Goal: Transaction & Acquisition: Purchase product/service

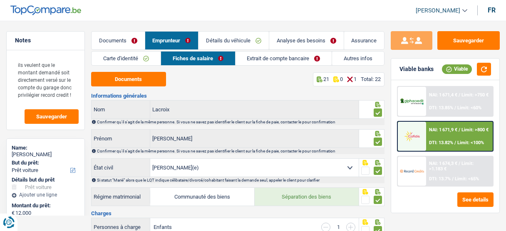
select select "car"
select select "60"
select select "married"
select select "BE"
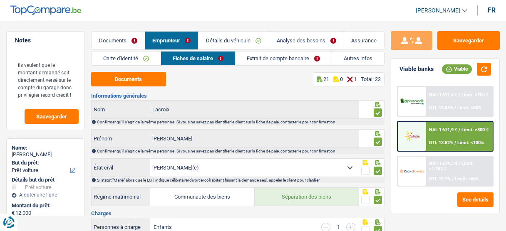
select select "worker"
select select "netSalary"
select select "familyAllowances"
select select "BE"
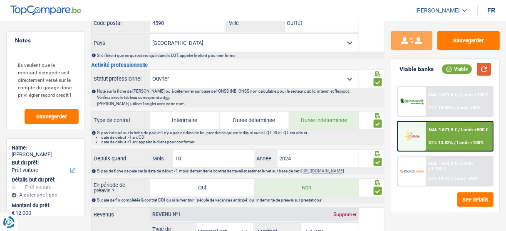
click at [479, 74] on button "button" at bounding box center [484, 69] width 14 height 13
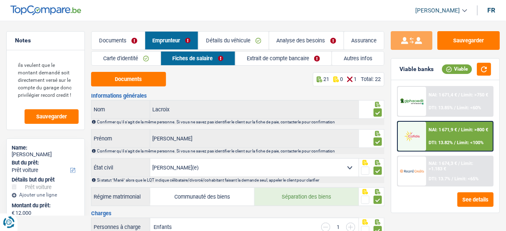
click at [273, 61] on link "Extrait de compte bancaire" at bounding box center [283, 59] width 96 height 14
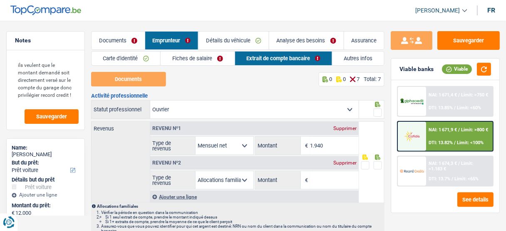
click at [211, 56] on link "Fiches de salaire" at bounding box center [197, 59] width 74 height 14
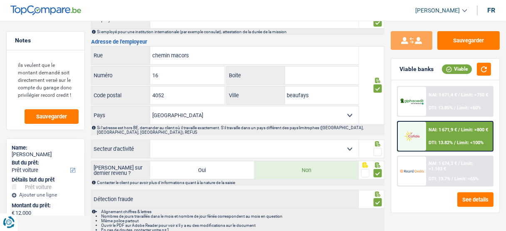
scroll to position [791, 0]
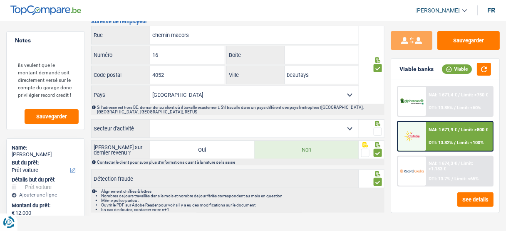
click at [250, 121] on select "Agriculture/Pêche Industrie Horeca Courier/Fitness/Taxi Construction Banques/As…" at bounding box center [254, 129] width 208 height 18
click at [356, 120] on select "Agriculture/Pêche Industrie Horeca Courier/Fitness/Taxi Construction Banques/As…" at bounding box center [254, 129] width 208 height 18
click at [376, 128] on span at bounding box center [377, 132] width 8 height 8
click at [0, 0] on input "radio" at bounding box center [0, 0] width 0 height 0
click at [482, 66] on button "button" at bounding box center [484, 69] width 14 height 13
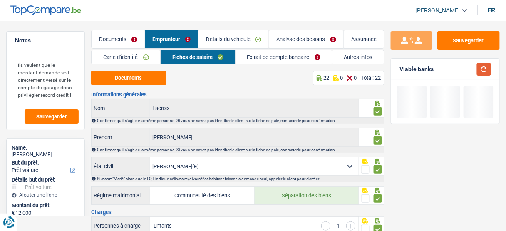
scroll to position [0, 0]
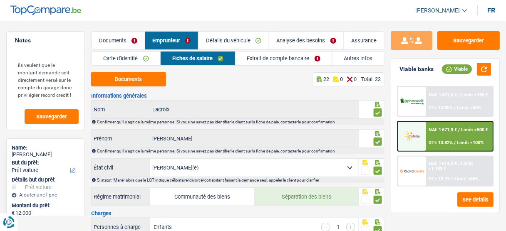
click at [260, 55] on link "Extrait de compte bancaire" at bounding box center [283, 59] width 96 height 14
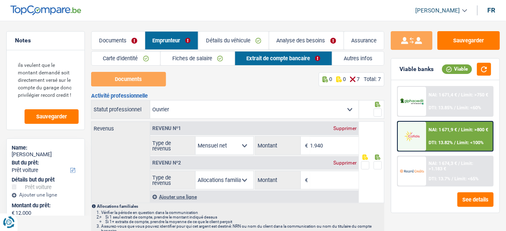
click at [347, 163] on div "Supprimer" at bounding box center [344, 162] width 27 height 5
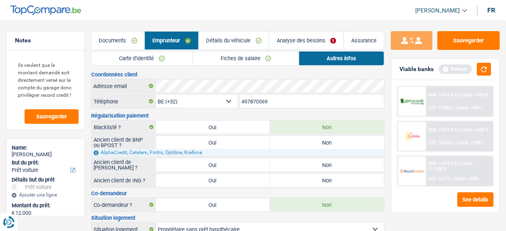
click at [263, 60] on link "Fiches de salaire" at bounding box center [246, 59] width 106 height 14
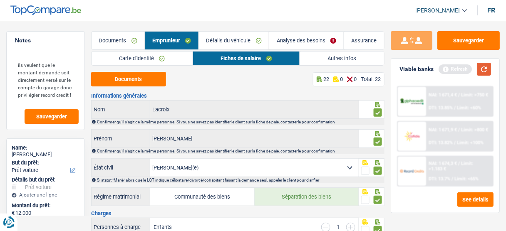
click at [480, 70] on button "button" at bounding box center [484, 69] width 14 height 13
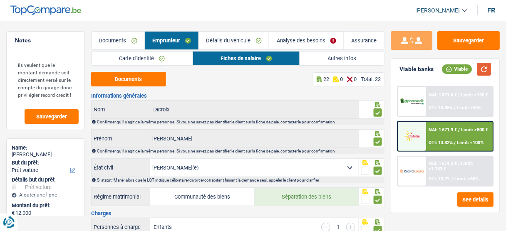
click at [484, 67] on button "button" at bounding box center [484, 69] width 14 height 13
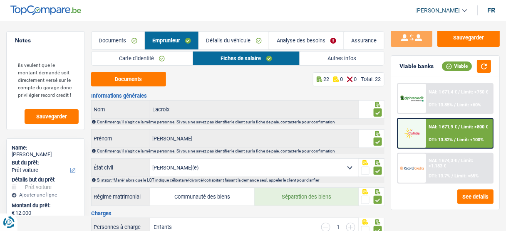
click at [123, 54] on link "Carte d'identité" at bounding box center [141, 59] width 101 height 14
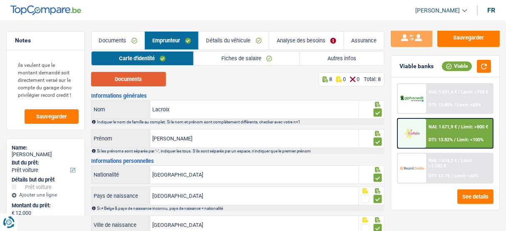
click at [131, 81] on button "Documents" at bounding box center [128, 79] width 75 height 15
click at [206, 53] on link "Fiches de salaire" at bounding box center [247, 59] width 106 height 14
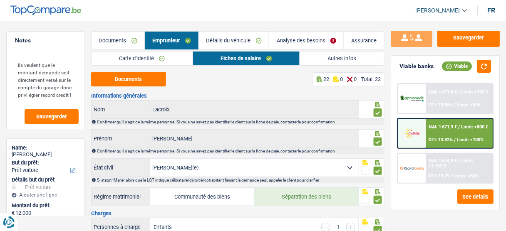
click at [284, 40] on link "Analyse des besoins" at bounding box center [306, 41] width 74 height 18
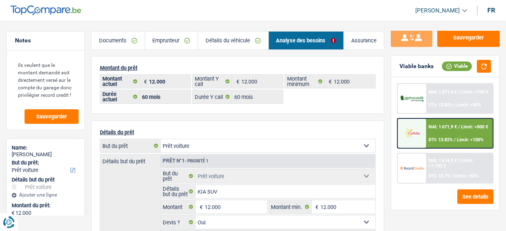
click at [116, 41] on link "Documents" at bounding box center [117, 41] width 53 height 18
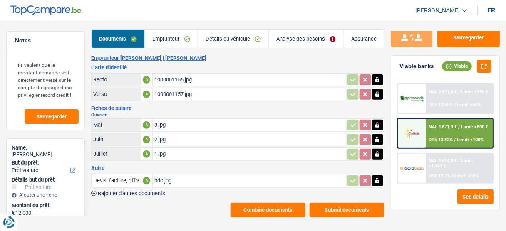
scroll to position [3, 0]
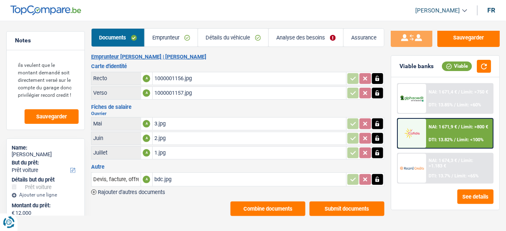
click at [192, 180] on div "bdc.jpg" at bounding box center [249, 179] width 190 height 12
click at [243, 42] on link "Détails du véhicule" at bounding box center [233, 38] width 70 height 18
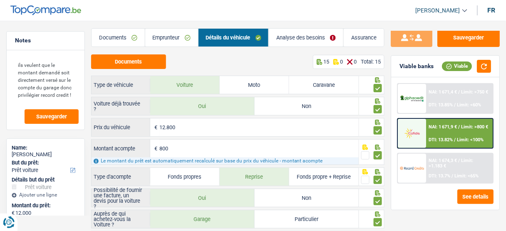
scroll to position [193, 0]
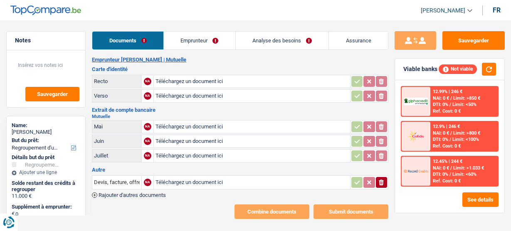
select select "refinancing"
select select "60"
select select "refinancing"
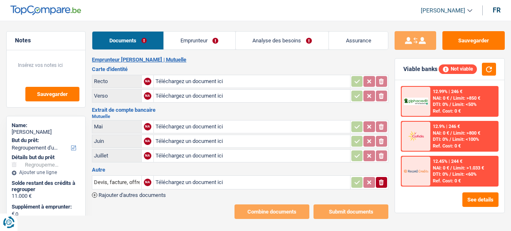
select select "refinancing"
select select "60"
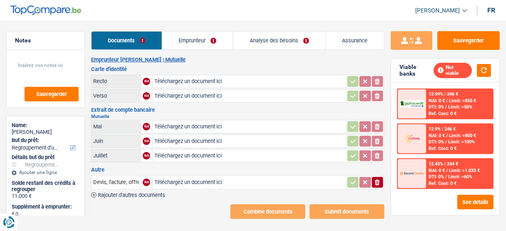
click at [277, 35] on link "Analyse des besoins" at bounding box center [279, 41] width 92 height 18
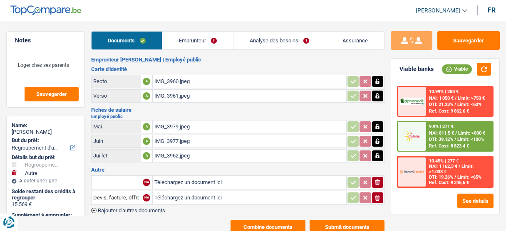
select select "refinancing"
select select "other"
select select "120"
select select "cofidis"
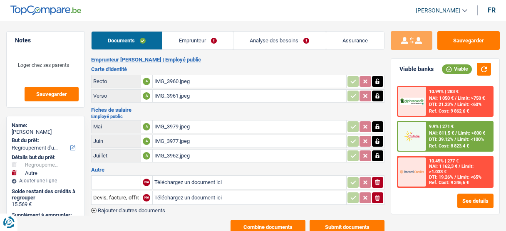
select select "32"
select select "liveWithParents"
select select "carLoan"
select select "60"
drag, startPoint x: 0, startPoint y: 0, endPoint x: 182, endPoint y: 39, distance: 185.8
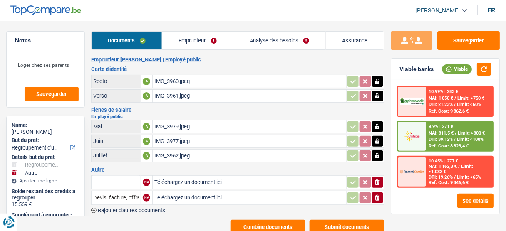
click at [182, 39] on link "Emprunteur" at bounding box center [197, 41] width 71 height 18
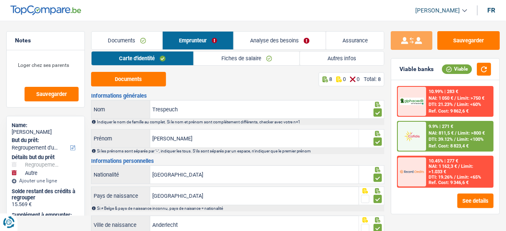
click at [317, 57] on link "Autres infos" at bounding box center [342, 59] width 84 height 14
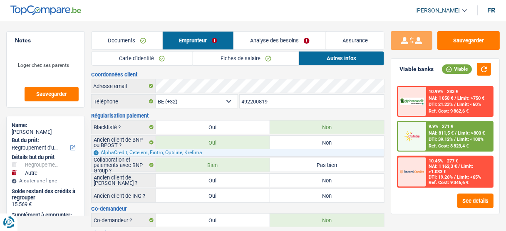
drag, startPoint x: 279, startPoint y: 99, endPoint x: 237, endPoint y: 103, distance: 42.2
click at [237, 103] on div "BE (+32) LU (+352) Sélectionner une option Téléphone 492200819 Téléphone" at bounding box center [237, 101] width 293 height 15
click at [244, 60] on link "Fiches de salaire" at bounding box center [246, 59] width 106 height 14
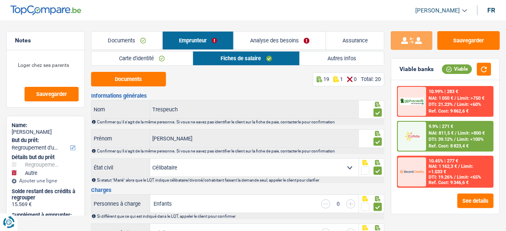
click at [341, 58] on link "Autres infos" at bounding box center [342, 59] width 84 height 14
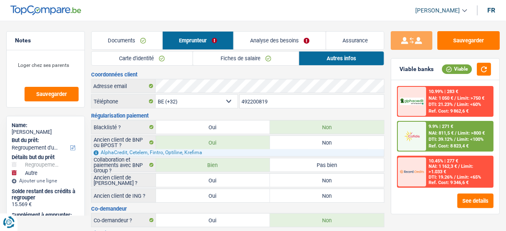
click at [152, 62] on link "Carte d'identité" at bounding box center [141, 59] width 101 height 14
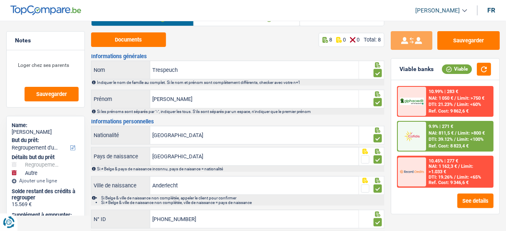
scroll to position [106, 0]
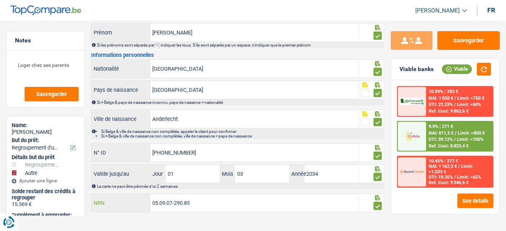
drag, startPoint x: 204, startPoint y: 199, endPoint x: 115, endPoint y: 200, distance: 89.0
click at [115, 200] on div "05.09.07-290.85 NRN" at bounding box center [224, 203] width 267 height 18
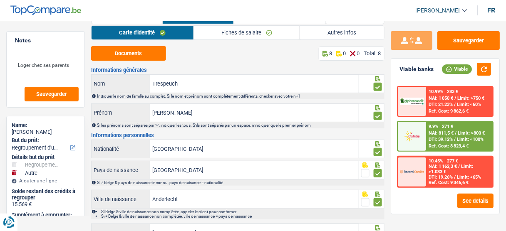
scroll to position [0, 0]
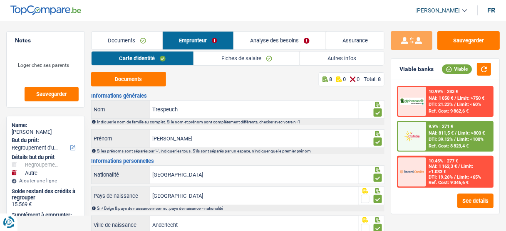
drag, startPoint x: 274, startPoint y: 59, endPoint x: 314, endPoint y: 64, distance: 40.6
click at [275, 59] on link "Fiches de salaire" at bounding box center [247, 59] width 106 height 14
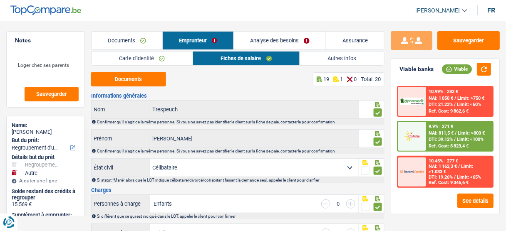
click at [348, 61] on link "Autres infos" at bounding box center [342, 59] width 84 height 14
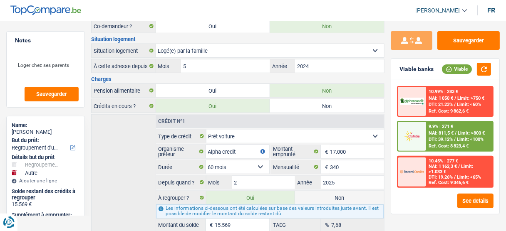
scroll to position [223, 0]
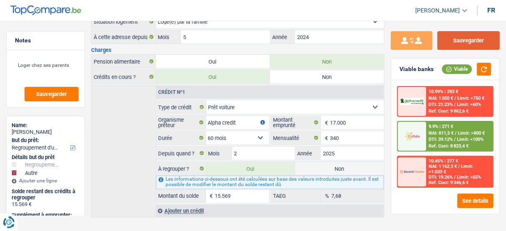
click at [474, 42] on button "Sauvegarder" at bounding box center [468, 40] width 62 height 19
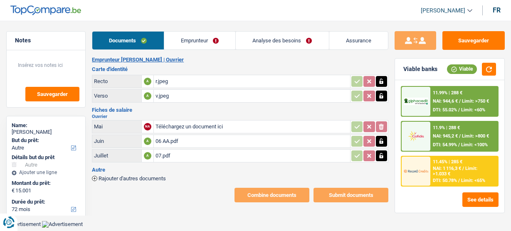
select select "other"
select select "72"
click at [286, 37] on link "Analyse des besoins" at bounding box center [282, 41] width 93 height 18
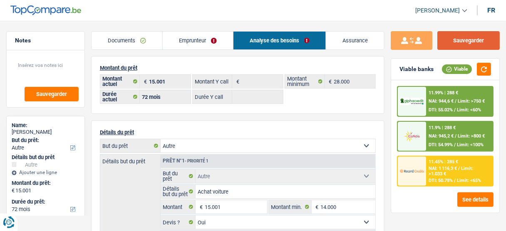
click at [454, 41] on button "Sauvegarder" at bounding box center [468, 40] width 62 height 19
click at [188, 40] on link "Emprunteur" at bounding box center [198, 41] width 70 height 18
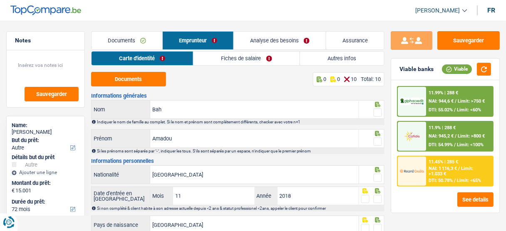
click at [347, 59] on link "Autres infos" at bounding box center [342, 59] width 84 height 14
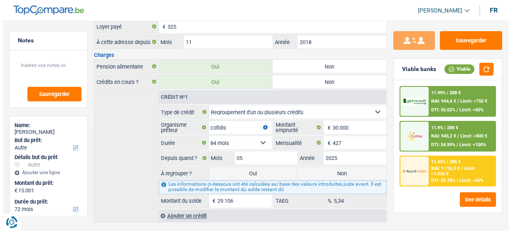
scroll to position [254, 0]
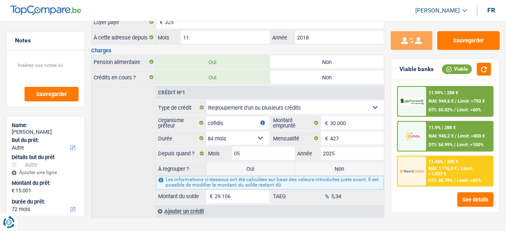
click at [237, 163] on label "Oui" at bounding box center [250, 169] width 89 height 13
click at [237, 163] on input "Oui" at bounding box center [250, 169] width 89 height 13
radio input "true"
type input "44.107"
select select "refinancing"
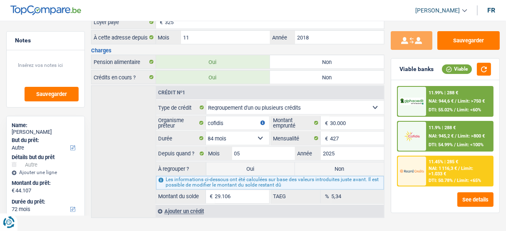
select select "refinancing"
select select "144"
select select "other"
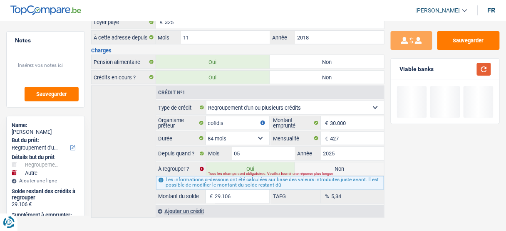
click at [485, 68] on button "button" at bounding box center [484, 69] width 14 height 13
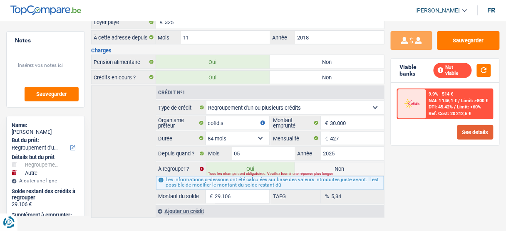
click at [483, 132] on button "See details" at bounding box center [475, 132] width 36 height 15
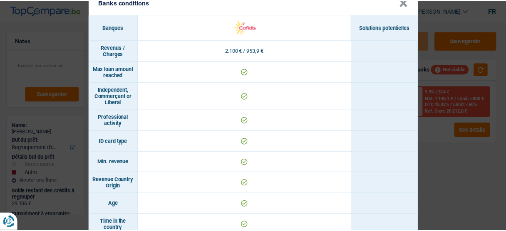
scroll to position [0, 0]
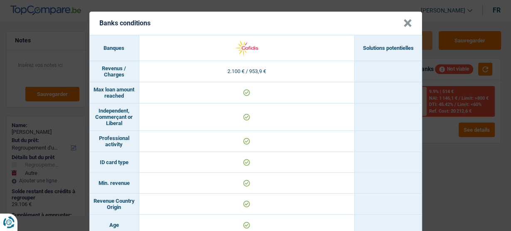
click at [404, 22] on button "×" at bounding box center [407, 23] width 9 height 8
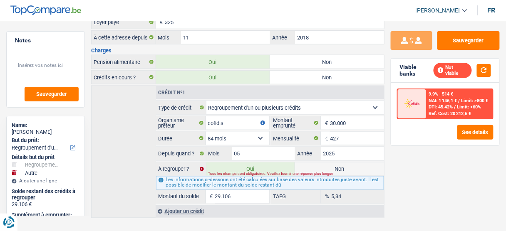
click at [330, 163] on label "Non" at bounding box center [339, 169] width 89 height 13
click at [330, 163] on input "Non" at bounding box center [339, 169] width 89 height 13
radio input "true"
select select "other"
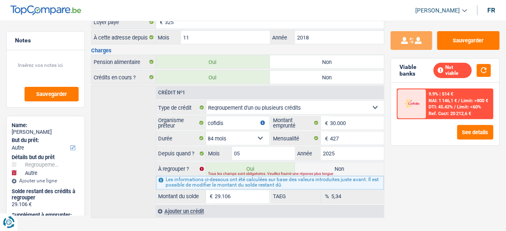
select select "84"
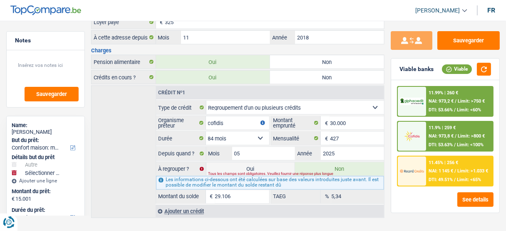
drag, startPoint x: 253, startPoint y: 164, endPoint x: 253, endPoint y: 157, distance: 6.7
click at [253, 163] on label "Oui" at bounding box center [250, 169] width 89 height 13
click at [253, 163] on input "Oui" at bounding box center [250, 169] width 89 height 13
radio input "true"
radio input "false"
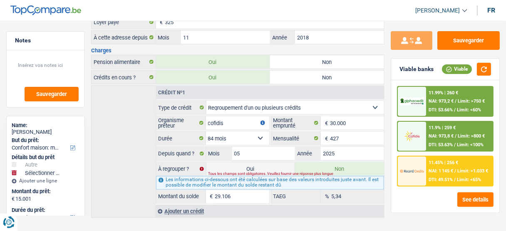
type input "44.107"
select select "144"
type input "29.106"
select select
type input "44.107"
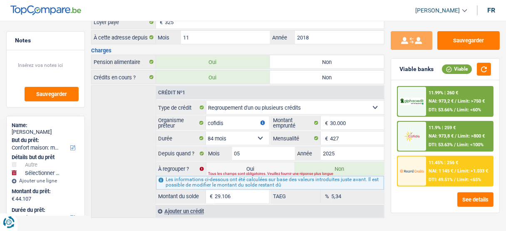
select select "refinancing"
select select "144"
select select "refinancing"
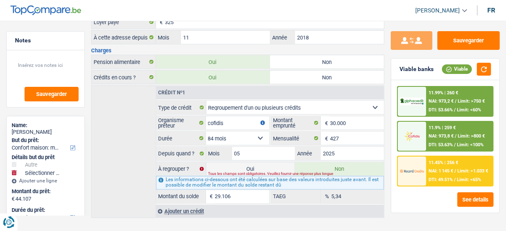
select select "144"
select select "other"
select select "yes"
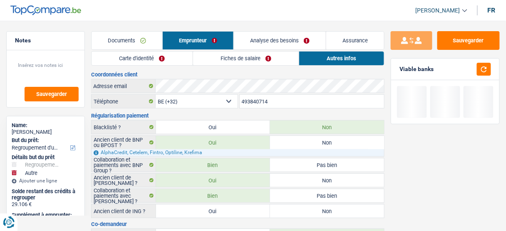
drag, startPoint x: 271, startPoint y: 36, endPoint x: 296, endPoint y: 44, distance: 26.0
click at [271, 36] on link "Analyse des besoins" at bounding box center [280, 41] width 92 height 18
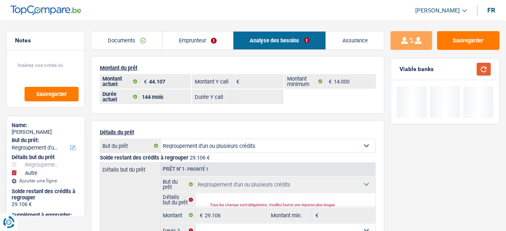
click at [482, 68] on button "button" at bounding box center [484, 69] width 14 height 13
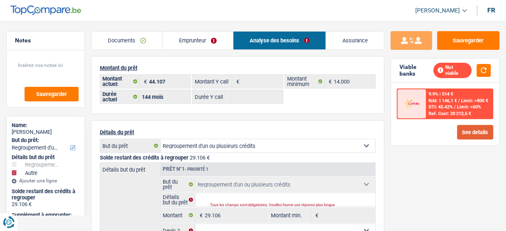
click at [472, 130] on button "See details" at bounding box center [475, 132] width 36 height 15
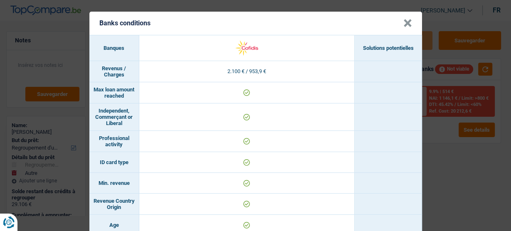
click at [408, 24] on button "×" at bounding box center [407, 23] width 9 height 8
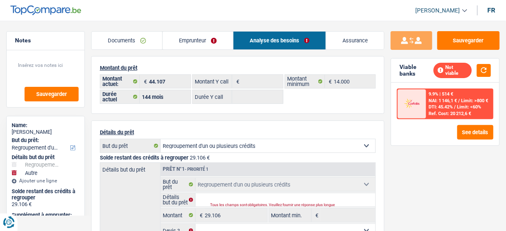
click at [218, 48] on link "Emprunteur" at bounding box center [198, 41] width 70 height 18
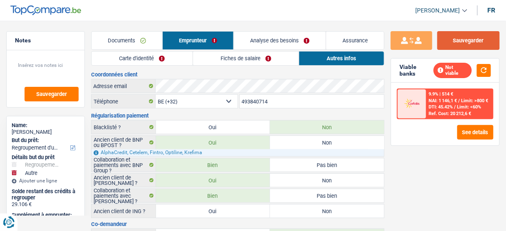
click at [468, 36] on button "Sauvegarder" at bounding box center [468, 40] width 62 height 19
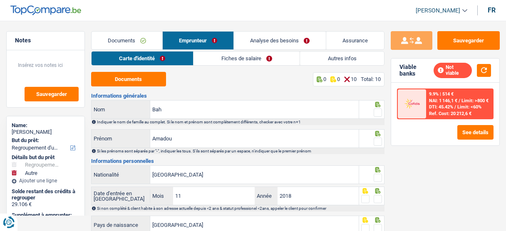
select select "refinancing"
select select "other"
select select "144"
select select "32"
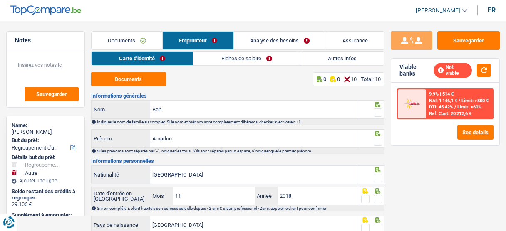
select select "rents"
select select "creditConsolidation"
select select "84"
click at [322, 56] on link "Autres infos" at bounding box center [342, 59] width 84 height 14
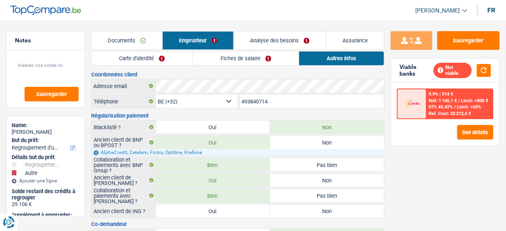
drag, startPoint x: 219, startPoint y: 48, endPoint x: 219, endPoint y: 53, distance: 5.0
click at [219, 47] on link "Emprunteur" at bounding box center [198, 41] width 71 height 18
click at [219, 57] on link "Fiches de salaire" at bounding box center [246, 59] width 106 height 14
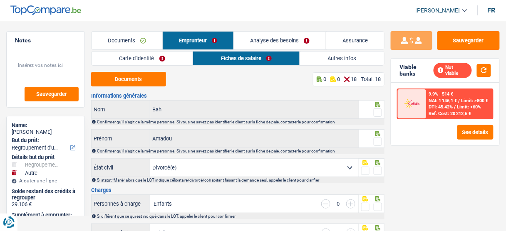
click at [321, 59] on link "Autres infos" at bounding box center [342, 59] width 84 height 14
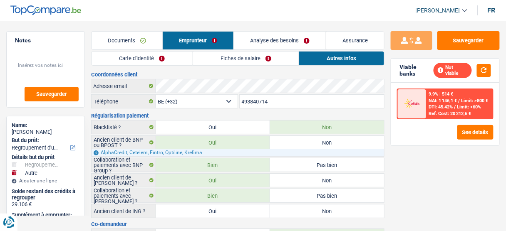
click at [220, 59] on link "Fiches de salaire" at bounding box center [246, 59] width 106 height 14
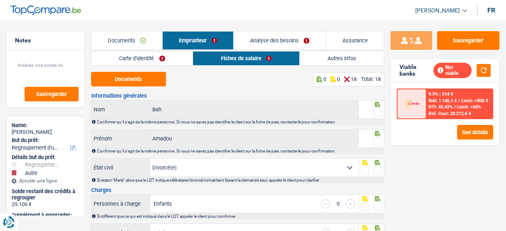
click at [148, 42] on link "Documents" at bounding box center [126, 41] width 71 height 18
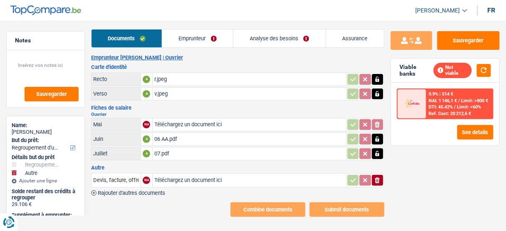
scroll to position [3, 0]
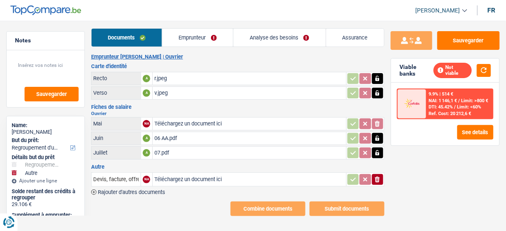
click at [200, 154] on div "07.pdf" at bounding box center [249, 153] width 190 height 12
drag, startPoint x: 190, startPoint y: 37, endPoint x: 205, endPoint y: 37, distance: 15.0
click at [190, 37] on link "Emprunteur" at bounding box center [197, 38] width 71 height 18
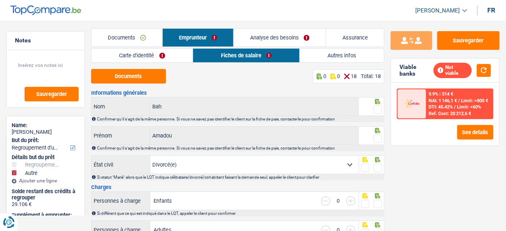
click at [329, 49] on link "Autres infos" at bounding box center [342, 56] width 84 height 14
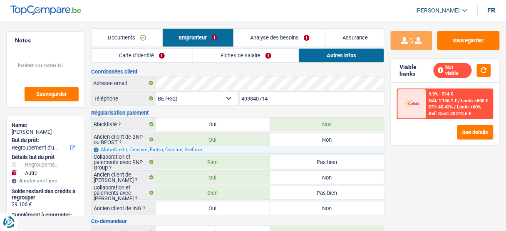
click at [203, 101] on div "BE (+32) LU (+352) Sélectionner une option Téléphone 493840714 Téléphone" at bounding box center [237, 98] width 293 height 15
paste input "+32465605"
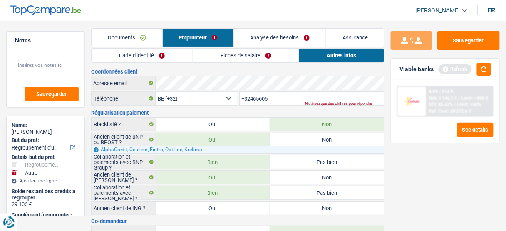
click at [248, 99] on input "+32465605" at bounding box center [312, 98] width 145 height 13
click at [249, 99] on input "+32465605" at bounding box center [312, 98] width 145 height 13
click at [277, 97] on input "465605" at bounding box center [312, 98] width 145 height 13
click at [268, 95] on input "465605" at bounding box center [312, 98] width 145 height 13
type input "465605459"
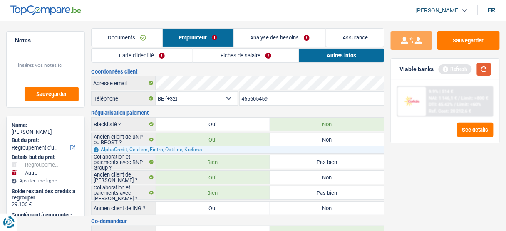
click at [486, 69] on button "button" at bounding box center [484, 69] width 14 height 13
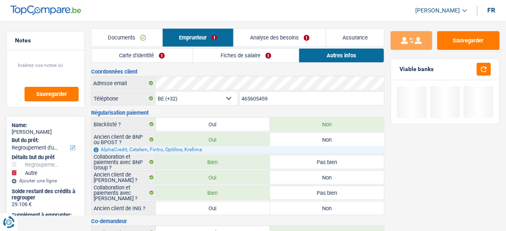
click at [269, 40] on link "Analyse des besoins" at bounding box center [280, 38] width 92 height 18
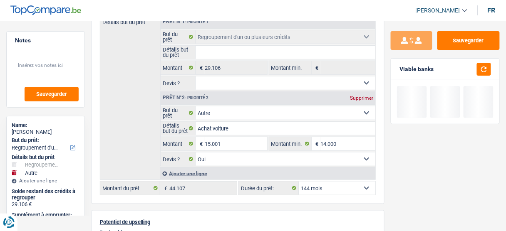
scroll to position [103, 0]
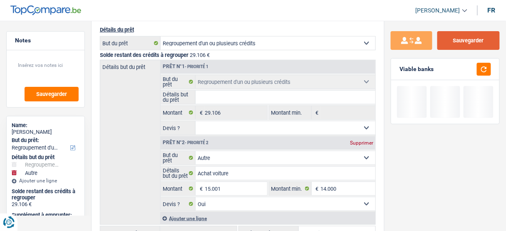
click at [479, 41] on button "Sauvegarder" at bounding box center [468, 40] width 62 height 19
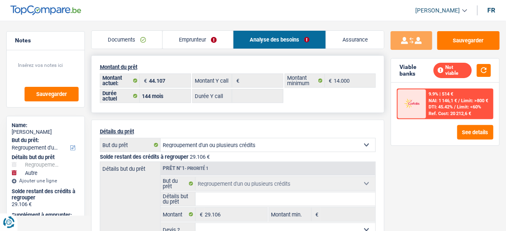
scroll to position [0, 0]
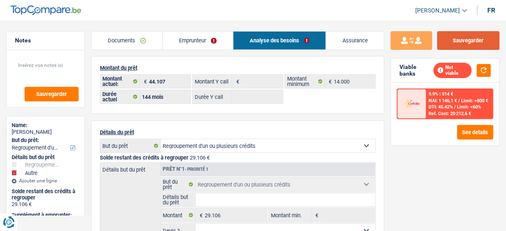
click at [475, 42] on button "Sauvegarder" at bounding box center [468, 40] width 62 height 19
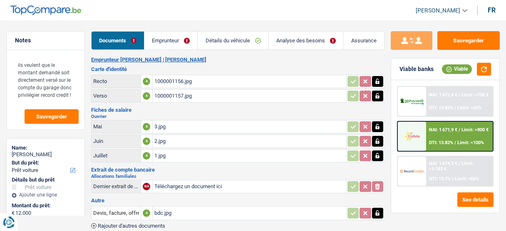
select select "car"
select select "60"
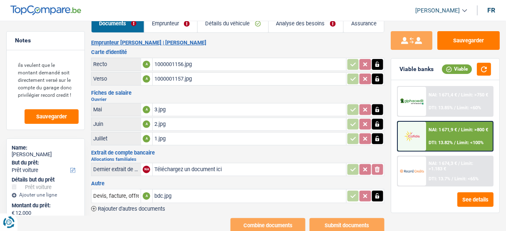
scroll to position [33, 0]
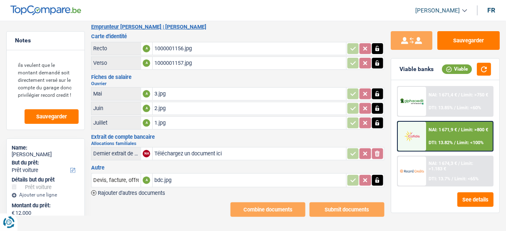
click at [177, 121] on div "1.jpg" at bounding box center [249, 123] width 190 height 12
click at [179, 174] on div "bdc.jpg" at bounding box center [249, 180] width 190 height 12
click at [173, 180] on div "bdc.jpg" at bounding box center [249, 180] width 190 height 12
click at [173, 121] on div "1.jpg" at bounding box center [249, 123] width 190 height 12
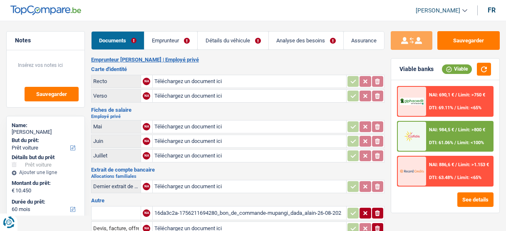
select select "car"
select select "60"
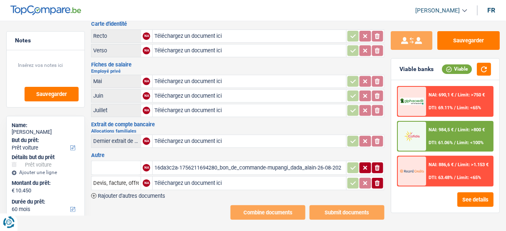
scroll to position [48, 0]
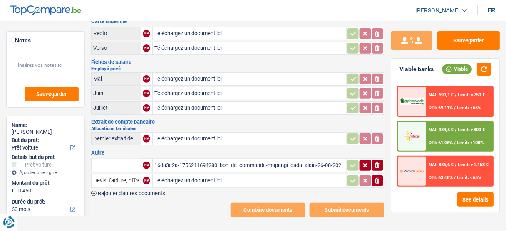
click at [207, 162] on div "16da3c2a-1756211694280_bon_de_commande-mupangi_dada_alain-26-08-2025.pdf" at bounding box center [249, 165] width 190 height 12
click at [120, 161] on input "text" at bounding box center [116, 165] width 46 height 13
click at [127, 178] on li "Devis, facture, offre, bon de commande" at bounding box center [146, 182] width 101 height 10
type input "Devis, facture, offre, bon de commande"
click at [356, 162] on icon "button" at bounding box center [353, 165] width 7 height 8
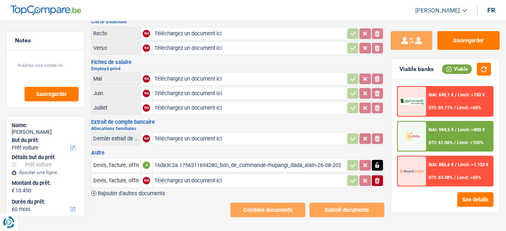
click at [379, 178] on icon "button" at bounding box center [377, 181] width 5 height 6
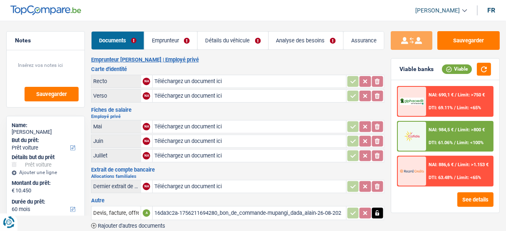
scroll to position [0, 0]
drag, startPoint x: 214, startPoint y: 116, endPoint x: 206, endPoint y: 86, distance: 30.9
click at [214, 116] on h2 "Employé privé" at bounding box center [237, 116] width 293 height 5
click at [171, 81] on input "Téléchargez un document ici" at bounding box center [249, 81] width 190 height 12
type input "C:\fakepath\r.jpeg"
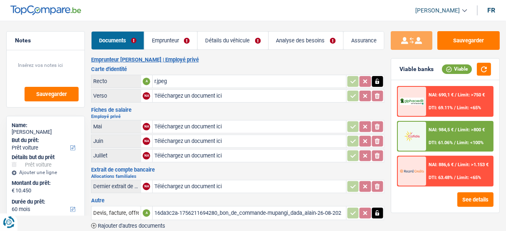
click at [157, 92] on input "Téléchargez un document ici" at bounding box center [249, 96] width 190 height 12
type input "C:\fakepath\v.jpeg"
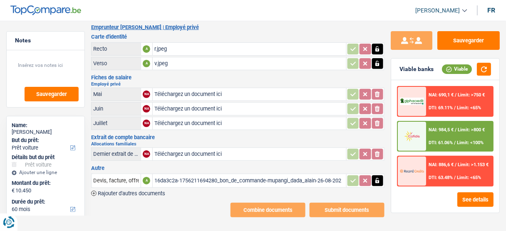
scroll to position [33, 0]
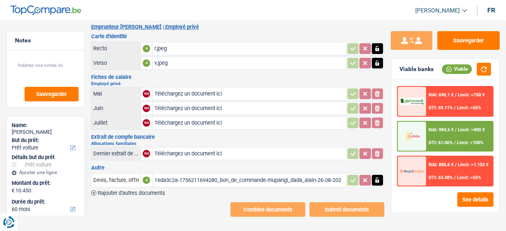
click at [200, 92] on input "Téléchargez un document ici" at bounding box center [249, 94] width 190 height 12
type input "C:\fakepath\05.jpeg"
click at [205, 108] on input "Téléchargez un document ici" at bounding box center [249, 108] width 190 height 12
type input "C:\fakepath\06.jpeg"
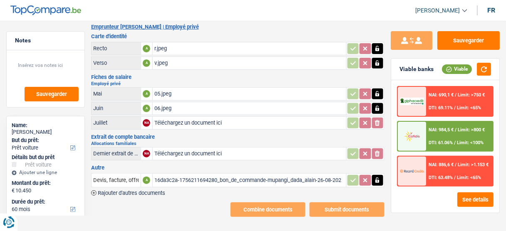
click at [185, 125] on input "Téléchargez un document ici" at bounding box center [249, 123] width 190 height 12
type input "C:\fakepath\07.jpeg"
click at [173, 149] on input "Téléchargez un document ici" at bounding box center [249, 154] width 190 height 12
type input "C:\fakepath\allocs fam.jpeg"
click at [200, 174] on div "16da3c2a-1756211694280_bon_de_commande-mupangi_dada_alain-26-08-2025.pdf" at bounding box center [249, 180] width 190 height 12
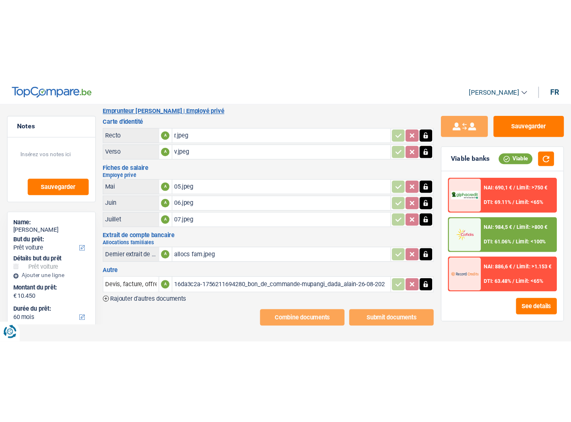
scroll to position [0, 0]
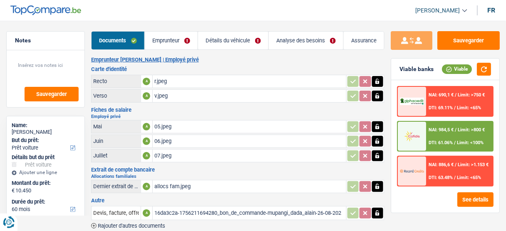
click at [183, 41] on link "Emprunteur" at bounding box center [171, 41] width 53 height 18
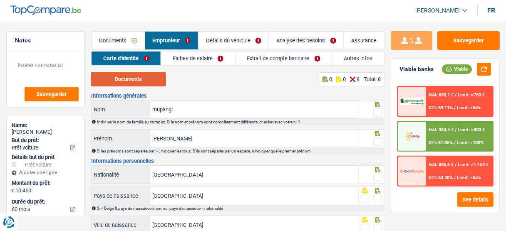
click at [113, 80] on button "Documents" at bounding box center [128, 79] width 75 height 15
click at [148, 78] on button "Documents" at bounding box center [128, 79] width 75 height 15
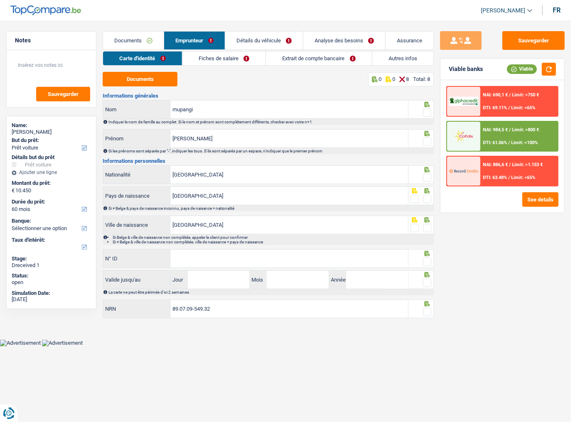
click at [428, 110] on span at bounding box center [427, 113] width 8 height 8
click at [0, 0] on input "radio" at bounding box center [0, 0] width 0 height 0
click at [427, 143] on span at bounding box center [427, 142] width 8 height 8
click at [0, 0] on input "radio" at bounding box center [0, 0] width 0 height 0
click at [213, 114] on input "mupangi" at bounding box center [289, 110] width 238 height 18
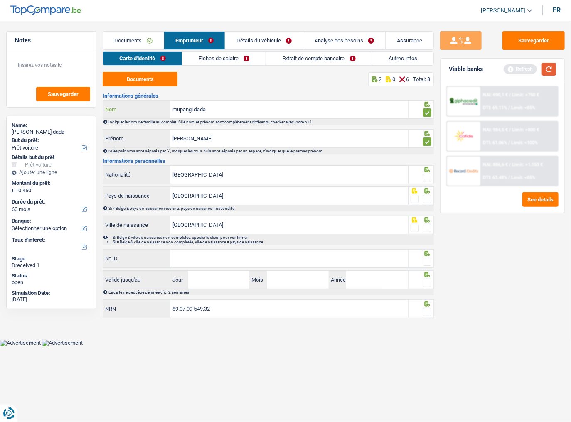
type input "mupangi dada"
click at [505, 67] on button "button" at bounding box center [549, 69] width 14 height 13
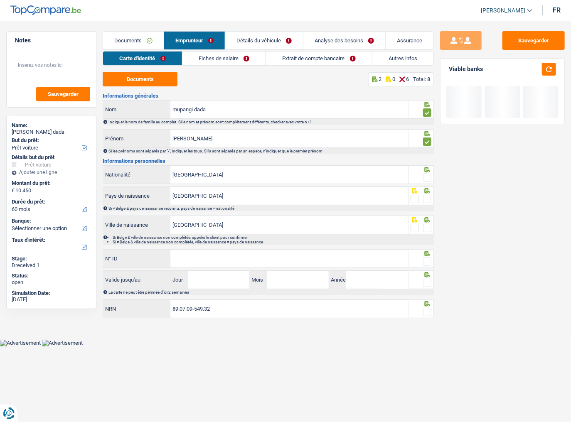
click at [431, 177] on span at bounding box center [427, 178] width 8 height 8
click at [0, 0] on input "radio" at bounding box center [0, 0] width 0 height 0
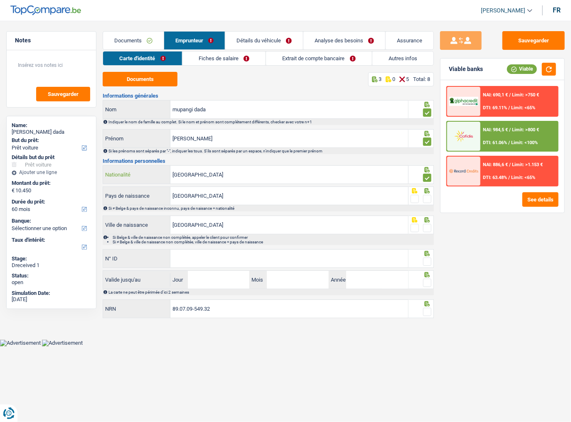
drag, startPoint x: 214, startPoint y: 170, endPoint x: 117, endPoint y: 182, distance: 97.6
click at [117, 182] on div "Belgique Nationalité" at bounding box center [255, 175] width 305 height 18
type input "c"
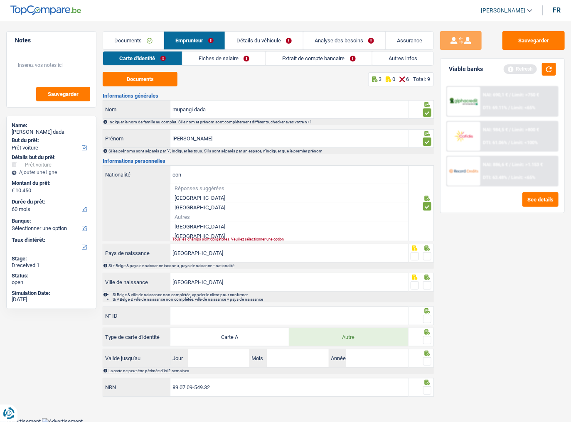
click at [194, 231] on li "[GEOGRAPHIC_DATA]" at bounding box center [289, 237] width 238 height 10
type input "[GEOGRAPHIC_DATA]"
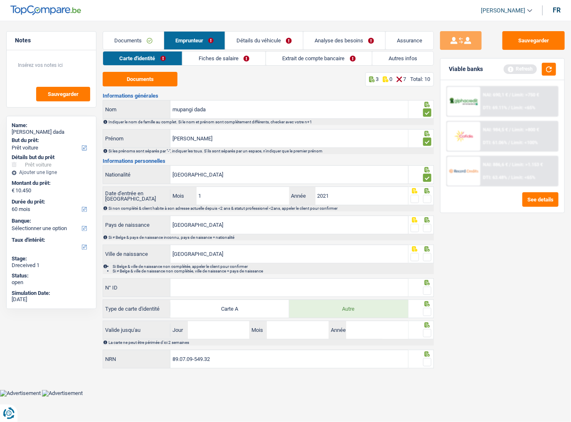
click at [429, 198] on span at bounding box center [427, 199] width 8 height 8
click at [0, 0] on input "radio" at bounding box center [0, 0] width 0 height 0
click at [429, 230] on span at bounding box center [427, 228] width 8 height 8
click at [0, 0] on input "radio" at bounding box center [0, 0] width 0 height 0
click at [429, 231] on span at bounding box center [427, 257] width 8 height 8
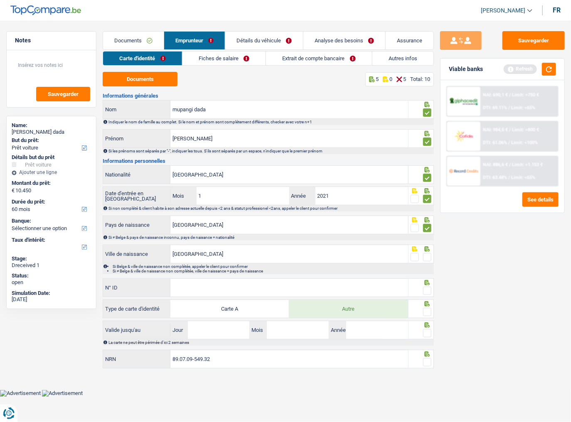
click at [0, 0] on input "radio" at bounding box center [0, 0] width 0 height 0
click at [505, 71] on button "button" at bounding box center [549, 69] width 14 height 13
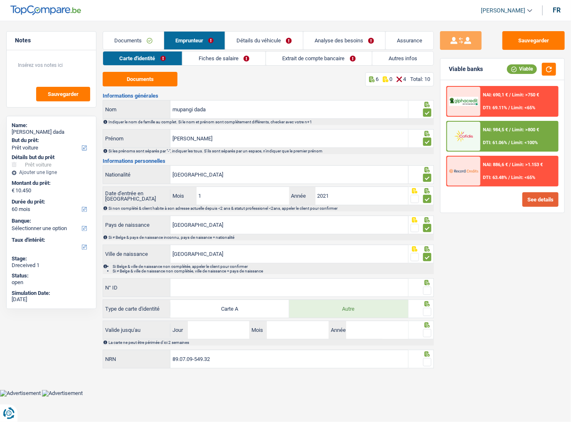
click at [505, 201] on button "See details" at bounding box center [541, 200] width 36 height 15
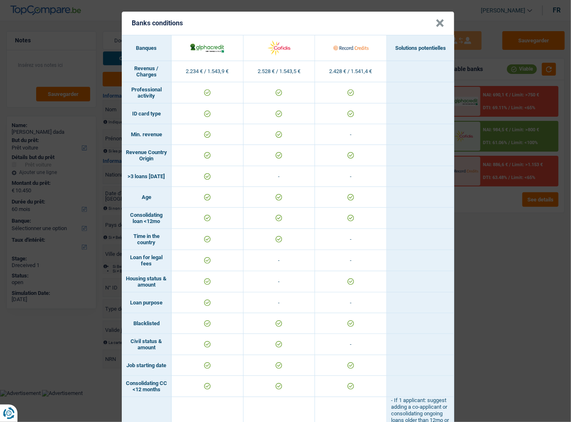
click at [474, 230] on div "Banks conditions × Banques Solutions potentielles Revenus / Charges 2.234 € / 1…" at bounding box center [285, 211] width 571 height 422
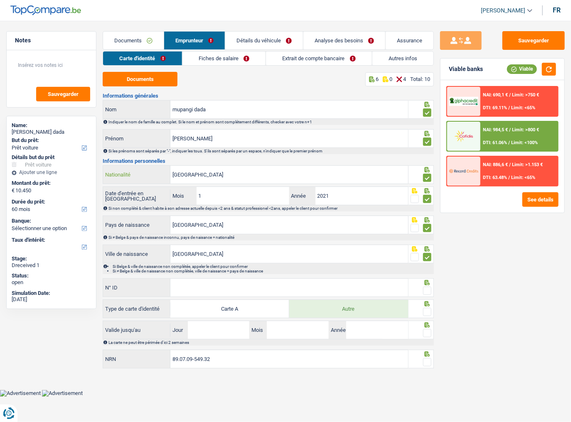
click at [386, 172] on input "[GEOGRAPHIC_DATA]" at bounding box center [289, 175] width 238 height 18
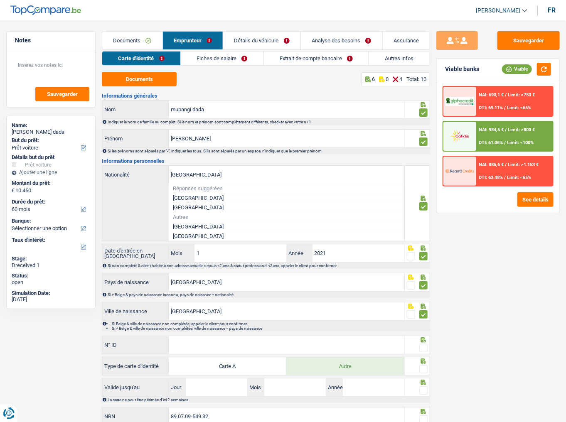
click at [505, 231] on div "Sauvegarder Viable banks Viable NAI: 690,1 € / Limit: >750 € DTI: 69.11% / Limi…" at bounding box center [498, 219] width 136 height 376
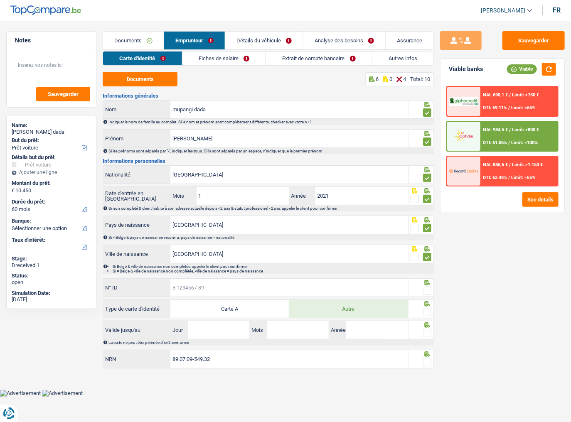
click at [206, 231] on input "N° ID" at bounding box center [289, 288] width 238 height 18
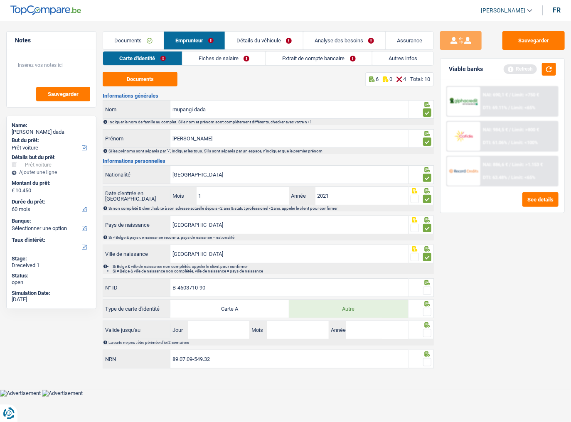
type input "B-4603710-90"
click at [427, 231] on span at bounding box center [427, 291] width 8 height 8
click at [0, 0] on input "radio" at bounding box center [0, 0] width 0 height 0
click at [505, 67] on button "button" at bounding box center [549, 69] width 14 height 13
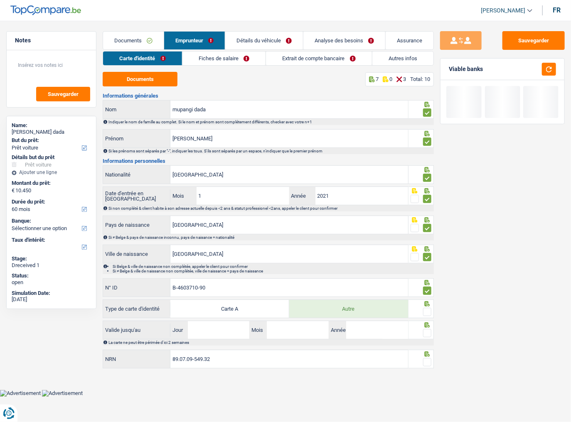
click at [427, 231] on span at bounding box center [427, 312] width 8 height 8
click at [0, 0] on input "radio" at bounding box center [0, 0] width 0 height 0
click at [201, 231] on input "Jour" at bounding box center [219, 330] width 62 height 18
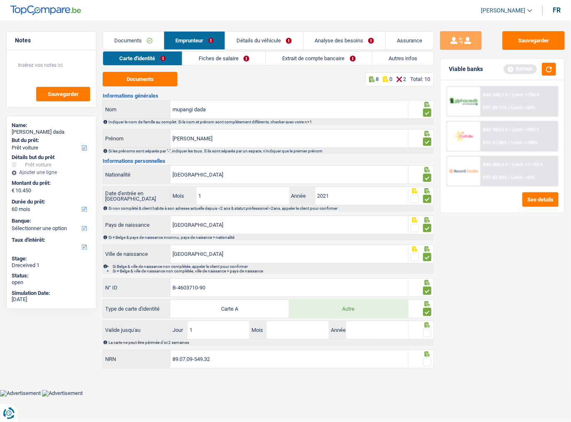
type input "19"
type input "07"
type input "2026"
drag, startPoint x: 425, startPoint y: 331, endPoint x: 432, endPoint y: 338, distance: 9.1
click at [427, 231] on span at bounding box center [427, 333] width 8 height 8
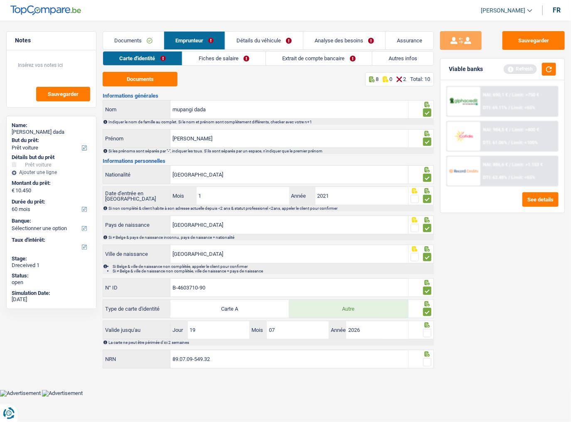
click at [0, 0] on input "radio" at bounding box center [0, 0] width 0 height 0
drag, startPoint x: 428, startPoint y: 362, endPoint x: 512, endPoint y: 202, distance: 180.0
click at [430, 231] on span at bounding box center [427, 362] width 8 height 8
click at [0, 0] on input "radio" at bounding box center [0, 0] width 0 height 0
click at [505, 68] on button "button" at bounding box center [549, 69] width 14 height 13
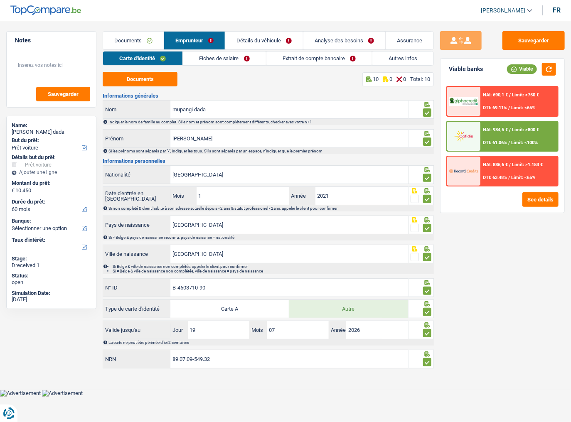
click at [217, 55] on link "Fiches de salaire" at bounding box center [224, 59] width 83 height 14
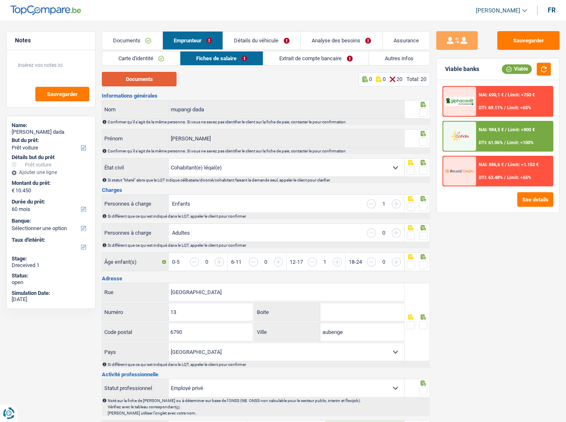
click at [146, 78] on button "Documents" at bounding box center [139, 79] width 75 height 15
drag, startPoint x: 425, startPoint y: 110, endPoint x: 424, endPoint y: 115, distance: 5.5
click at [424, 110] on span at bounding box center [424, 113] width 8 height 8
click at [0, 0] on input "radio" at bounding box center [0, 0] width 0 height 0
drag, startPoint x: 423, startPoint y: 141, endPoint x: 422, endPoint y: 128, distance: 13.4
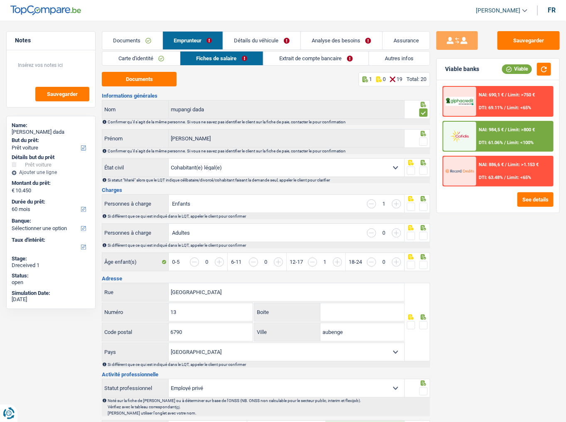
click at [423, 140] on span at bounding box center [424, 142] width 8 height 8
click at [0, 0] on input "radio" at bounding box center [0, 0] width 0 height 0
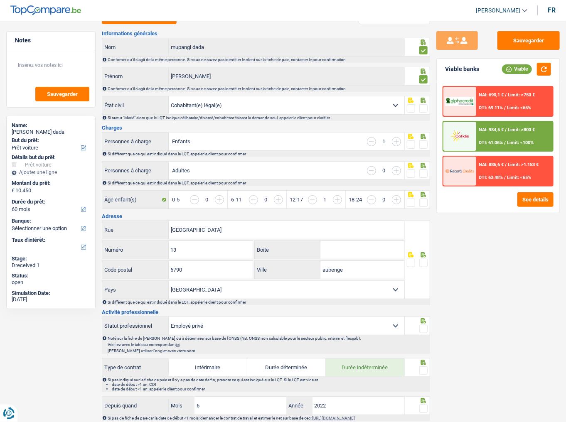
scroll to position [67, 0]
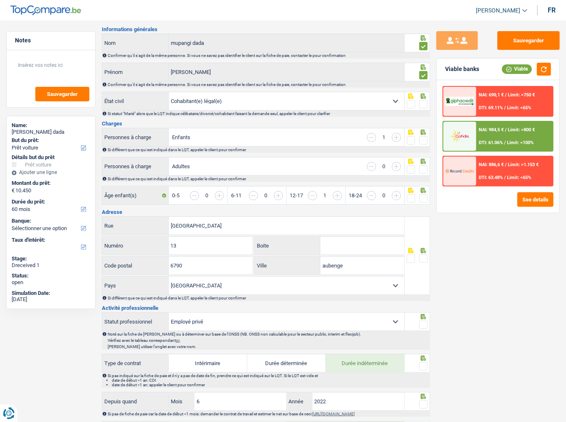
click at [424, 108] on span at bounding box center [424, 104] width 8 height 8
click at [0, 0] on input "radio" at bounding box center [0, 0] width 0 height 0
click at [505, 69] on button "button" at bounding box center [544, 69] width 14 height 13
click at [422, 137] on span at bounding box center [424, 140] width 8 height 8
click at [0, 0] on input "radio" at bounding box center [0, 0] width 0 height 0
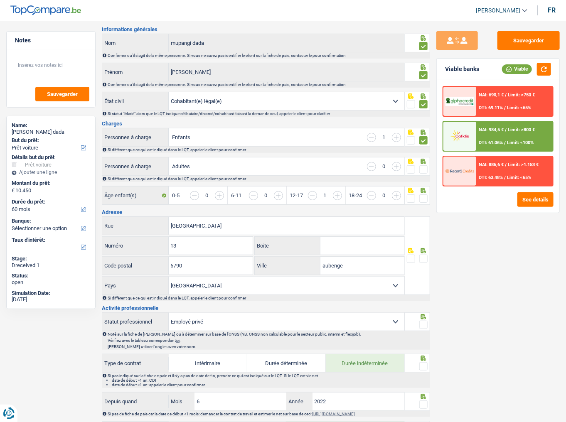
click at [425, 168] on span at bounding box center [424, 169] width 8 height 8
click at [0, 0] on input "radio" at bounding box center [0, 0] width 0 height 0
click at [427, 196] on span at bounding box center [424, 199] width 8 height 8
click at [0, 0] on input "radio" at bounding box center [0, 0] width 0 height 0
click at [505, 69] on button "button" at bounding box center [544, 69] width 14 height 13
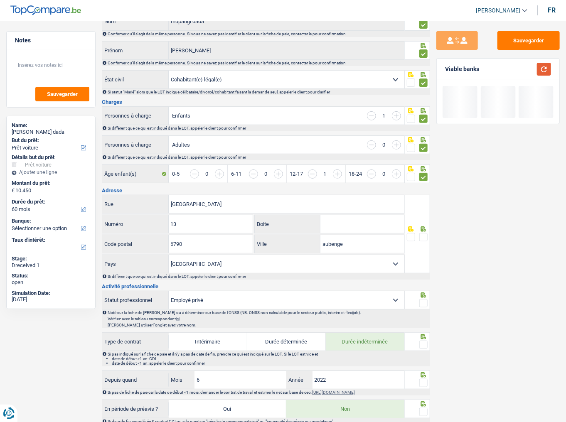
scroll to position [100, 0]
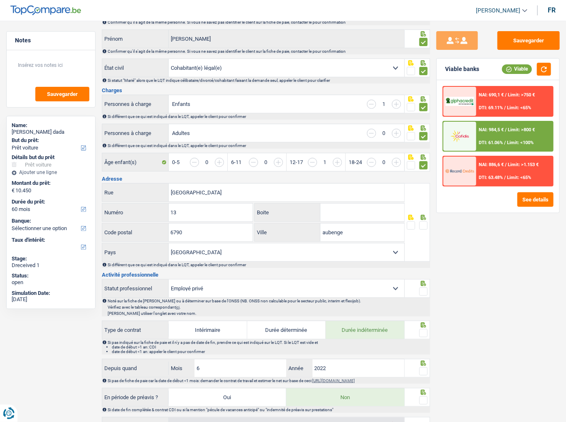
click at [426, 225] on span at bounding box center [424, 226] width 8 height 8
click at [0, 0] on input "radio" at bounding box center [0, 0] width 0 height 0
click at [505, 70] on button "button" at bounding box center [544, 69] width 14 height 13
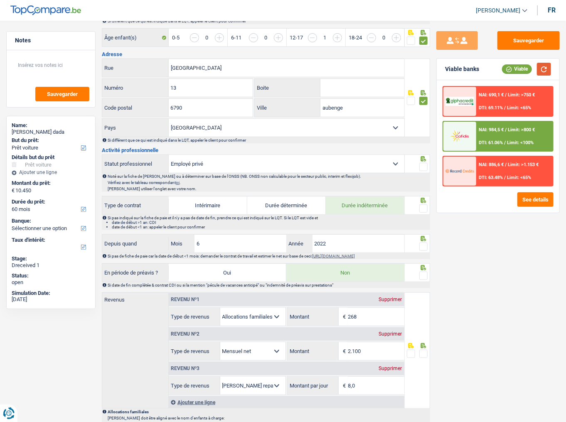
scroll to position [233, 0]
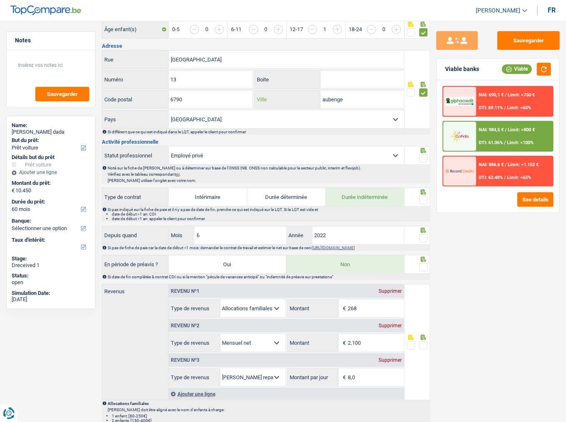
click at [335, 98] on input "aubenge" at bounding box center [363, 100] width 84 height 18
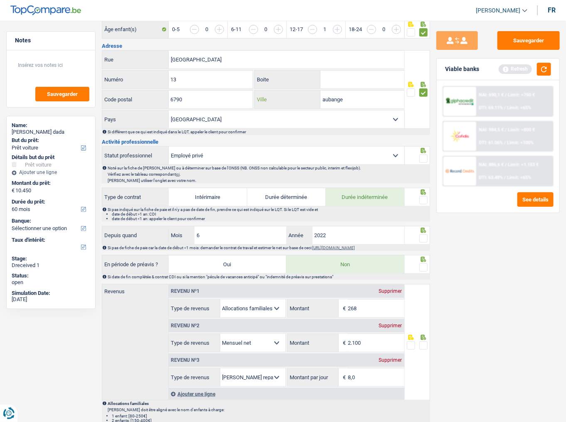
type input "aubange"
click at [419, 155] on fieldset at bounding box center [417, 159] width 21 height 10
click at [422, 156] on span at bounding box center [424, 159] width 8 height 8
click at [0, 0] on input "radio" at bounding box center [0, 0] width 0 height 0
click at [505, 71] on button "button" at bounding box center [544, 69] width 14 height 13
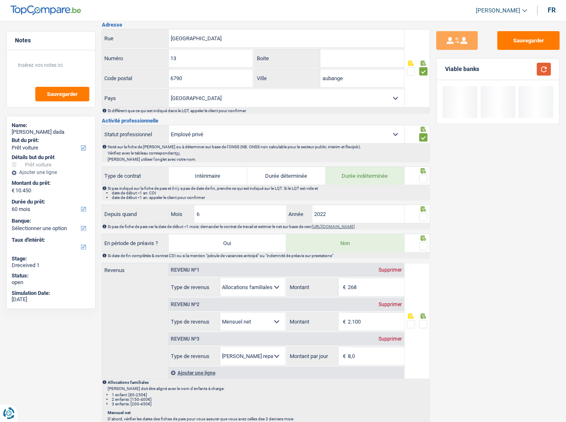
scroll to position [266, 0]
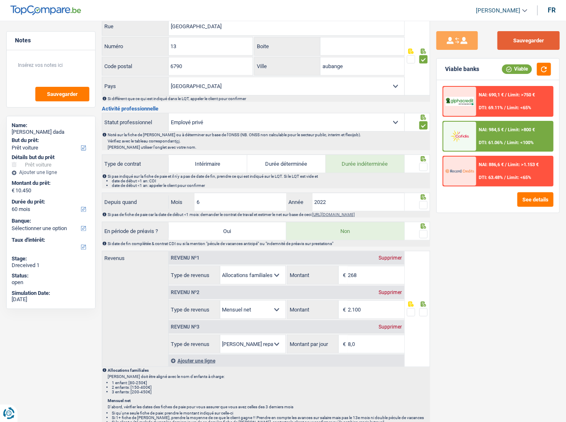
drag, startPoint x: 528, startPoint y: 42, endPoint x: 528, endPoint y: 49, distance: 7.1
click at [505, 42] on button "Sauvegarder" at bounding box center [529, 40] width 62 height 19
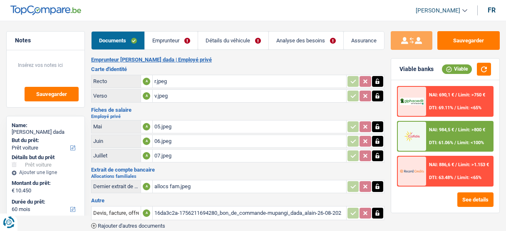
select select "car"
select select "60"
click at [170, 151] on div "07.jpeg" at bounding box center [249, 156] width 190 height 12
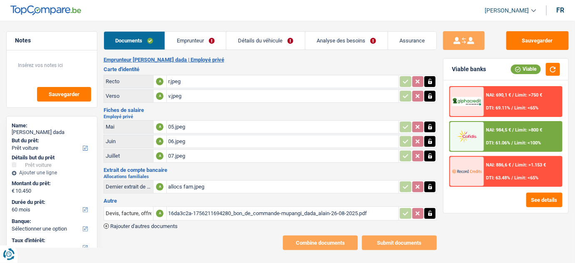
click at [184, 126] on div "05.jpeg" at bounding box center [282, 127] width 229 height 12
click at [210, 141] on div "06.jpeg" at bounding box center [282, 141] width 229 height 12
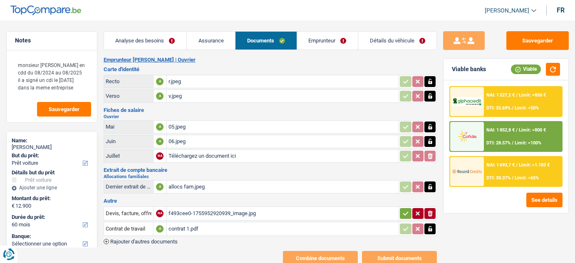
select select "car"
select select "60"
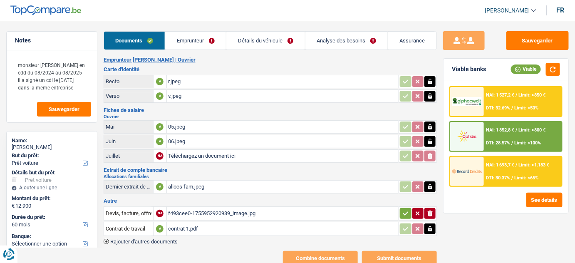
click at [432, 183] on icon "button" at bounding box center [430, 187] width 7 height 8
click at [432, 183] on icon "ionicons-v5-e" at bounding box center [430, 187] width 7 height 8
click at [206, 156] on input "Téléchargez un document ici" at bounding box center [282, 156] width 229 height 12
type input "C:\fakepath\pro-SfiuU65h.jpeg"
click at [175, 186] on input "Téléchargez un document ici" at bounding box center [282, 186] width 229 height 12
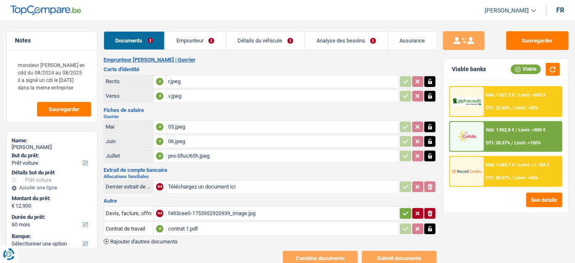
type input "C:\fakepath\1000032887.jpg"
click at [196, 183] on div "1000032887.jpg" at bounding box center [282, 186] width 229 height 12
click at [183, 225] on div "contrat 1.pdf" at bounding box center [282, 228] width 229 height 12
click at [194, 127] on div "05.jpeg" at bounding box center [282, 127] width 229 height 12
click at [197, 154] on div "pro-SfiuU65h.jpeg" at bounding box center [282, 156] width 229 height 12
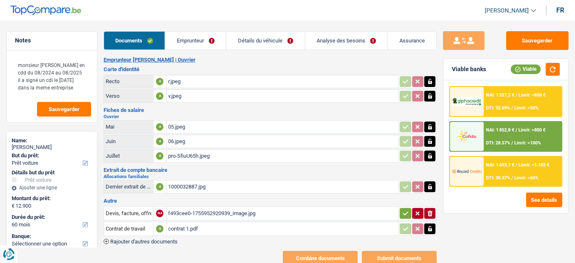
click at [433, 154] on icon "button" at bounding box center [430, 156] width 7 height 8
click at [429, 152] on icon "ionicons-v5-e" at bounding box center [430, 156] width 7 height 8
click at [253, 156] on input "Téléchargez un document ici" at bounding box center [282, 156] width 229 height 12
type input "C:\fakepath\1000032887.jpg"
click at [433, 183] on button "button" at bounding box center [429, 186] width 11 height 11
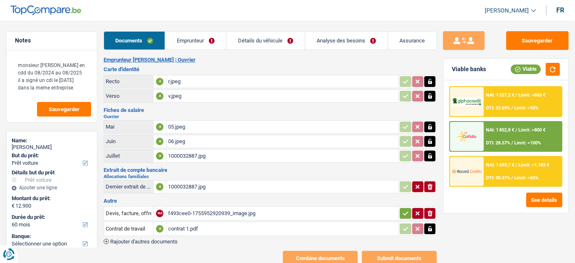
click at [433, 183] on button "ionicons-v5-e" at bounding box center [429, 186] width 11 height 11
click at [259, 186] on input "Téléchargez un document ici" at bounding box center [282, 186] width 229 height 12
type input "C:\fakepath\pro-SfiuU65h.jpeg"
click at [199, 154] on div "1000032887.jpg" at bounding box center [282, 156] width 229 height 12
click at [199, 143] on div "06.jpeg" at bounding box center [282, 141] width 229 height 12
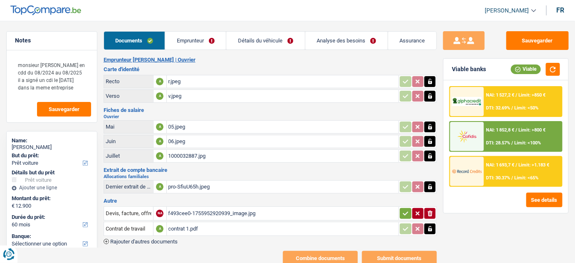
click at [268, 159] on div "1000032887.jpg" at bounding box center [282, 156] width 229 height 12
click at [429, 157] on icon "button" at bounding box center [430, 155] width 4 height 5
drag, startPoint x: 429, startPoint y: 157, endPoint x: 518, endPoint y: 84, distance: 114.6
click at [429, 156] on icon "ionicons-v5-e" at bounding box center [430, 156] width 7 height 8
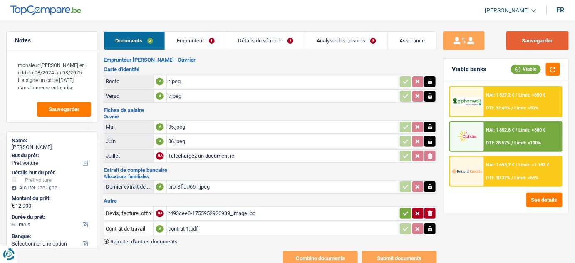
drag, startPoint x: 550, startPoint y: 37, endPoint x: 338, endPoint y: 193, distance: 263.1
click at [551, 46] on button "Sauvegarder" at bounding box center [537, 40] width 62 height 19
click at [521, 40] on button "Sauvegarder" at bounding box center [537, 40] width 62 height 19
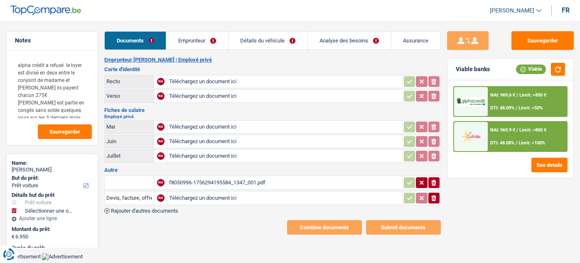
select select "car"
select select "42"
click at [245, 177] on div "f8050996-1756294195584_1347_001.pdf" at bounding box center [285, 182] width 232 height 12
click at [135, 180] on input "text" at bounding box center [129, 182] width 46 height 13
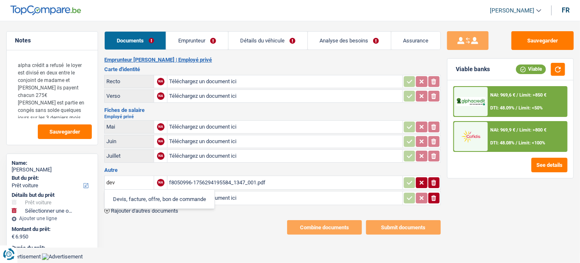
click at [141, 197] on li "Devis, facture, offre, bon de commande" at bounding box center [159, 199] width 101 height 10
type input "Devis, facture, offre, bon de commande"
click at [409, 183] on icon "button" at bounding box center [410, 182] width 7 height 8
click at [435, 197] on icon "button" at bounding box center [434, 198] width 5 height 6
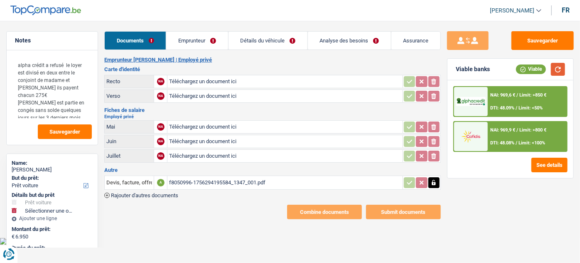
click at [559, 73] on button "button" at bounding box center [558, 69] width 14 height 13
click at [210, 82] on input "Téléchargez un document ici" at bounding box center [285, 81] width 232 height 12
type input "C:\fakepath\r.jpeg"
click at [185, 96] on input "Téléchargez un document ici" at bounding box center [285, 96] width 232 height 12
type input "C:\fakepath\v.jpeg"
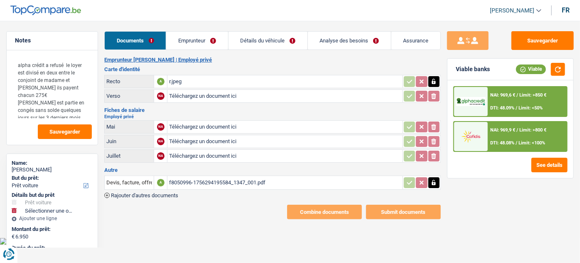
click at [222, 128] on input "Téléchargez un document ici" at bounding box center [285, 127] width 232 height 12
type input "C:\fakepath\05.jpeg"
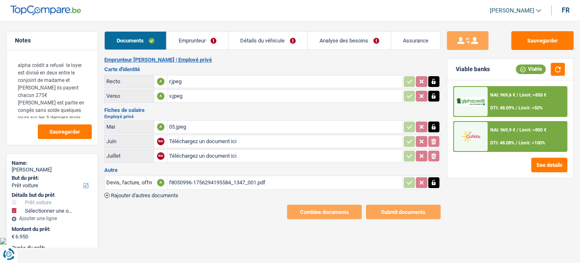
click at [222, 139] on input "Téléchargez un document ici" at bounding box center [285, 141] width 232 height 12
type input "C:\fakepath\06.jpeg"
click at [186, 156] on input "Téléchargez un document ici" at bounding box center [285, 156] width 232 height 12
type input "C:\fakepath\07.jpeg"
click at [171, 193] on span "Rajouter d'autres documents" at bounding box center [144, 195] width 67 height 5
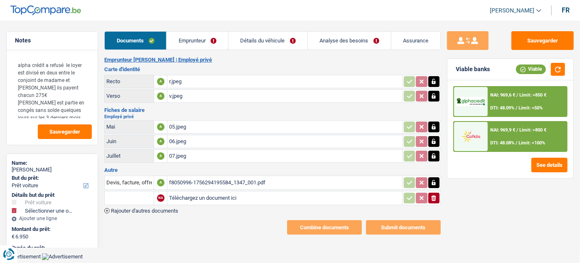
click at [200, 193] on input "Téléchargez un document ici" at bounding box center [285, 198] width 232 height 12
type input "C:\fakepath\07 b.jpeg"
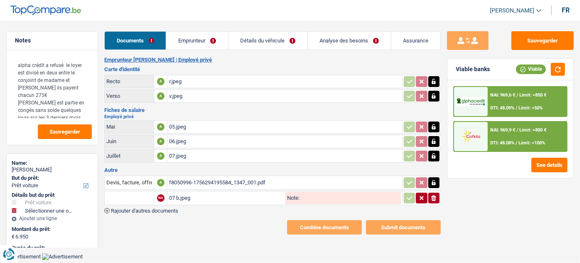
click at [130, 199] on input "text" at bounding box center [129, 197] width 46 height 13
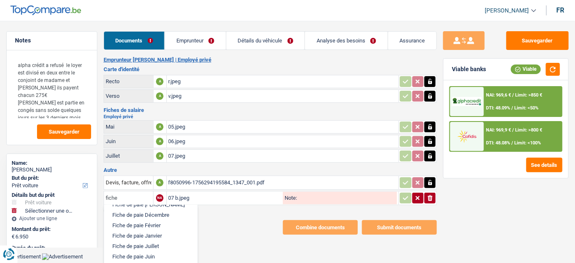
scroll to position [38, 0]
click at [162, 225] on li "Fiche de paie Juillet" at bounding box center [150, 229] width 85 height 10
type input "Fiche de paie Juillet"
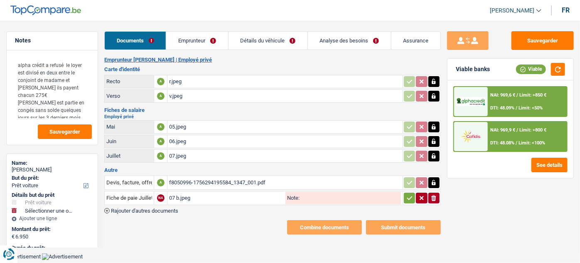
click at [412, 195] on icon "button" at bounding box center [410, 198] width 7 height 8
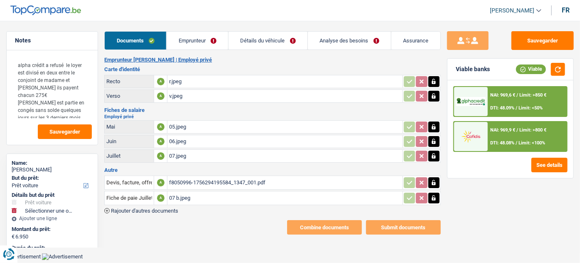
drag, startPoint x: 200, startPoint y: 39, endPoint x: 200, endPoint y: 46, distance: 7.1
click at [200, 39] on link "Emprunteur" at bounding box center [198, 41] width 62 height 18
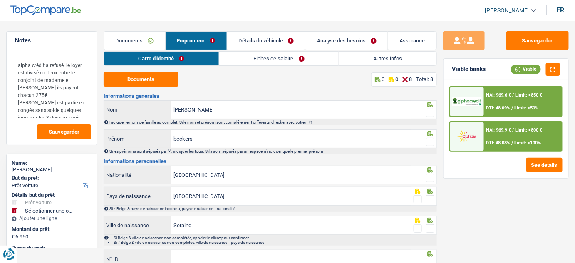
click at [165, 66] on div "Carte d'identité Fiches de salaire Autres infos Documents 0 0 8 Total: 8 Inform…" at bounding box center [270, 185] width 333 height 269
click at [155, 83] on button "Documents" at bounding box center [141, 79] width 75 height 15
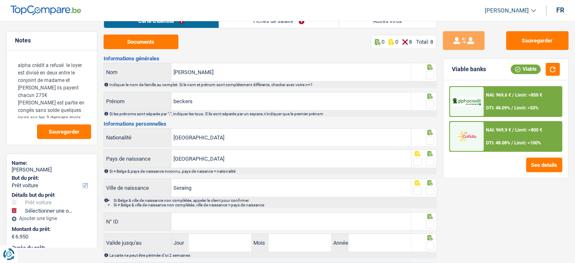
scroll to position [37, 0]
drag, startPoint x: 428, startPoint y: 78, endPoint x: 478, endPoint y: 75, distance: 49.6
click at [428, 78] on span at bounding box center [430, 75] width 8 height 8
click at [0, 0] on input "radio" at bounding box center [0, 0] width 0 height 0
drag, startPoint x: 204, startPoint y: 105, endPoint x: 164, endPoint y: 107, distance: 39.6
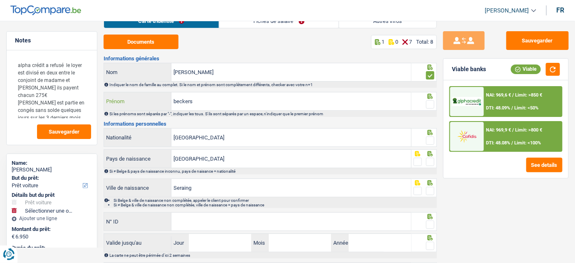
click at [164, 107] on div "beckers Prénom" at bounding box center [257, 101] width 307 height 18
drag, startPoint x: 211, startPoint y: 70, endPoint x: 163, endPoint y: 82, distance: 49.0
click at [163, 82] on div "laura Nom Indiquer le nom de famille au complet. Si le nom et prénom sont compl…" at bounding box center [270, 75] width 333 height 25
paste input "beckers"
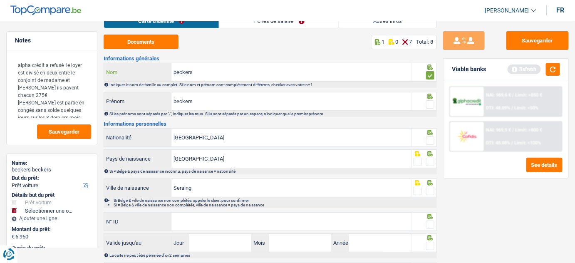
type input "beckers"
drag, startPoint x: 206, startPoint y: 102, endPoint x: 91, endPoint y: 108, distance: 114.9
click at [91, 108] on div "Notes alpha crédit a refusé le loyer est divisé en deux entre le conjoint de ma…" at bounding box center [287, 139] width 575 height 290
type input "laura"
click at [423, 103] on fieldset at bounding box center [423, 104] width 21 height 10
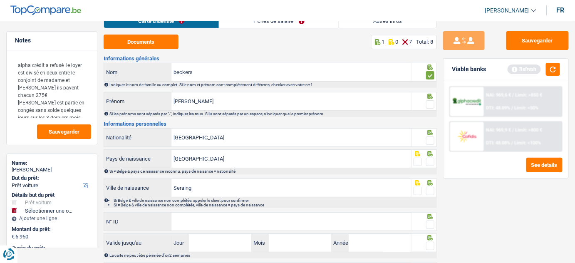
click at [430, 104] on span at bounding box center [430, 104] width 8 height 8
click at [0, 0] on input "radio" at bounding box center [0, 0] width 0 height 0
click at [556, 66] on button "button" at bounding box center [553, 69] width 14 height 13
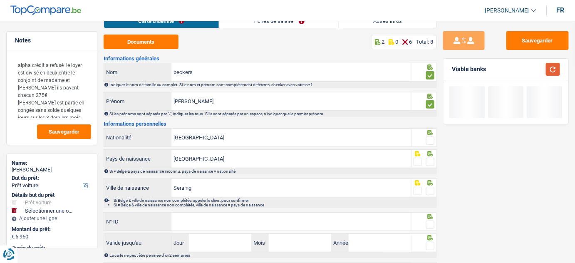
scroll to position [75, 0]
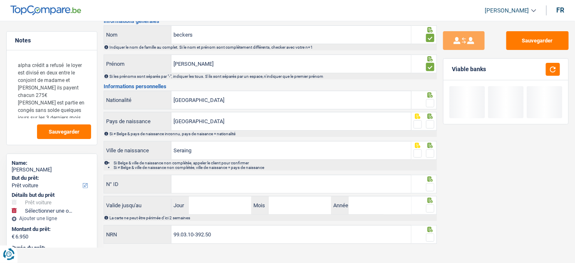
click at [430, 101] on span at bounding box center [430, 103] width 8 height 8
click at [0, 0] on input "radio" at bounding box center [0, 0] width 0 height 0
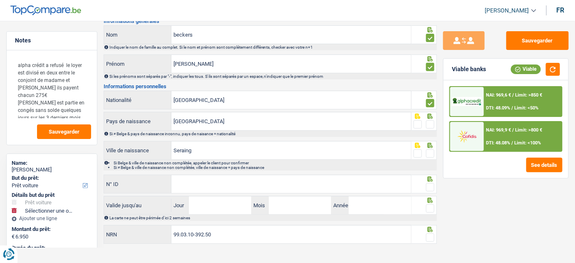
click at [429, 123] on span at bounding box center [430, 124] width 8 height 8
click at [0, 0] on input "radio" at bounding box center [0, 0] width 0 height 0
click at [430, 151] on span at bounding box center [430, 153] width 8 height 8
click at [0, 0] on input "radio" at bounding box center [0, 0] width 0 height 0
click at [353, 180] on input "N° ID" at bounding box center [291, 184] width 240 height 18
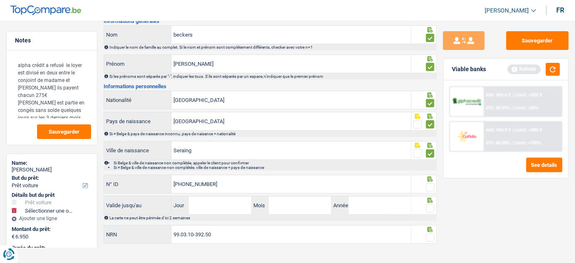
type input "592-5827377-86"
click at [432, 189] on span at bounding box center [430, 187] width 8 height 8
click at [0, 0] on input "radio" at bounding box center [0, 0] width 0 height 0
click at [551, 71] on button "button" at bounding box center [553, 69] width 14 height 13
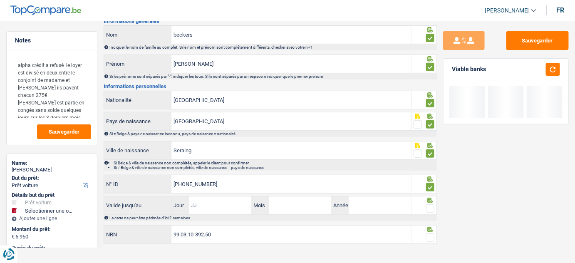
click at [212, 207] on input "Jour" at bounding box center [220, 205] width 62 height 18
type input "03"
type input "05"
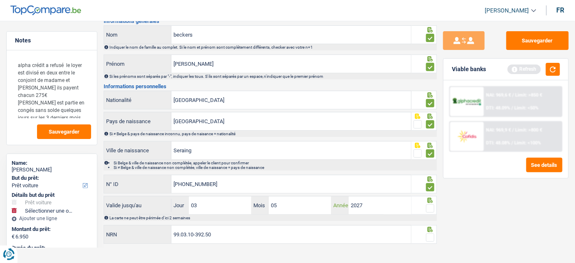
type input "2027"
click at [436, 205] on div at bounding box center [423, 205] width 25 height 19
click at [430, 206] on span at bounding box center [430, 208] width 8 height 8
click at [0, 0] on input "radio" at bounding box center [0, 0] width 0 height 0
click at [554, 69] on button "button" at bounding box center [553, 69] width 14 height 13
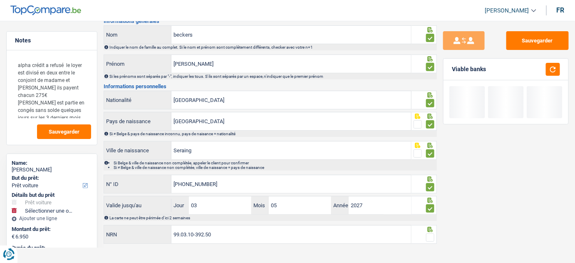
click at [429, 234] on span at bounding box center [430, 237] width 8 height 8
click at [0, 0] on input "radio" at bounding box center [0, 0] width 0 height 0
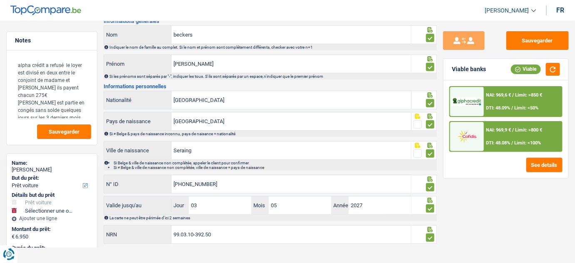
scroll to position [0, 0]
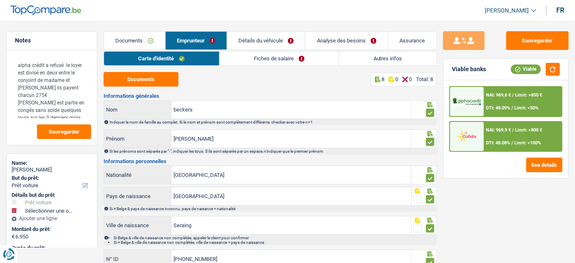
click at [261, 60] on link "Fiches de salaire" at bounding box center [279, 59] width 119 height 14
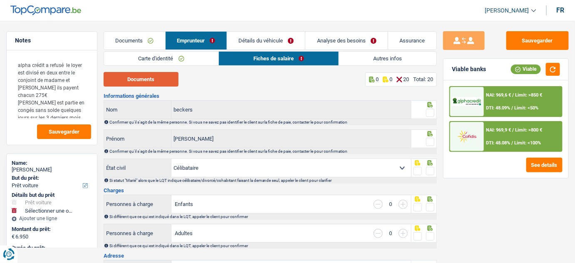
click at [161, 81] on button "Documents" at bounding box center [141, 79] width 75 height 15
drag, startPoint x: 433, startPoint y: 112, endPoint x: 433, endPoint y: 117, distance: 5.0
click at [433, 117] on div at bounding box center [430, 113] width 8 height 10
click at [431, 146] on div at bounding box center [430, 142] width 8 height 10
drag, startPoint x: 432, startPoint y: 110, endPoint x: 431, endPoint y: 119, distance: 9.6
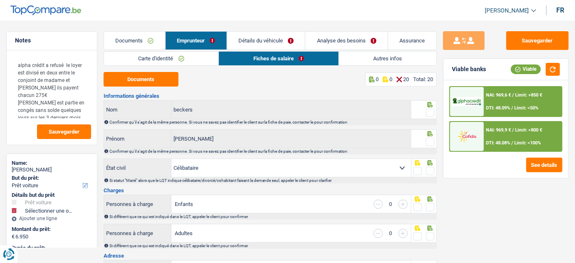
click at [432, 111] on span at bounding box center [430, 113] width 8 height 8
click at [0, 0] on input "radio" at bounding box center [0, 0] width 0 height 0
click at [430, 146] on div at bounding box center [430, 142] width 8 height 10
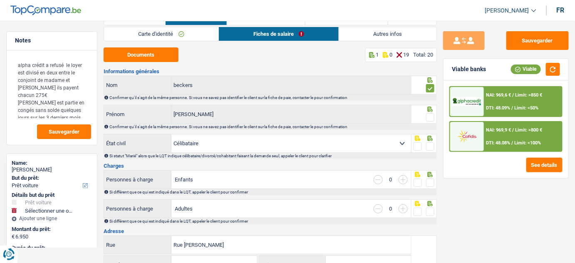
scroll to position [37, 0]
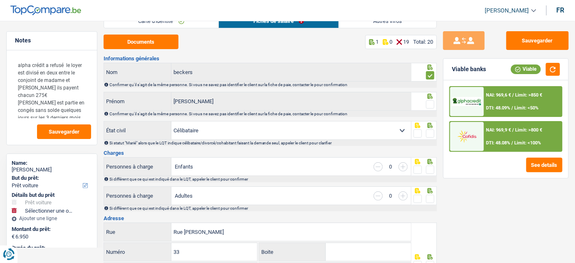
click at [235, 131] on select "Célibataire Marié(e) Cohabitant(e) légal(e) Divorcé(e) Veuf(ve) Séparé (de fait…" at bounding box center [291, 130] width 240 height 18
click at [430, 131] on span at bounding box center [430, 133] width 8 height 8
click at [0, 0] on input "radio" at bounding box center [0, 0] width 0 height 0
click at [427, 100] on span at bounding box center [430, 104] width 8 height 8
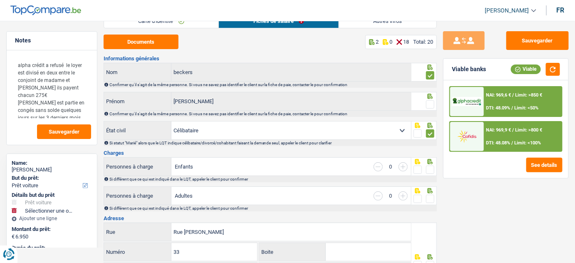
click at [0, 0] on input "radio" at bounding box center [0, 0] width 0 height 0
click at [552, 69] on button "button" at bounding box center [553, 69] width 14 height 13
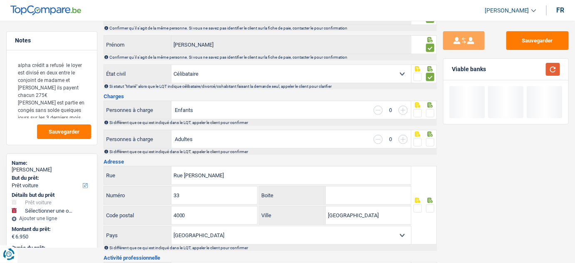
scroll to position [113, 0]
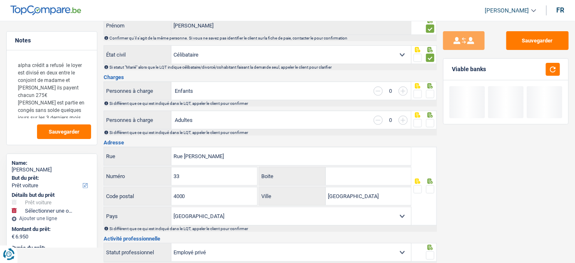
click at [431, 92] on span at bounding box center [430, 94] width 8 height 8
click at [0, 0] on input "radio" at bounding box center [0, 0] width 0 height 0
click at [429, 120] on span at bounding box center [430, 123] width 8 height 8
click at [0, 0] on input "radio" at bounding box center [0, 0] width 0 height 0
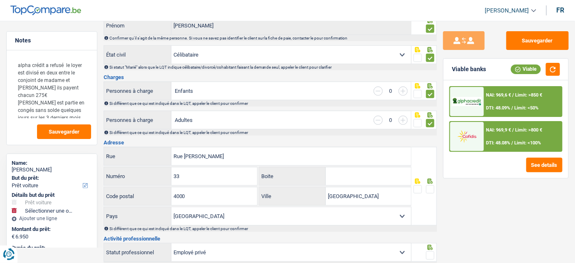
drag, startPoint x: 430, startPoint y: 185, endPoint x: 482, endPoint y: 143, distance: 67.7
click at [429, 185] on span at bounding box center [430, 189] width 8 height 8
click at [0, 0] on input "radio" at bounding box center [0, 0] width 0 height 0
drag, startPoint x: 549, startPoint y: 67, endPoint x: 304, endPoint y: 153, distance: 260.1
click at [548, 67] on button "button" at bounding box center [553, 69] width 14 height 13
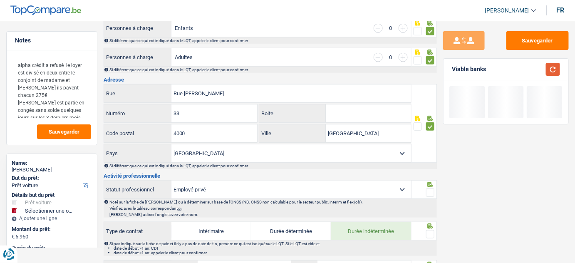
scroll to position [189, 0]
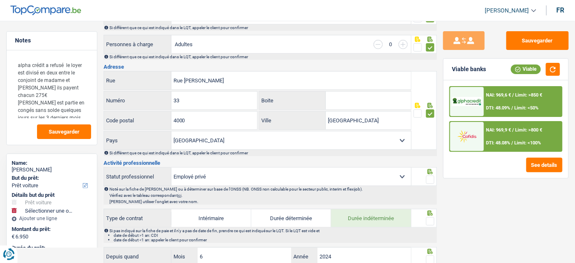
click at [433, 176] on span at bounding box center [430, 179] width 8 height 8
click at [0, 0] on input "radio" at bounding box center [0, 0] width 0 height 0
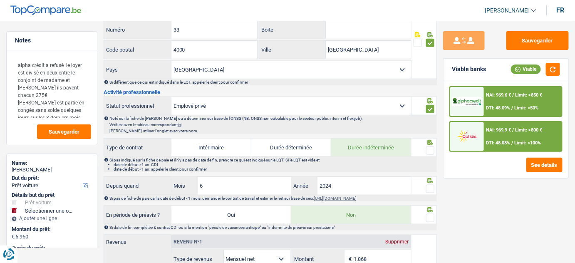
scroll to position [264, 0]
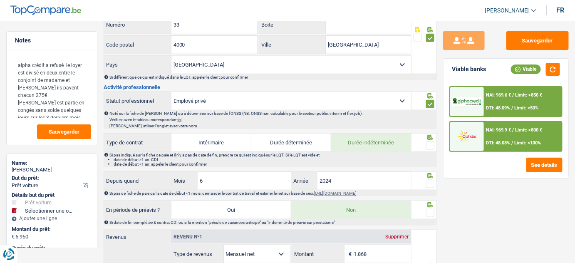
click at [431, 144] on span at bounding box center [430, 145] width 8 height 8
click at [0, 0] on input "radio" at bounding box center [0, 0] width 0 height 0
drag, startPoint x: 429, startPoint y: 184, endPoint x: 376, endPoint y: 189, distance: 52.6
click at [428, 184] on span at bounding box center [430, 184] width 8 height 8
click at [0, 0] on input "radio" at bounding box center [0, 0] width 0 height 0
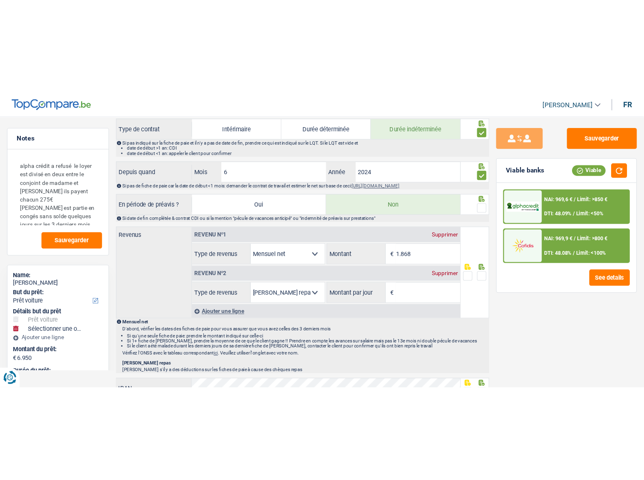
scroll to position [378, 0]
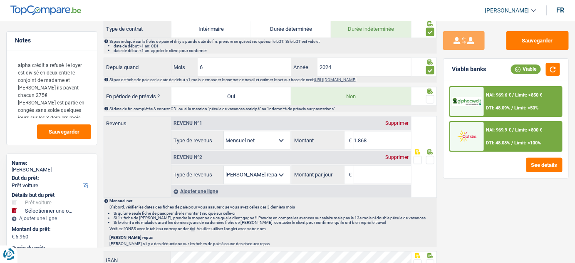
click at [429, 95] on span at bounding box center [430, 99] width 8 height 8
click at [0, 0] on input "radio" at bounding box center [0, 0] width 0 height 0
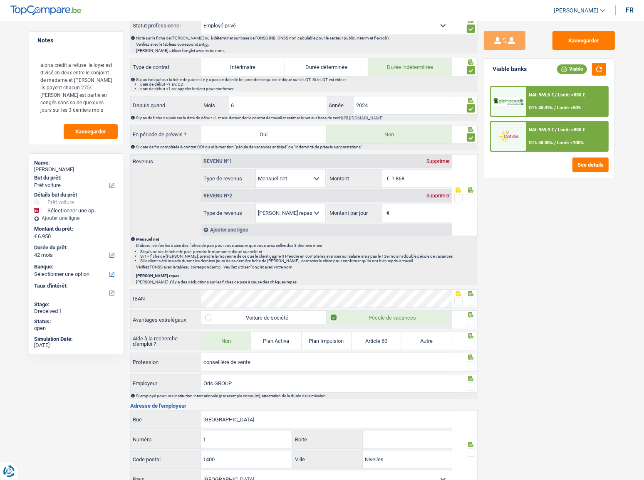
scroll to position [340, 0]
drag, startPoint x: 427, startPoint y: 177, endPoint x: 303, endPoint y: 178, distance: 123.5
click at [303, 178] on div "Allocation d'handicap Allocations chômage Allocations familiales Chèques repas …" at bounding box center [326, 178] width 250 height 19
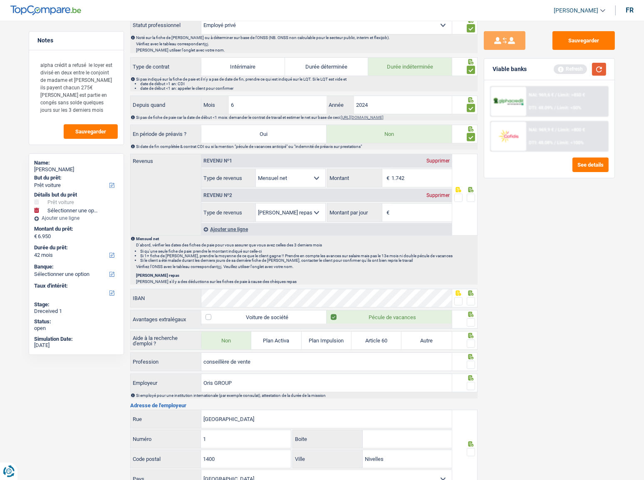
type input "1.742"
click at [580, 70] on button "button" at bounding box center [599, 69] width 14 height 13
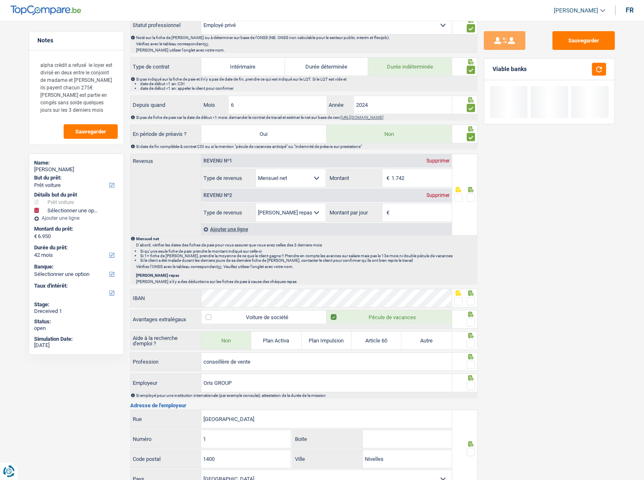
click at [470, 198] on span at bounding box center [471, 198] width 8 height 8
click at [0, 0] on input "radio" at bounding box center [0, 0] width 0 height 0
click at [390, 211] on span "€" at bounding box center [386, 213] width 9 height 18
click at [400, 212] on input "Montant par jour" at bounding box center [421, 213] width 60 height 18
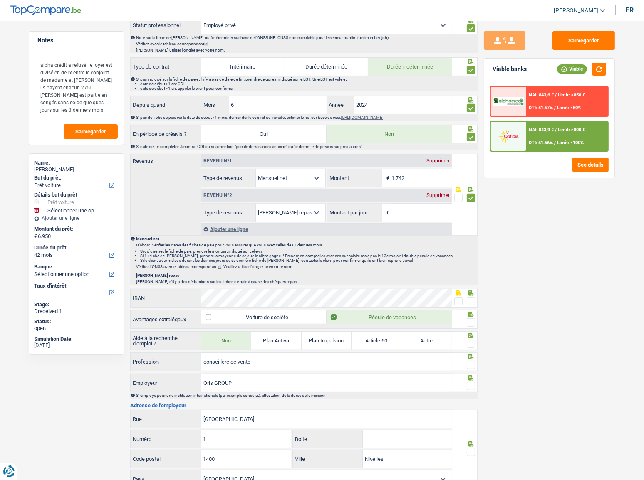
click at [433, 193] on div "Supprimer" at bounding box center [437, 195] width 27 height 5
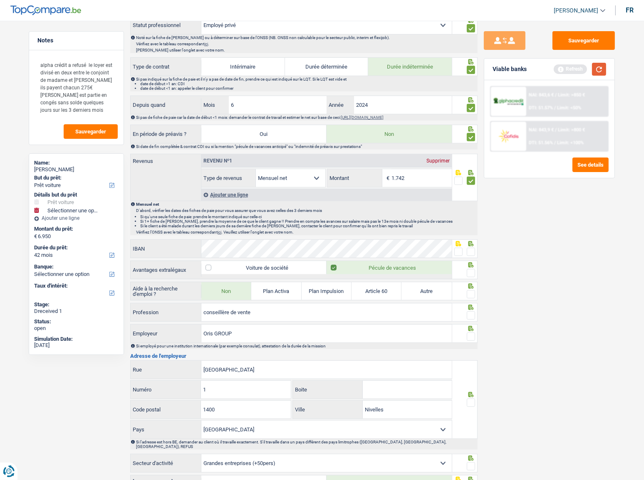
click at [580, 70] on button "button" at bounding box center [599, 69] width 14 height 13
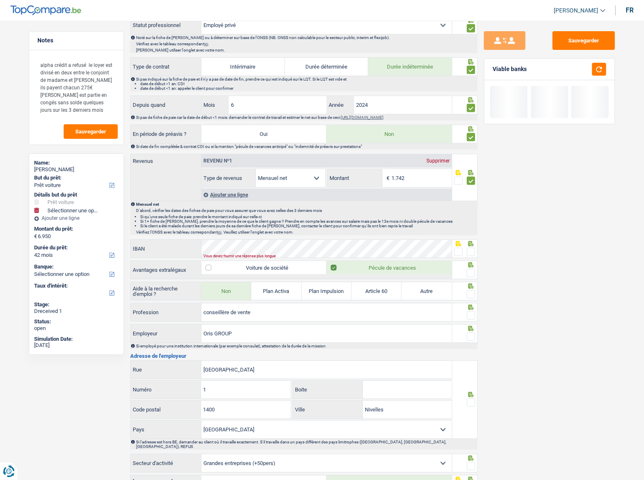
click at [316, 254] on div "Vous devez fournir une réponse plus longue" at bounding box center [314, 255] width 222 height 3
click at [470, 248] on span at bounding box center [471, 252] width 8 height 8
click at [0, 0] on input "radio" at bounding box center [0, 0] width 0 height 0
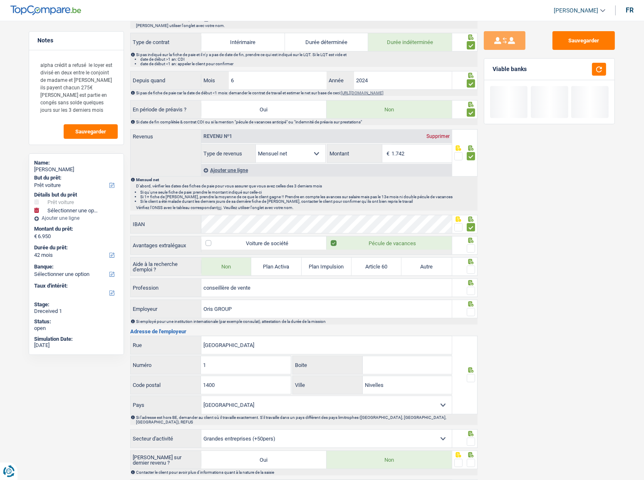
scroll to position [378, 0]
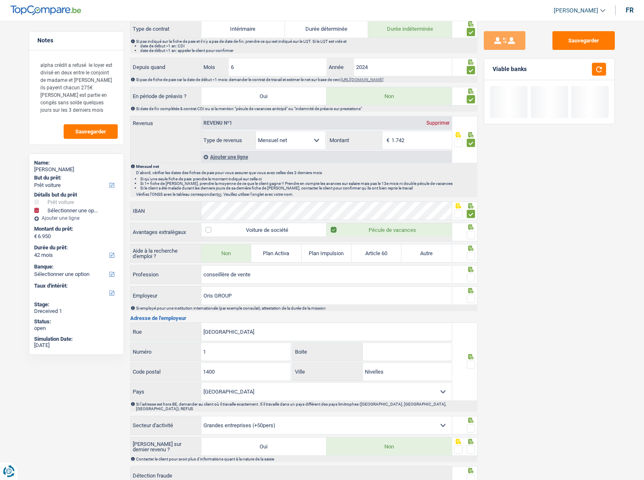
click at [471, 235] on span at bounding box center [471, 235] width 8 height 8
click at [0, 0] on input "radio" at bounding box center [0, 0] width 0 height 0
click at [471, 252] on span at bounding box center [471, 256] width 8 height 8
click at [0, 0] on input "radio" at bounding box center [0, 0] width 0 height 0
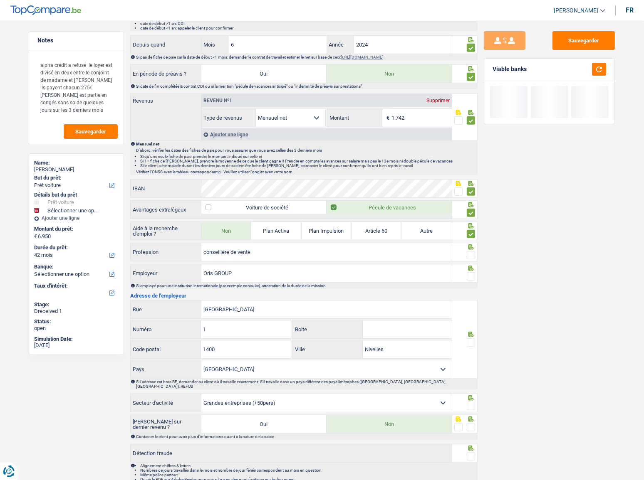
scroll to position [424, 0]
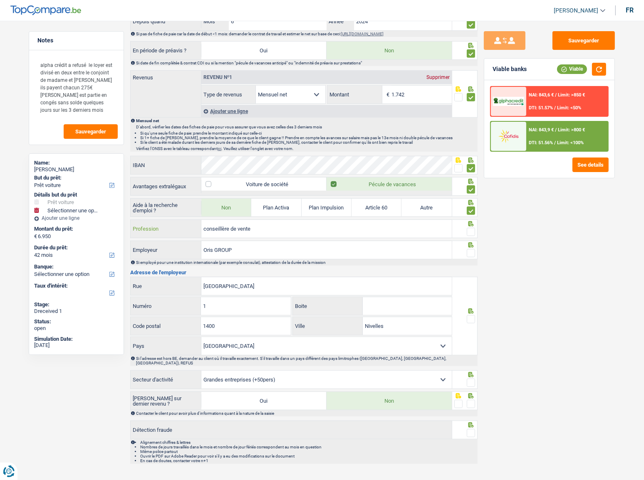
click at [422, 227] on input "conseillère de vente" at bounding box center [326, 229] width 250 height 18
click at [473, 229] on span at bounding box center [471, 232] width 8 height 8
click at [0, 0] on input "radio" at bounding box center [0, 0] width 0 height 0
click at [469, 252] on span at bounding box center [471, 253] width 8 height 8
click at [0, 0] on input "radio" at bounding box center [0, 0] width 0 height 0
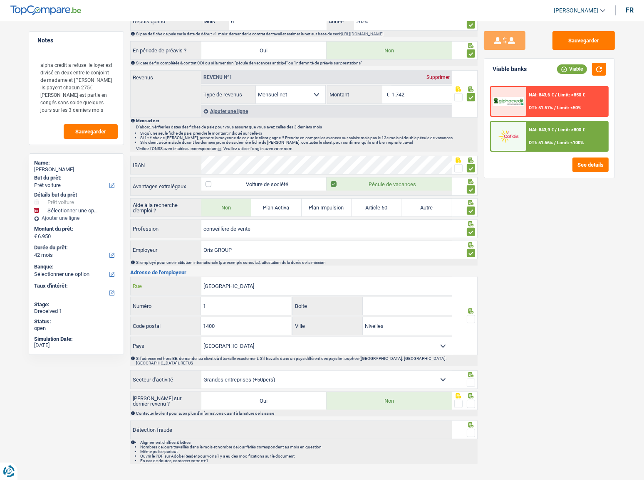
click at [280, 262] on input "rue du bosquet" at bounding box center [326, 286] width 250 height 18
drag, startPoint x: 280, startPoint y: 285, endPoint x: 143, endPoint y: 289, distance: 136.9
click at [143, 262] on div "rue du bosquet Rue" at bounding box center [291, 286] width 321 height 18
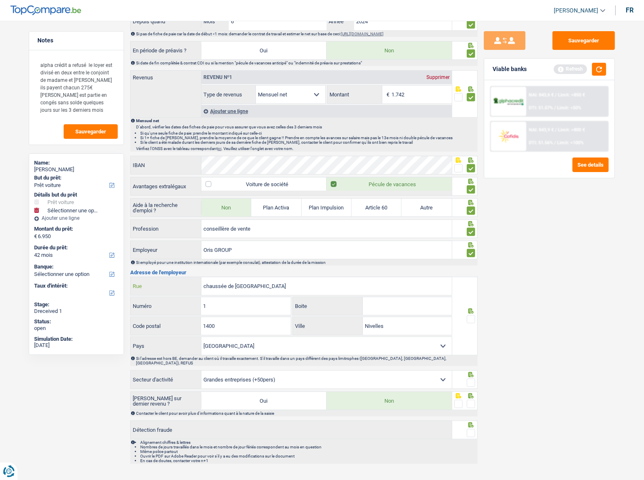
type input "chaussée de charleroi"
click at [220, 262] on input "1" at bounding box center [245, 306] width 89 height 18
drag, startPoint x: 224, startPoint y: 301, endPoint x: 196, endPoint y: 300, distance: 27.5
click at [196, 262] on div "1 Numéro" at bounding box center [211, 306] width 160 height 18
type input "69"
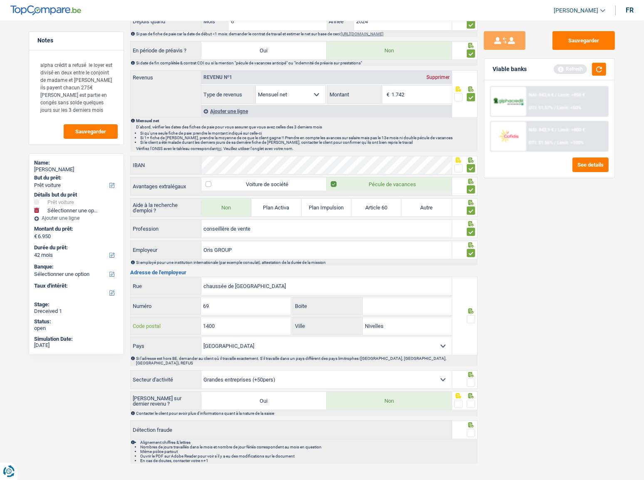
drag, startPoint x: 232, startPoint y: 325, endPoint x: 164, endPoint y: 327, distance: 67.4
click at [164, 262] on div "1400 Code postal" at bounding box center [211, 326] width 160 height 18
type input "1060"
click at [396, 262] on input "Nivelles" at bounding box center [407, 326] width 89 height 18
drag, startPoint x: 398, startPoint y: 326, endPoint x: 326, endPoint y: 326, distance: 71.5
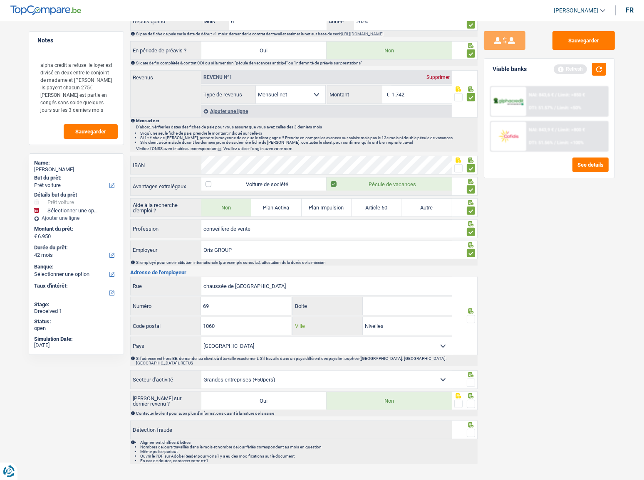
click at [326, 262] on div "Nivelles Ville" at bounding box center [372, 326] width 159 height 18
type input "saint-gilles"
click at [471, 262] on span at bounding box center [471, 319] width 8 height 8
click at [0, 0] on input "radio" at bounding box center [0, 0] width 0 height 0
click at [471, 262] on span at bounding box center [471, 383] width 8 height 8
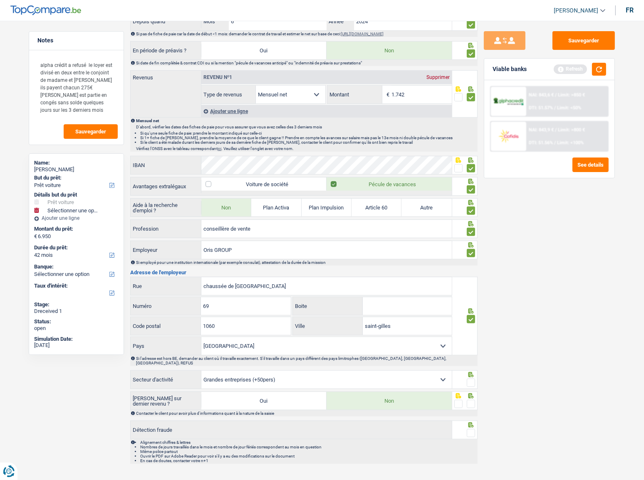
click at [0, 0] on input "radio" at bounding box center [0, 0] width 0 height 0
click at [469, 262] on span at bounding box center [471, 404] width 8 height 8
click at [0, 0] on input "radio" at bounding box center [0, 0] width 0 height 0
click at [470, 262] on span at bounding box center [471, 433] width 8 height 8
click at [0, 0] on input "radio" at bounding box center [0, 0] width 0 height 0
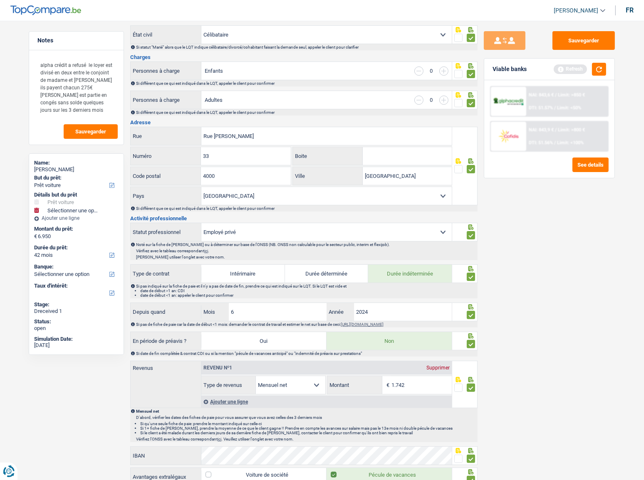
scroll to position [121, 0]
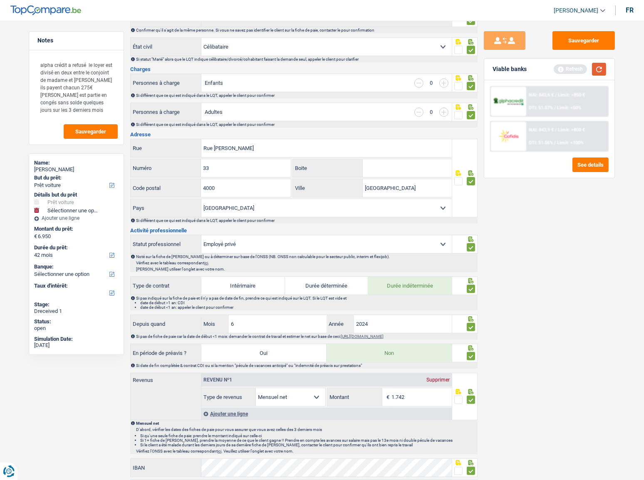
click at [580, 72] on button "button" at bounding box center [599, 69] width 14 height 13
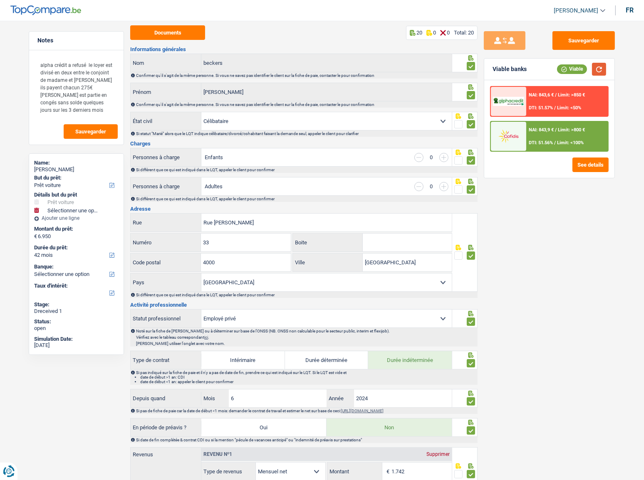
scroll to position [0, 0]
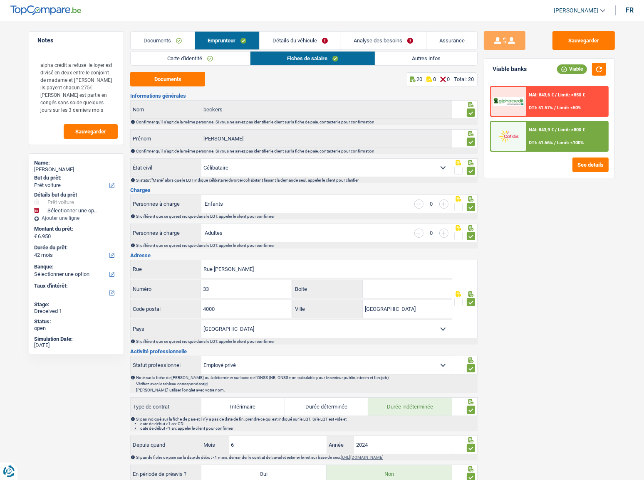
click at [428, 56] on link "Autres infos" at bounding box center [426, 59] width 102 height 14
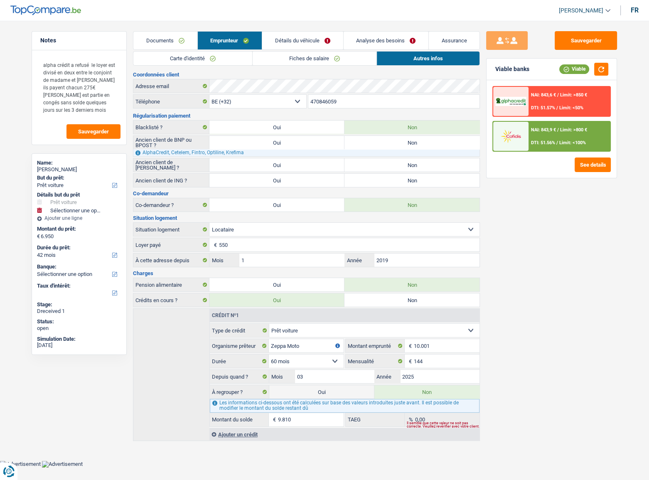
click at [310, 42] on link "Détails du véhicule" at bounding box center [302, 41] width 81 height 18
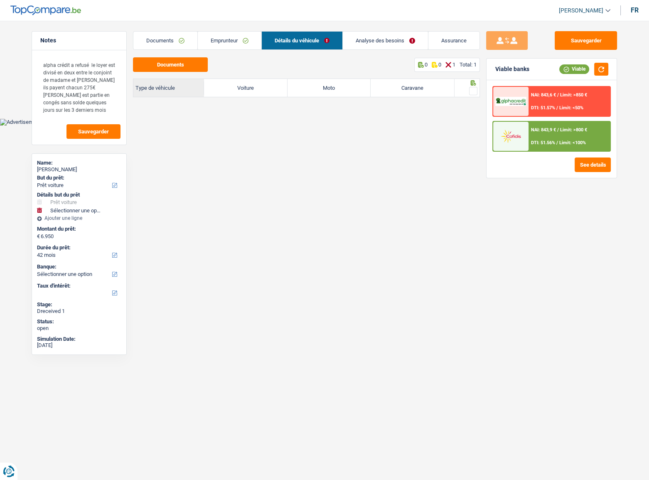
click at [376, 38] on link "Analyse des besoins" at bounding box center [385, 41] width 85 height 18
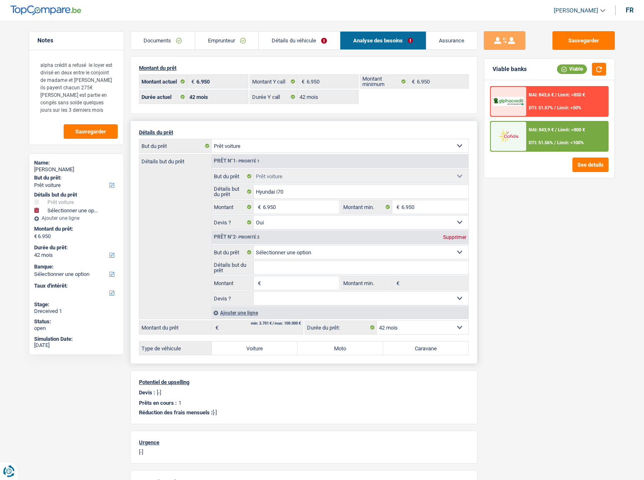
click at [461, 235] on div "Supprimer" at bounding box center [454, 237] width 27 height 5
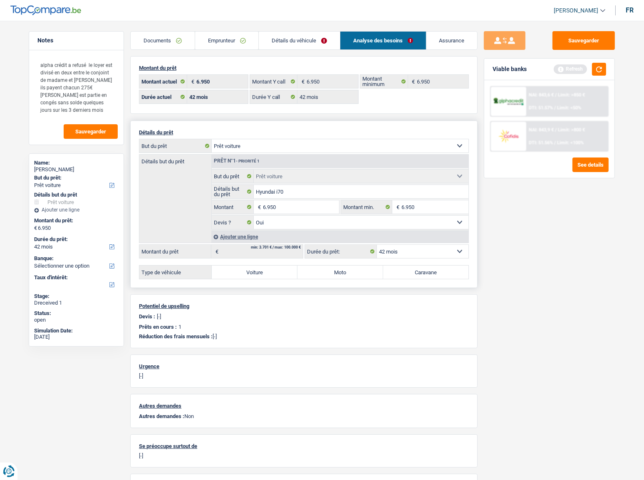
click at [271, 262] on label "Voiture" at bounding box center [255, 272] width 86 height 13
click at [271, 262] on input "Voiture" at bounding box center [255, 272] width 86 height 13
radio input "false"
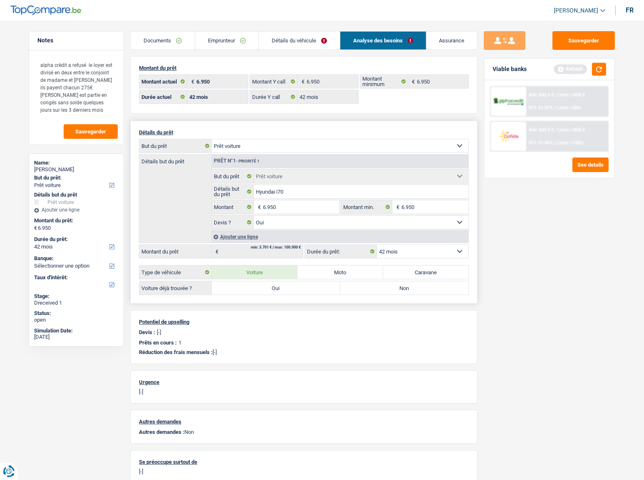
drag, startPoint x: 396, startPoint y: 291, endPoint x: 475, endPoint y: 237, distance: 95.9
click at [397, 262] on label "Non" at bounding box center [404, 287] width 128 height 13
click at [397, 262] on input "Non" at bounding box center [404, 287] width 128 height 13
radio input "false"
drag, startPoint x: 606, startPoint y: 64, endPoint x: 485, endPoint y: 50, distance: 121.4
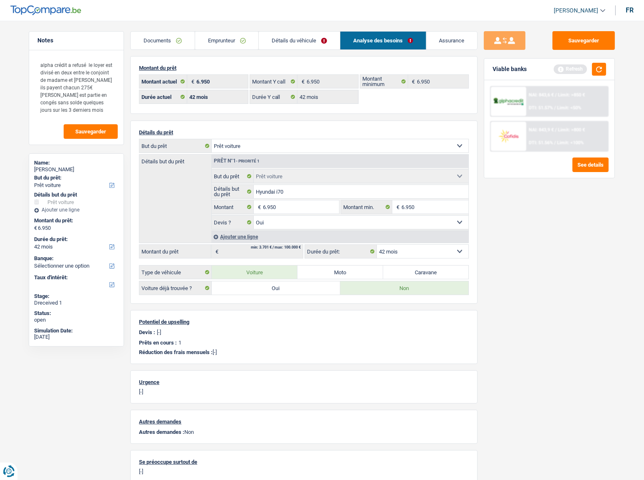
click at [580, 64] on div "Refresh" at bounding box center [579, 69] width 52 height 13
click at [285, 36] on link "Détails du véhicule" at bounding box center [299, 41] width 81 height 18
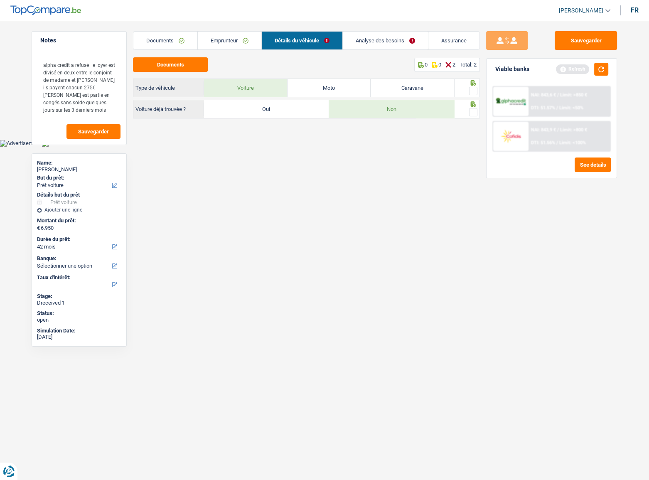
drag, startPoint x: 477, startPoint y: 90, endPoint x: 474, endPoint y: 108, distance: 18.0
click at [476, 93] on span at bounding box center [473, 91] width 8 height 8
click at [0, 0] on input "radio" at bounding box center [0, 0] width 0 height 0
click at [474, 110] on span at bounding box center [473, 112] width 8 height 8
click at [0, 0] on input "radio" at bounding box center [0, 0] width 0 height 0
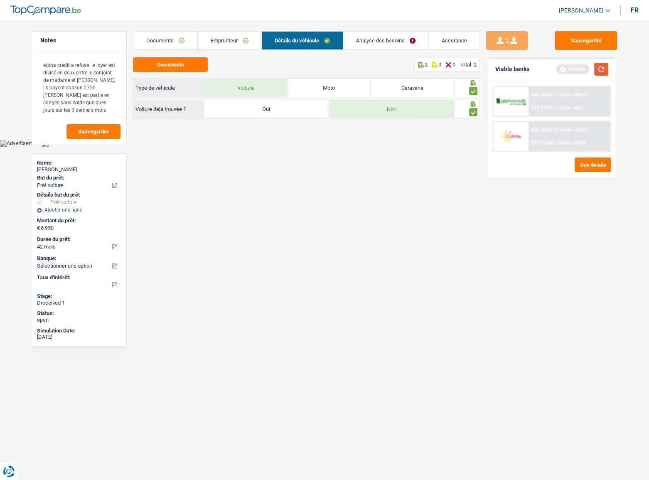
drag, startPoint x: 601, startPoint y: 68, endPoint x: 422, endPoint y: 40, distance: 181.7
click at [580, 65] on div "Refresh" at bounding box center [582, 69] width 52 height 13
click at [403, 37] on link "Analyse des besoins" at bounding box center [385, 41] width 85 height 18
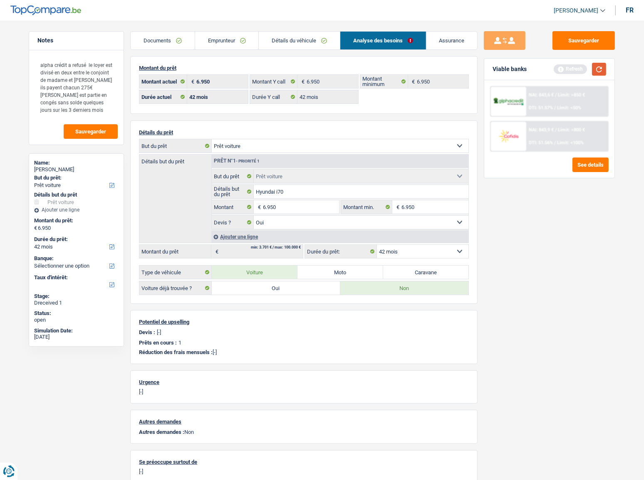
click at [580, 69] on button "button" at bounding box center [599, 69] width 14 height 13
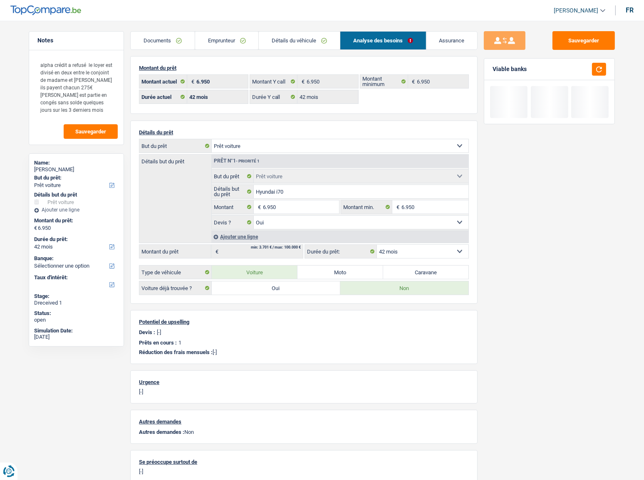
click at [306, 47] on link "Détails du véhicule" at bounding box center [299, 41] width 81 height 18
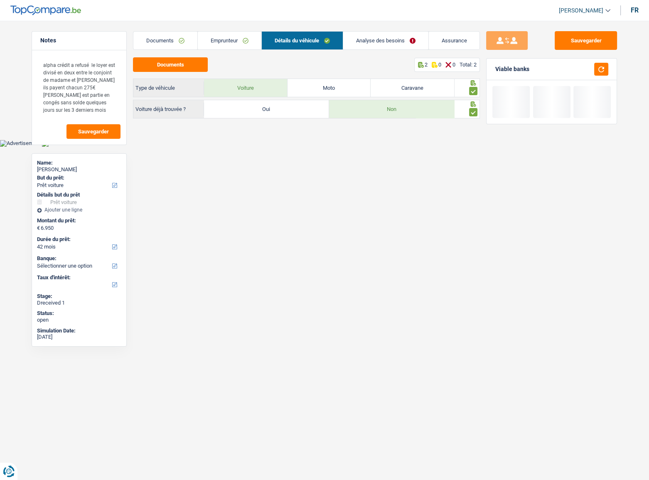
click at [223, 37] on link "Emprunteur" at bounding box center [230, 41] width 64 height 18
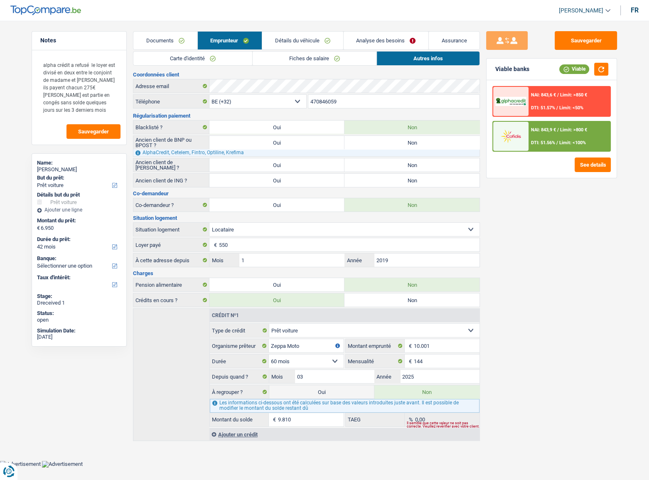
click at [308, 39] on link "Détails du véhicule" at bounding box center [302, 41] width 81 height 18
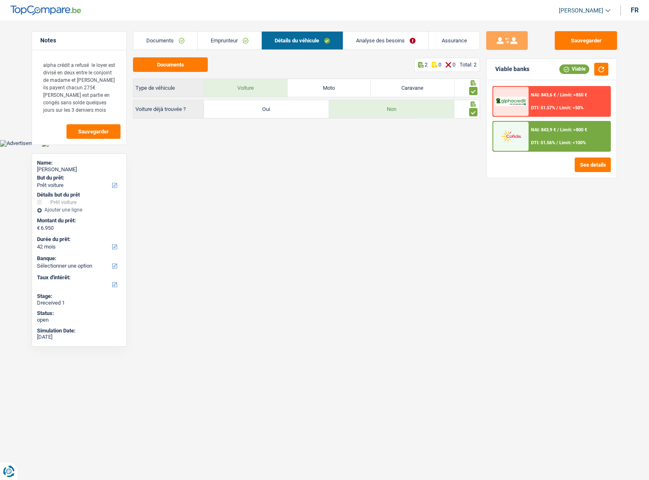
click at [361, 36] on link "Analyse des besoins" at bounding box center [385, 41] width 85 height 18
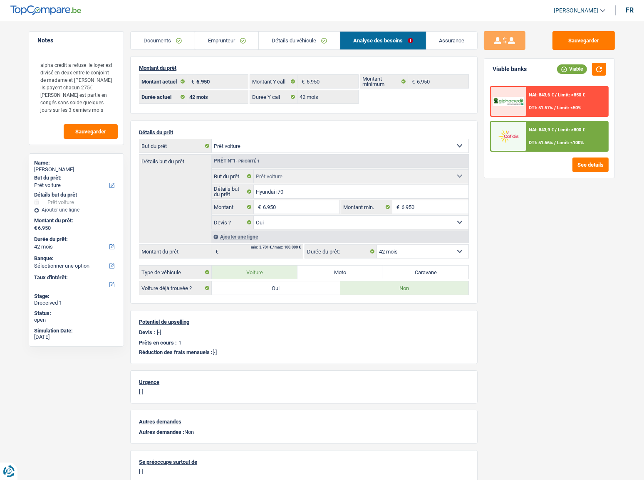
drag, startPoint x: 232, startPoint y: 43, endPoint x: 304, endPoint y: 42, distance: 71.9
click at [232, 42] on link "Emprunteur" at bounding box center [227, 41] width 64 height 18
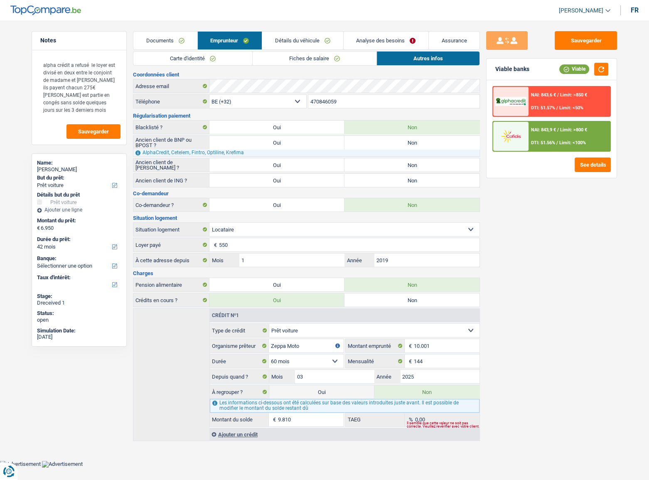
click at [352, 61] on link "Fiches de salaire" at bounding box center [315, 59] width 124 height 14
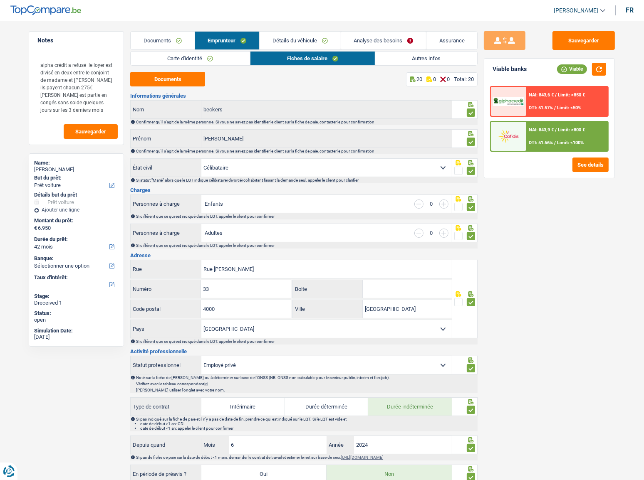
click at [407, 59] on link "Autres infos" at bounding box center [426, 59] width 102 height 14
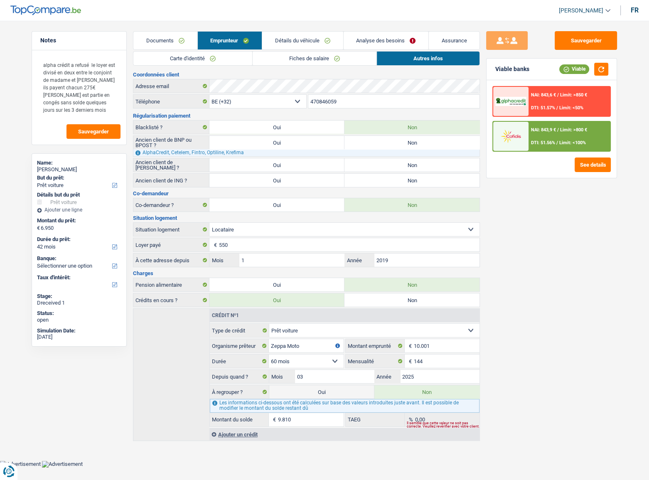
click at [354, 58] on link "Fiches de salaire" at bounding box center [315, 59] width 124 height 14
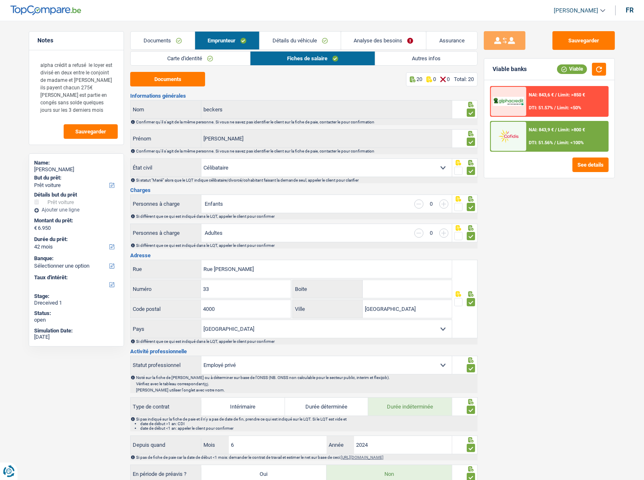
click at [394, 61] on link "Autres infos" at bounding box center [426, 59] width 102 height 14
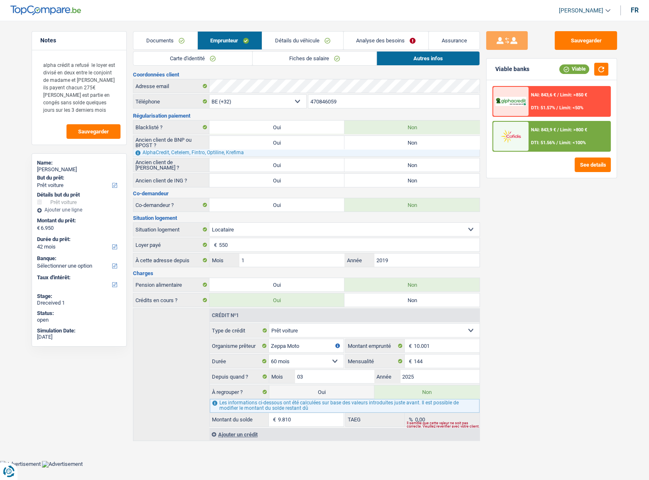
click at [314, 60] on link "Fiches de salaire" at bounding box center [315, 59] width 124 height 14
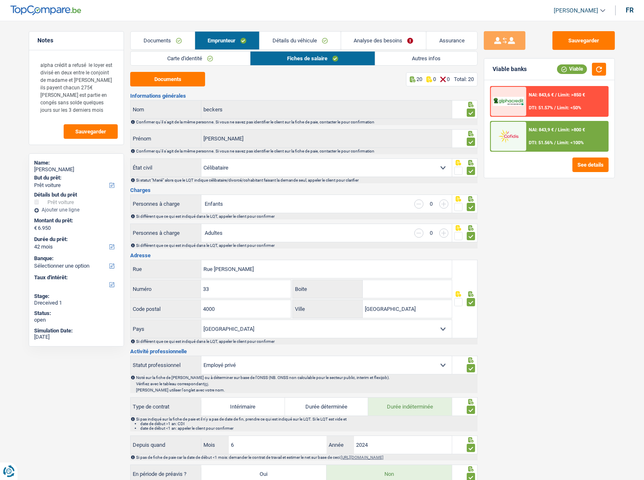
click at [405, 55] on link "Autres infos" at bounding box center [426, 59] width 102 height 14
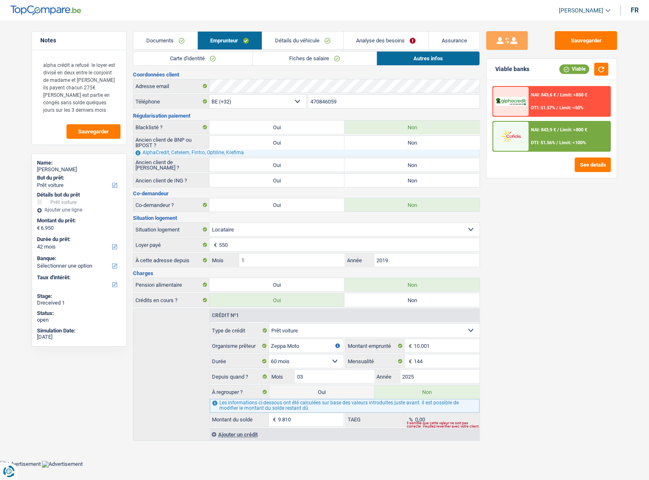
click at [304, 37] on link "Détails du véhicule" at bounding box center [302, 41] width 81 height 18
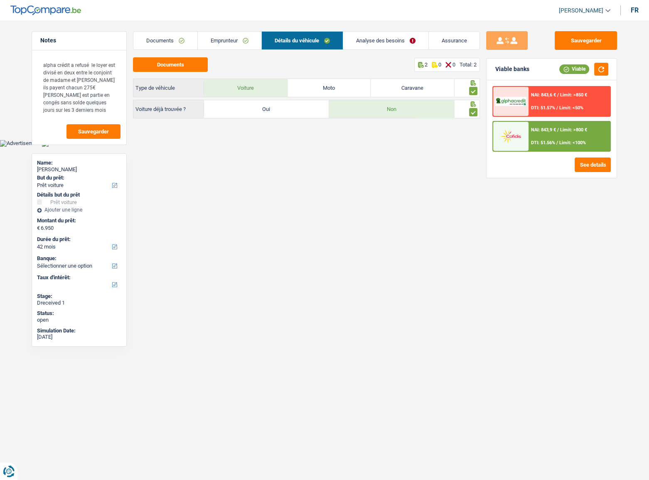
click at [365, 32] on link "Analyse des besoins" at bounding box center [385, 41] width 85 height 18
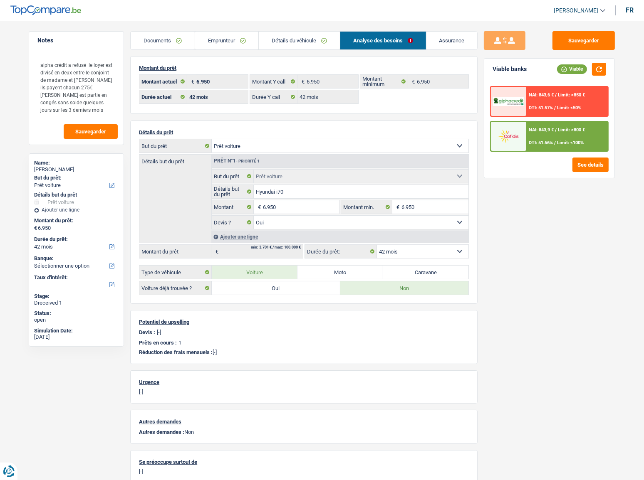
click at [276, 43] on link "Détails du véhicule" at bounding box center [299, 41] width 81 height 18
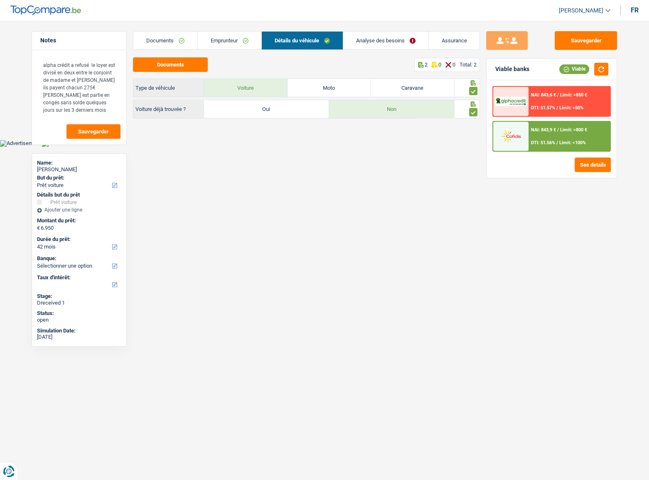
click at [249, 43] on link "Emprunteur" at bounding box center [230, 41] width 64 height 18
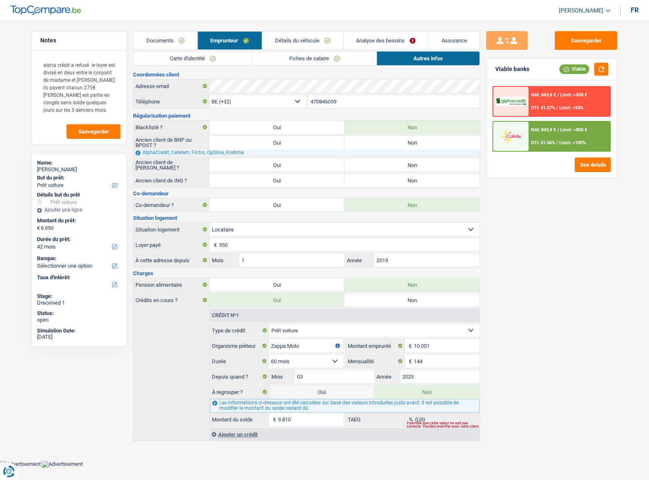
drag, startPoint x: 346, startPoint y: 392, endPoint x: 368, endPoint y: 363, distance: 35.8
click at [345, 262] on label "Oui" at bounding box center [321, 391] width 105 height 13
click at [345, 262] on input "Oui" at bounding box center [321, 391] width 105 height 13
radio input "true"
type input "16.760"
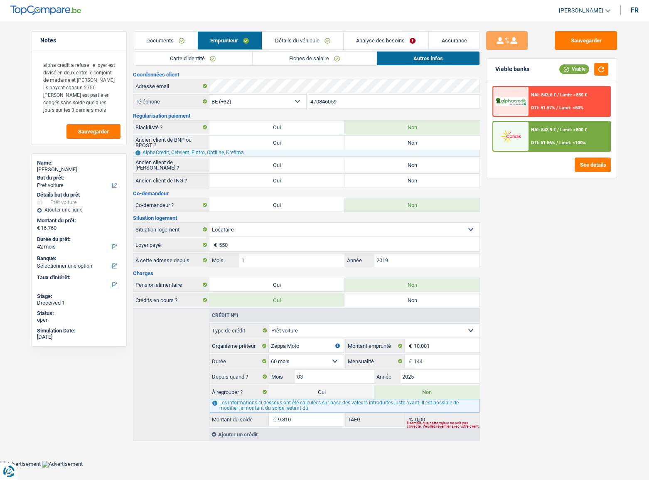
radio input "false"
select select "refinancing"
select select "car"
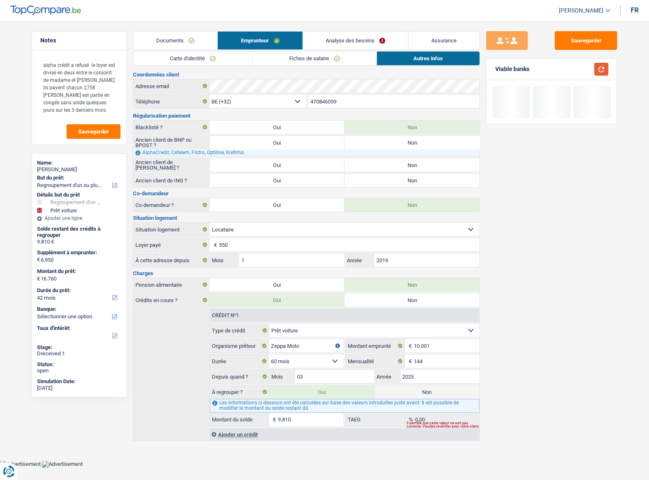
click at [580, 67] on button "button" at bounding box center [602, 69] width 14 height 13
click at [346, 36] on link "Analyse des besoins" at bounding box center [355, 41] width 105 height 18
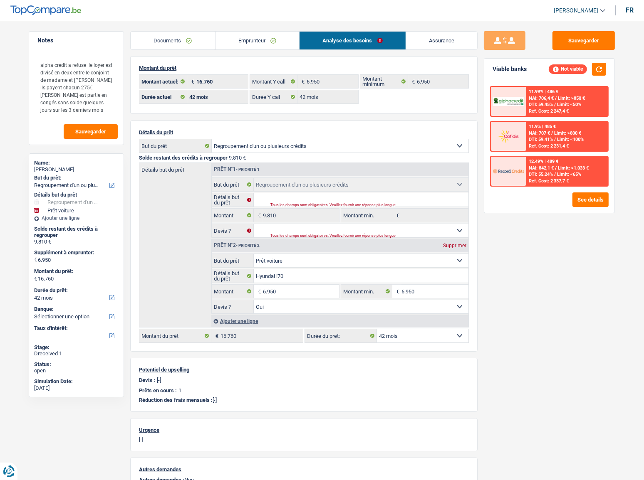
click at [244, 42] on link "Emprunteur" at bounding box center [257, 41] width 84 height 18
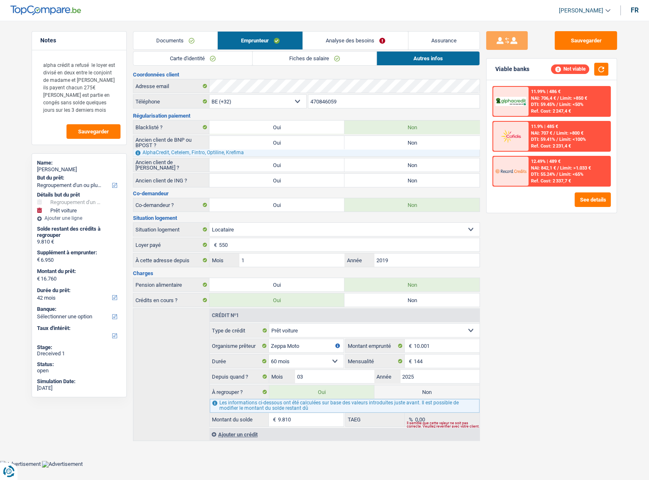
click at [414, 262] on label "Non" at bounding box center [427, 391] width 105 height 13
click at [414, 262] on input "Non" at bounding box center [427, 391] width 105 height 13
radio input "true"
select select "car"
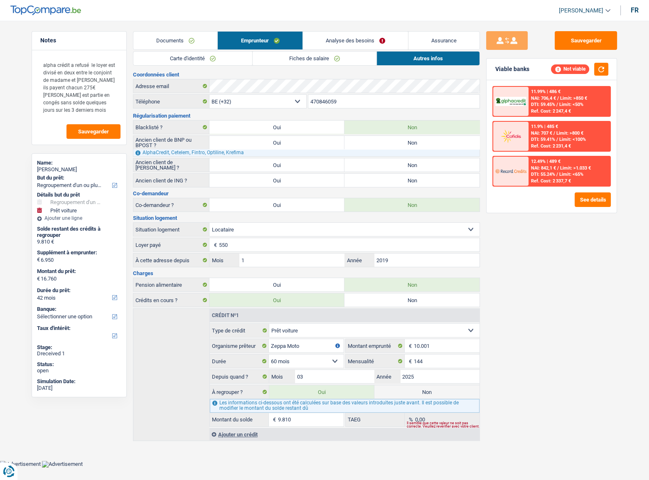
radio input "false"
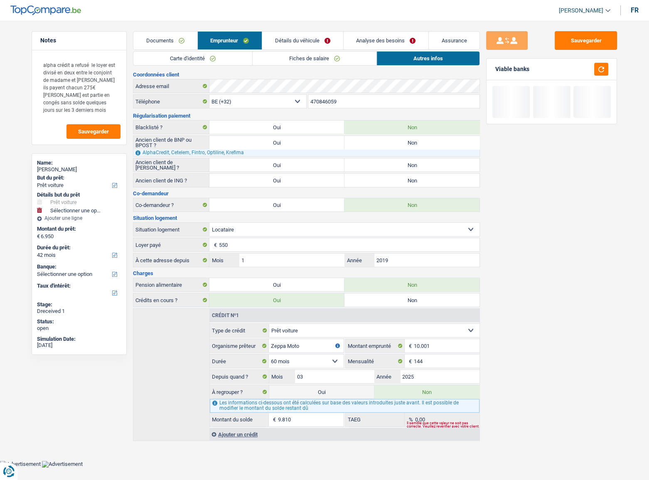
click at [401, 35] on link "Analyse des besoins" at bounding box center [386, 41] width 85 height 18
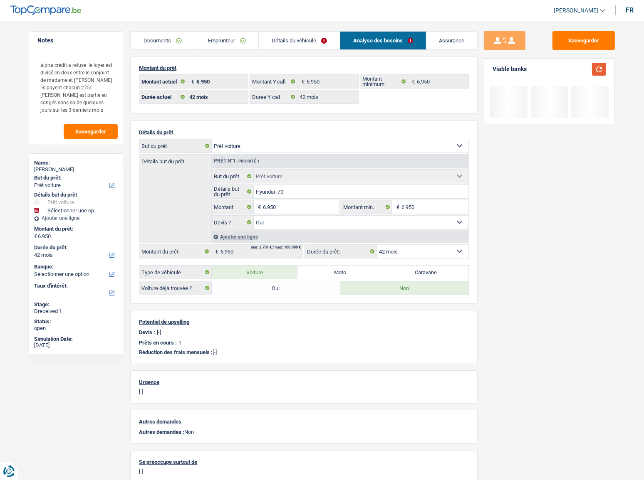
click at [580, 71] on button "button" at bounding box center [599, 69] width 14 height 13
drag, startPoint x: 284, startPoint y: 42, endPoint x: 347, endPoint y: 42, distance: 63.6
click at [285, 42] on link "Détails du véhicule" at bounding box center [299, 41] width 81 height 18
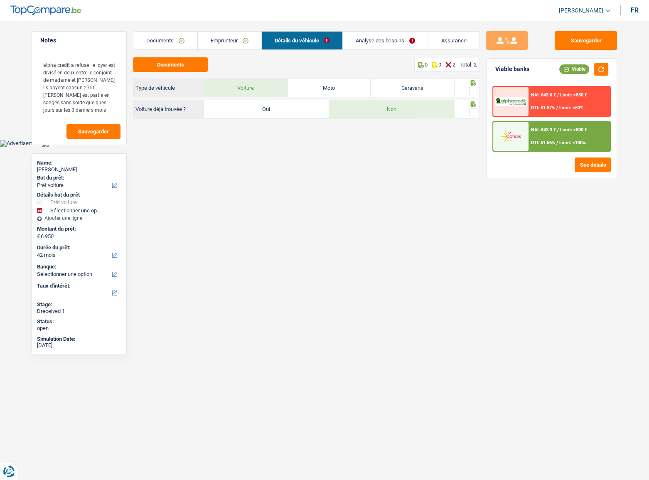
click at [379, 44] on link "Analyse des besoins" at bounding box center [385, 41] width 85 height 18
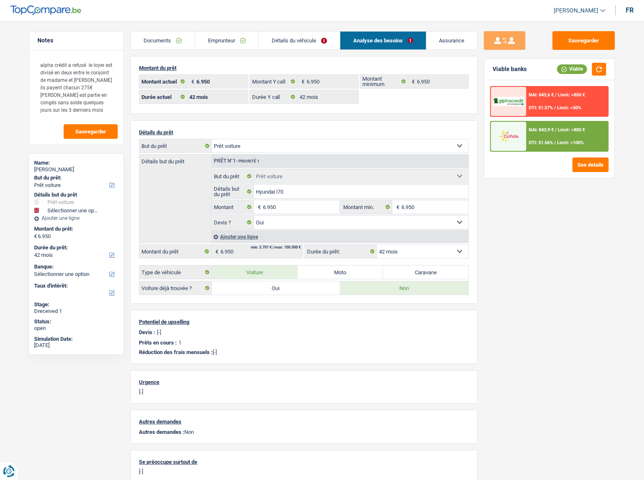
click at [319, 42] on link "Détails du véhicule" at bounding box center [299, 41] width 81 height 18
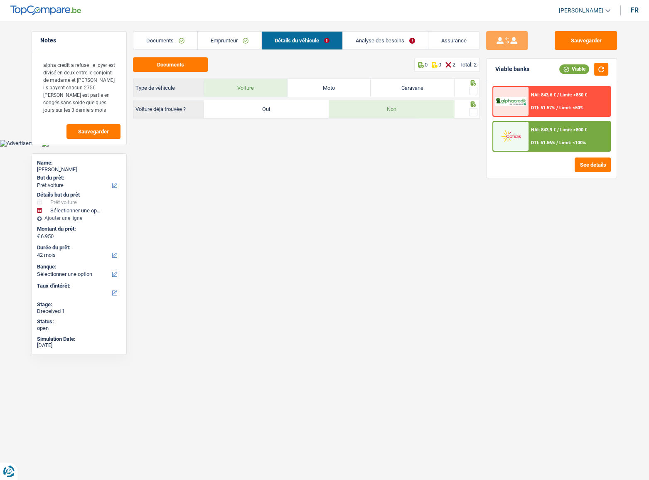
click at [476, 91] on span at bounding box center [473, 91] width 8 height 8
click at [0, 0] on input "radio" at bounding box center [0, 0] width 0 height 0
click at [473, 108] on span at bounding box center [473, 112] width 8 height 8
click at [0, 0] on input "radio" at bounding box center [0, 0] width 0 height 0
click at [378, 44] on link "Analyse des besoins" at bounding box center [385, 41] width 85 height 18
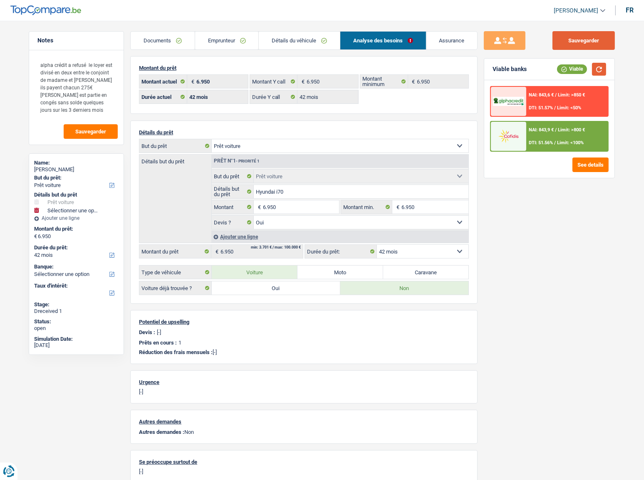
drag, startPoint x: 597, startPoint y: 69, endPoint x: 585, endPoint y: 42, distance: 30.2
click at [580, 64] on button "button" at bounding box center [599, 69] width 14 height 13
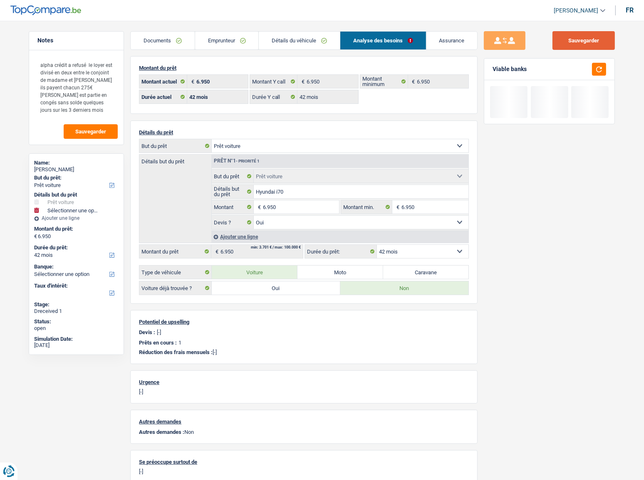
click at [580, 42] on button "Sauvegarder" at bounding box center [583, 40] width 62 height 19
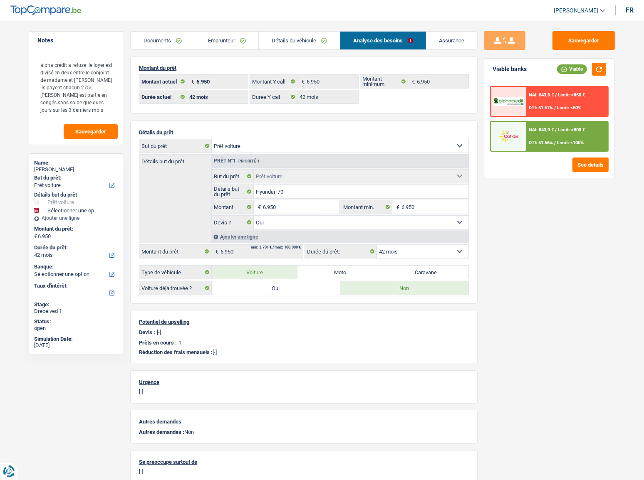
click at [548, 137] on div "NAI: 843,9 € / Limit: >800 € DTI: 51.56% / Limit: <100%" at bounding box center [567, 136] width 82 height 29
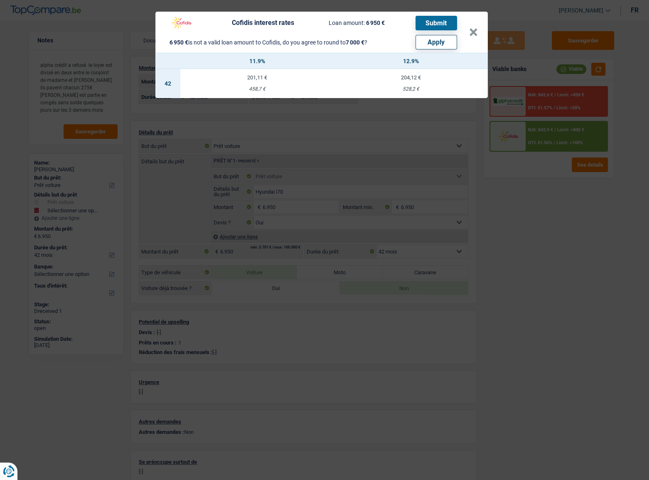
click at [442, 42] on button "Apply" at bounding box center [437, 42] width 42 height 15
type input "7.000"
select select
type input "7.000"
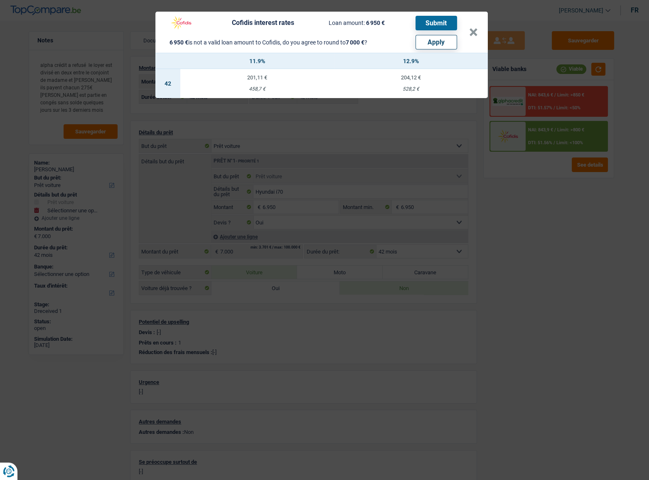
select select "other"
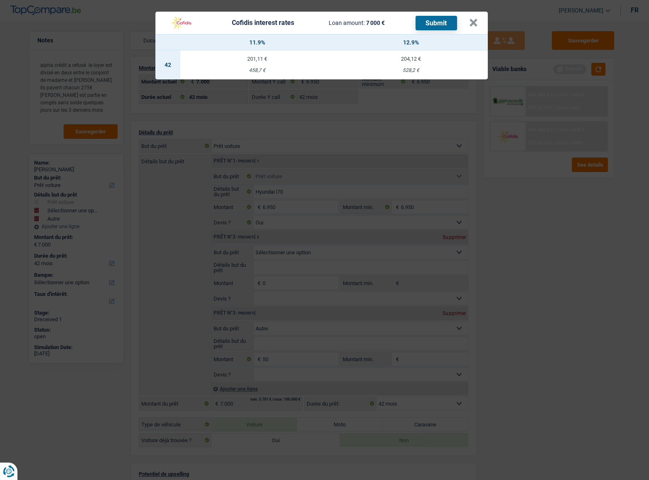
click at [257, 64] on td "201,11 € 458,7 €" at bounding box center [257, 64] width 154 height 29
select select "cofidis"
type input "11,90"
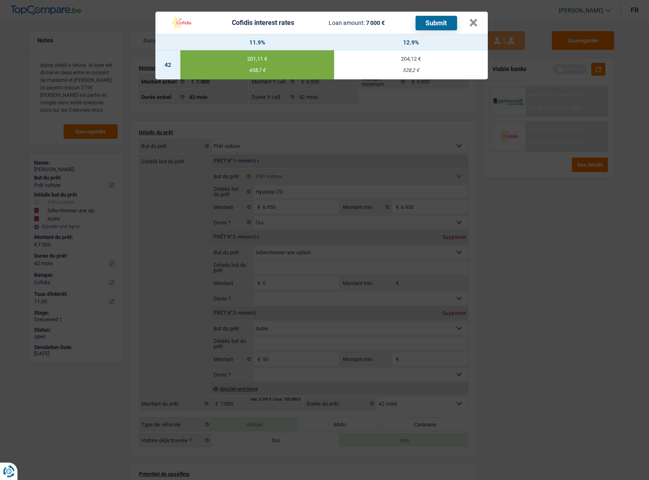
click at [437, 21] on button "Submit" at bounding box center [437, 23] width 42 height 15
drag, startPoint x: 474, startPoint y: 25, endPoint x: 482, endPoint y: 26, distance: 8.5
click at [475, 25] on button "×" at bounding box center [473, 23] width 9 height 8
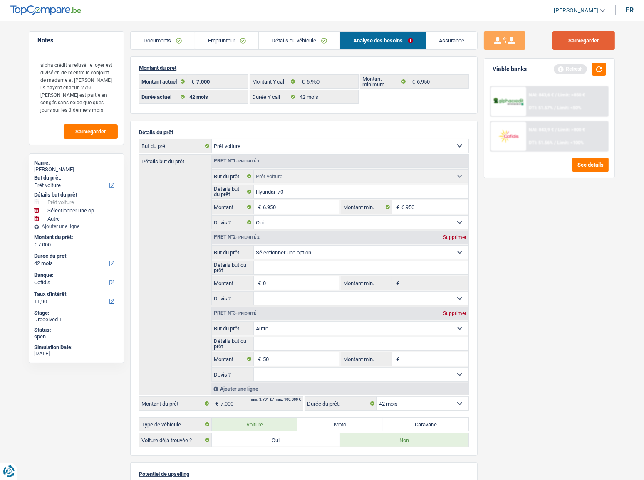
click at [580, 46] on button "Sauvegarder" at bounding box center [583, 40] width 62 height 19
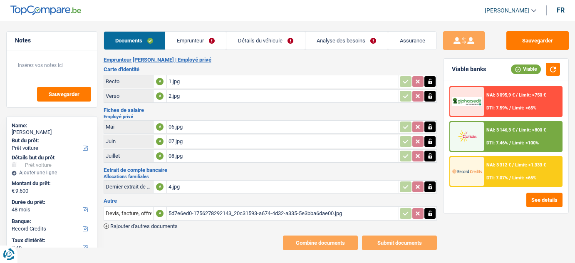
select select "car"
select select "48"
select select "record credits"
click at [186, 34] on link "Emprunteur" at bounding box center [195, 41] width 61 height 18
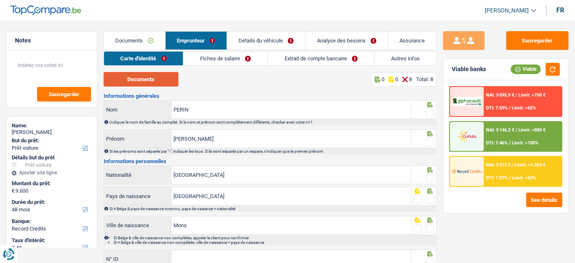
click at [150, 81] on button "Documents" at bounding box center [141, 79] width 75 height 15
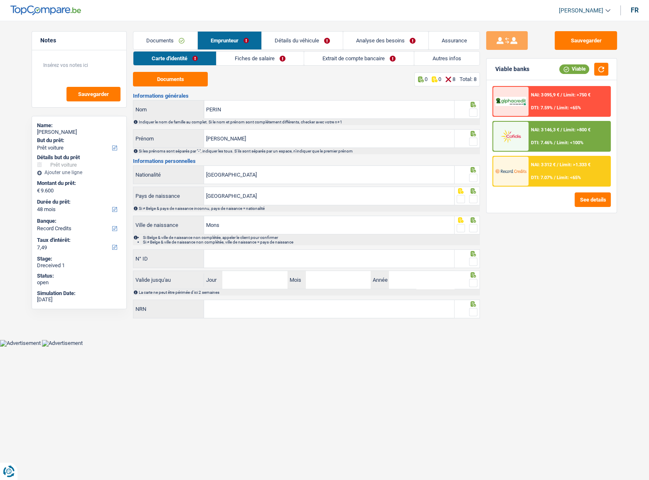
click at [474, 111] on span at bounding box center [473, 113] width 8 height 8
click at [0, 0] on input "radio" at bounding box center [0, 0] width 0 height 0
click at [474, 139] on span at bounding box center [473, 142] width 8 height 8
click at [0, 0] on input "radio" at bounding box center [0, 0] width 0 height 0
click at [574, 70] on button "button" at bounding box center [602, 69] width 14 height 13
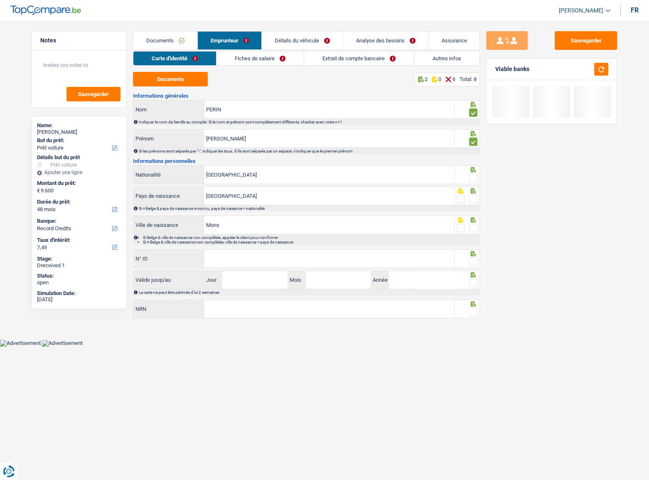
click at [479, 175] on div at bounding box center [468, 174] width 26 height 19
click at [478, 177] on div at bounding box center [468, 174] width 26 height 19
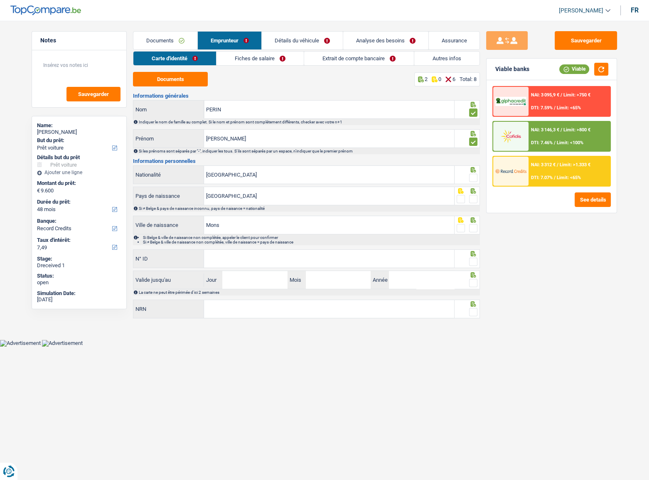
click at [474, 175] on span at bounding box center [473, 178] width 8 height 8
click at [0, 0] on input "radio" at bounding box center [0, 0] width 0 height 0
click at [476, 198] on span at bounding box center [473, 199] width 8 height 8
click at [0, 0] on input "radio" at bounding box center [0, 0] width 0 height 0
click at [474, 226] on span at bounding box center [473, 228] width 8 height 8
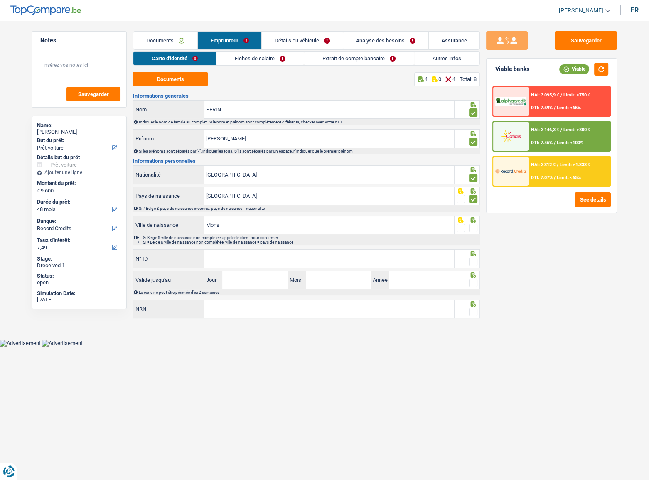
click at [0, 0] on input "radio" at bounding box center [0, 0] width 0 height 0
click at [319, 257] on input "N° ID" at bounding box center [329, 259] width 250 height 18
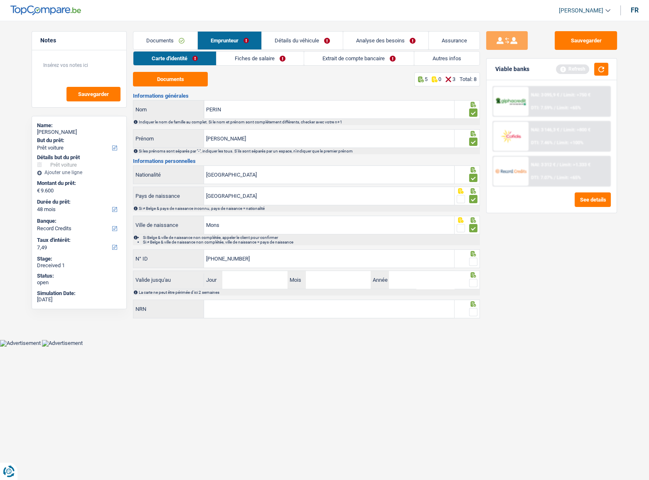
type input "592-8051739-44"
click at [471, 262] on span at bounding box center [473, 262] width 8 height 8
click at [0, 0] on input "radio" at bounding box center [0, 0] width 0 height 0
click at [574, 66] on button "button" at bounding box center [602, 69] width 14 height 13
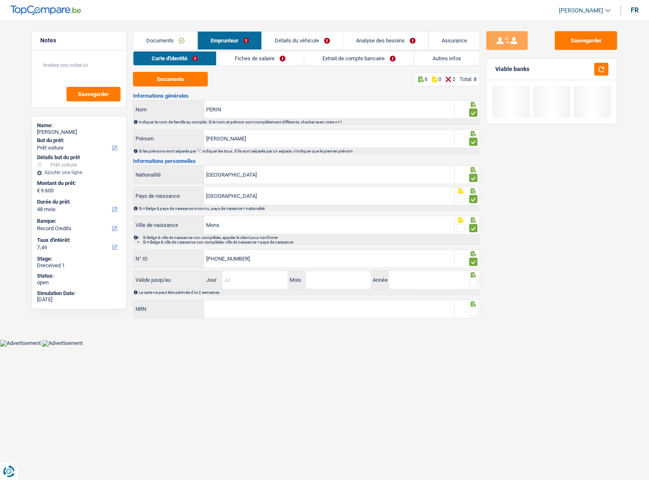
drag, startPoint x: 256, startPoint y: 282, endPoint x: 304, endPoint y: 286, distance: 48.4
click at [256, 262] on input "Jour" at bounding box center [254, 280] width 65 height 18
type input "16"
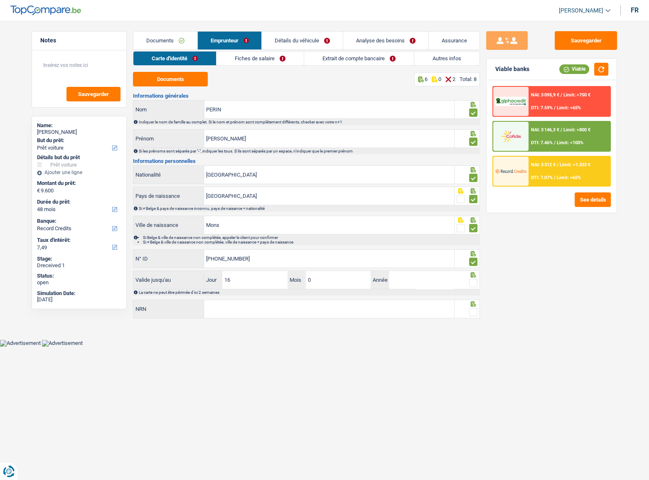
type input "05"
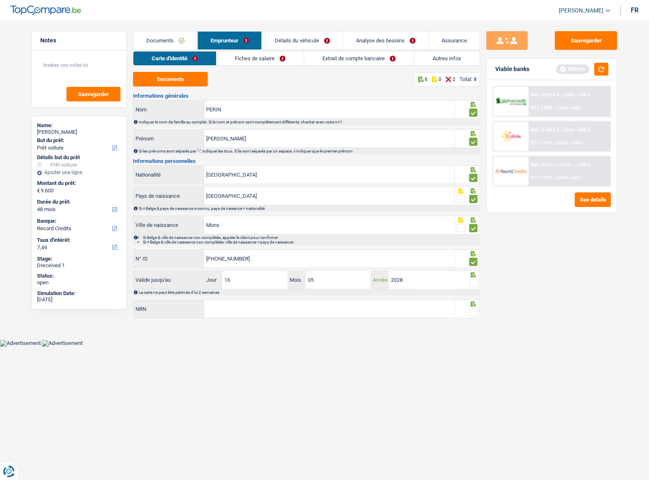
type input "2028"
click at [473, 262] on span at bounding box center [473, 283] width 8 height 8
click at [0, 0] on input "radio" at bounding box center [0, 0] width 0 height 0
click at [574, 71] on button "button" at bounding box center [602, 69] width 14 height 13
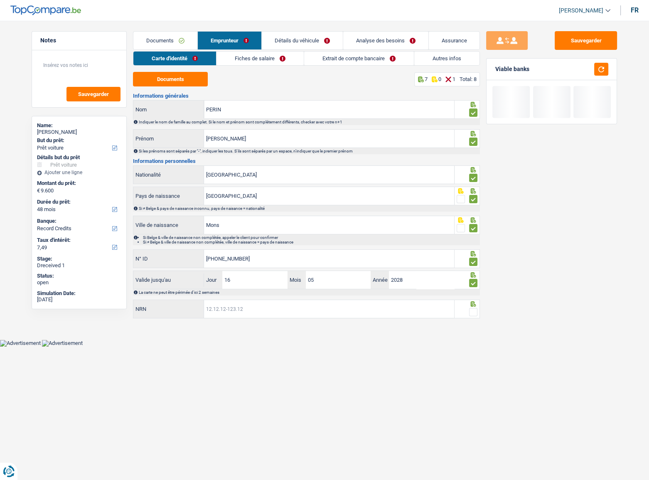
drag, startPoint x: 274, startPoint y: 308, endPoint x: 342, endPoint y: 308, distance: 67.8
click at [274, 262] on input "NRN" at bounding box center [329, 309] width 250 height 18
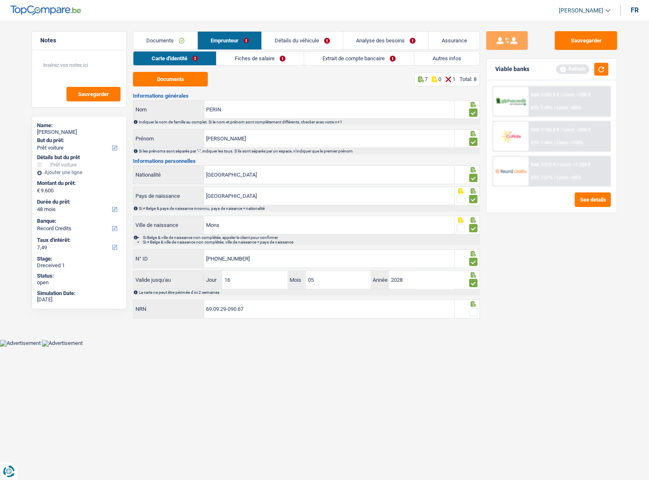
type input "69.09.29-090.67"
click at [474, 262] on span at bounding box center [473, 312] width 8 height 8
click at [0, 0] on input "radio" at bounding box center [0, 0] width 0 height 0
click at [260, 60] on link "Fiches de salaire" at bounding box center [260, 59] width 87 height 14
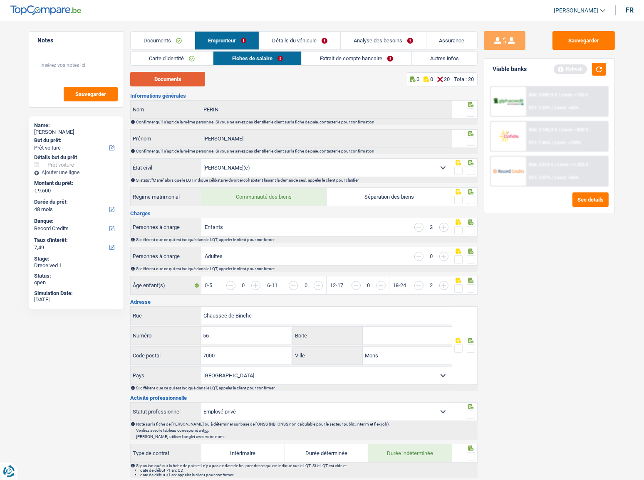
click at [182, 84] on button "Documents" at bounding box center [167, 79] width 75 height 15
click at [467, 112] on span at bounding box center [471, 113] width 8 height 8
click at [0, 0] on input "radio" at bounding box center [0, 0] width 0 height 0
click at [471, 141] on span at bounding box center [471, 142] width 8 height 8
click at [0, 0] on input "radio" at bounding box center [0, 0] width 0 height 0
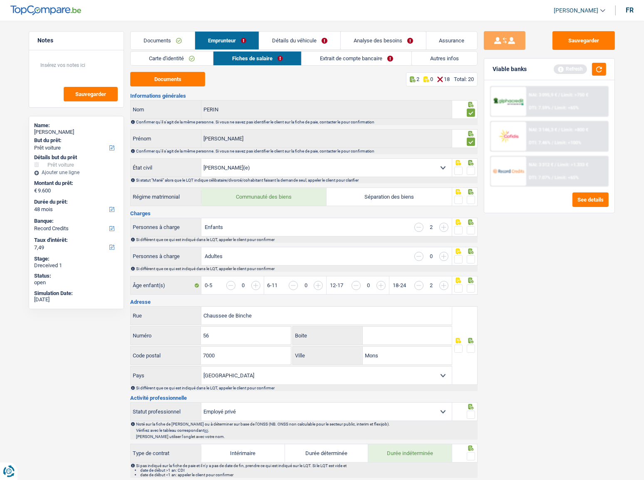
drag, startPoint x: 470, startPoint y: 167, endPoint x: 470, endPoint y: 174, distance: 6.7
click at [470, 170] on span at bounding box center [471, 171] width 8 height 8
click at [0, 0] on input "radio" at bounding box center [0, 0] width 0 height 0
click at [469, 198] on span at bounding box center [471, 200] width 8 height 8
click at [0, 0] on input "radio" at bounding box center [0, 0] width 0 height 0
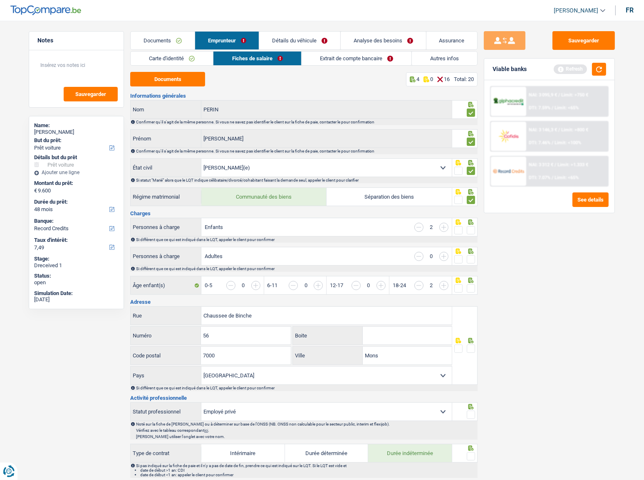
drag, startPoint x: 472, startPoint y: 227, endPoint x: 472, endPoint y: 246, distance: 19.5
click at [472, 229] on span at bounding box center [471, 230] width 8 height 8
click at [0, 0] on input "radio" at bounding box center [0, 0] width 0 height 0
click at [471, 259] on span at bounding box center [471, 259] width 8 height 8
click at [0, 0] on input "radio" at bounding box center [0, 0] width 0 height 0
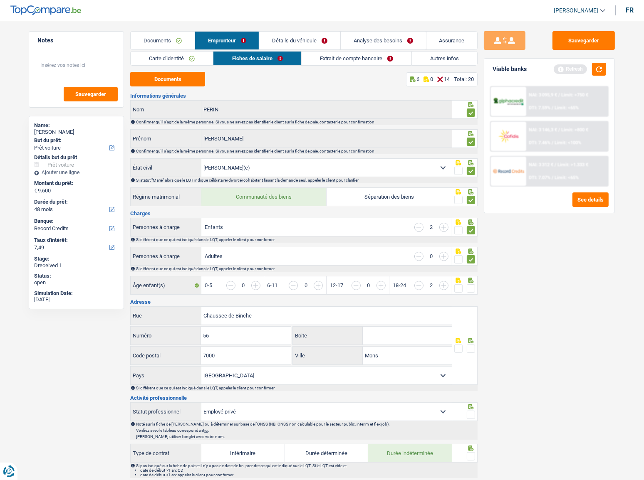
click at [468, 262] on span at bounding box center [471, 288] width 8 height 8
click at [0, 0] on input "radio" at bounding box center [0, 0] width 0 height 0
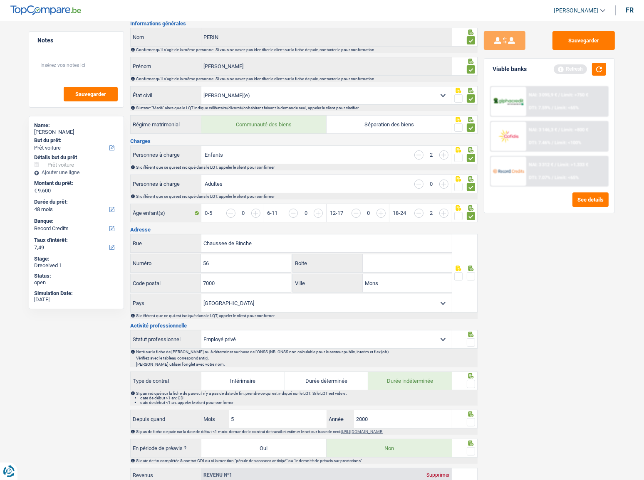
scroll to position [75, 0]
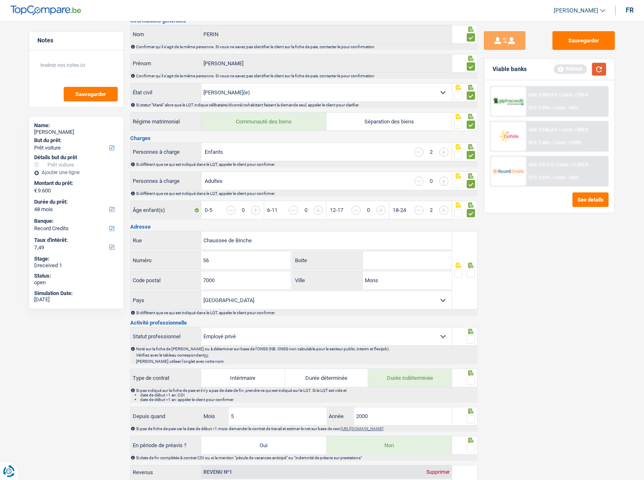
click at [574, 67] on button "button" at bounding box center [599, 69] width 14 height 13
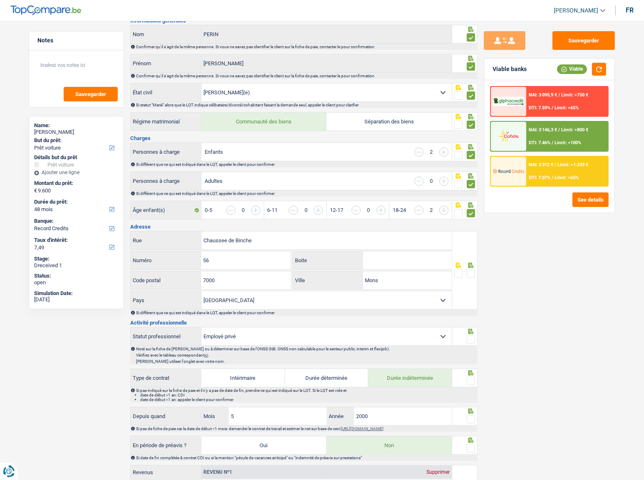
click at [472, 262] on span at bounding box center [471, 273] width 8 height 8
click at [0, 0] on input "radio" at bounding box center [0, 0] width 0 height 0
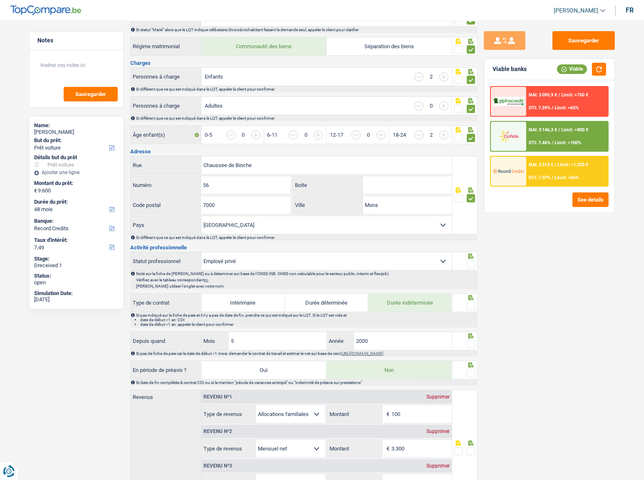
scroll to position [151, 0]
click at [467, 259] on div at bounding box center [471, 264] width 8 height 10
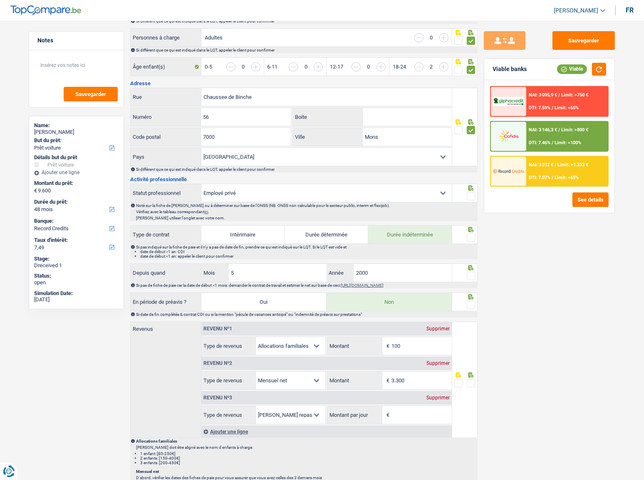
scroll to position [227, 0]
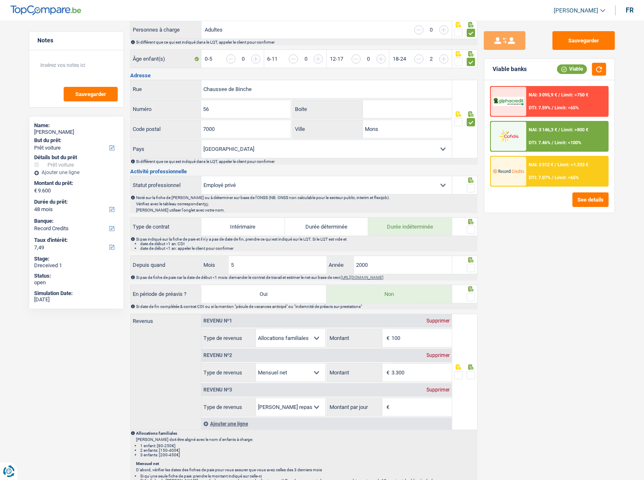
click at [470, 184] on span at bounding box center [471, 188] width 8 height 8
click at [0, 0] on input "radio" at bounding box center [0, 0] width 0 height 0
drag, startPoint x: 600, startPoint y: 67, endPoint x: 479, endPoint y: 140, distance: 141.2
click at [574, 69] on button "button" at bounding box center [599, 69] width 14 height 13
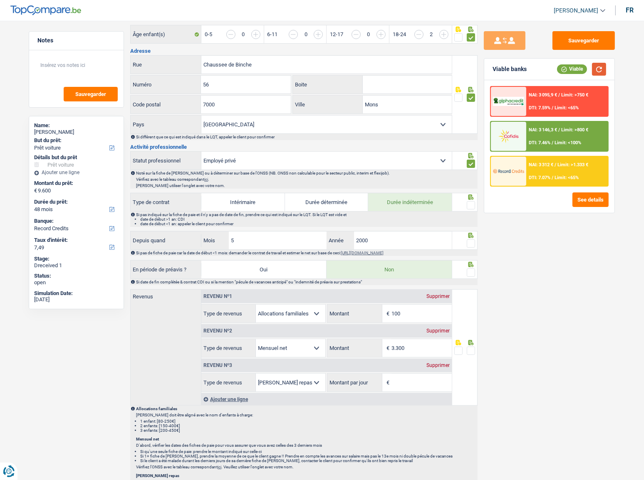
scroll to position [264, 0]
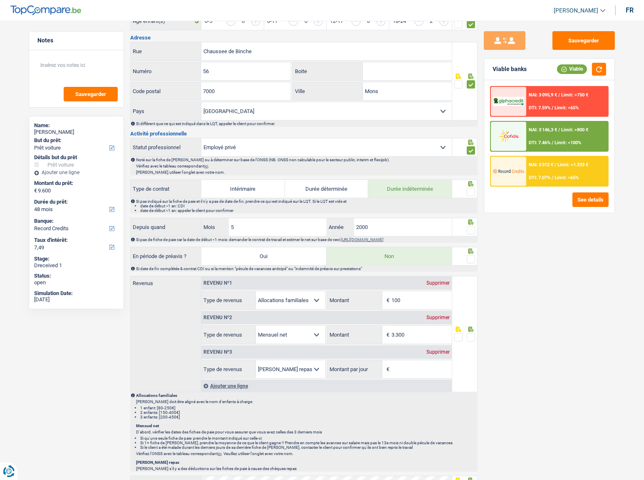
click at [469, 190] on span at bounding box center [471, 192] width 8 height 8
click at [0, 0] on input "radio" at bounding box center [0, 0] width 0 height 0
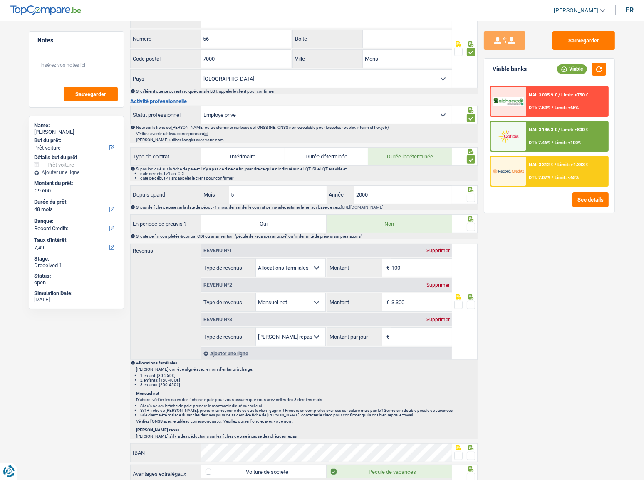
scroll to position [340, 0]
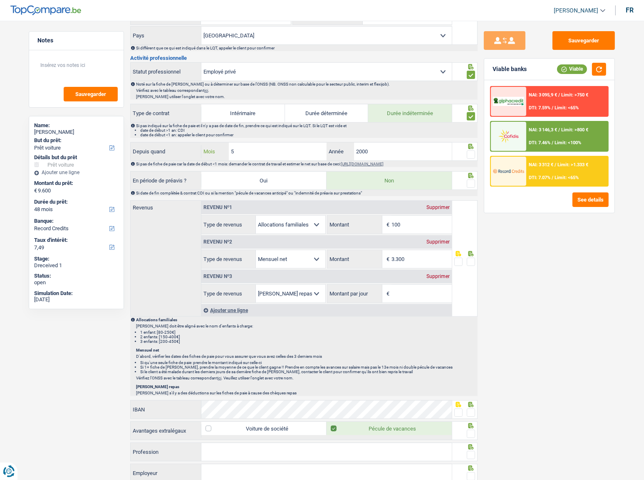
drag, startPoint x: 266, startPoint y: 154, endPoint x: 180, endPoint y: 166, distance: 87.3
click at [180, 166] on div "Informations générales PERIN Nom Confirmer qu'il s'agit de la même personne. Si…" at bounding box center [303, 209] width 347 height 913
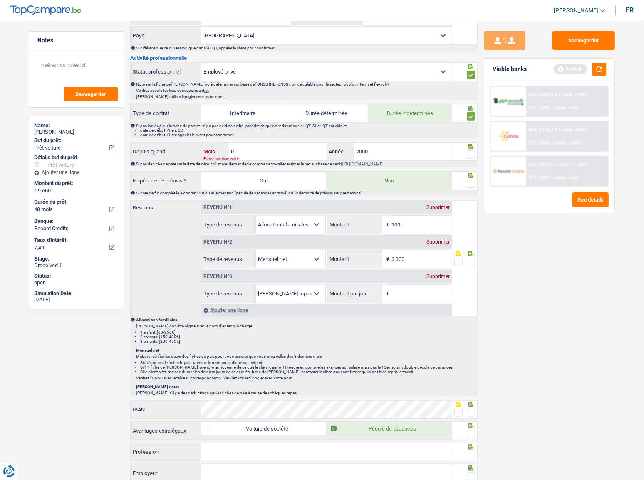
type input "01"
type input "2"
type input "1998"
click at [472, 151] on span at bounding box center [471, 155] width 8 height 8
click at [0, 0] on input "radio" at bounding box center [0, 0] width 0 height 0
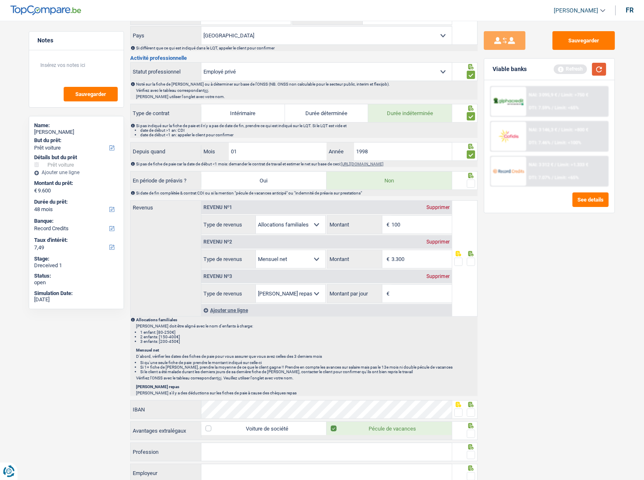
click at [574, 69] on button "button" at bounding box center [599, 69] width 14 height 13
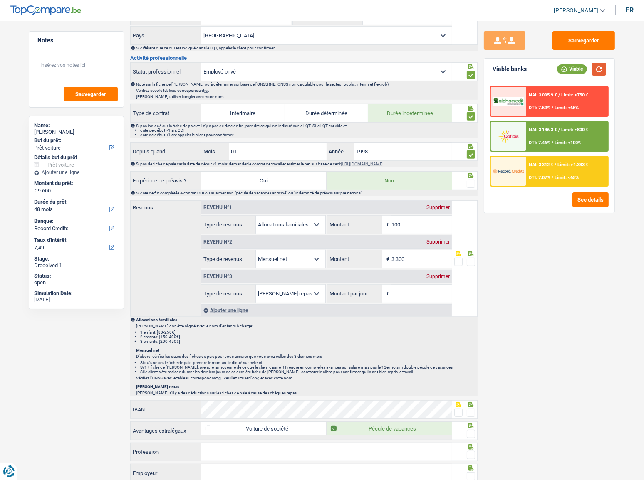
click at [574, 67] on button "button" at bounding box center [599, 69] width 14 height 13
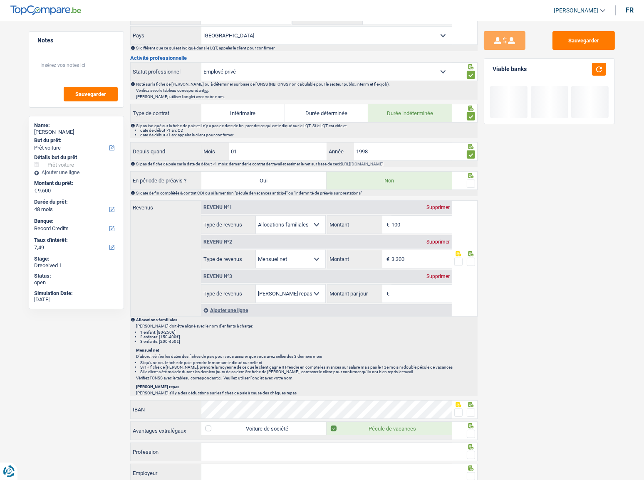
click at [471, 182] on span at bounding box center [471, 184] width 8 height 8
click at [0, 0] on input "radio" at bounding box center [0, 0] width 0 height 0
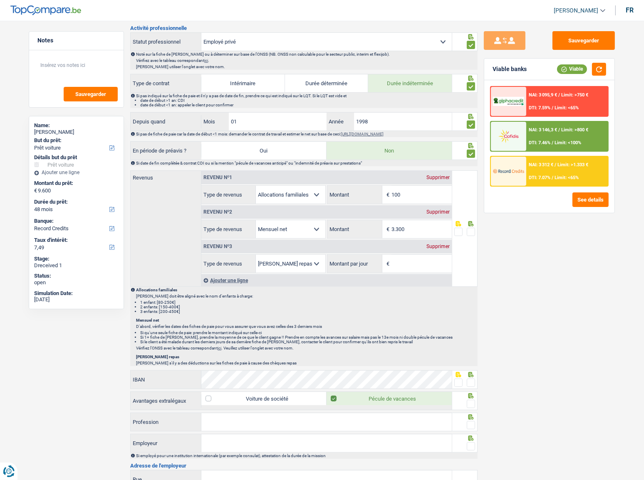
scroll to position [378, 0]
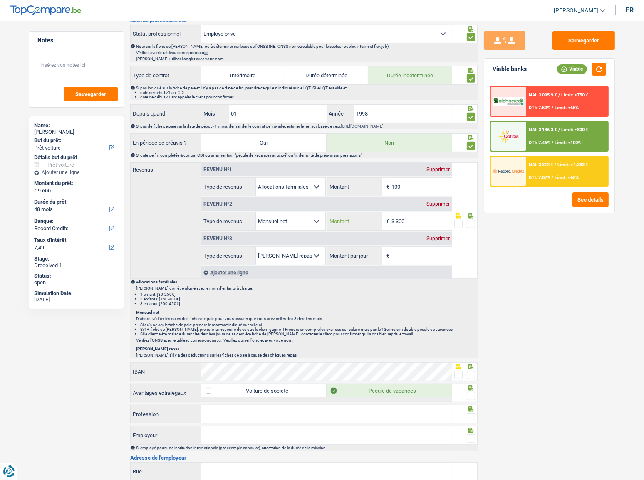
click at [440, 223] on input "3.300" at bounding box center [421, 221] width 60 height 18
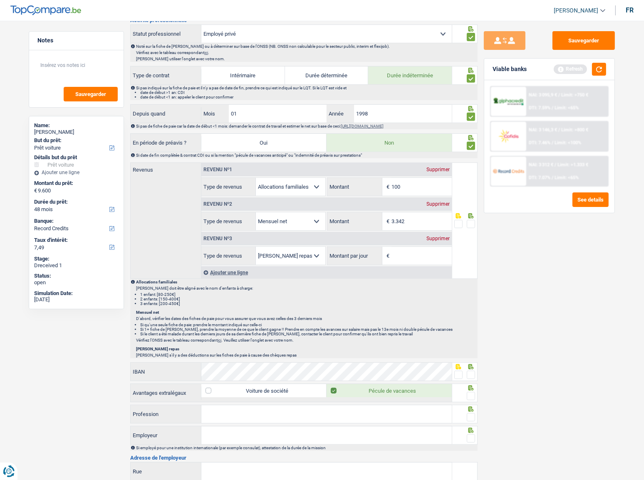
type input "3.342"
drag, startPoint x: 627, startPoint y: 311, endPoint x: 506, endPoint y: 177, distance: 181.4
click at [574, 262] on main "Notes Sauvegarder Name: NATHALIE PERIN But du prêt: Confort maison: meubles, te…" at bounding box center [322, 143] width 644 height 1017
click at [468, 224] on span at bounding box center [471, 224] width 8 height 8
click at [0, 0] on input "radio" at bounding box center [0, 0] width 0 height 0
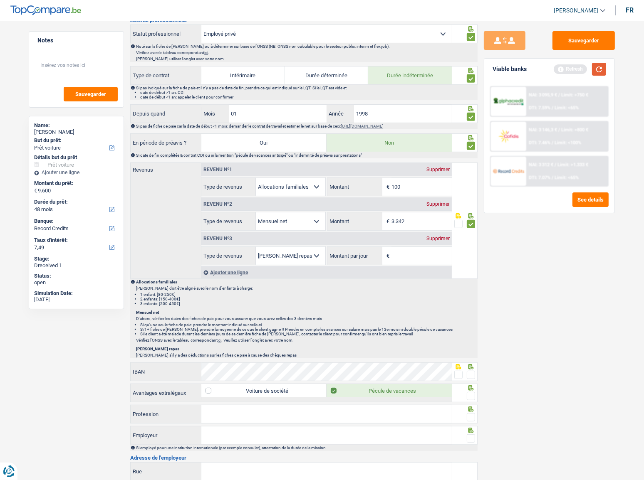
click at [574, 67] on button "button" at bounding box center [599, 69] width 14 height 13
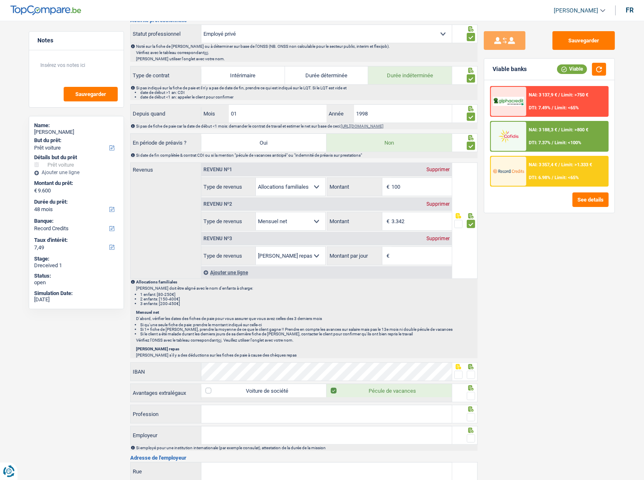
drag, startPoint x: 410, startPoint y: 256, endPoint x: 405, endPoint y: 256, distance: 4.6
click at [409, 256] on input "Montant par jour" at bounding box center [421, 256] width 60 height 18
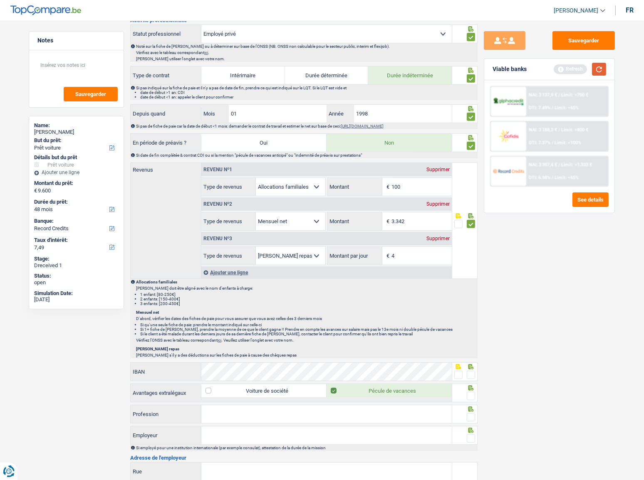
type input "4,0"
click at [574, 69] on button "button" at bounding box center [599, 69] width 14 height 13
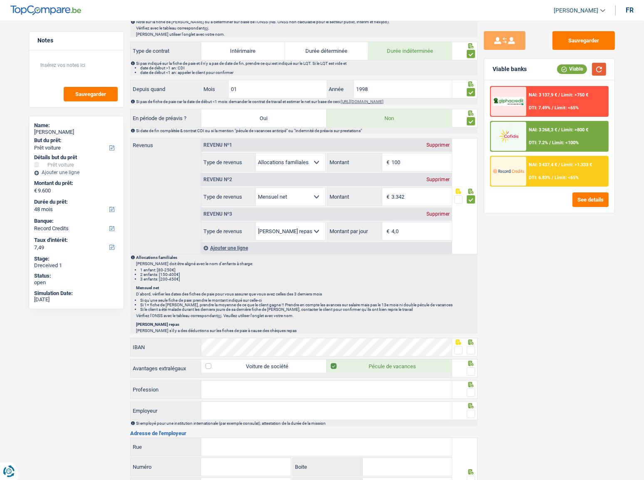
scroll to position [416, 0]
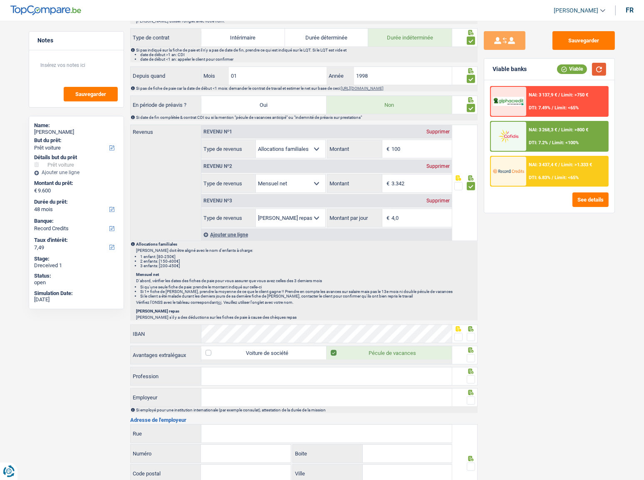
click at [574, 70] on button "button" at bounding box center [599, 69] width 14 height 13
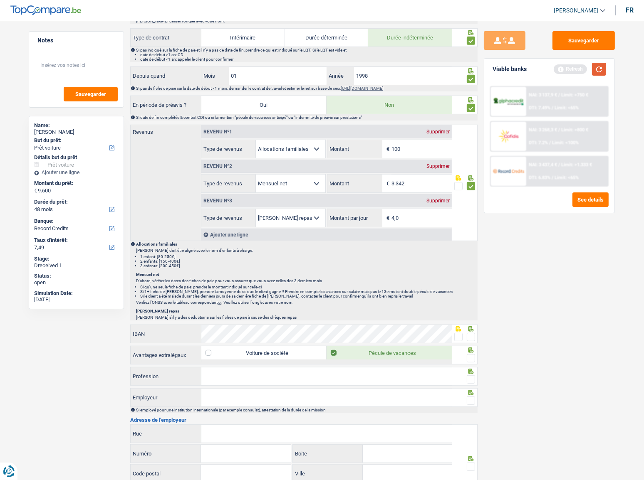
click at [574, 67] on button "button" at bounding box center [599, 69] width 14 height 13
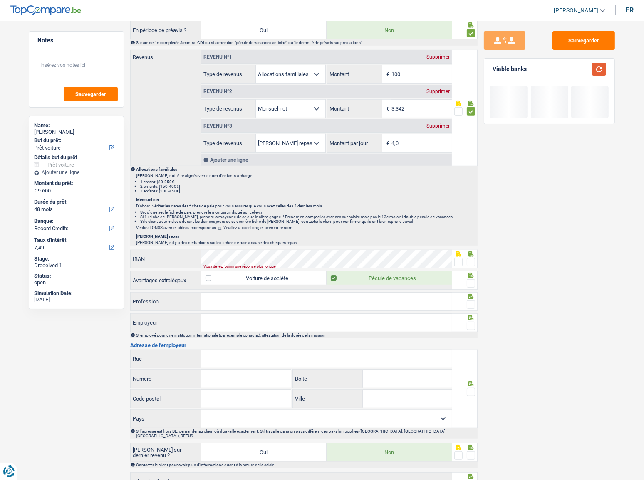
scroll to position [491, 0]
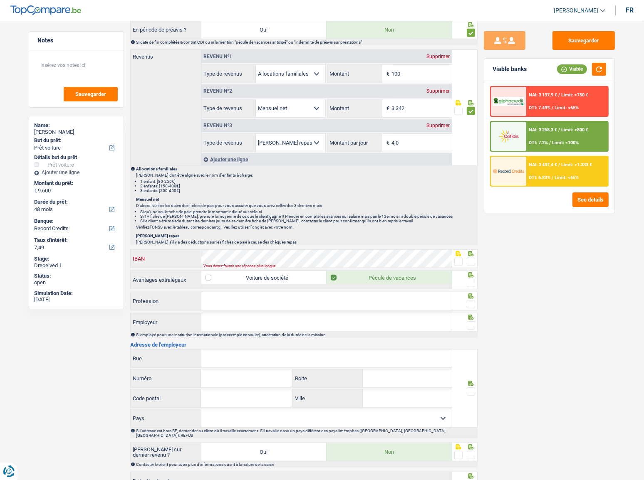
click at [121, 242] on div "Notes Sauvegarder Name: NATHALIE PERIN But du prêt: Confort maison: meubles, te…" at bounding box center [321, 29] width 599 height 979
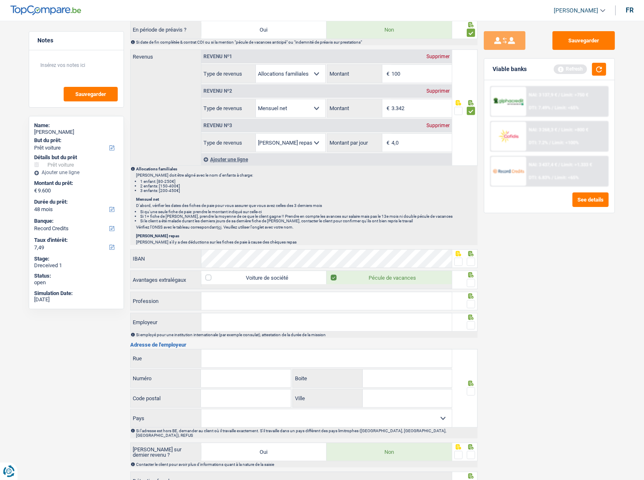
click at [472, 259] on span at bounding box center [471, 262] width 8 height 8
click at [0, 0] on input "radio" at bounding box center [0, 0] width 0 height 0
drag, startPoint x: 468, startPoint y: 279, endPoint x: 461, endPoint y: 279, distance: 7.1
click at [468, 262] on span at bounding box center [471, 283] width 8 height 8
click at [0, 0] on input "radio" at bounding box center [0, 0] width 0 height 0
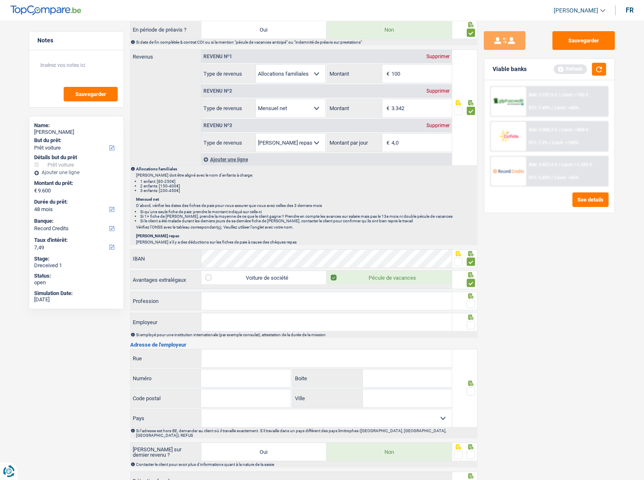
click at [363, 262] on input "Profession" at bounding box center [326, 301] width 250 height 18
click at [213, 262] on input "Profession" at bounding box center [326, 301] width 250 height 18
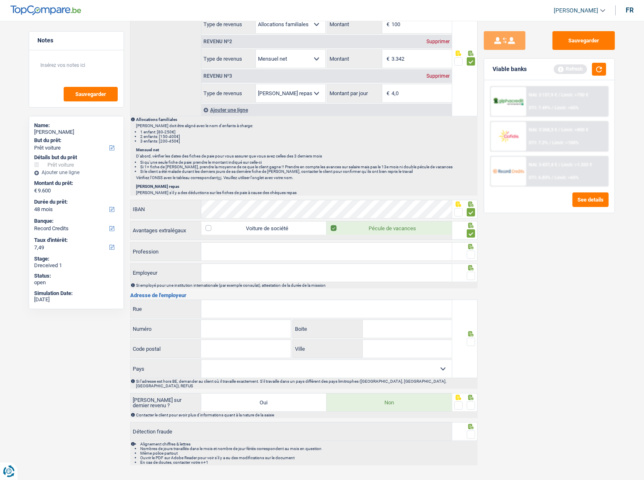
scroll to position [542, 0]
click at [221, 248] on input "Profession" at bounding box center [326, 251] width 250 height 18
type input "employé"
click at [470, 253] on span at bounding box center [471, 253] width 8 height 8
click at [0, 0] on input "radio" at bounding box center [0, 0] width 0 height 0
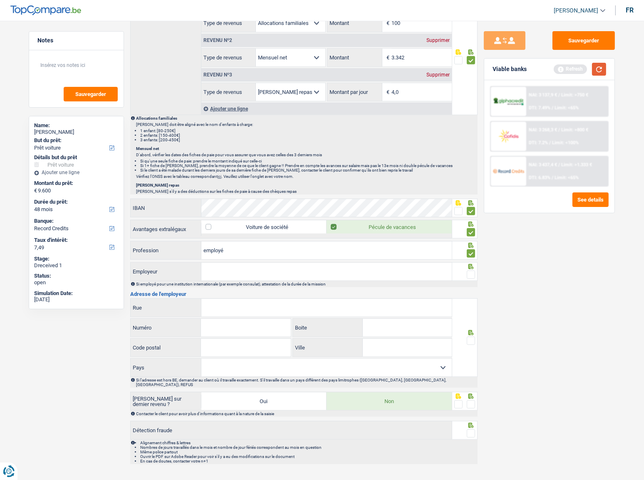
click at [574, 71] on button "button" at bounding box center [599, 69] width 14 height 13
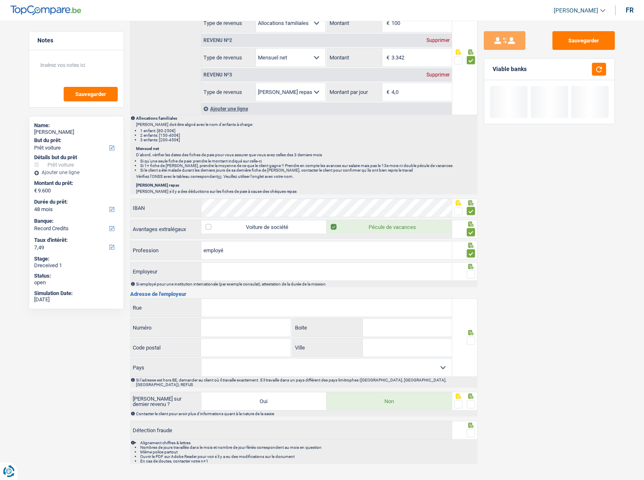
click at [253, 262] on input "Employeur" at bounding box center [326, 272] width 250 height 18
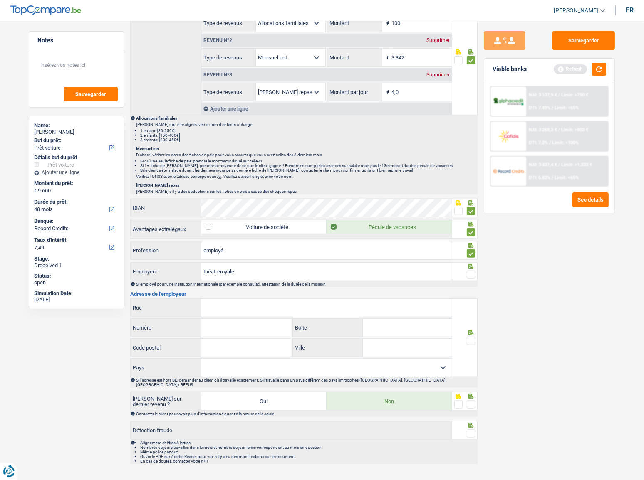
click at [218, 262] on input "théatreroyale" at bounding box center [326, 272] width 250 height 18
click at [209, 262] on input "théatre royale" at bounding box center [326, 272] width 250 height 18
click at [243, 262] on input "theatre royale" at bounding box center [326, 272] width 250 height 18
type input "theatre royale de la monnaie"
click at [474, 262] on span at bounding box center [471, 275] width 8 height 8
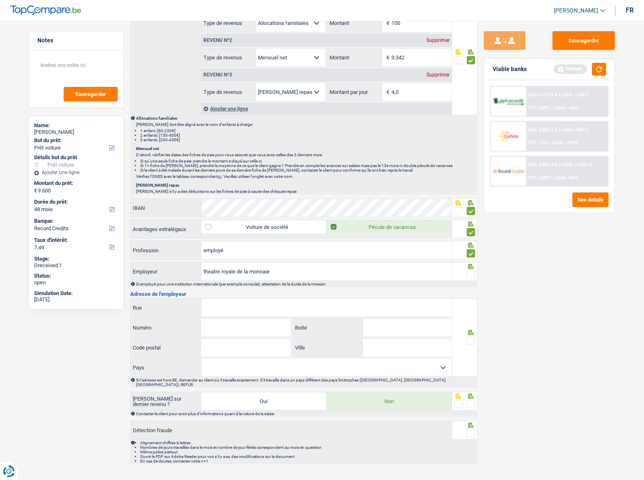
click at [0, 0] on input "radio" at bounding box center [0, 0] width 0 height 0
click at [399, 262] on input "Rue" at bounding box center [326, 308] width 250 height 18
type input "place de la monnaie"
type input "5"
type input "1000"
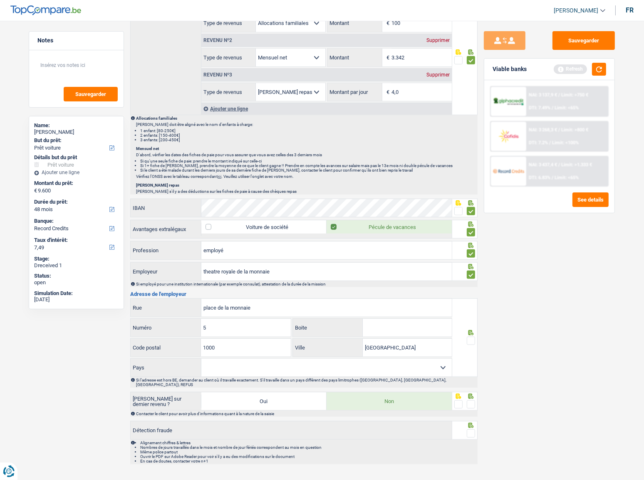
type input "bruxelles"
drag, startPoint x: 350, startPoint y: 357, endPoint x: 345, endPoint y: 365, distance: 9.1
click at [349, 262] on select "Belgique France Allemagne Italie Luxembourg Pays-Bas Espagne Suisse Sélectionne…" at bounding box center [326, 368] width 250 height 18
select select "BE"
click at [201, 262] on select "Belgique France Allemagne Italie Luxembourg Pays-Bas Espagne Suisse Sélectionne…" at bounding box center [326, 368] width 250 height 18
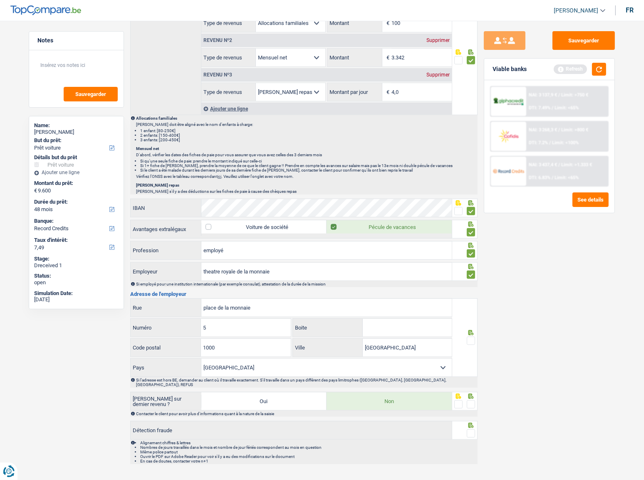
click at [470, 262] on span at bounding box center [471, 341] width 8 height 8
click at [0, 0] on input "radio" at bounding box center [0, 0] width 0 height 0
click at [471, 262] on span at bounding box center [471, 404] width 8 height 8
click at [0, 0] on input "radio" at bounding box center [0, 0] width 0 height 0
click at [470, 262] on span at bounding box center [471, 434] width 8 height 8
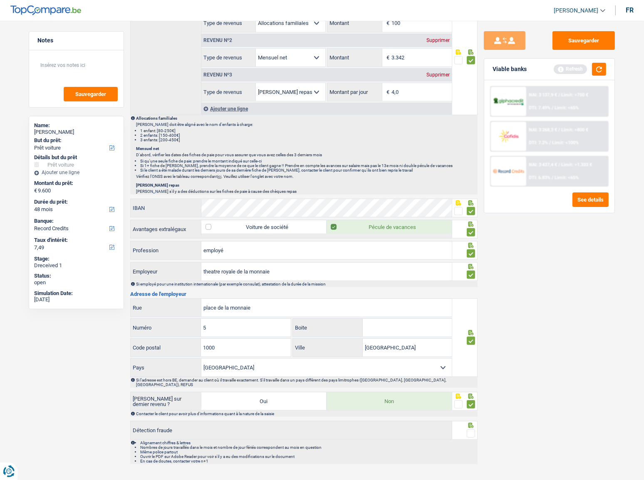
click at [0, 0] on input "radio" at bounding box center [0, 0] width 0 height 0
click at [574, 69] on button "button" at bounding box center [599, 69] width 14 height 13
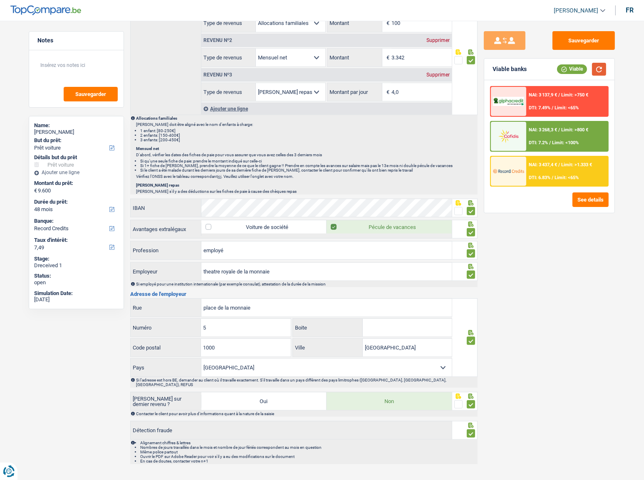
click at [574, 69] on button "button" at bounding box center [599, 69] width 14 height 13
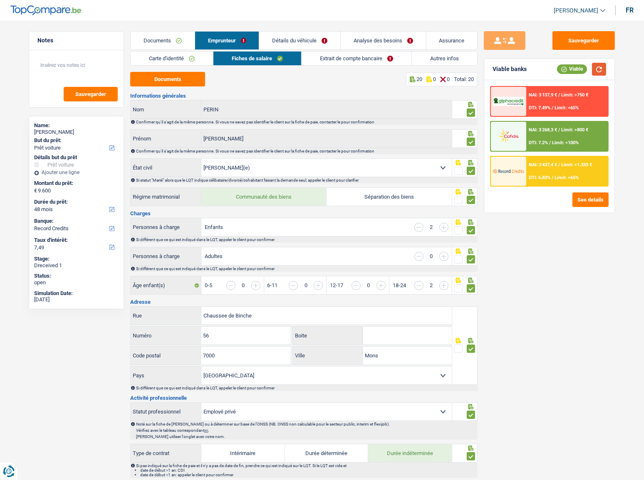
scroll to position [0, 0]
click at [373, 58] on link "Extrait de compte bancaire" at bounding box center [356, 59] width 110 height 14
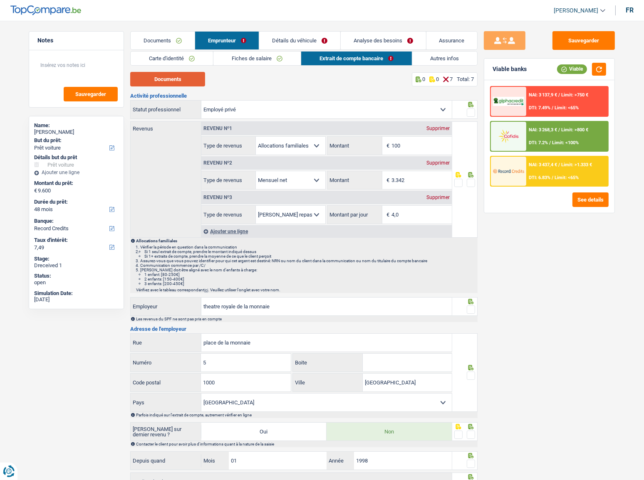
click at [168, 79] on button "Documents" at bounding box center [167, 79] width 75 height 15
drag, startPoint x: 417, startPoint y: 146, endPoint x: 367, endPoint y: 144, distance: 50.0
click at [367, 144] on div "100 € Montant" at bounding box center [389, 146] width 124 height 18
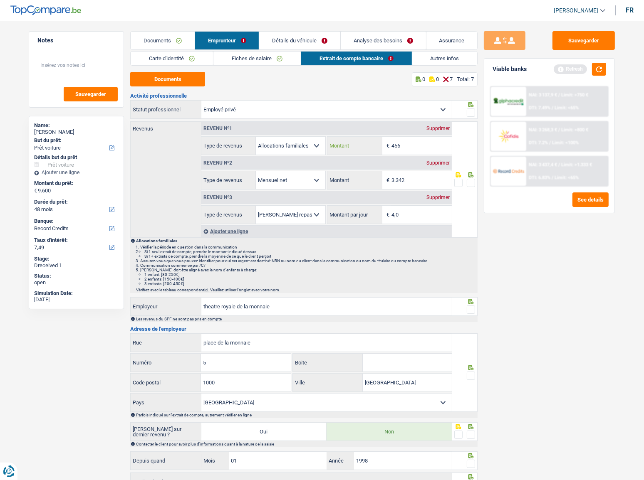
type input "456"
click at [472, 114] on span at bounding box center [471, 113] width 8 height 8
click at [0, 0] on input "radio" at bounding box center [0, 0] width 0 height 0
click at [474, 179] on span at bounding box center [471, 183] width 8 height 8
click at [0, 0] on input "radio" at bounding box center [0, 0] width 0 height 0
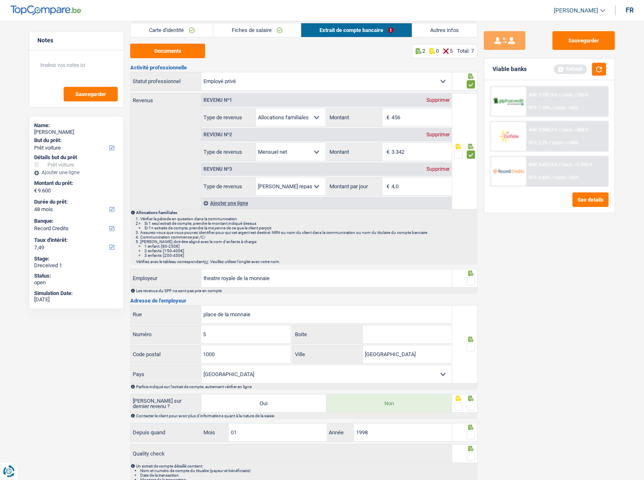
scroll to position [62, 0]
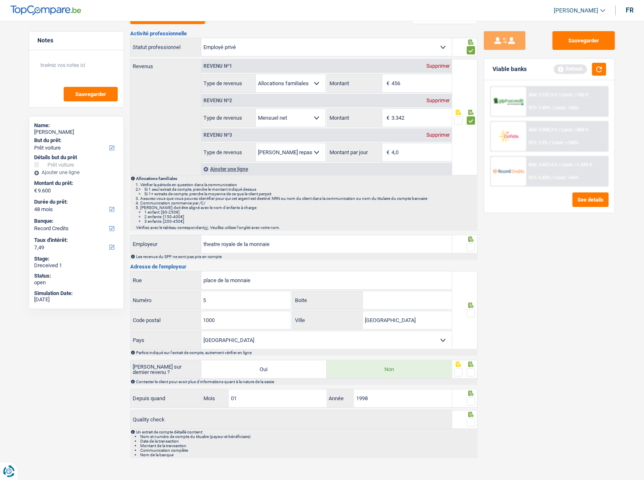
click at [472, 249] on span at bounding box center [471, 247] width 8 height 8
click at [0, 0] on input "radio" at bounding box center [0, 0] width 0 height 0
click at [473, 262] on span at bounding box center [471, 313] width 8 height 8
click at [0, 0] on input "radio" at bounding box center [0, 0] width 0 height 0
click at [469, 262] on span at bounding box center [471, 372] width 8 height 8
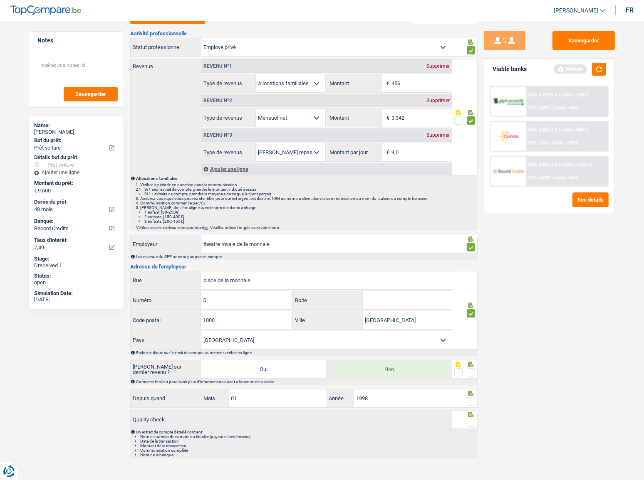
click at [0, 0] on input "radio" at bounding box center [0, 0] width 0 height 0
click at [472, 262] on span at bounding box center [471, 402] width 8 height 8
click at [0, 0] on input "radio" at bounding box center [0, 0] width 0 height 0
drag, startPoint x: 470, startPoint y: 424, endPoint x: 460, endPoint y: 402, distance: 24.0
click at [470, 262] on span at bounding box center [471, 423] width 8 height 8
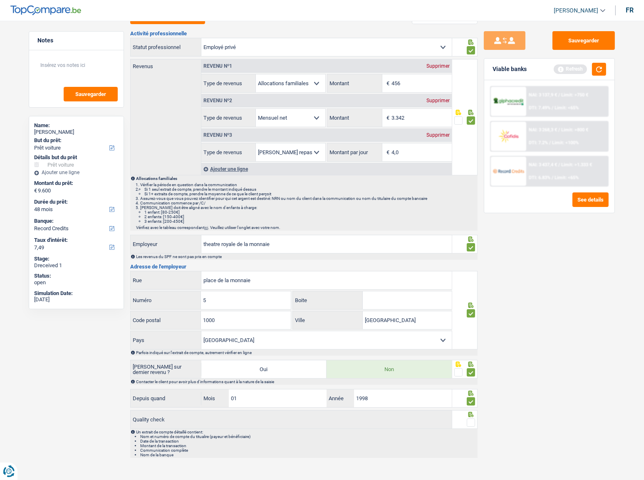
click at [0, 0] on input "radio" at bounding box center [0, 0] width 0 height 0
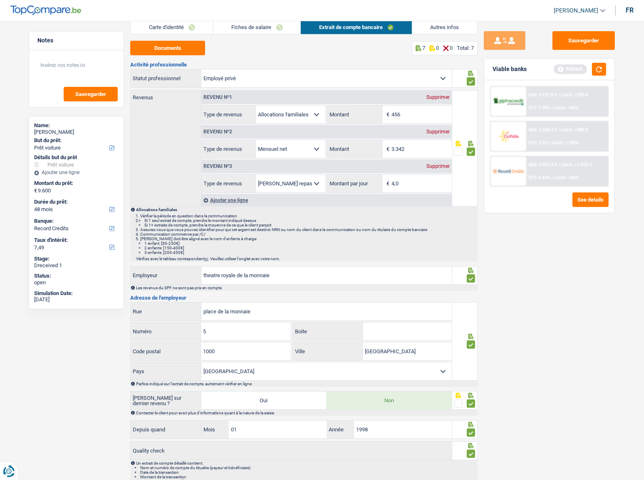
scroll to position [0, 0]
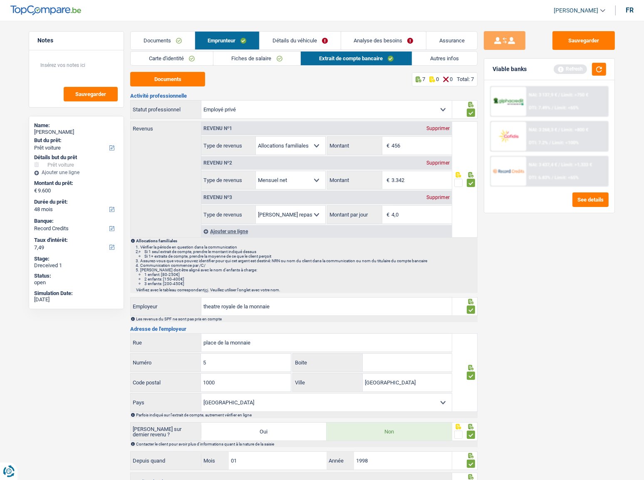
click at [302, 40] on link "Détails du véhicule" at bounding box center [299, 41] width 81 height 18
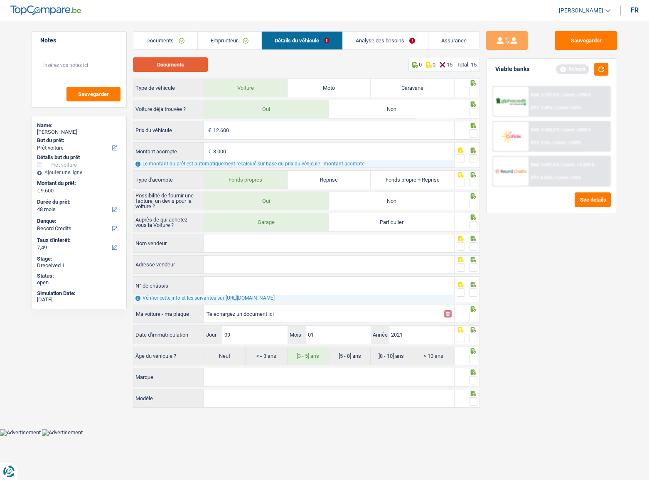
click at [183, 65] on button "Documents" at bounding box center [170, 64] width 75 height 15
drag, startPoint x: 473, startPoint y: 91, endPoint x: 472, endPoint y: 108, distance: 17.5
click at [473, 91] on span at bounding box center [473, 91] width 8 height 8
click at [0, 0] on input "radio" at bounding box center [0, 0] width 0 height 0
click at [472, 113] on span at bounding box center [473, 112] width 8 height 8
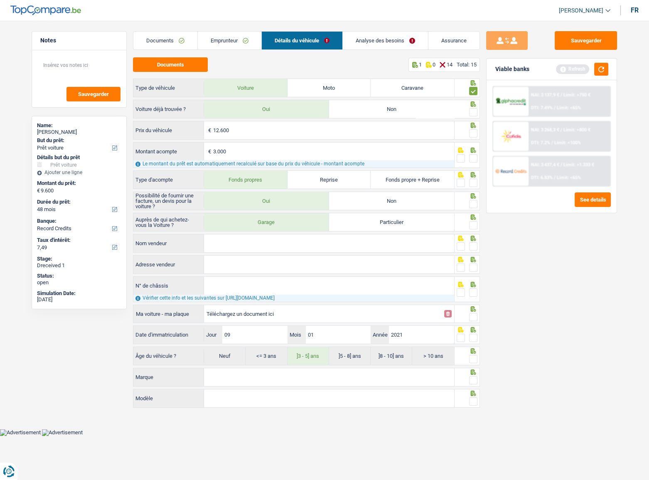
click at [0, 0] on input "radio" at bounding box center [0, 0] width 0 height 0
click at [474, 130] on span at bounding box center [473, 133] width 8 height 8
click at [0, 0] on input "radio" at bounding box center [0, 0] width 0 height 0
click at [477, 157] on span at bounding box center [473, 158] width 8 height 8
click at [0, 0] on input "radio" at bounding box center [0, 0] width 0 height 0
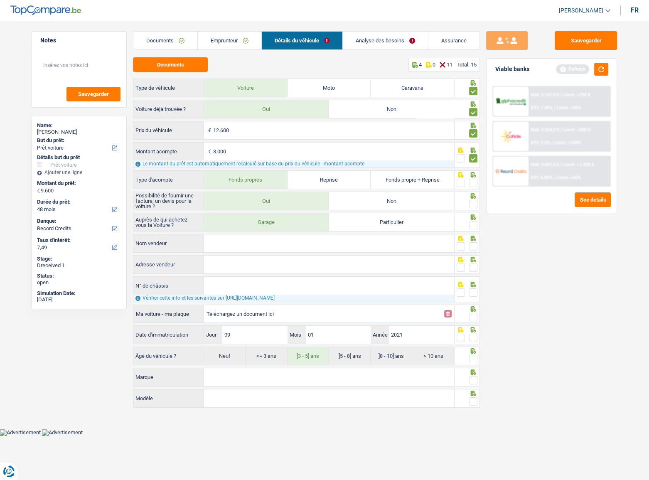
click at [476, 181] on span at bounding box center [473, 183] width 8 height 8
click at [0, 0] on input "radio" at bounding box center [0, 0] width 0 height 0
click at [473, 203] on span at bounding box center [473, 204] width 8 height 8
click at [0, 0] on input "radio" at bounding box center [0, 0] width 0 height 0
click at [473, 218] on icon at bounding box center [473, 217] width 5 height 5
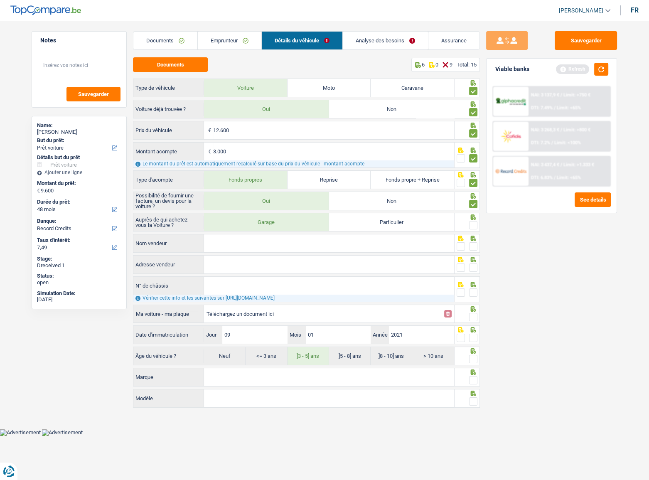
click at [473, 225] on span at bounding box center [473, 225] width 8 height 8
click at [0, 0] on input "radio" at bounding box center [0, 0] width 0 height 0
click at [306, 257] on input "Adresse vendeur" at bounding box center [329, 265] width 250 height 18
click at [317, 248] on input "Nom vendeur" at bounding box center [329, 244] width 250 height 18
type input "CK GARAGE DESTERCQ"
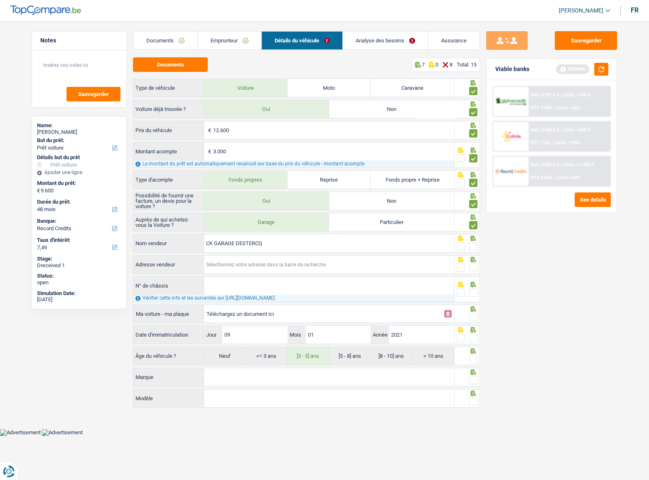
click at [227, 262] on input "Adresse vendeur" at bounding box center [329, 265] width 250 height 18
paste input "Rue Defuisseaux(T) 89 7333 Saint-Ghislain"
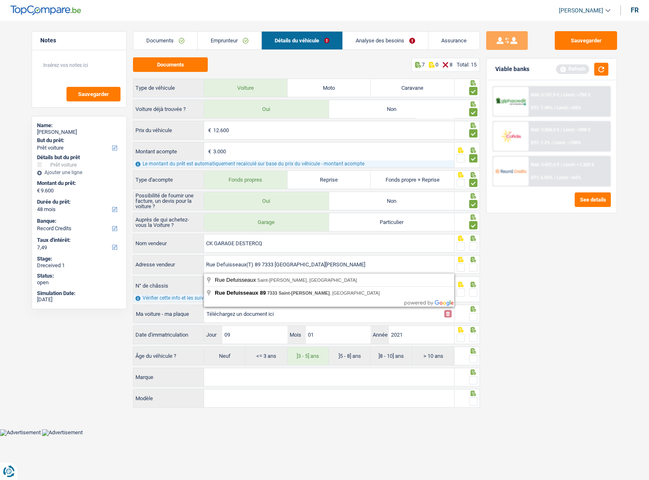
click at [254, 262] on input "Rue Defuisseaux(T) 89 7333 Saint-Ghislain" at bounding box center [329, 265] width 250 height 18
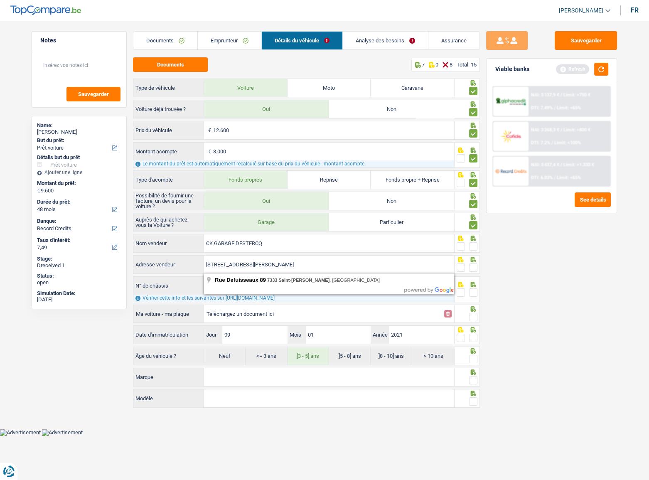
type input "Rue Defuisseaux; 89; 7330; Saint-Ghislain; BE"
click at [468, 262] on fieldset at bounding box center [467, 268] width 21 height 10
click at [474, 251] on div at bounding box center [473, 247] width 8 height 10
drag, startPoint x: 474, startPoint y: 268, endPoint x: 467, endPoint y: 246, distance: 22.9
click at [472, 262] on span at bounding box center [473, 268] width 8 height 8
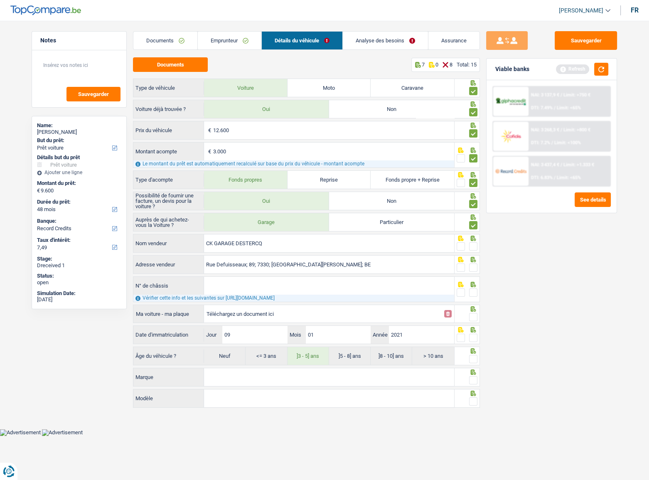
click at [0, 0] on input "radio" at bounding box center [0, 0] width 0 height 0
click at [469, 244] on fieldset at bounding box center [467, 247] width 21 height 10
click at [474, 245] on span at bounding box center [473, 246] width 8 height 8
click at [0, 0] on input "radio" at bounding box center [0, 0] width 0 height 0
click at [574, 64] on button "button" at bounding box center [602, 69] width 14 height 13
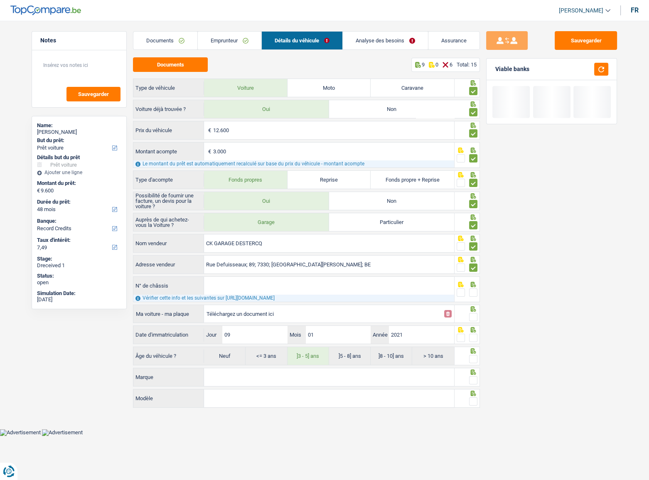
drag, startPoint x: 294, startPoint y: 284, endPoint x: 286, endPoint y: 283, distance: 8.4
click at [293, 262] on input "N° de châssis" at bounding box center [329, 286] width 250 height 18
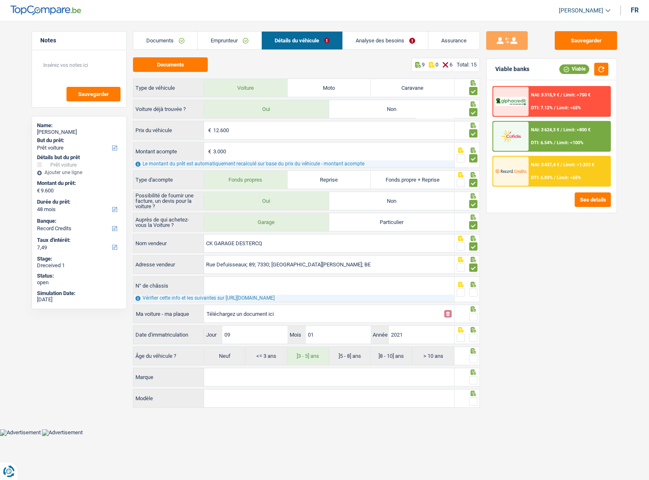
click at [250, 262] on input "Téléchargez un document ici" at bounding box center [323, 314] width 233 height 12
type input "C:\fakepath\CHASSIS.png"
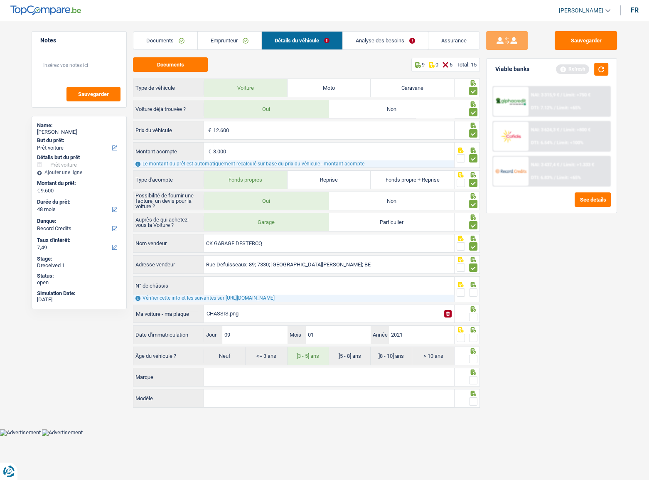
click at [240, 262] on input "N° de châssis" at bounding box center [329, 286] width 250 height 18
click at [225, 262] on input "N° de châssis" at bounding box center [329, 286] width 250 height 18
paste input "KNADB518AM6494538"
type input "KNADB518AM6494538"
click at [475, 262] on span at bounding box center [473, 293] width 8 height 8
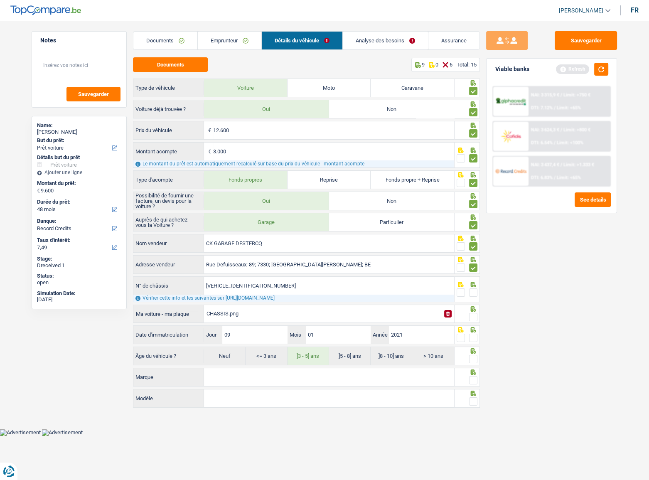
click at [0, 0] on input "radio" at bounding box center [0, 0] width 0 height 0
click at [476, 262] on span at bounding box center [473, 317] width 8 height 8
click at [0, 0] on input "radio" at bounding box center [0, 0] width 0 height 0
click at [574, 66] on button "button" at bounding box center [602, 69] width 14 height 13
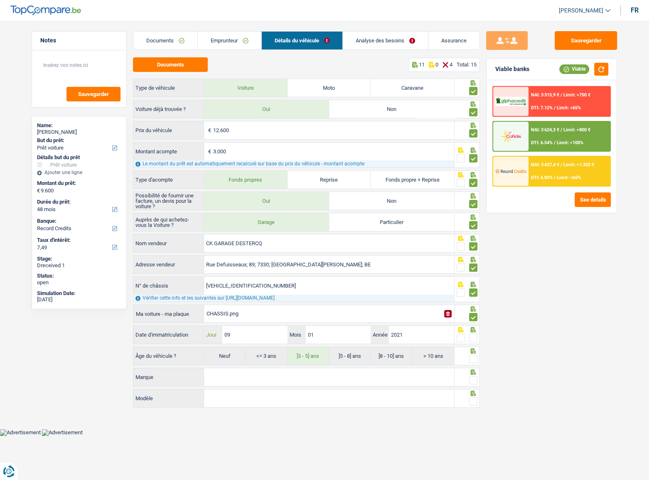
drag, startPoint x: 245, startPoint y: 329, endPoint x: 248, endPoint y: 326, distance: 4.4
click at [248, 262] on input "09" at bounding box center [254, 335] width 65 height 18
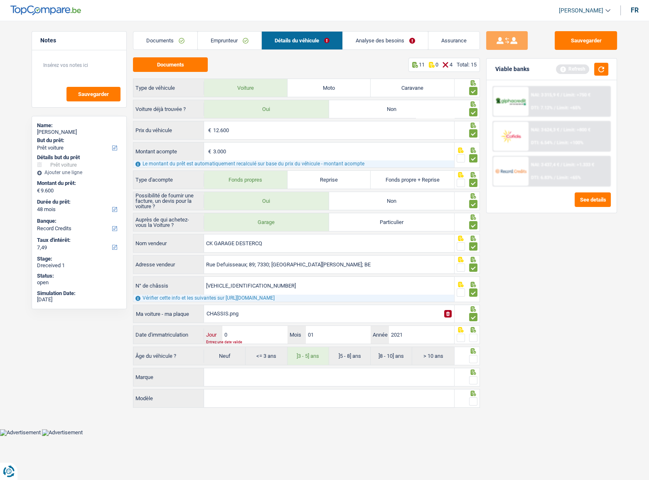
type input "08"
click at [474, 262] on span at bounding box center [473, 338] width 8 height 8
click at [0, 0] on input "radio" at bounding box center [0, 0] width 0 height 0
click at [472, 262] on div at bounding box center [473, 359] width 8 height 10
click at [471, 262] on span at bounding box center [473, 359] width 8 height 8
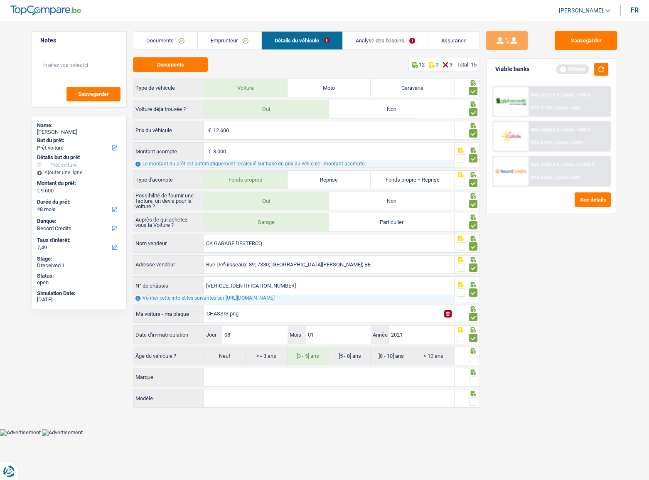
click at [0, 0] on input "radio" at bounding box center [0, 0] width 0 height 0
click at [391, 262] on input "Marque" at bounding box center [329, 377] width 250 height 18
click at [378, 262] on input "Marque" at bounding box center [329, 377] width 250 height 18
click at [243, 262] on input "Marque" at bounding box center [329, 377] width 250 height 18
type input "KIA"
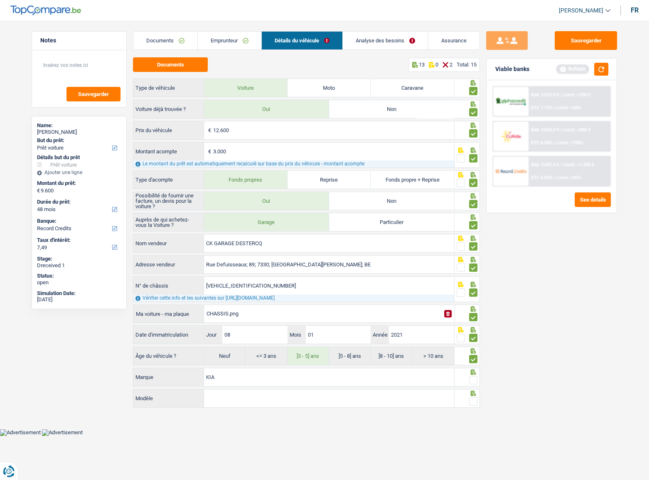
click at [402, 262] on input "Modèle" at bounding box center [329, 399] width 250 height 18
type input "RIO"
click at [472, 262] on span at bounding box center [473, 380] width 8 height 8
click at [0, 0] on input "radio" at bounding box center [0, 0] width 0 height 0
click at [474, 262] on span at bounding box center [473, 402] width 8 height 8
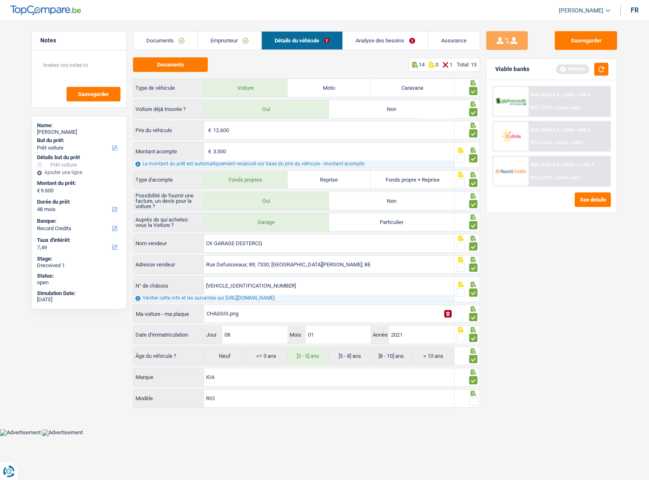
click at [0, 0] on input "radio" at bounding box center [0, 0] width 0 height 0
click at [574, 72] on button "button" at bounding box center [602, 69] width 14 height 13
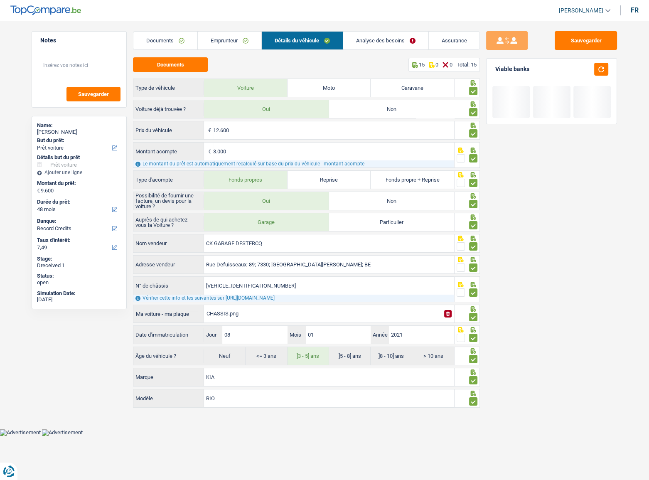
click at [390, 39] on link "Analyse des besoins" at bounding box center [385, 41] width 85 height 18
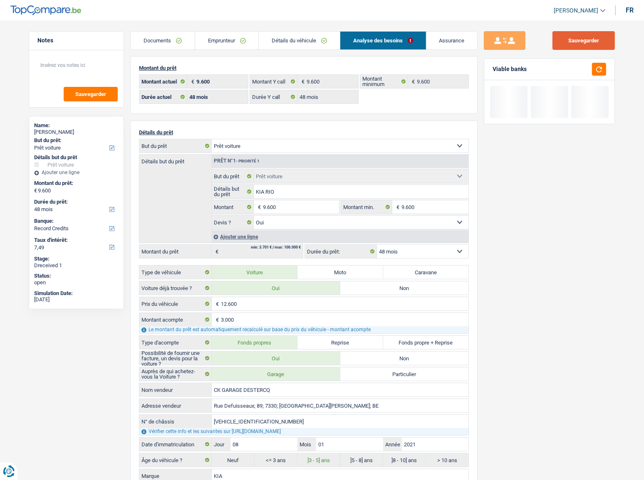
click at [574, 41] on button "Sauvegarder" at bounding box center [583, 40] width 62 height 19
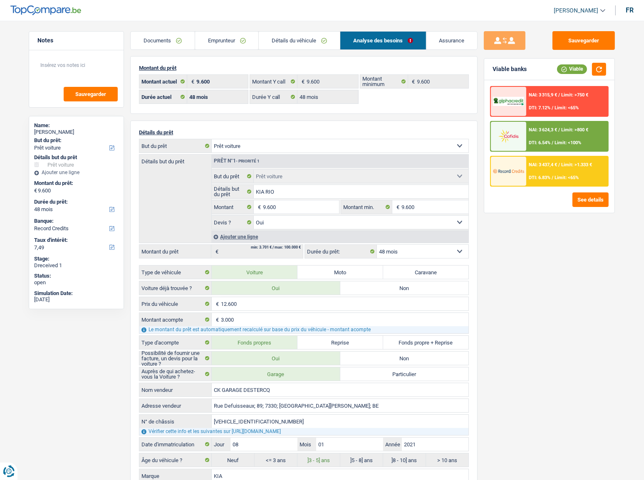
click at [232, 37] on link "Emprunteur" at bounding box center [227, 41] width 64 height 18
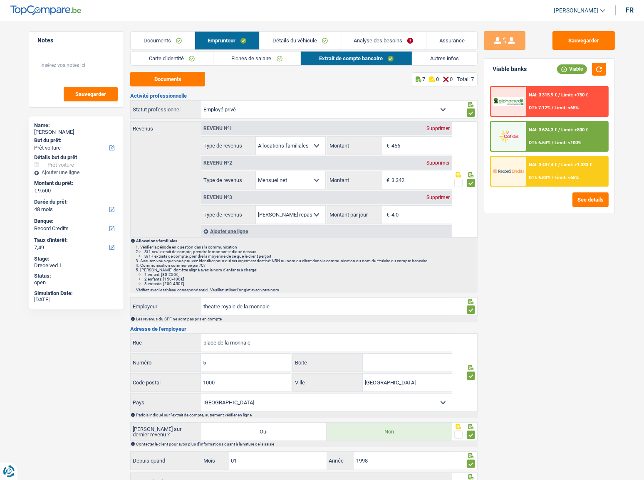
click at [305, 41] on link "Détails du véhicule" at bounding box center [299, 41] width 81 height 18
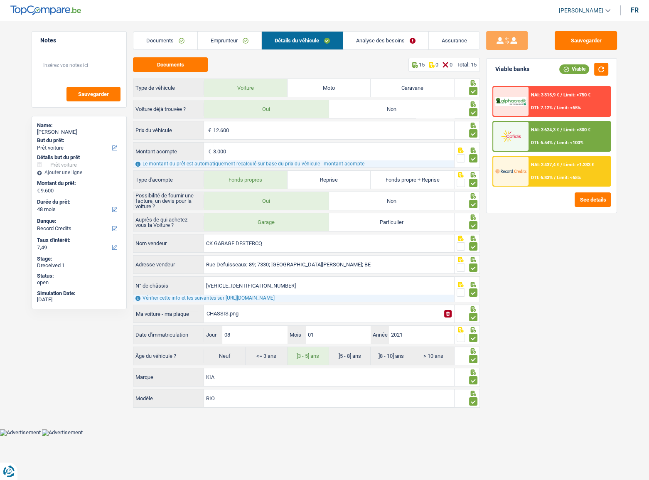
click at [380, 42] on link "Analyse des besoins" at bounding box center [385, 41] width 85 height 18
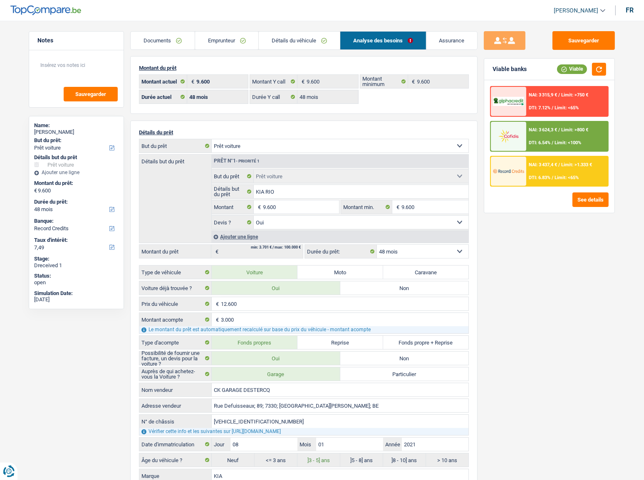
click at [539, 128] on span "NAI: 3 624,3 €" at bounding box center [542, 129] width 28 height 5
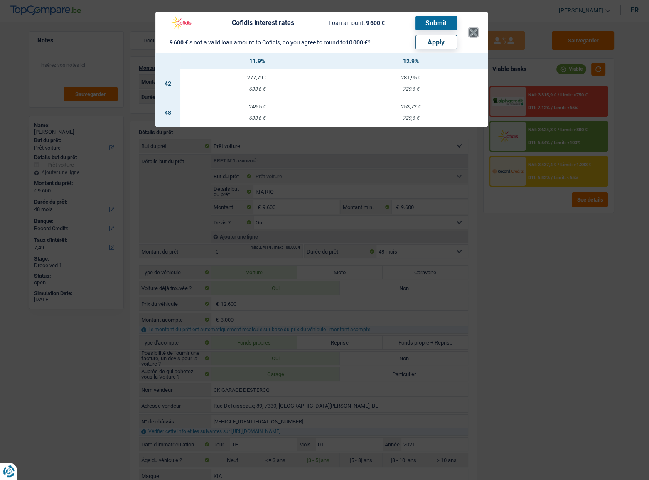
click at [472, 32] on button "×" at bounding box center [473, 32] width 9 height 8
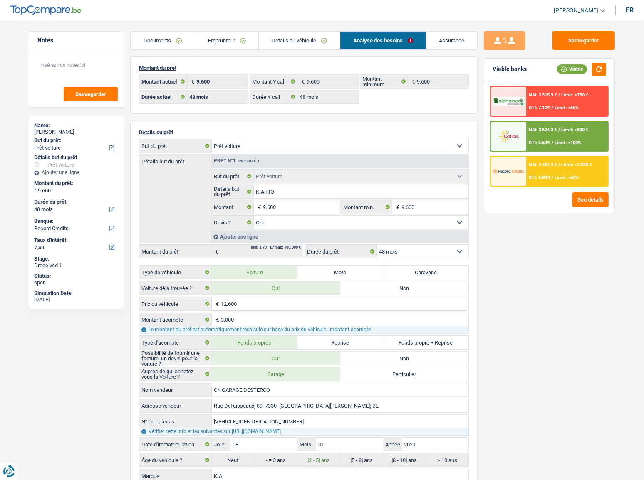
click at [551, 104] on div "NAI: 3 315,9 € / Limit: >750 € DTI: 7.12% / Limit: <65%" at bounding box center [567, 101] width 82 height 29
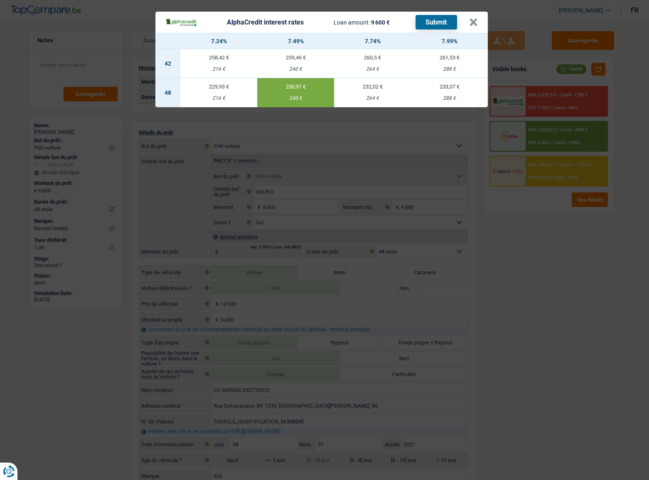
click at [459, 86] on div "233,07 €" at bounding box center [449, 86] width 77 height 5
select select "alphacredit"
type input "7,99"
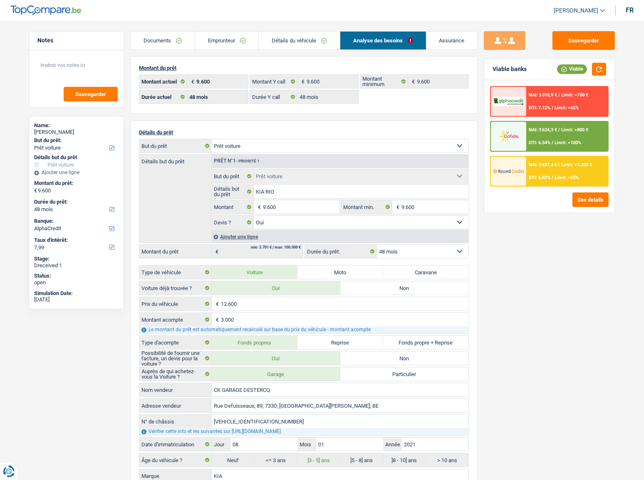
click at [568, 89] on div "NAI: 3 315,9 € / Limit: >750 € DTI: 7.12% / Limit: <65%" at bounding box center [567, 101] width 82 height 29
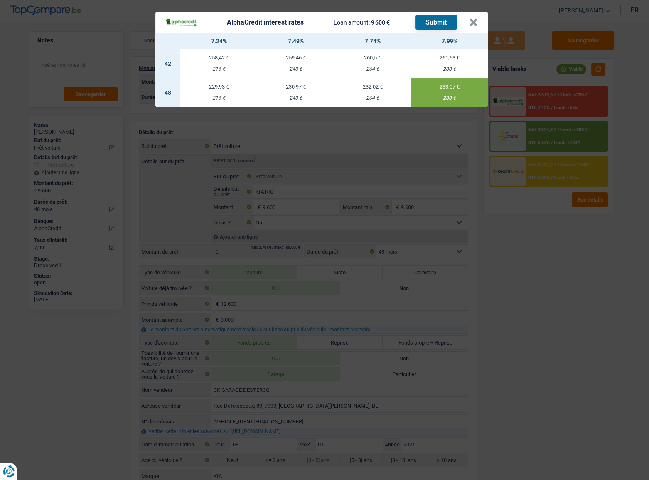
click at [429, 23] on button "Submit" at bounding box center [437, 22] width 42 height 15
click at [574, 196] on div "AlphaCredit interest rates Loan amount: 9 600 € Submit × 7.24% 7.49% 7.74% 7.99…" at bounding box center [324, 240] width 649 height 480
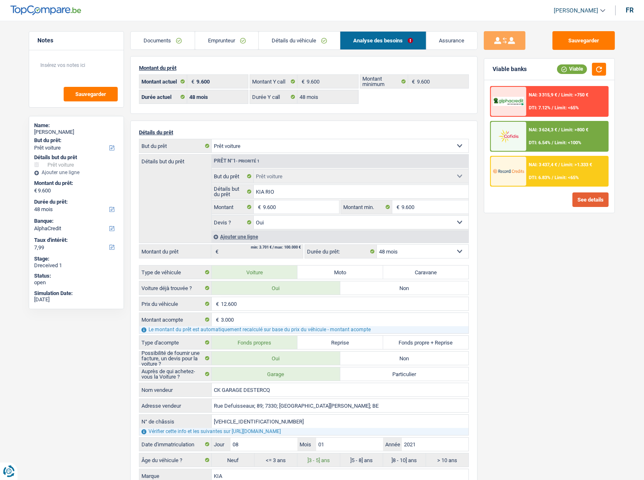
click at [574, 200] on button "See details" at bounding box center [590, 200] width 36 height 15
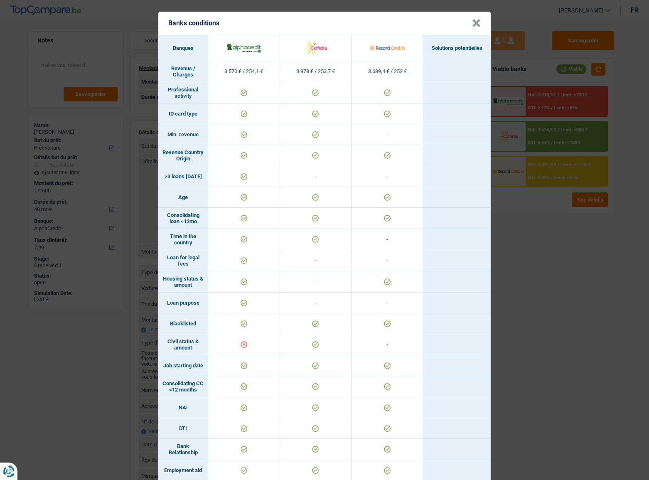
click at [474, 25] on button "×" at bounding box center [476, 23] width 9 height 8
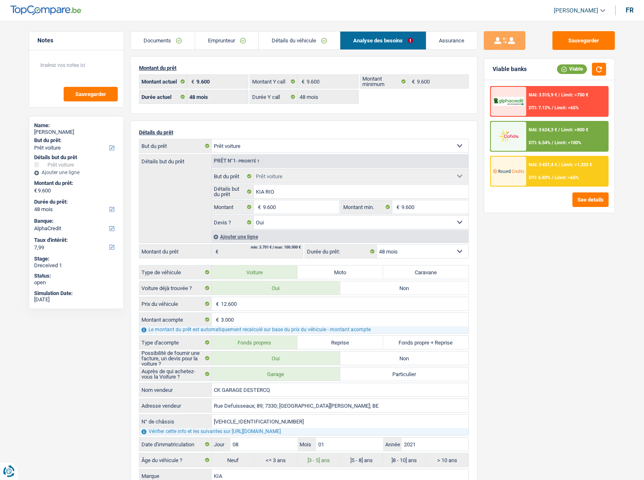
click at [531, 133] on div "NAI: 3 624,3 € / Limit: >800 € DTI: 6.54% / Limit: <100%" at bounding box center [567, 136] width 82 height 29
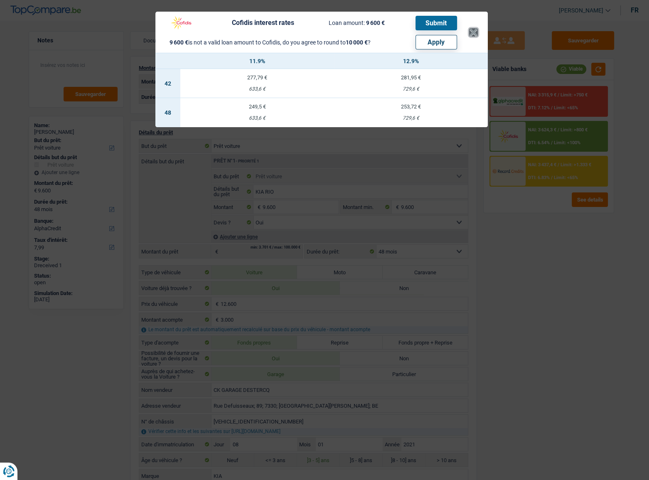
click at [477, 37] on button "×" at bounding box center [473, 32] width 9 height 8
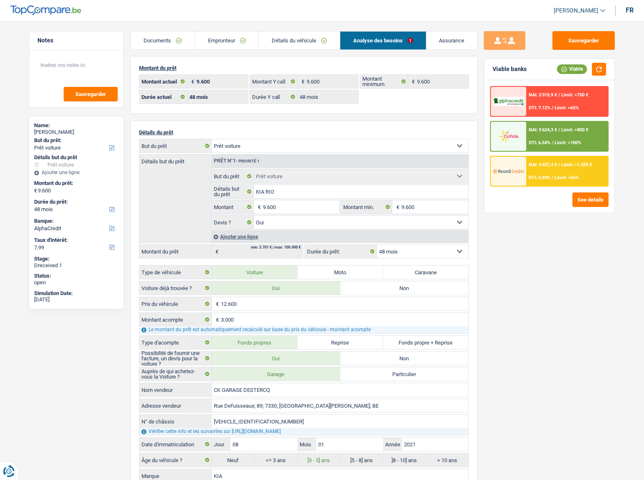
click at [536, 138] on div "NAI: 3 624,3 € / Limit: >800 € DTI: 6.54% / Limit: <100%" at bounding box center [567, 136] width 82 height 29
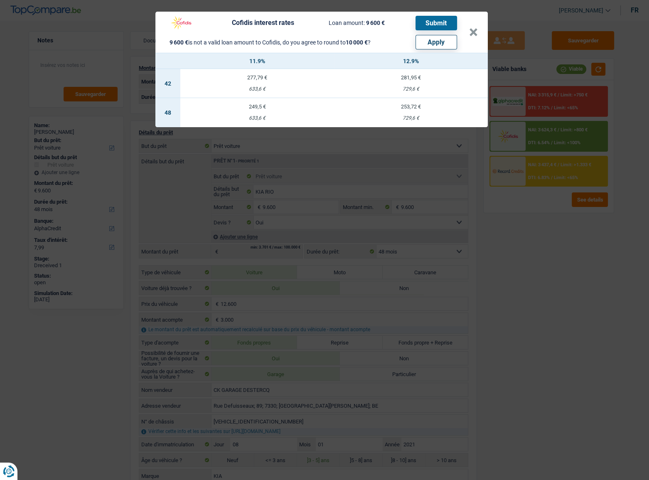
click at [434, 45] on button "Apply" at bounding box center [437, 42] width 42 height 15
type input "10.000"
select select "other"
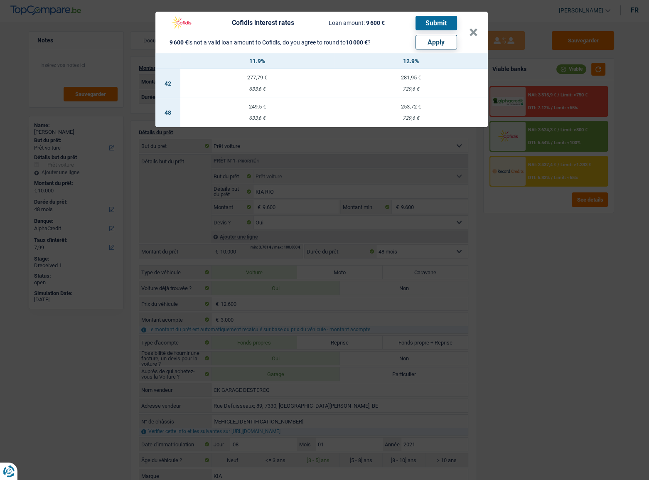
select select "other"
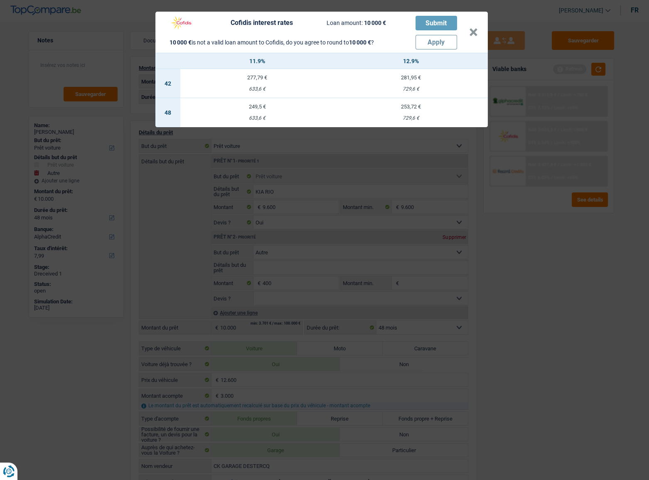
click at [265, 111] on div "Cofidis interest rates Loan amount: 10 000 € Submit 10 000 € is not a valid loa…" at bounding box center [324, 240] width 649 height 480
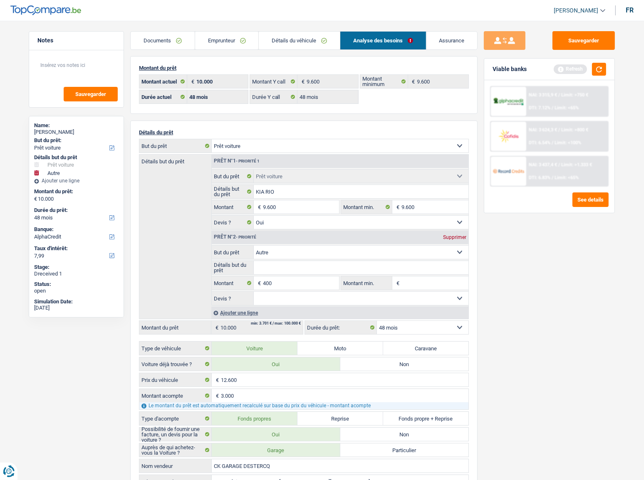
click at [531, 144] on span "DTI: 6.54%" at bounding box center [539, 142] width 22 height 5
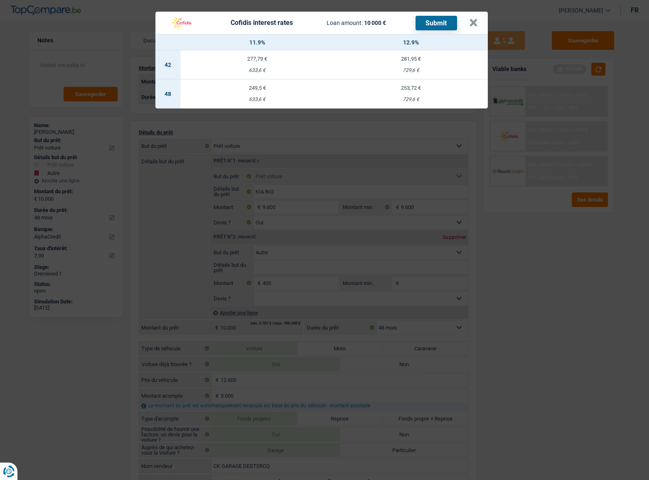
click at [287, 98] on div "633,6 €" at bounding box center [257, 99] width 154 height 5
select select "cofidis"
type input "11,90"
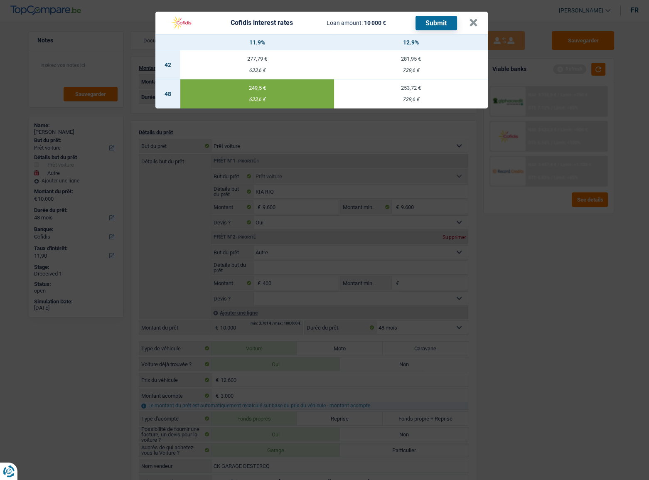
click at [439, 25] on button "Submit" at bounding box center [437, 23] width 42 height 15
click at [574, 65] on div "Cofidis interest rates Loan amount: 10 000 € Submit × 11.9% 12.9% 42 277,79 € 6…" at bounding box center [324, 240] width 649 height 480
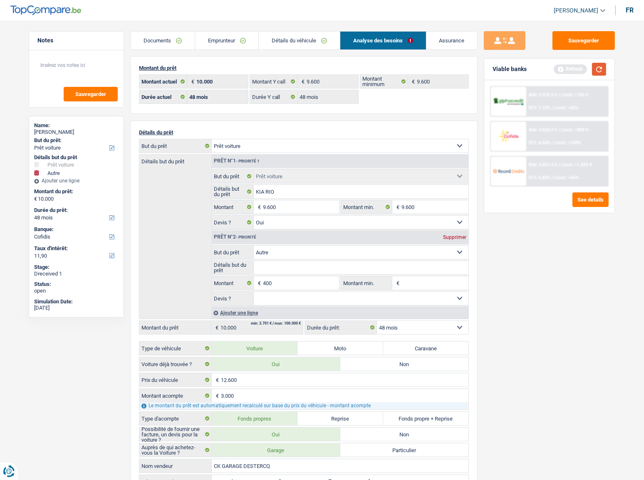
drag, startPoint x: 595, startPoint y: 69, endPoint x: 542, endPoint y: 94, distance: 58.8
click at [574, 74] on div "Refresh" at bounding box center [579, 69] width 52 height 13
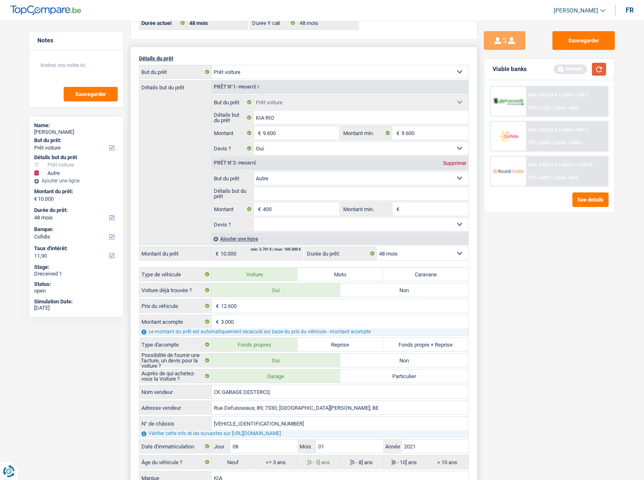
scroll to position [75, 0]
click at [574, 70] on button "button" at bounding box center [599, 69] width 14 height 13
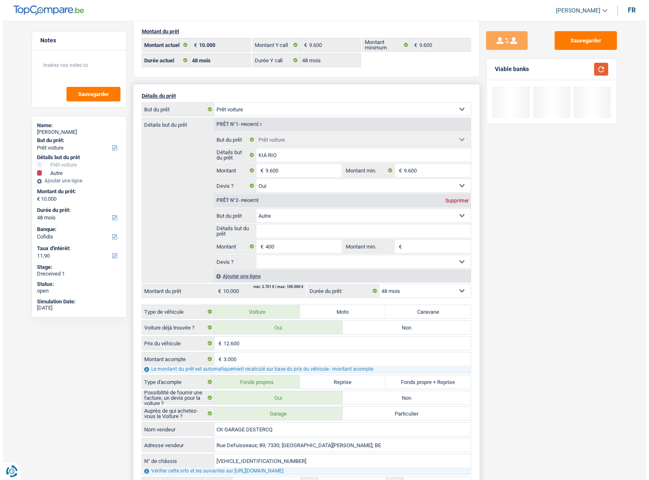
scroll to position [0, 0]
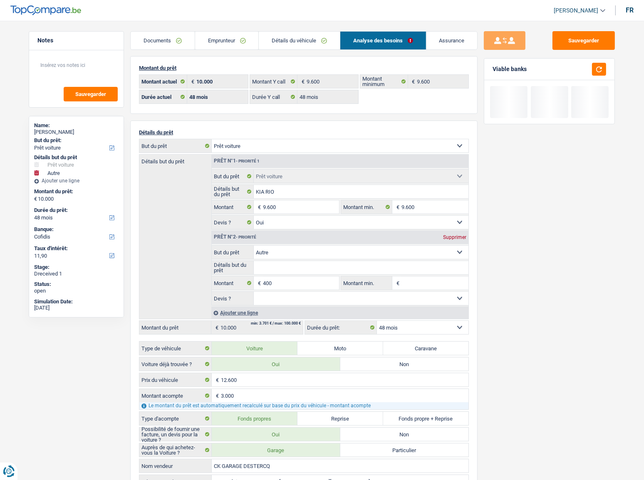
click at [299, 46] on link "Détails du véhicule" at bounding box center [299, 41] width 81 height 18
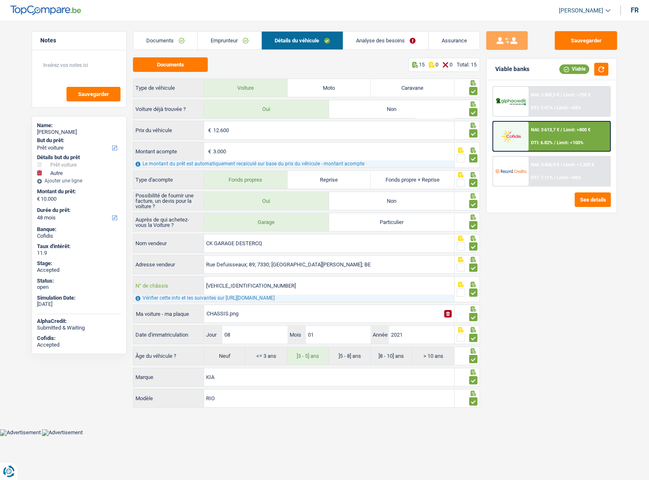
drag, startPoint x: 286, startPoint y: 286, endPoint x: 175, endPoint y: 283, distance: 111.5
click at [189, 262] on div "KNADB518AM6494538 N° de châssis" at bounding box center [293, 286] width 321 height 18
click at [531, 132] on span "NAI: 3 613,7 €" at bounding box center [545, 129] width 28 height 5
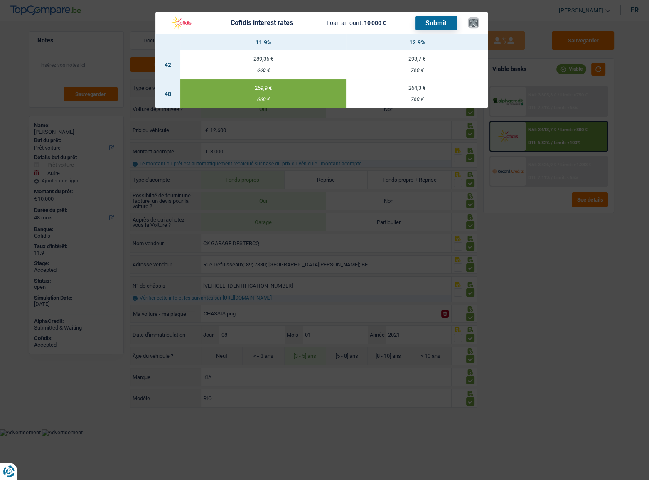
click at [477, 24] on button "×" at bounding box center [473, 23] width 9 height 8
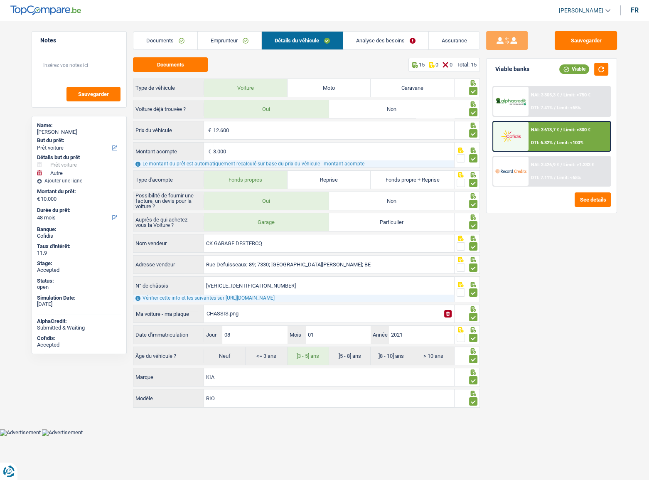
click at [526, 98] on img at bounding box center [511, 102] width 31 height 10
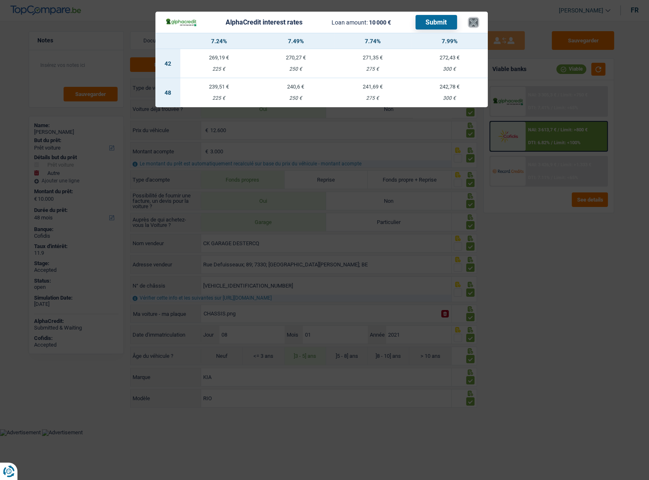
click at [474, 22] on button "×" at bounding box center [473, 22] width 9 height 8
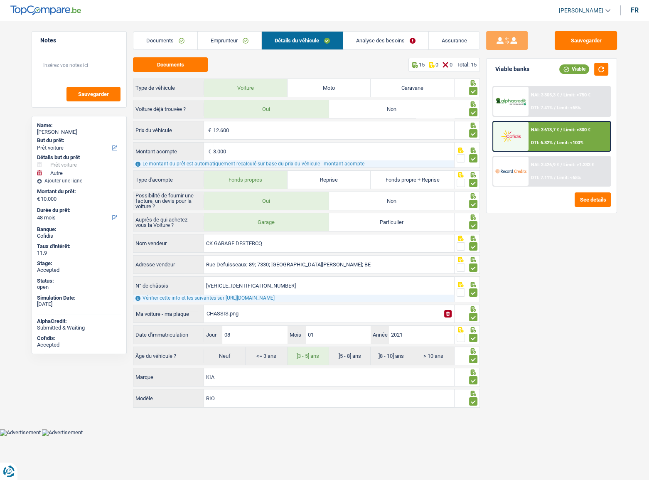
click at [538, 175] on span "DTI: 7.11%" at bounding box center [542, 177] width 22 height 5
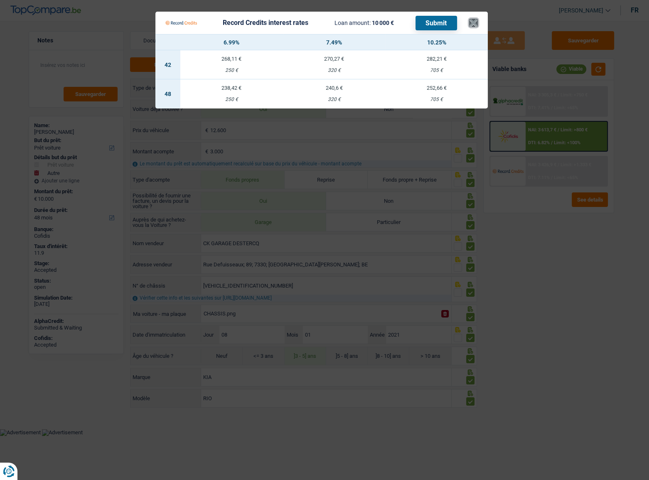
click at [473, 20] on button "×" at bounding box center [473, 23] width 9 height 8
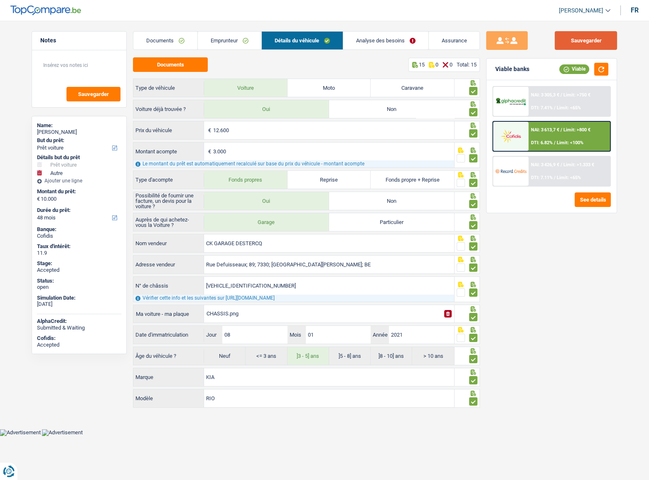
click at [573, 35] on button "Sauvegarder" at bounding box center [586, 40] width 62 height 19
click at [171, 42] on link "Documents" at bounding box center [165, 41] width 64 height 18
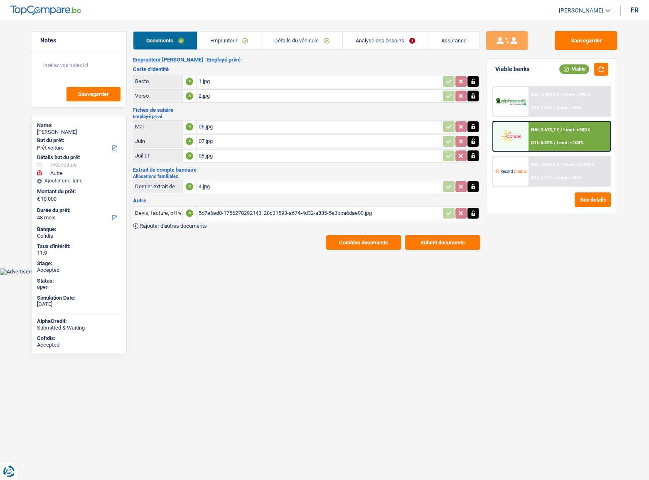
click at [423, 240] on button "Submit documents" at bounding box center [442, 242] width 75 height 15
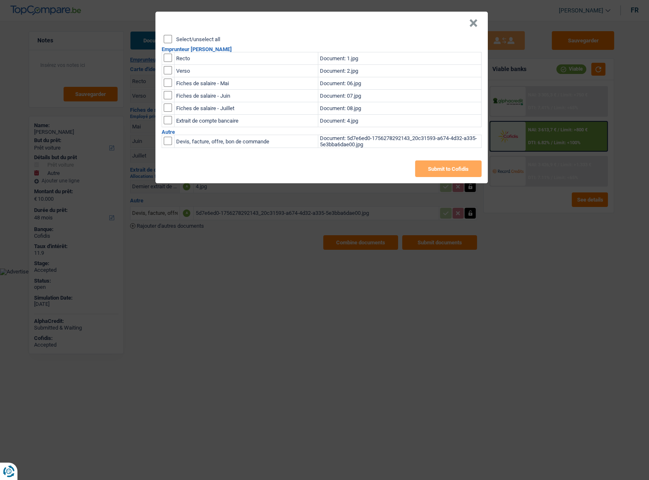
click at [164, 42] on input "Select/unselect all" at bounding box center [168, 39] width 8 height 8
checkbox input "true"
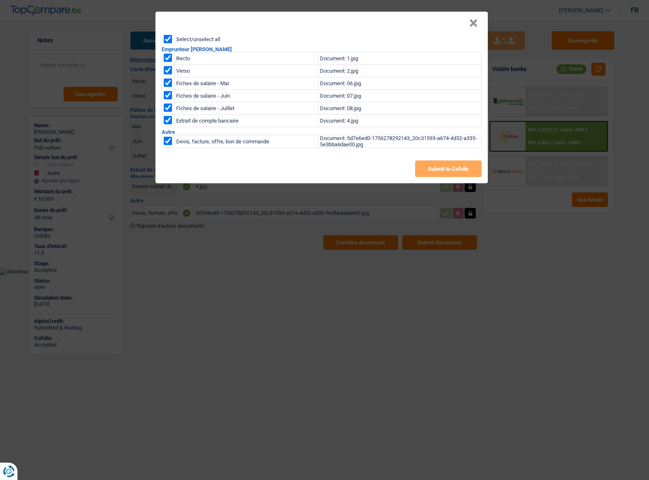
checkbox input "true"
click at [168, 141] on input "checkbox" at bounding box center [168, 141] width 8 height 8
checkbox input "false"
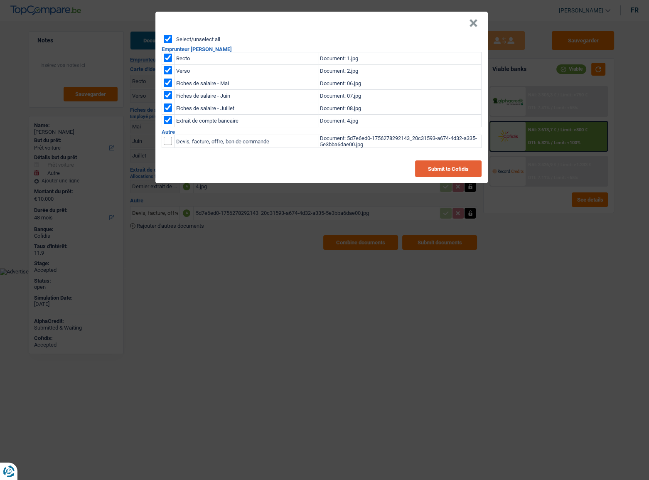
click at [454, 167] on button "Submit to Cofidis" at bounding box center [448, 168] width 67 height 17
click at [473, 25] on button "×" at bounding box center [473, 23] width 9 height 8
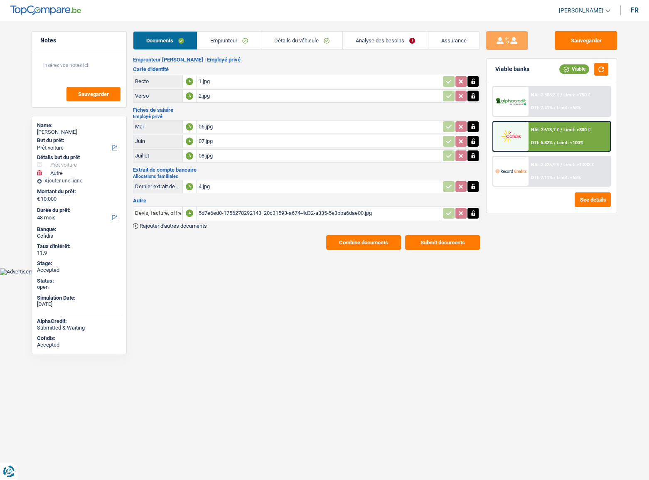
click at [346, 243] on button "Combine documents" at bounding box center [363, 242] width 75 height 15
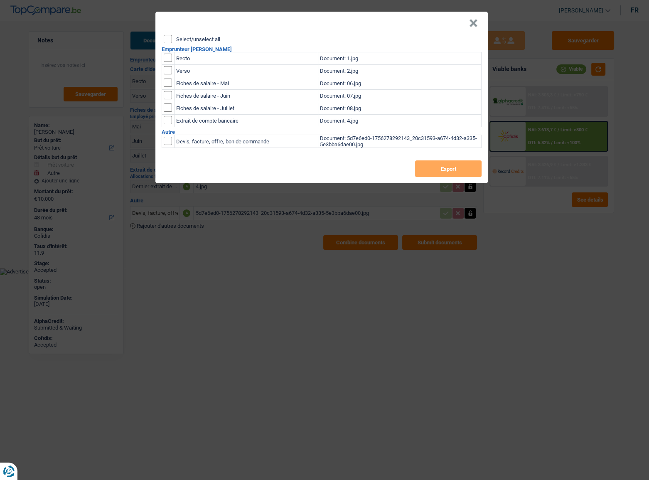
click at [168, 43] on input "Select/unselect all" at bounding box center [168, 39] width 8 height 8
checkbox input "true"
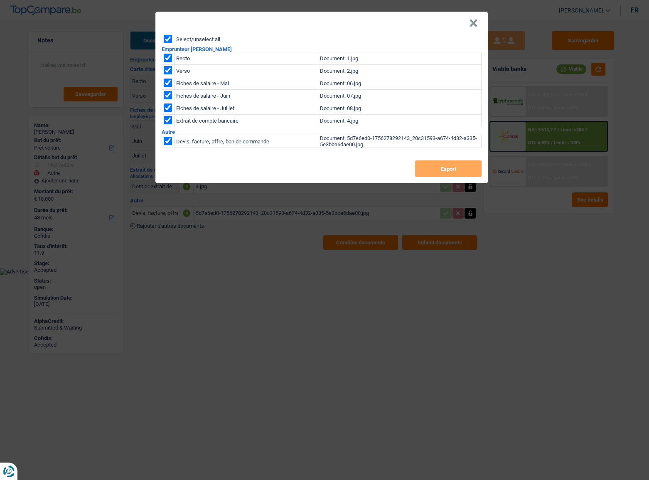
checkbox input "true"
click at [453, 167] on button "Export" at bounding box center [448, 168] width 67 height 17
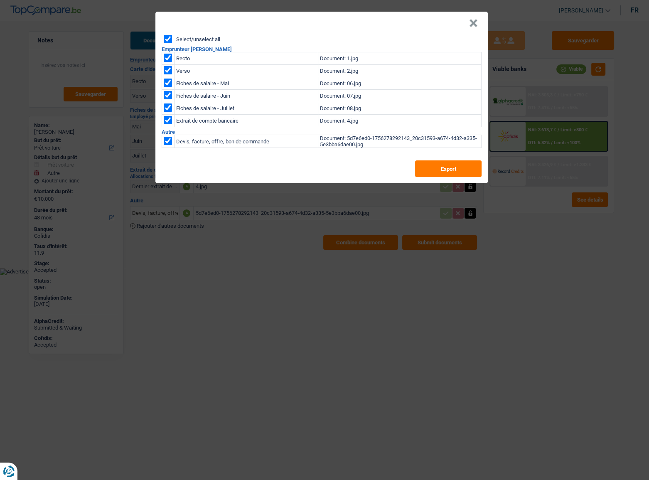
click at [472, 22] on button "×" at bounding box center [473, 23] width 9 height 8
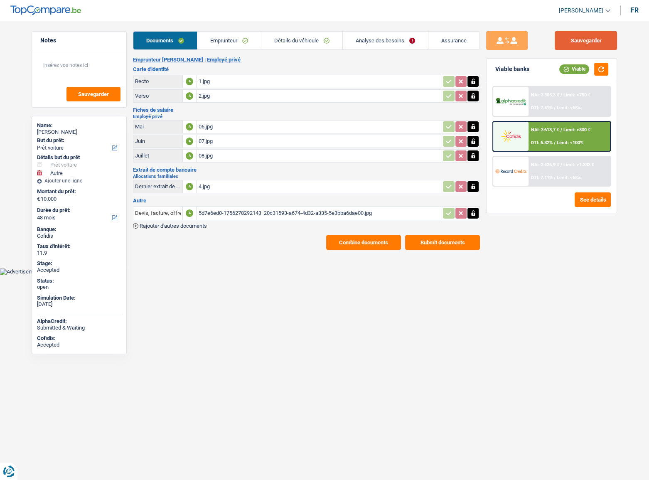
click at [574, 38] on button "Sauvegarder" at bounding box center [586, 40] width 62 height 19
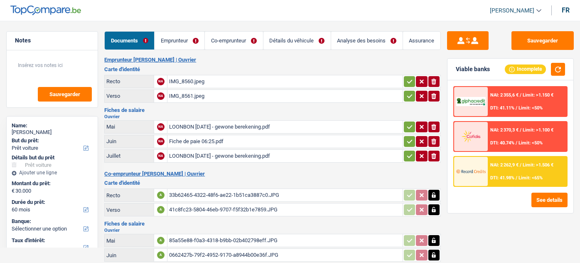
select select "car"
select select "60"
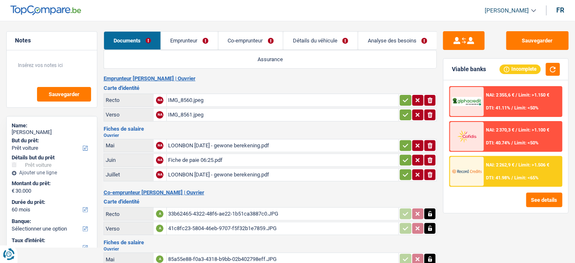
click at [194, 39] on link "Emprunteur" at bounding box center [189, 41] width 57 height 18
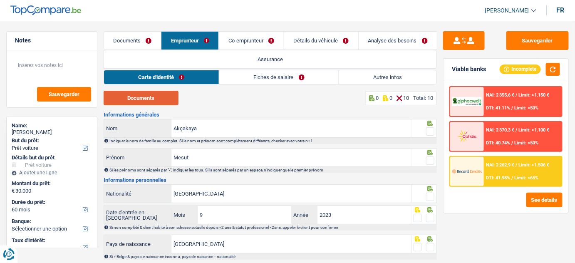
click at [139, 97] on button "Documents" at bounding box center [141, 98] width 75 height 15
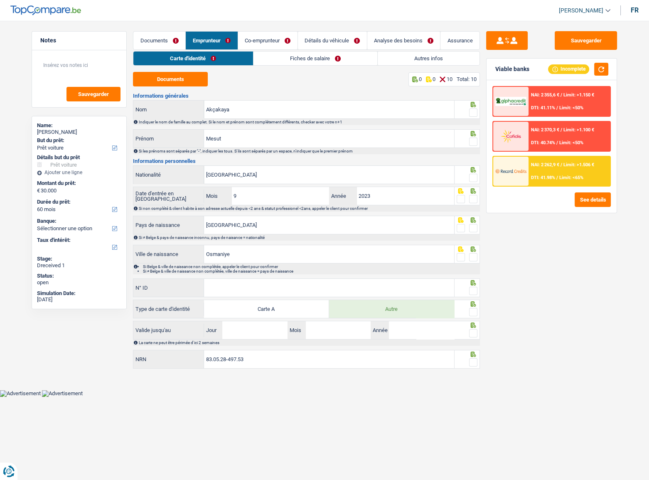
click at [474, 109] on span at bounding box center [473, 113] width 8 height 8
click at [0, 0] on input "radio" at bounding box center [0, 0] width 0 height 0
click at [473, 142] on span at bounding box center [473, 142] width 8 height 8
click at [0, 0] on input "radio" at bounding box center [0, 0] width 0 height 0
click at [474, 179] on span at bounding box center [473, 178] width 8 height 8
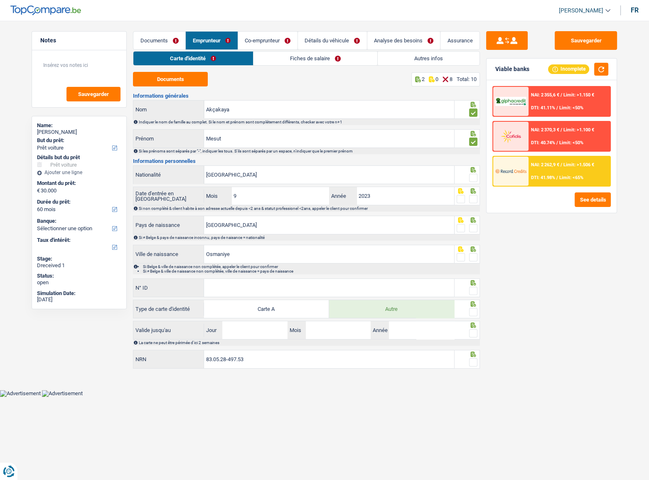
click at [0, 0] on input "radio" at bounding box center [0, 0] width 0 height 0
click at [474, 202] on span at bounding box center [473, 199] width 8 height 8
click at [0, 0] on input "radio" at bounding box center [0, 0] width 0 height 0
click at [475, 232] on div at bounding box center [473, 228] width 8 height 10
drag, startPoint x: 474, startPoint y: 227, endPoint x: 467, endPoint y: 256, distance: 30.2
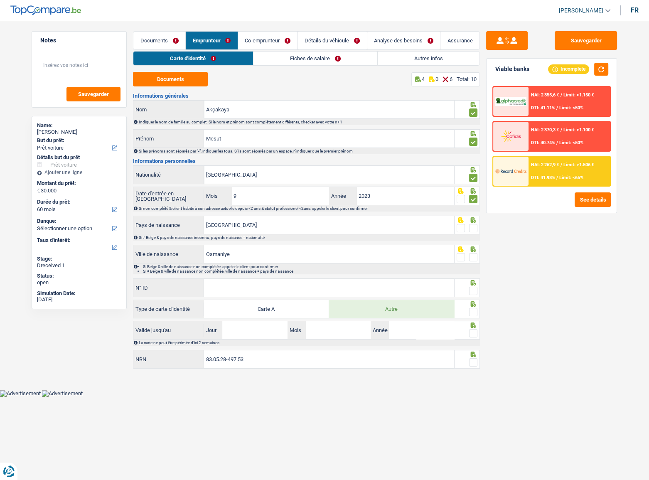
click at [474, 228] on span at bounding box center [473, 228] width 8 height 8
click at [0, 0] on input "radio" at bounding box center [0, 0] width 0 height 0
click at [473, 257] on span at bounding box center [473, 257] width 8 height 8
click at [0, 0] on input "radio" at bounding box center [0, 0] width 0 height 0
drag, startPoint x: 473, startPoint y: 290, endPoint x: 466, endPoint y: 281, distance: 11.5
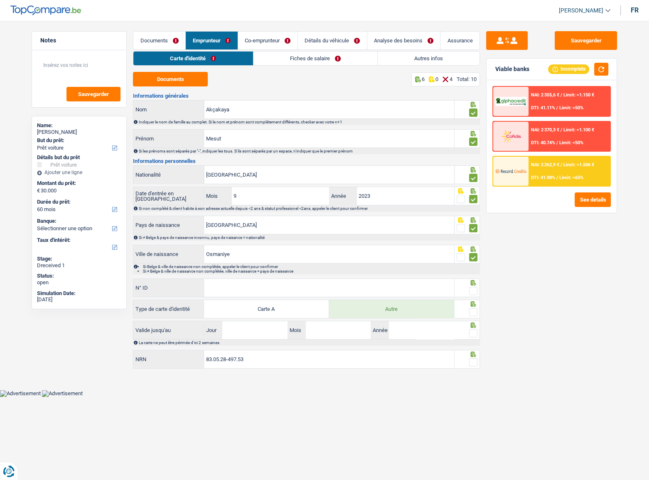
click at [472, 262] on span at bounding box center [473, 291] width 8 height 8
click at [0, 0] on input "radio" at bounding box center [0, 0] width 0 height 0
click at [344, 262] on input "N° ID" at bounding box center [329, 288] width 250 height 18
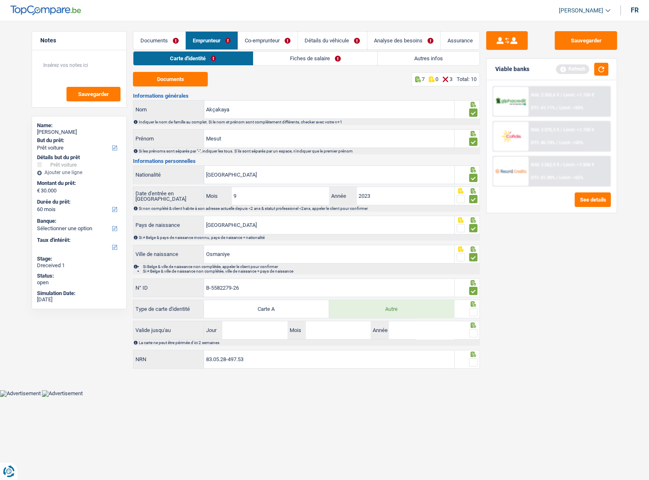
type input "B-5582279-26"
click at [471, 262] on span at bounding box center [473, 312] width 8 height 8
click at [0, 0] on input "radio" at bounding box center [0, 0] width 0 height 0
drag, startPoint x: 265, startPoint y: 333, endPoint x: 285, endPoint y: 329, distance: 20.7
click at [265, 262] on input "Jour" at bounding box center [254, 330] width 65 height 18
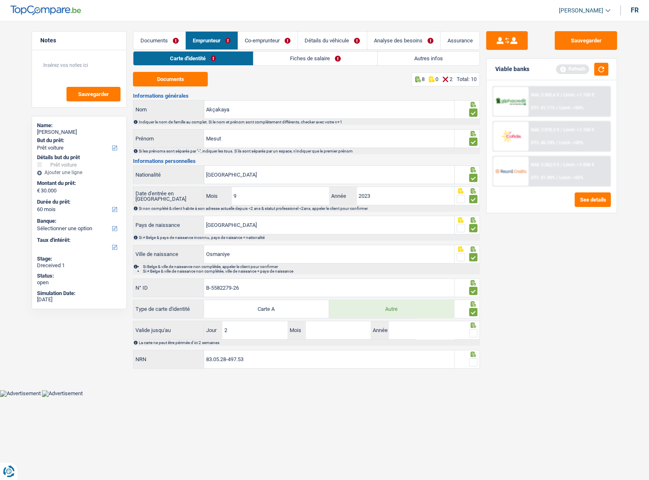
type input "27"
type input "09"
type input "2028"
click at [473, 262] on span at bounding box center [473, 333] width 8 height 8
click at [0, 0] on input "radio" at bounding box center [0, 0] width 0 height 0
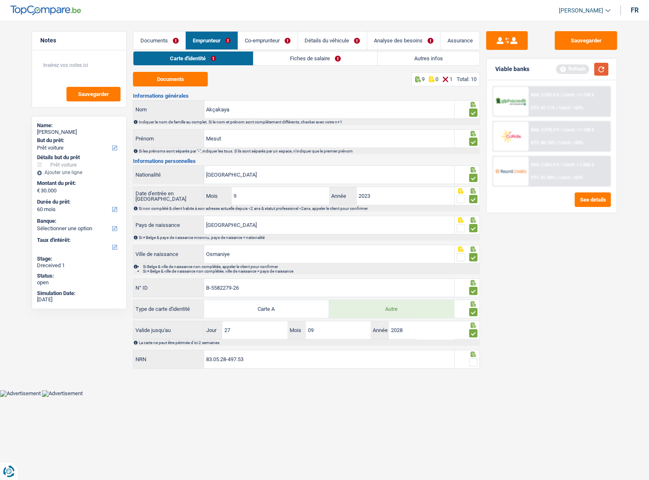
click at [580, 66] on button "button" at bounding box center [602, 69] width 14 height 13
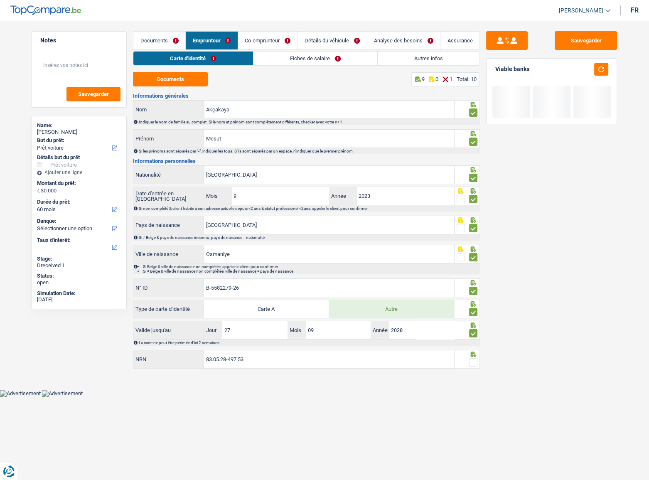
click at [474, 262] on span at bounding box center [473, 362] width 8 height 8
click at [0, 0] on input "radio" at bounding box center [0, 0] width 0 height 0
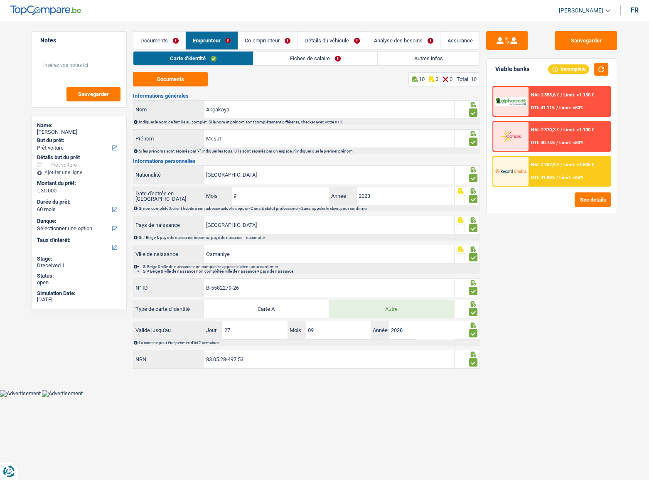
click at [308, 51] on li "Fiches de salaire" at bounding box center [315, 58] width 124 height 15
click at [278, 58] on link "Fiches de salaire" at bounding box center [316, 59] width 124 height 14
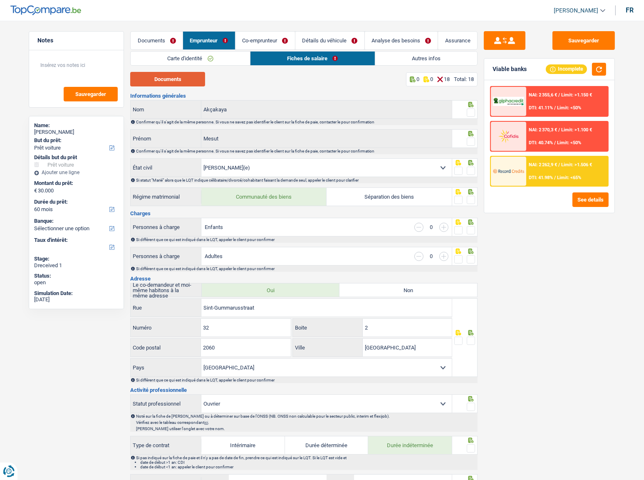
click at [178, 72] on button "Documents" at bounding box center [167, 79] width 75 height 15
click at [220, 57] on link "Carte d'identité" at bounding box center [190, 59] width 119 height 14
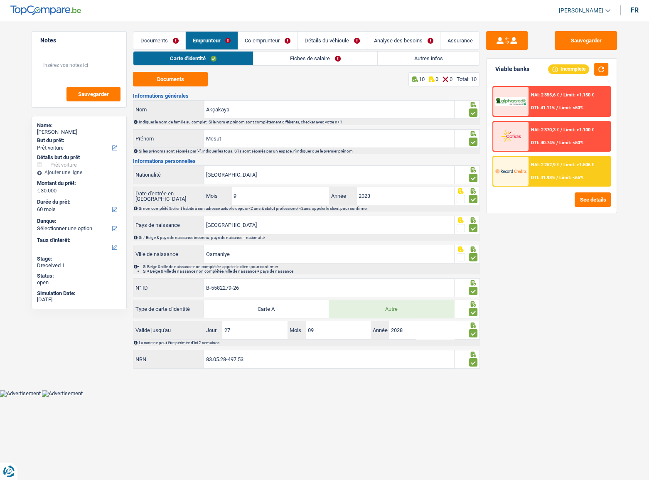
drag, startPoint x: 319, startPoint y: 58, endPoint x: 317, endPoint y: 86, distance: 27.9
click at [319, 58] on link "Fiches de salaire" at bounding box center [316, 59] width 124 height 14
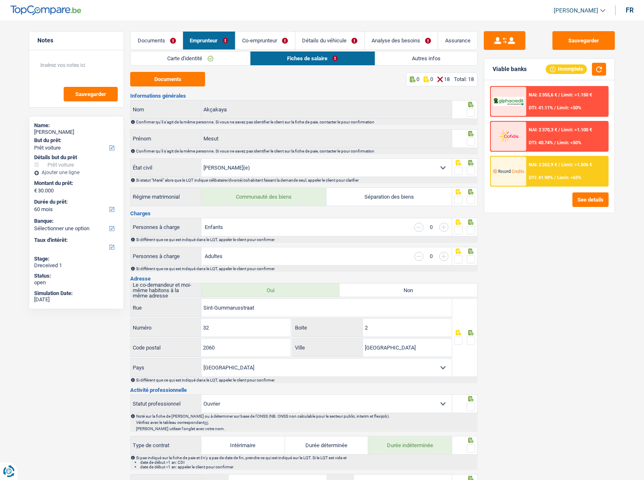
click at [469, 111] on span at bounding box center [471, 113] width 8 height 8
click at [0, 0] on input "radio" at bounding box center [0, 0] width 0 height 0
click at [469, 140] on span at bounding box center [471, 142] width 8 height 8
click at [0, 0] on input "radio" at bounding box center [0, 0] width 0 height 0
click at [470, 168] on span at bounding box center [471, 171] width 8 height 8
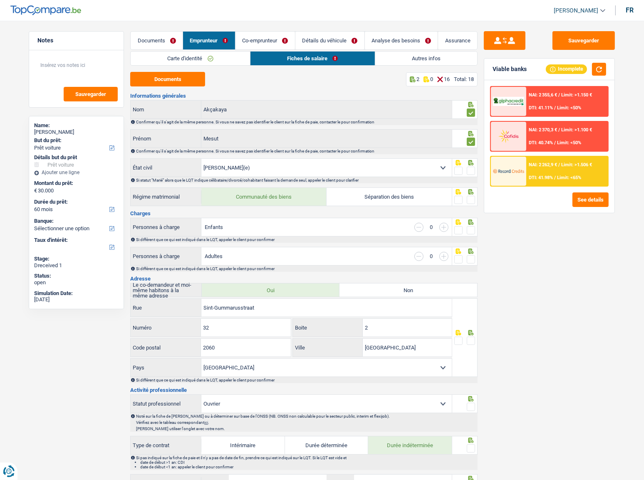
click at [0, 0] on input "radio" at bounding box center [0, 0] width 0 height 0
click at [474, 200] on span at bounding box center [471, 200] width 8 height 8
click at [0, 0] on input "radio" at bounding box center [0, 0] width 0 height 0
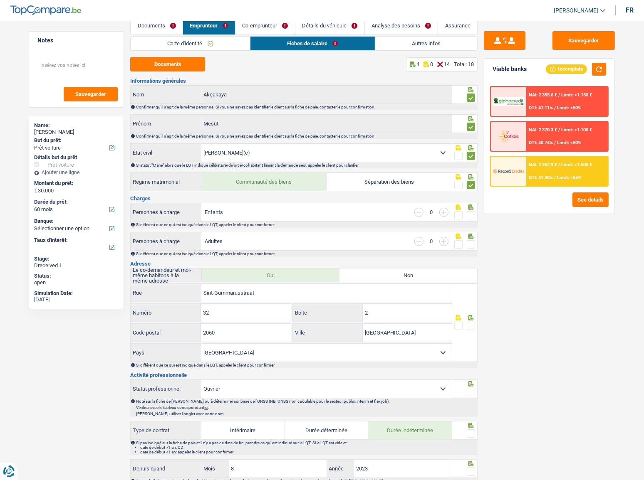
scroll to position [37, 0]
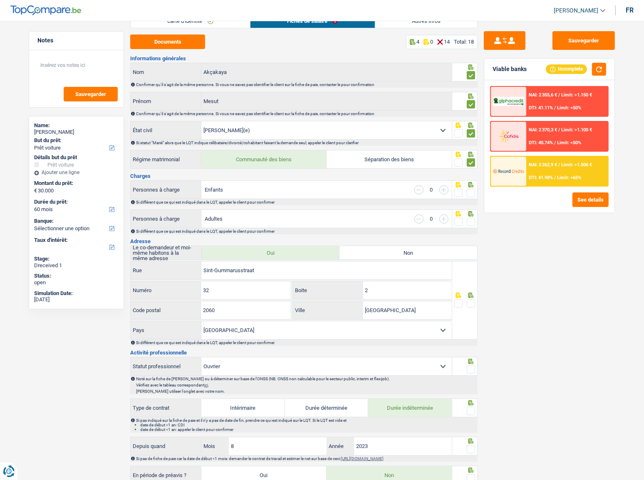
drag, startPoint x: 472, startPoint y: 191, endPoint x: 470, endPoint y: 212, distance: 20.9
click at [472, 191] on span at bounding box center [471, 193] width 8 height 8
click at [0, 0] on input "radio" at bounding box center [0, 0] width 0 height 0
click at [469, 221] on span at bounding box center [471, 222] width 8 height 8
click at [0, 0] on input "radio" at bounding box center [0, 0] width 0 height 0
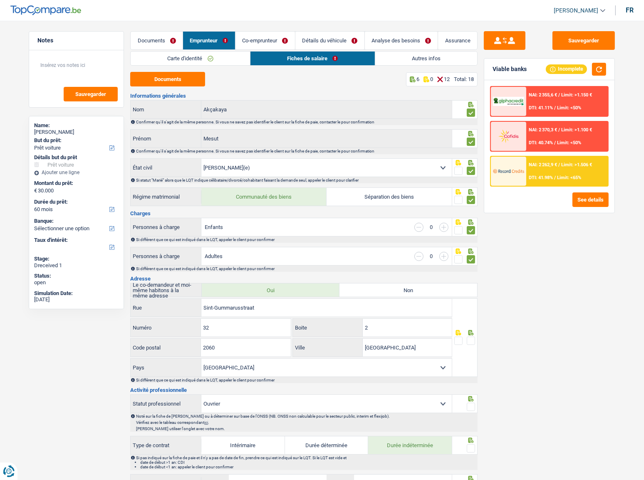
scroll to position [0, 0]
click at [431, 60] on link "Autres infos" at bounding box center [426, 59] width 102 height 14
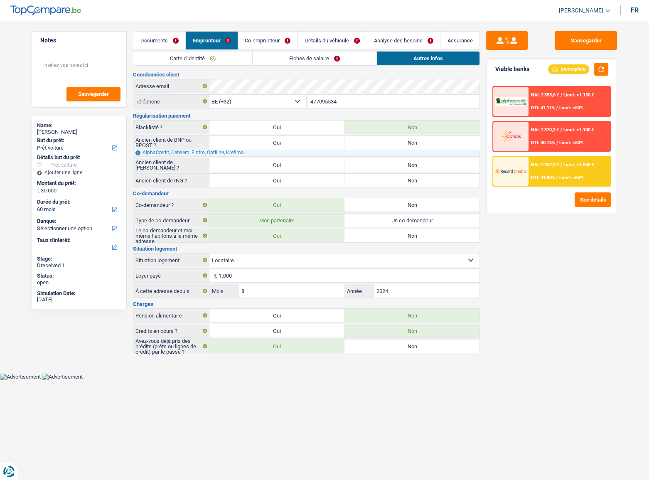
click at [307, 64] on link "Fiches de salaire" at bounding box center [315, 59] width 124 height 14
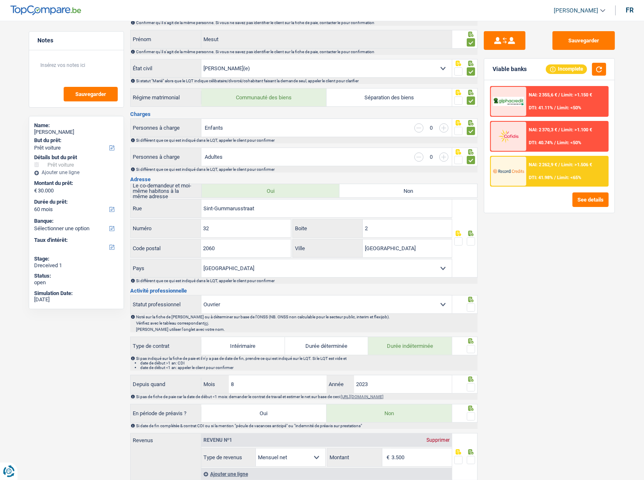
scroll to position [189, 0]
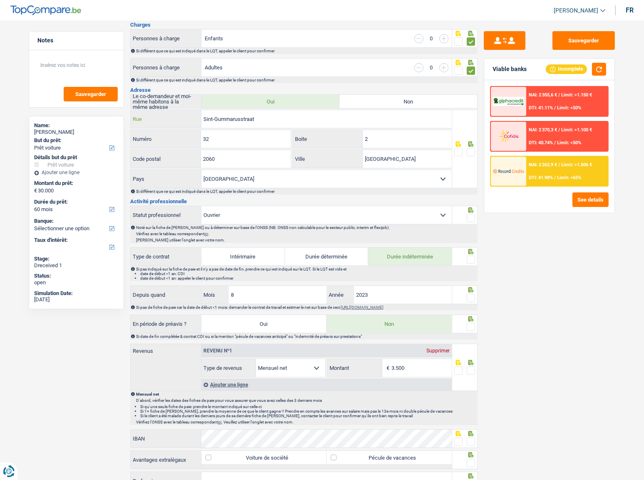
drag, startPoint x: 291, startPoint y: 112, endPoint x: 178, endPoint y: 129, distance: 114.4
click at [178, 129] on div "[STREET_ADDRESS] [GEOGRAPHIC_DATA] Sélectionner une option Pays" at bounding box center [291, 149] width 322 height 79
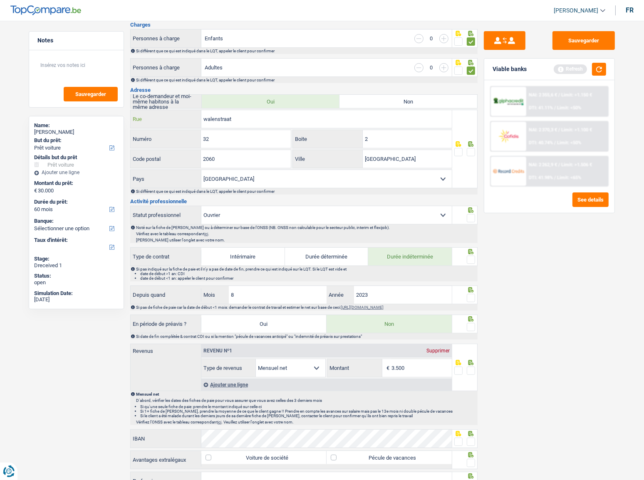
type input "walenstraat"
type input "65"
click at [473, 151] on span at bounding box center [471, 152] width 8 height 8
click at [0, 0] on input "radio" at bounding box center [0, 0] width 0 height 0
click at [580, 69] on button "button" at bounding box center [599, 69] width 14 height 13
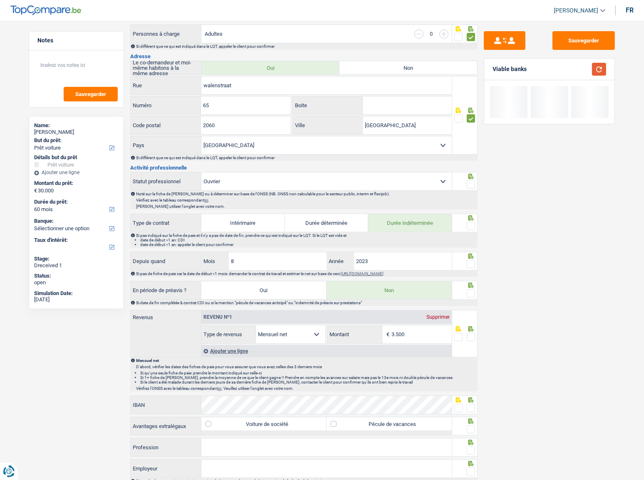
scroll to position [264, 0]
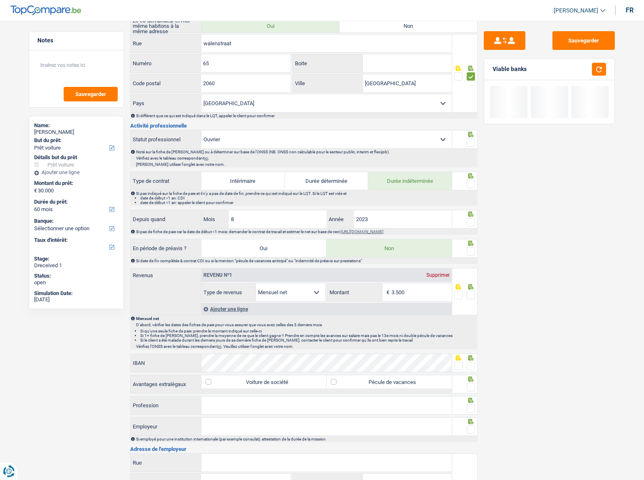
click at [472, 140] on span at bounding box center [471, 142] width 8 height 8
click at [0, 0] on input "radio" at bounding box center [0, 0] width 0 height 0
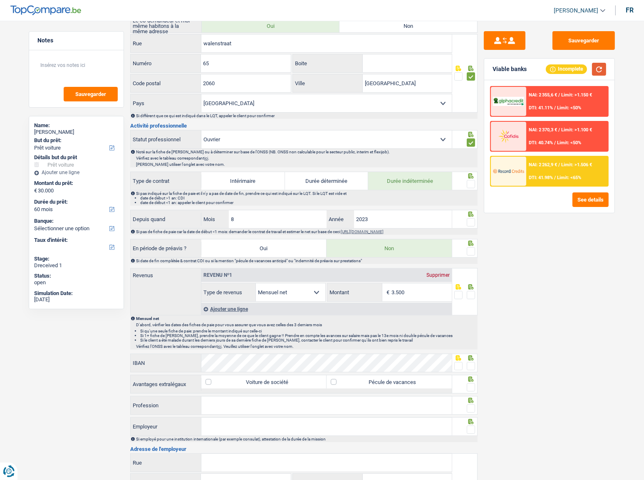
click at [580, 67] on button "button" at bounding box center [599, 69] width 14 height 13
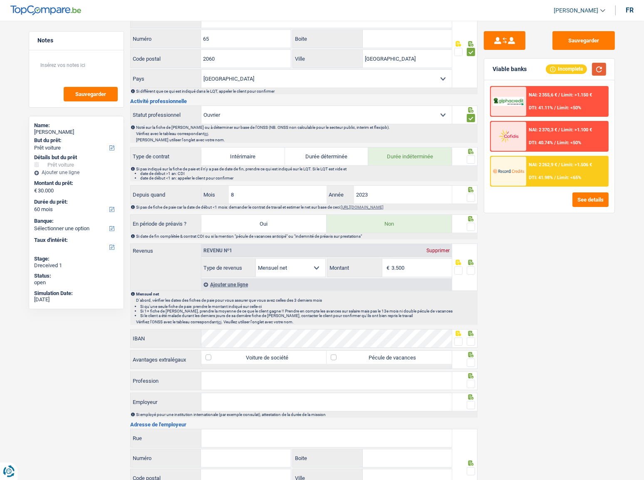
scroll to position [302, 0]
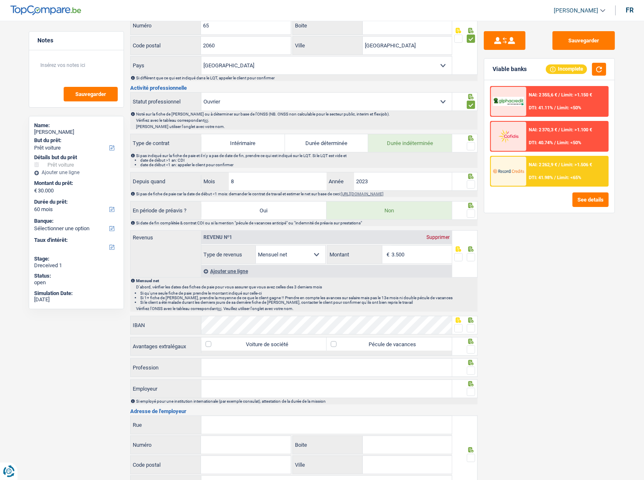
click at [469, 147] on span at bounding box center [471, 146] width 8 height 8
click at [0, 0] on input "radio" at bounding box center [0, 0] width 0 height 0
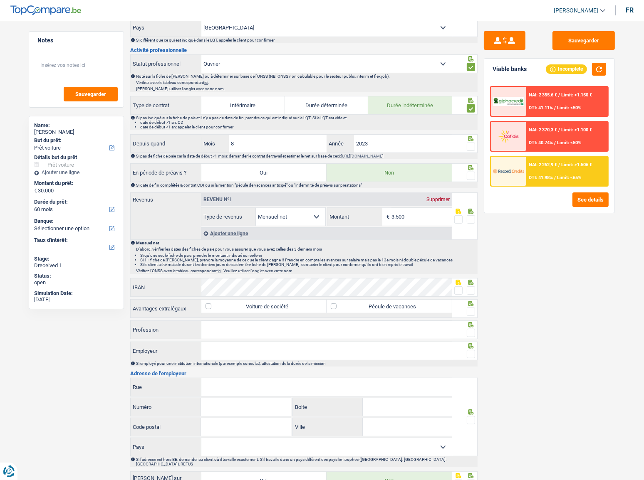
click at [467, 144] on span at bounding box center [471, 147] width 8 height 8
click at [0, 0] on input "radio" at bounding box center [0, 0] width 0 height 0
drag, startPoint x: 270, startPoint y: 142, endPoint x: 270, endPoint y: 138, distance: 4.6
click at [270, 140] on input "8" at bounding box center [278, 144] width 98 height 18
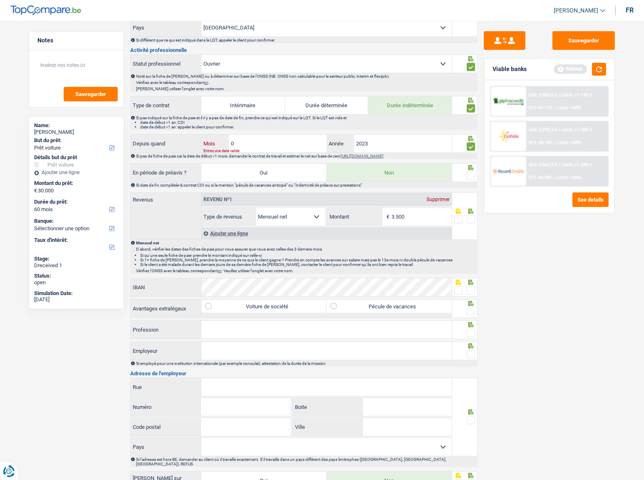
type input "07"
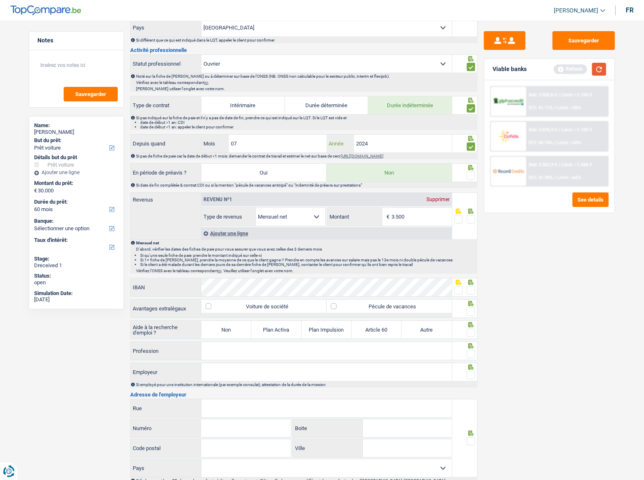
type input "2024"
click at [580, 70] on button "button" at bounding box center [599, 69] width 14 height 13
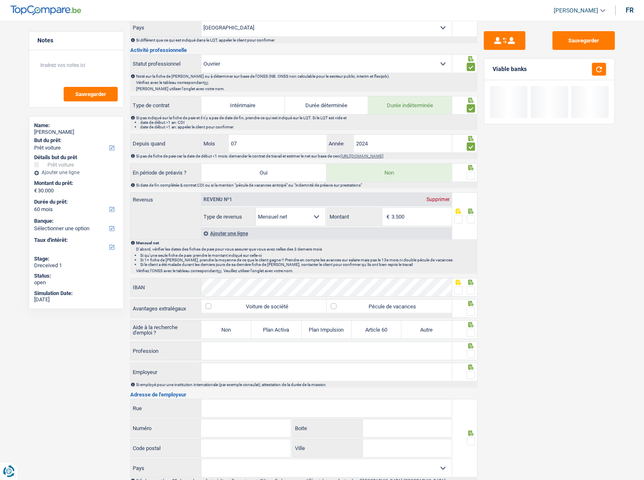
click at [472, 174] on span at bounding box center [471, 176] width 8 height 8
click at [0, 0] on input "radio" at bounding box center [0, 0] width 0 height 0
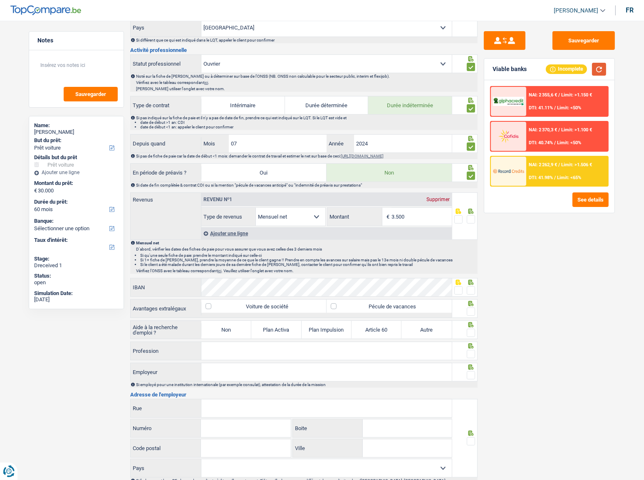
click at [580, 71] on button "button" at bounding box center [599, 69] width 14 height 13
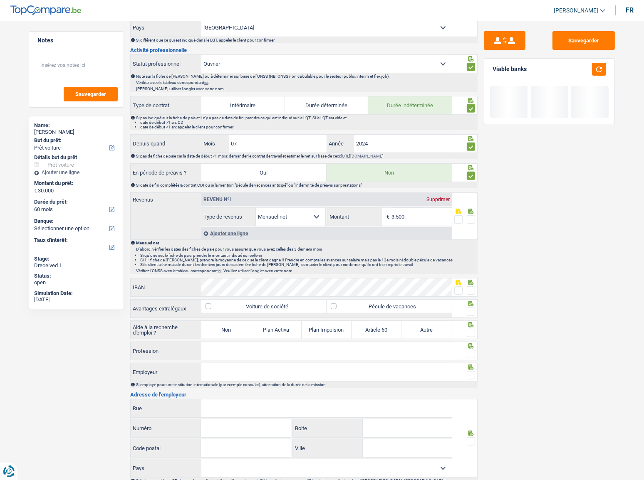
click at [471, 215] on span at bounding box center [471, 219] width 8 height 8
click at [0, 0] on input "radio" at bounding box center [0, 0] width 0 height 0
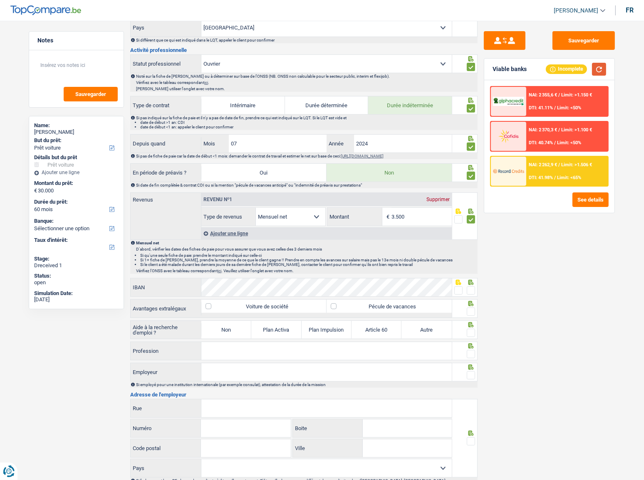
click at [580, 69] on button "button" at bounding box center [599, 69] width 14 height 13
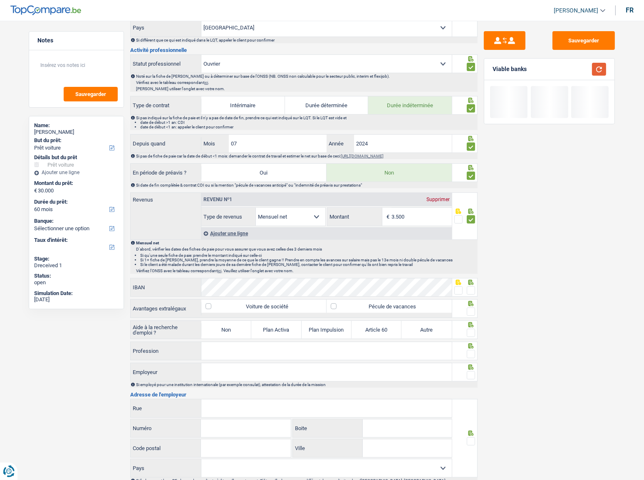
scroll to position [378, 0]
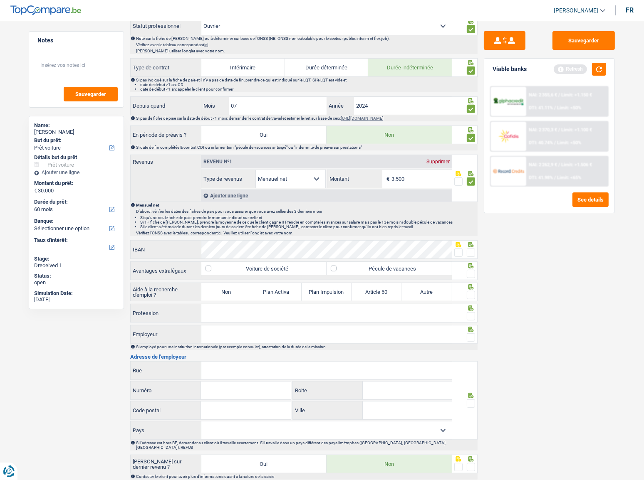
click at [470, 249] on span at bounding box center [471, 253] width 8 height 8
click at [0, 0] on input "radio" at bounding box center [0, 0] width 0 height 0
click at [471, 262] on span at bounding box center [471, 274] width 8 height 8
click at [0, 0] on input "radio" at bounding box center [0, 0] width 0 height 0
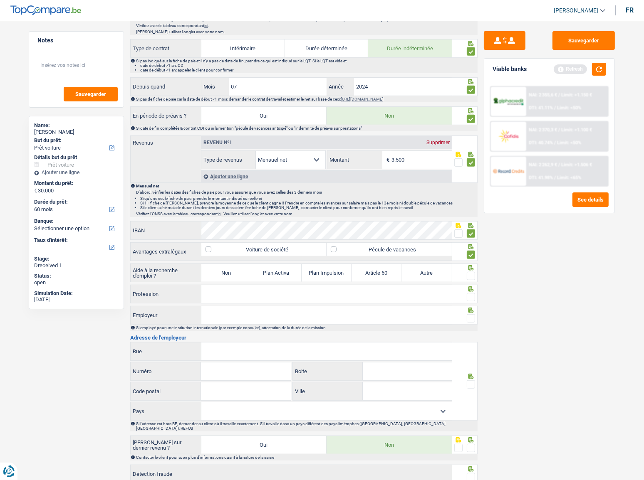
scroll to position [416, 0]
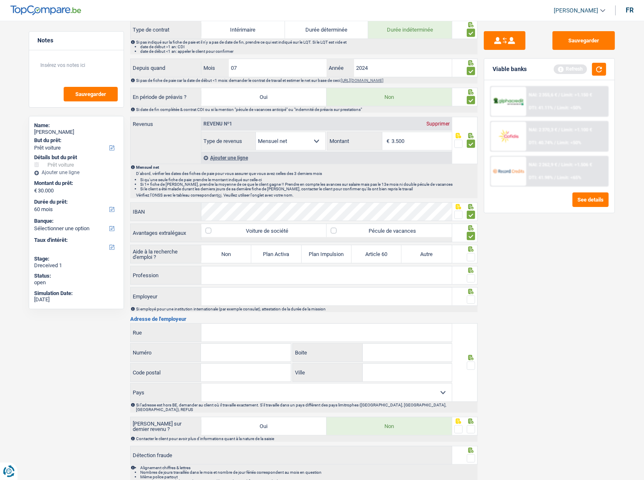
click at [244, 258] on label "Non" at bounding box center [226, 254] width 50 height 18
click at [244, 258] on input "Non" at bounding box center [226, 254] width 50 height 18
radio input "true"
click at [471, 254] on span at bounding box center [471, 257] width 8 height 8
click at [0, 0] on input "radio" at bounding box center [0, 0] width 0 height 0
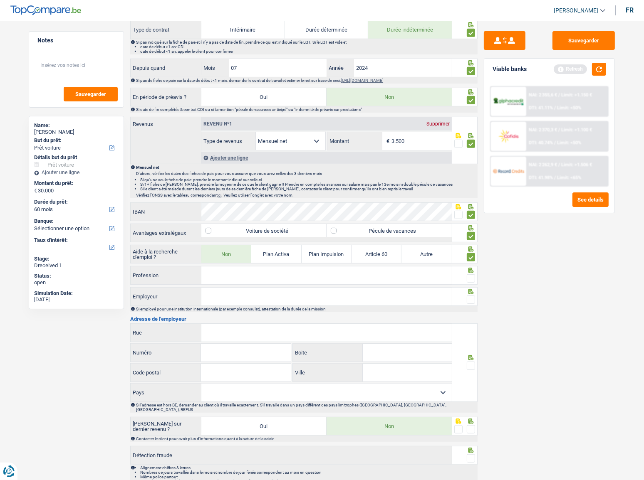
drag, startPoint x: 288, startPoint y: 276, endPoint x: 301, endPoint y: 276, distance: 13.3
click at [288, 262] on input "Profession" at bounding box center [326, 276] width 250 height 18
drag, startPoint x: 230, startPoint y: 273, endPoint x: 226, endPoint y: 272, distance: 4.2
click at [230, 262] on input "Profession" at bounding box center [326, 276] width 250 height 18
type input "chauffeur camion"
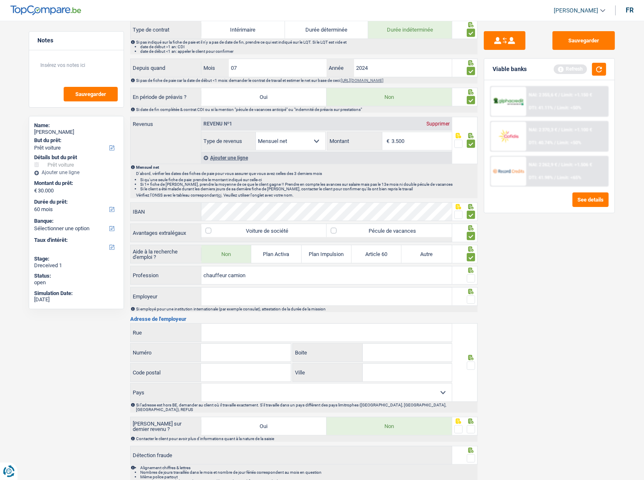
click at [472, 262] on span at bounding box center [471, 278] width 8 height 8
click at [0, 0] on input "radio" at bounding box center [0, 0] width 0 height 0
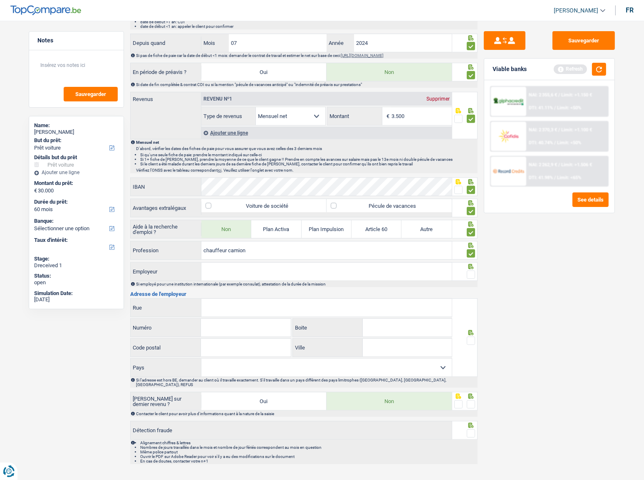
click at [393, 262] on input "Employeur" at bounding box center [326, 272] width 250 height 18
drag, startPoint x: 272, startPoint y: 249, endPoint x: 185, endPoint y: 249, distance: 87.3
click at [185, 249] on div "chauffeur camion Profession" at bounding box center [291, 251] width 321 height 18
click at [217, 262] on input "Employeur" at bounding box center [326, 272] width 250 height 18
click at [470, 262] on span at bounding box center [471, 275] width 8 height 8
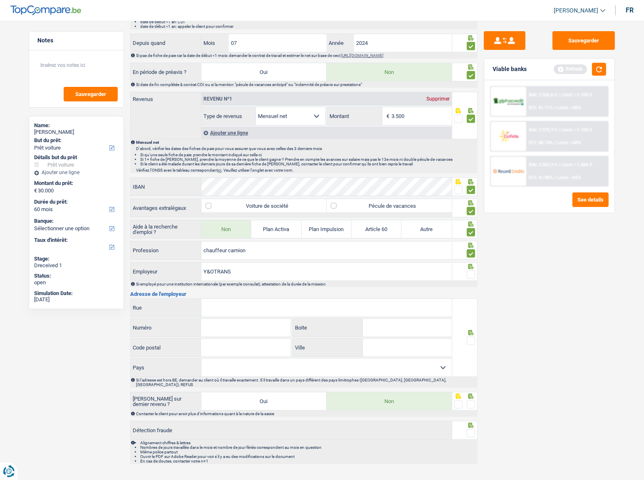
click at [0, 0] on input "radio" at bounding box center [0, 0] width 0 height 0
click at [214, 262] on input "Y&OTRANS" at bounding box center [326, 272] width 250 height 18
type input "Y&O TRANS"
drag, startPoint x: 223, startPoint y: 299, endPoint x: 228, endPoint y: 302, distance: 5.8
click at [223, 262] on input "Rue" at bounding box center [326, 308] width 250 height 18
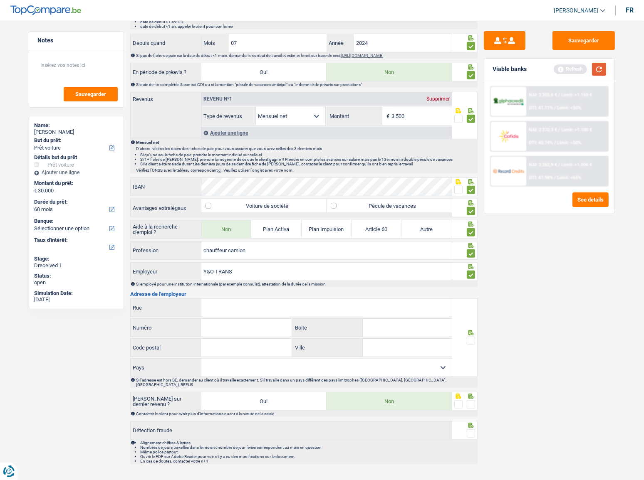
drag, startPoint x: 595, startPoint y: 72, endPoint x: 486, endPoint y: 162, distance: 141.1
click at [580, 72] on button "button" at bounding box center [599, 69] width 14 height 13
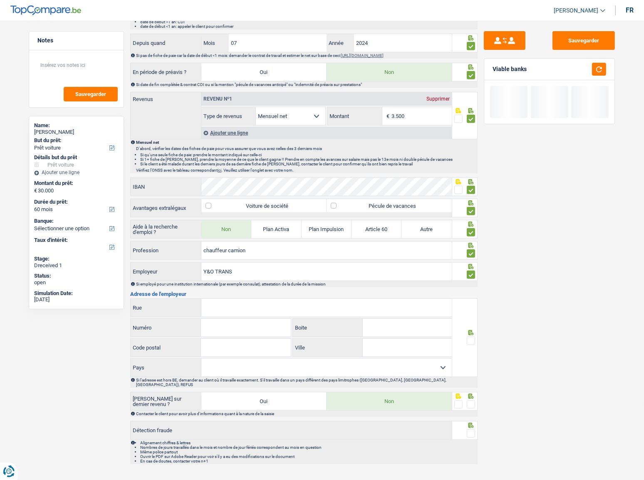
click at [221, 262] on input "Rue" at bounding box center [326, 308] width 250 height 18
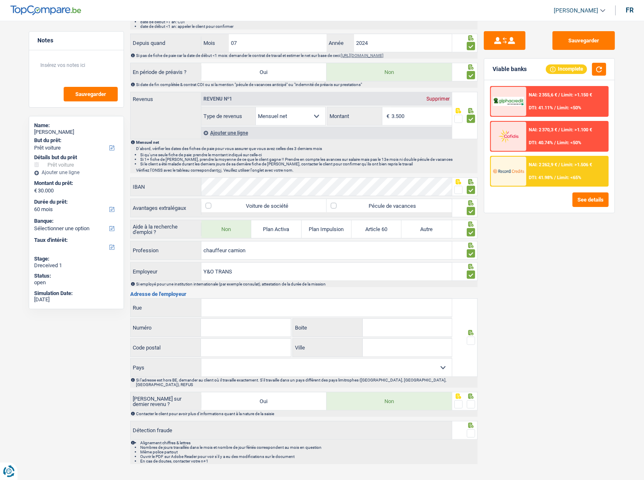
click at [221, 262] on input "Rue" at bounding box center [326, 308] width 250 height 18
paste input "LUITHAGEN-HAVEN 18 2030 ANTWERPEN"
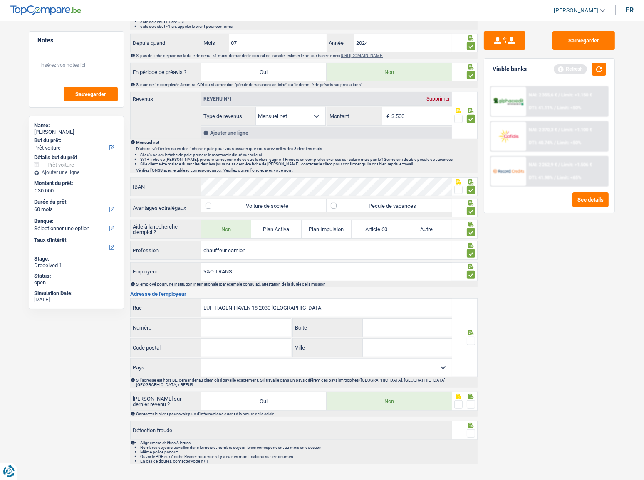
drag, startPoint x: 310, startPoint y: 307, endPoint x: 254, endPoint y: 306, distance: 56.6
click at [254, 262] on input "LUITHAGEN-HAVEN 18 2030 ANTWERPEN" at bounding box center [326, 308] width 250 height 18
type input "LUITHAGEN-HAVEN"
click at [250, 262] on input "Numéro" at bounding box center [245, 328] width 89 height 18
type input "18"
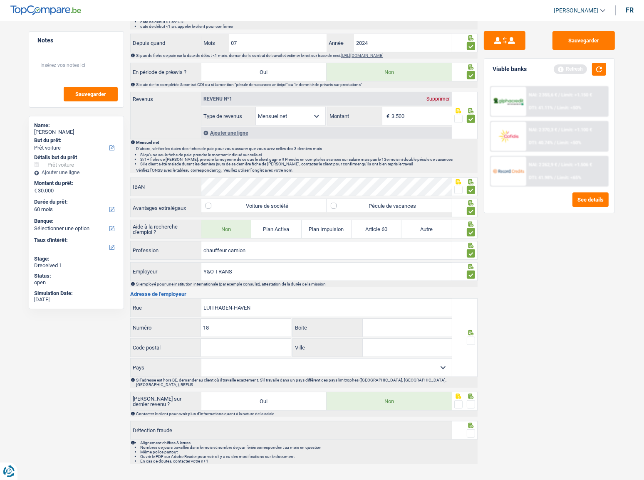
click at [223, 262] on input "Code postal" at bounding box center [245, 348] width 89 height 18
type input "2030"
click at [374, 262] on input "Ville" at bounding box center [407, 348] width 89 height 18
type input "antwerpeen"
click at [580, 68] on button "button" at bounding box center [599, 69] width 14 height 13
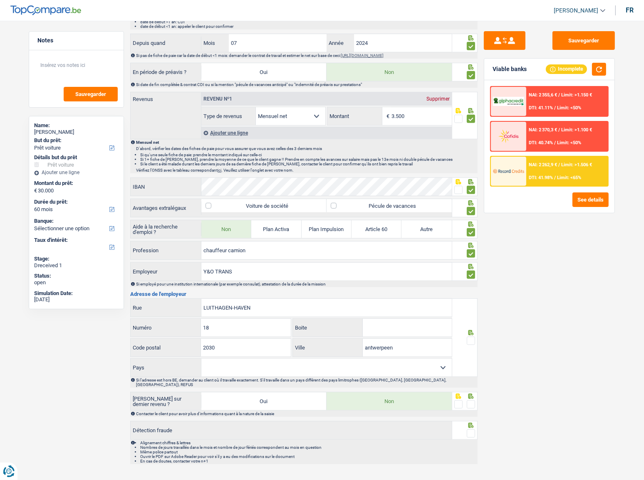
click at [241, 262] on select "Belgique France Allemagne Italie Luxembourg Pays-Bas Espagne Suisse Sélectionne…" at bounding box center [326, 368] width 250 height 18
select select "BE"
click at [201, 262] on select "Belgique France Allemagne Italie Luxembourg Pays-Bas Espagne Suisse Sélectionne…" at bounding box center [326, 368] width 250 height 18
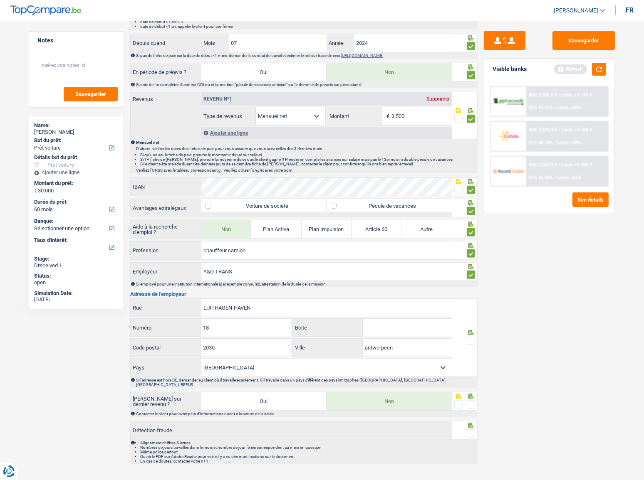
click at [470, 262] on span at bounding box center [471, 341] width 8 height 8
click at [0, 0] on input "radio" at bounding box center [0, 0] width 0 height 0
click at [580, 66] on button "button" at bounding box center [599, 69] width 14 height 13
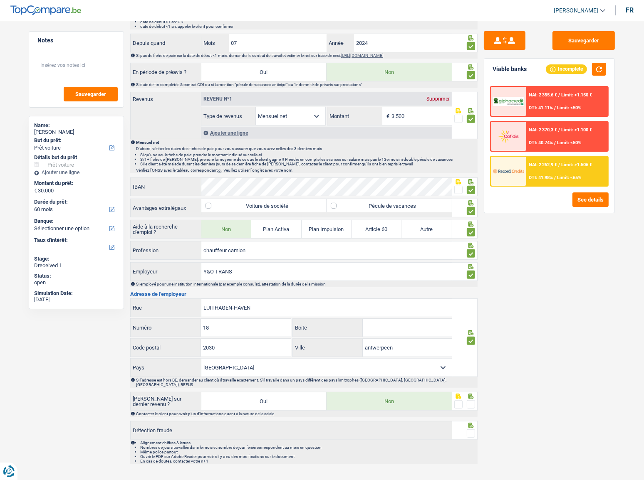
click at [471, 262] on span at bounding box center [471, 404] width 8 height 8
click at [0, 0] on input "radio" at bounding box center [0, 0] width 0 height 0
drag, startPoint x: 471, startPoint y: 427, endPoint x: 528, endPoint y: 420, distance: 57.4
click at [474, 262] on span at bounding box center [471, 434] width 8 height 8
click at [0, 0] on input "radio" at bounding box center [0, 0] width 0 height 0
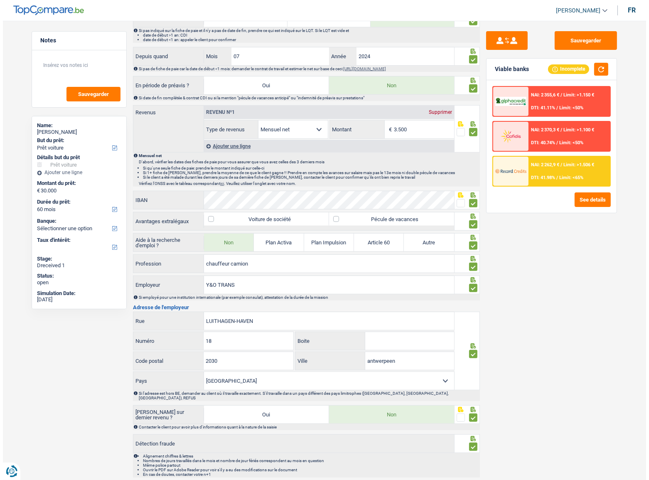
scroll to position [403, 0]
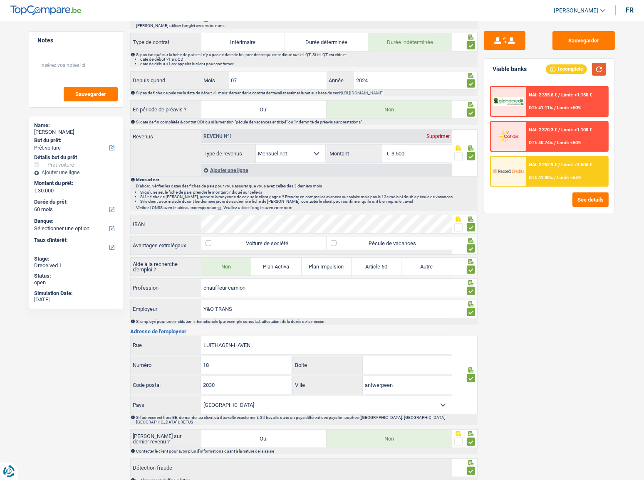
click at [580, 72] on button "button" at bounding box center [599, 69] width 14 height 13
click at [580, 195] on button "See details" at bounding box center [590, 200] width 36 height 15
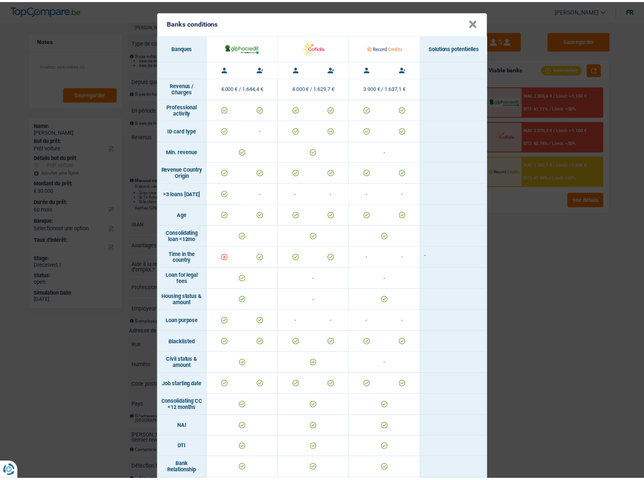
scroll to position [0, 0]
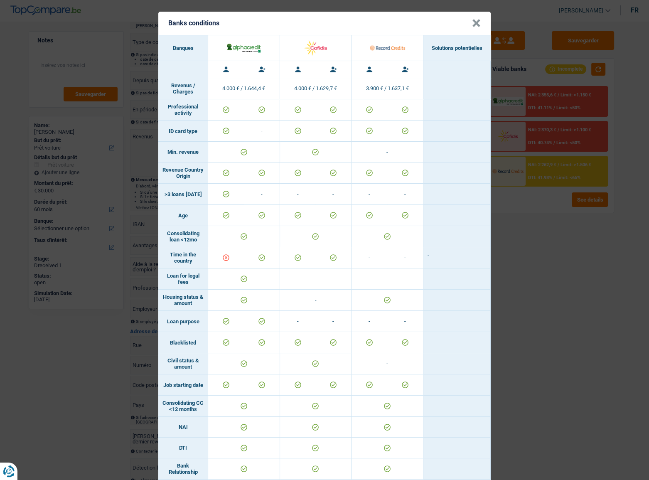
drag, startPoint x: 475, startPoint y: 15, endPoint x: 470, endPoint y: 27, distance: 13.0
click at [474, 19] on button "×" at bounding box center [476, 23] width 9 height 8
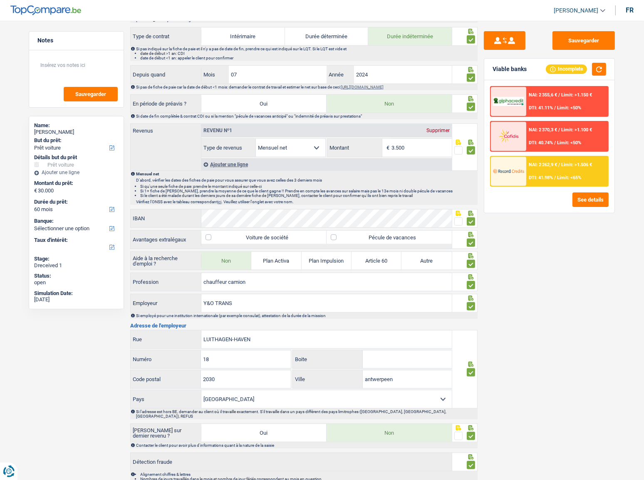
scroll to position [441, 0]
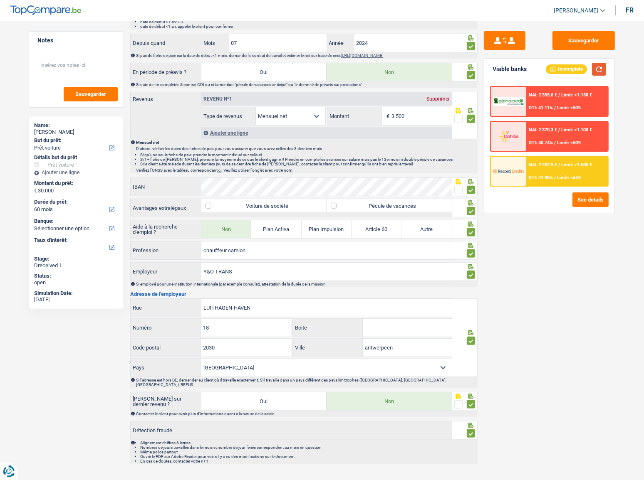
click at [580, 68] on button "button" at bounding box center [599, 69] width 14 height 13
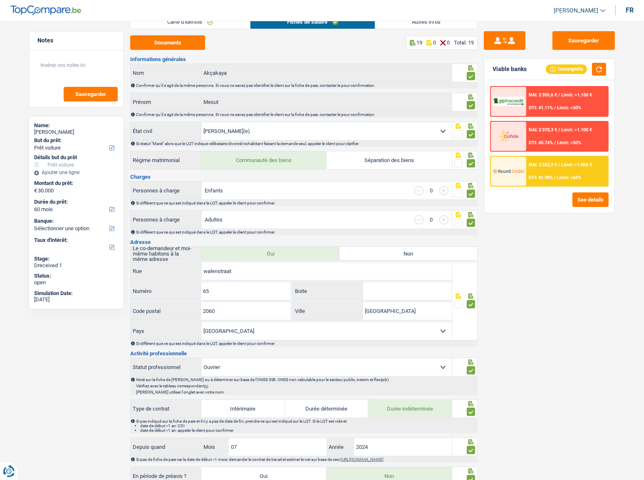
scroll to position [0, 0]
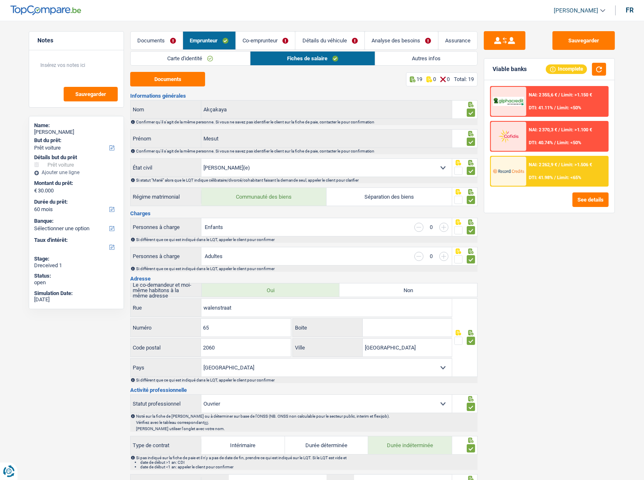
click at [202, 56] on link "Carte d'identité" at bounding box center [190, 59] width 119 height 14
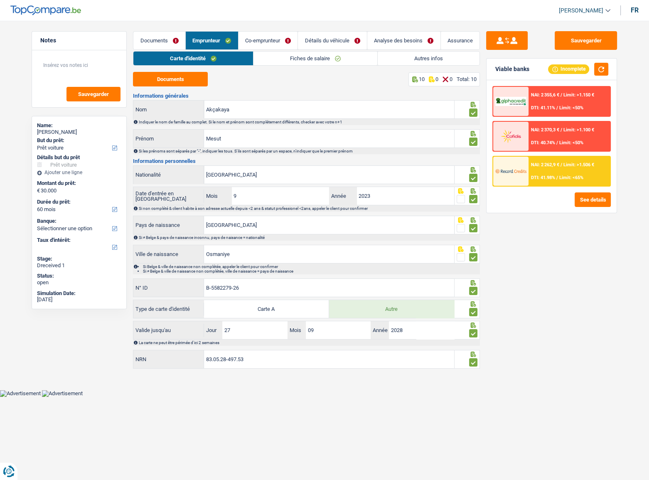
click at [274, 61] on link "Fiches de salaire" at bounding box center [316, 59] width 124 height 14
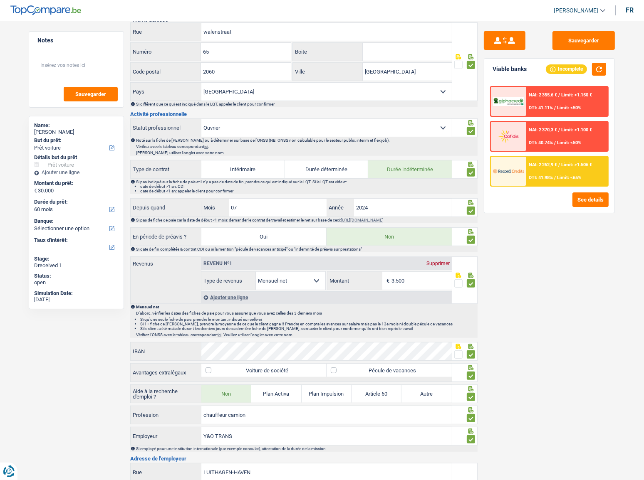
scroll to position [416, 0]
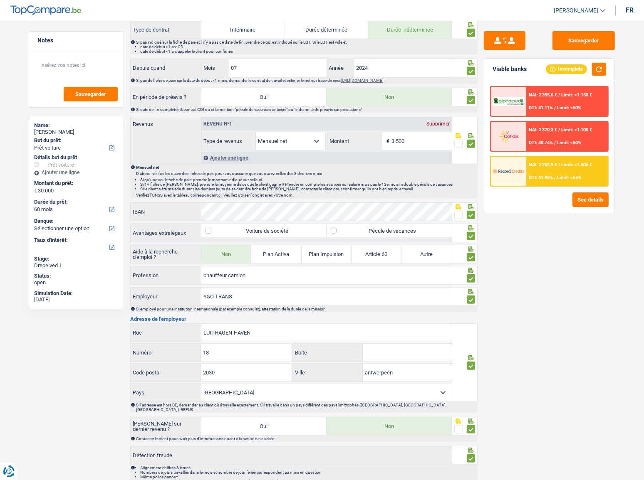
click at [415, 143] on input "3.500" at bounding box center [421, 141] width 60 height 18
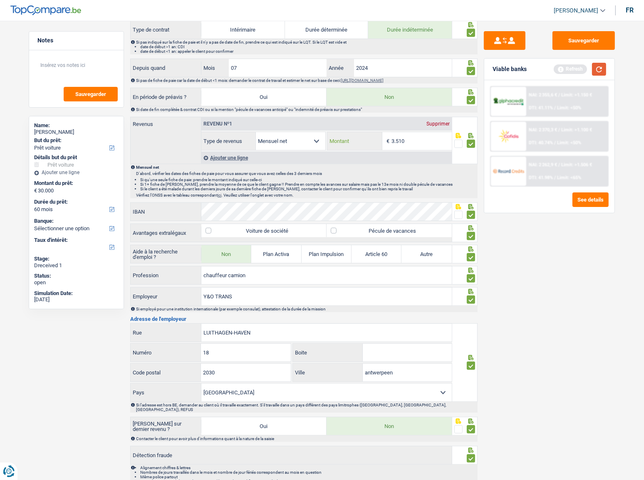
type input "3.510"
click at [580, 69] on button "button" at bounding box center [599, 69] width 14 height 13
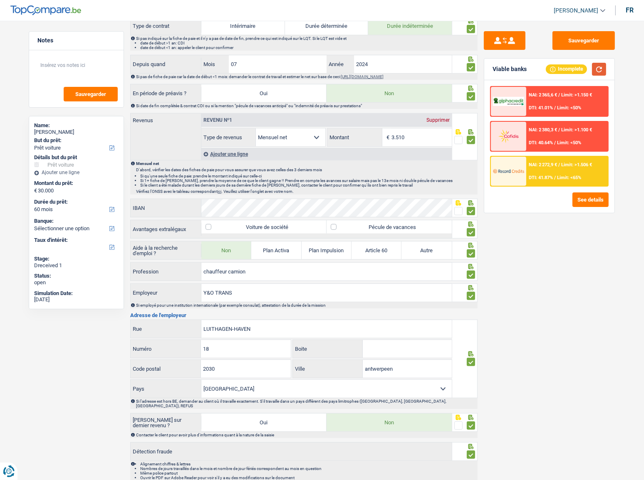
scroll to position [441, 0]
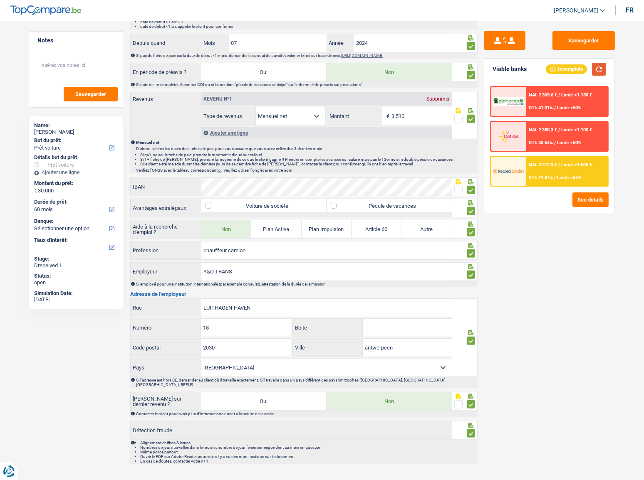
click at [580, 70] on button "button" at bounding box center [599, 69] width 14 height 13
drag, startPoint x: 598, startPoint y: 67, endPoint x: 558, endPoint y: 123, distance: 68.5
click at [580, 69] on button "button" at bounding box center [599, 69] width 14 height 13
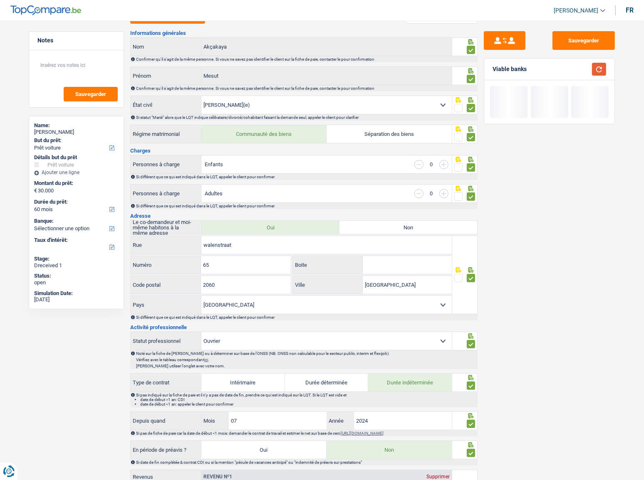
scroll to position [0, 0]
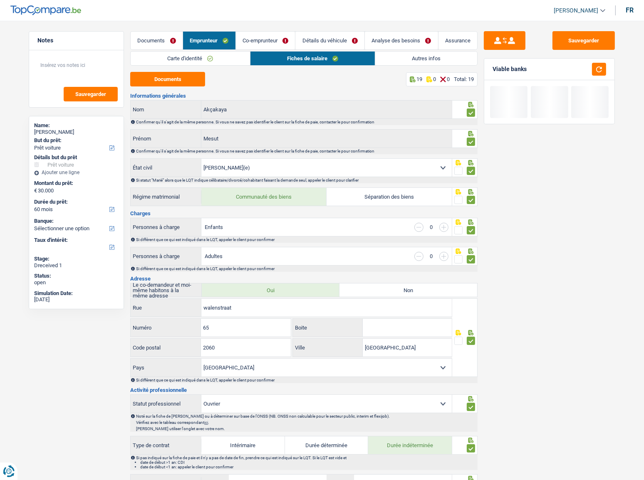
click at [419, 52] on link "Autres infos" at bounding box center [426, 59] width 102 height 14
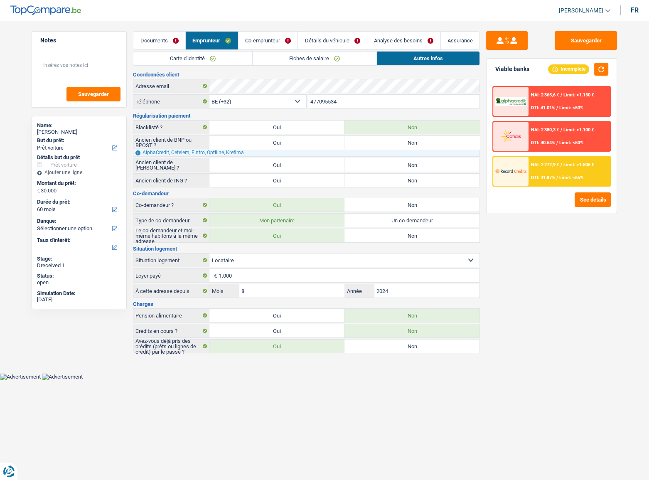
click at [299, 60] on link "Fiches de salaire" at bounding box center [315, 59] width 124 height 14
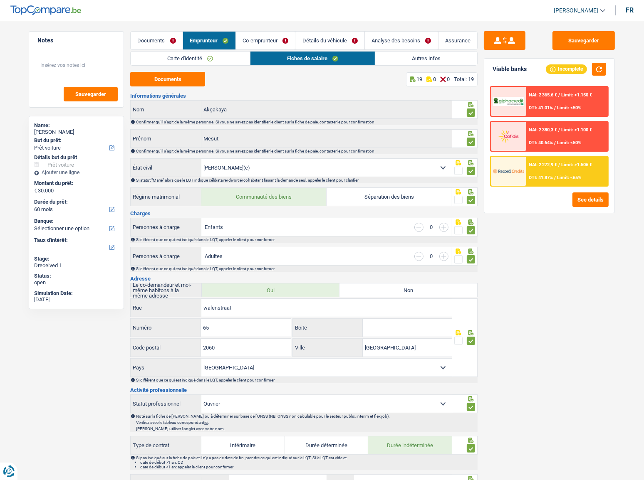
click at [396, 57] on link "Autres infos" at bounding box center [426, 59] width 102 height 14
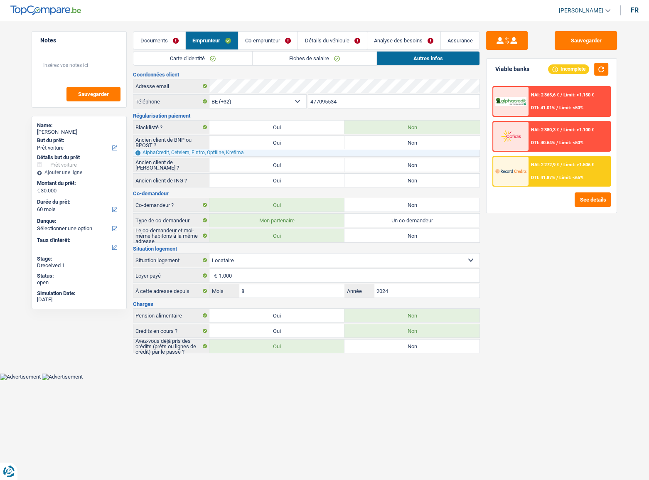
click at [258, 38] on link "Co-emprunteur" at bounding box center [268, 41] width 59 height 18
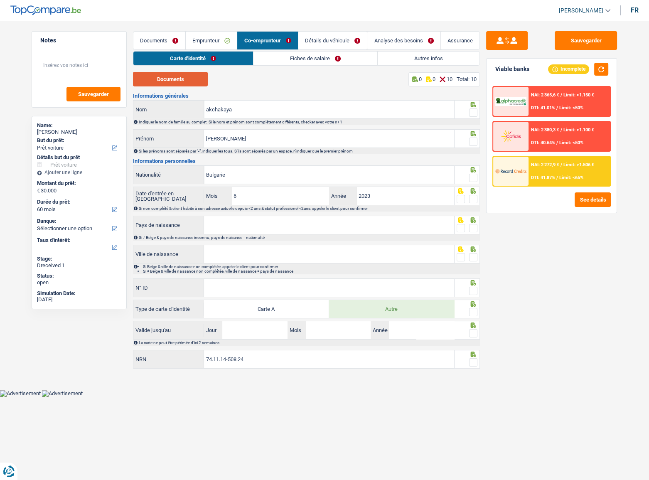
click at [174, 79] on button "Documents" at bounding box center [170, 79] width 75 height 15
click at [213, 38] on link "Emprunteur" at bounding box center [212, 41] width 52 height 18
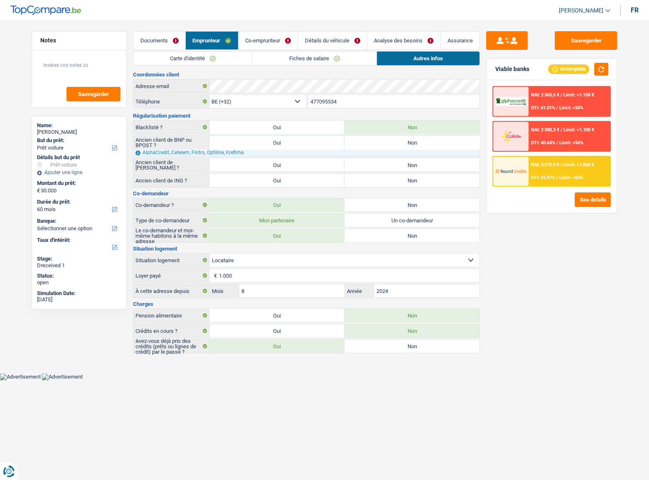
click at [277, 57] on link "Fiches de salaire" at bounding box center [315, 59] width 124 height 14
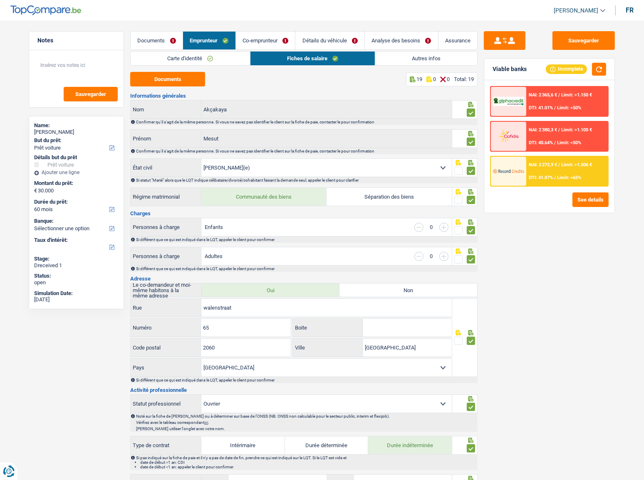
click at [265, 40] on link "Co-emprunteur" at bounding box center [265, 41] width 59 height 18
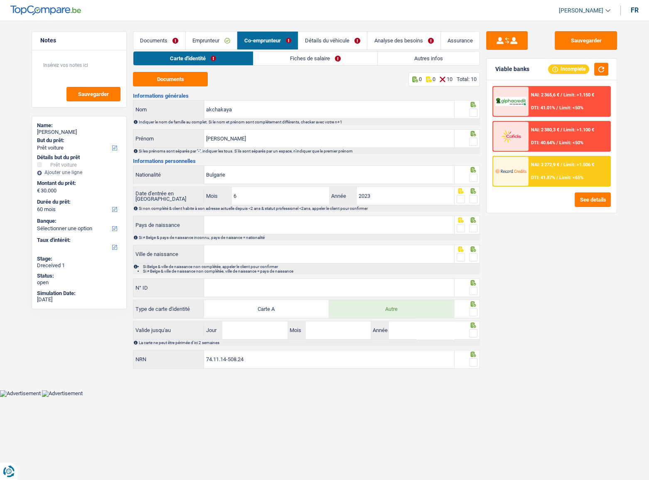
click at [475, 112] on span at bounding box center [473, 113] width 8 height 8
click at [0, 0] on input "radio" at bounding box center [0, 0] width 0 height 0
click at [471, 141] on span at bounding box center [473, 142] width 8 height 8
click at [0, 0] on input "radio" at bounding box center [0, 0] width 0 height 0
click at [471, 178] on span at bounding box center [473, 178] width 8 height 8
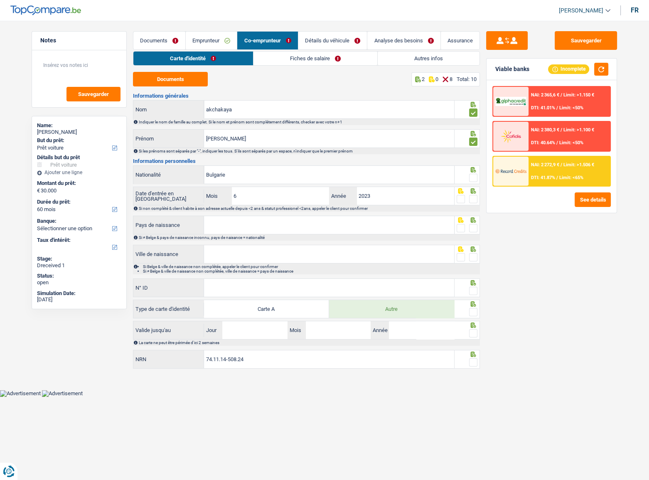
click at [0, 0] on input "radio" at bounding box center [0, 0] width 0 height 0
click at [472, 199] on span at bounding box center [473, 199] width 8 height 8
click at [0, 0] on input "radio" at bounding box center [0, 0] width 0 height 0
click at [473, 227] on span at bounding box center [473, 228] width 8 height 8
click at [0, 0] on input "radio" at bounding box center [0, 0] width 0 height 0
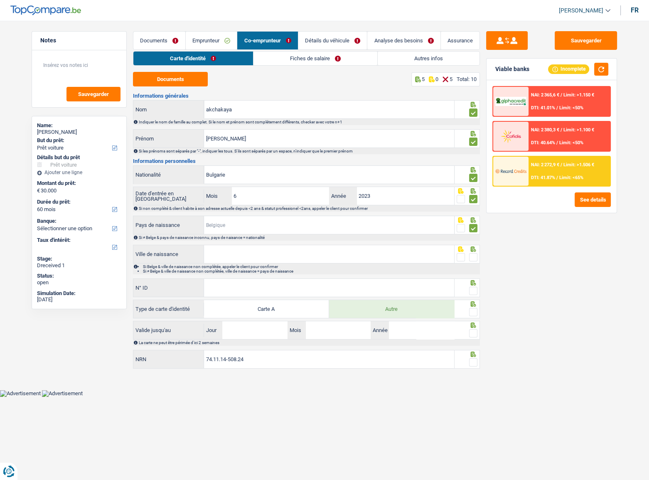
click at [309, 228] on input "Pays de naissance" at bounding box center [329, 225] width 250 height 18
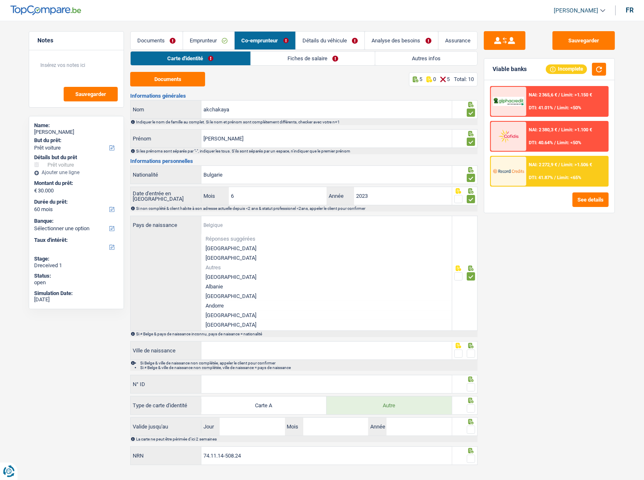
click at [316, 226] on input "Pays de naissance" at bounding box center [326, 225] width 250 height 18
click at [546, 254] on div "Sauvegarder Viable banks Incomplete NAI: 2 365,6 € / Limit: >1.150 € DTI: 41.01…" at bounding box center [548, 248] width 143 height 434
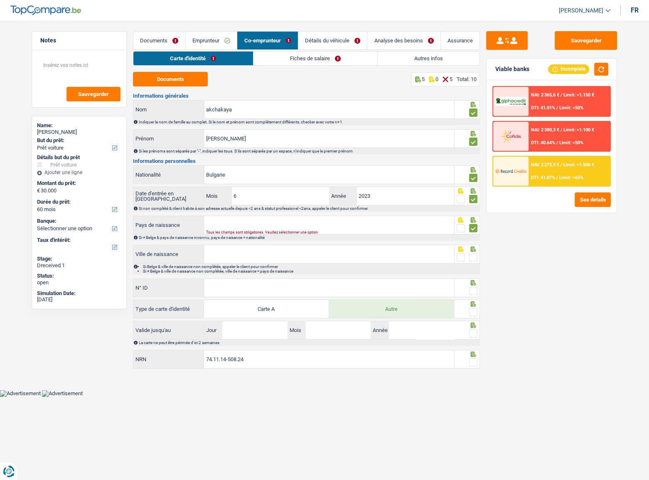
click at [474, 227] on span at bounding box center [473, 228] width 8 height 8
click at [0, 0] on input "radio" at bounding box center [0, 0] width 0 height 0
click at [536, 262] on div "Sauvegarder Viable banks Incomplete NAI: 2 365,6 € / Limit: >1.150 € DTI: 41.01…" at bounding box center [551, 248] width 143 height 434
click at [316, 221] on input "Pays de naissance" at bounding box center [329, 225] width 250 height 18
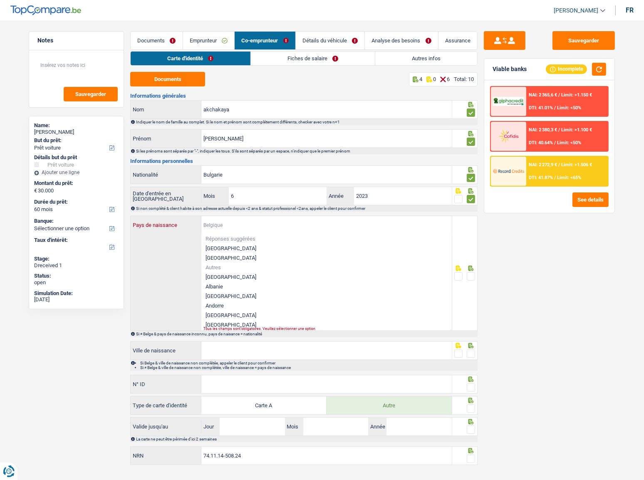
type input "b"
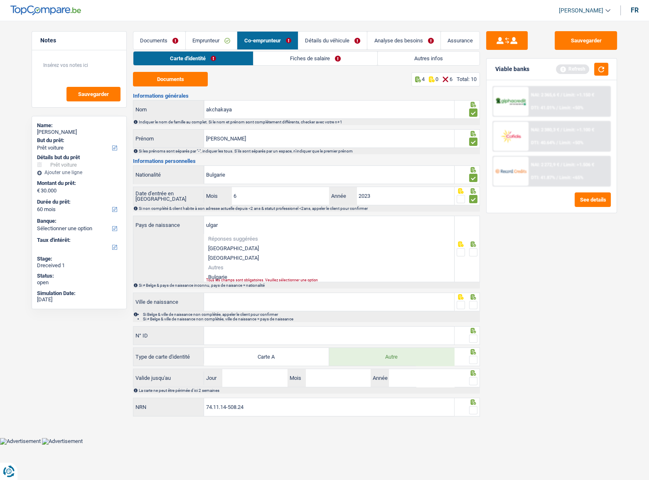
click at [250, 262] on li "Bulgarie" at bounding box center [329, 277] width 250 height 10
type input "Bulgarie"
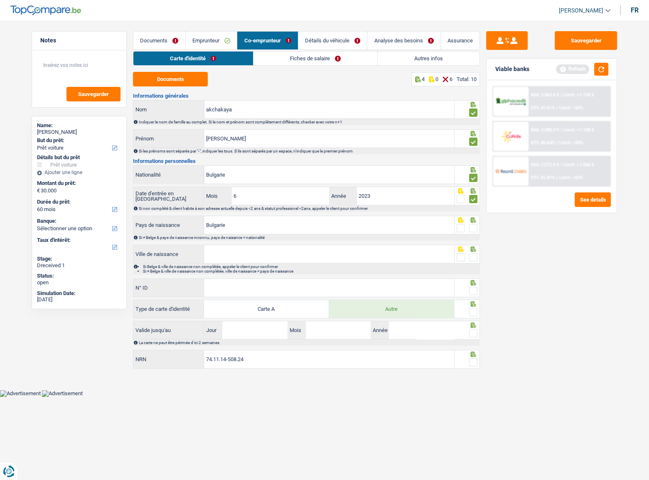
click at [238, 259] on input "Ville de naissance" at bounding box center [329, 254] width 250 height 18
type input "bulgarie"
click at [464, 226] on span at bounding box center [461, 228] width 8 height 8
click at [0, 0] on input "radio" at bounding box center [0, 0] width 0 height 0
click at [461, 254] on span at bounding box center [461, 257] width 8 height 8
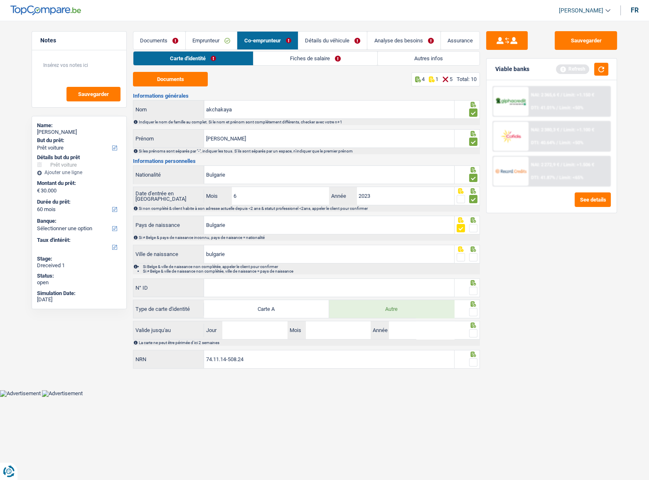
click at [0, 0] on input "radio" at bounding box center [0, 0] width 0 height 0
drag, startPoint x: 364, startPoint y: 287, endPoint x: 373, endPoint y: 287, distance: 9.1
click at [364, 262] on input "N° ID" at bounding box center [329, 288] width 250 height 18
click at [267, 262] on input "N° ID" at bounding box center [329, 288] width 250 height 18
type input "B-5468426-51"
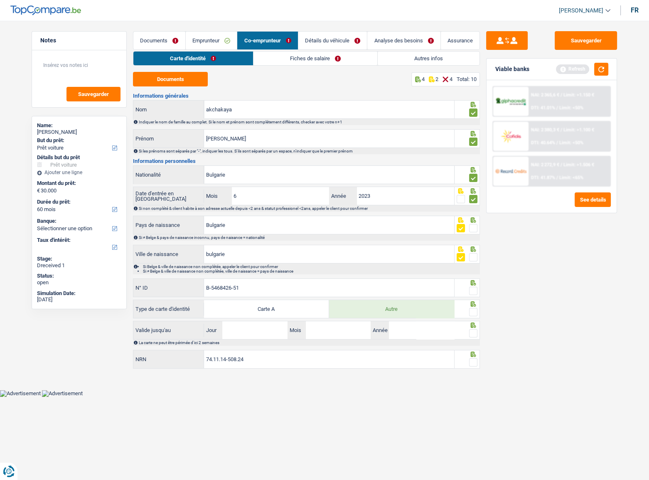
click at [474, 262] on span at bounding box center [473, 291] width 8 height 8
click at [0, 0] on input "radio" at bounding box center [0, 0] width 0 height 0
click at [474, 262] on span at bounding box center [473, 312] width 8 height 8
click at [0, 0] on input "radio" at bounding box center [0, 0] width 0 height 0
click at [274, 262] on input "Jour" at bounding box center [254, 330] width 65 height 18
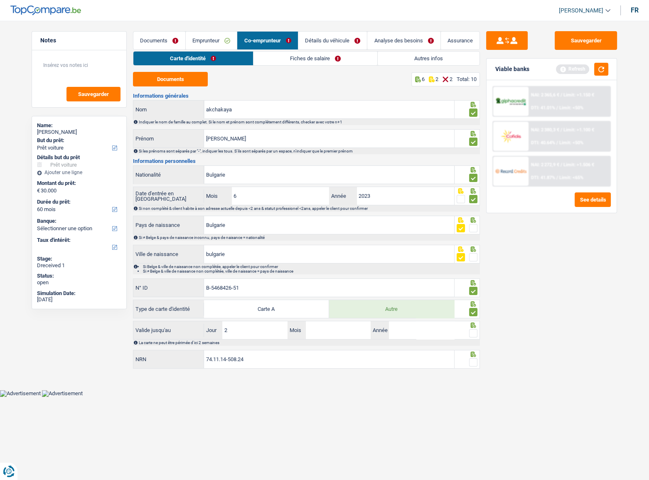
type input "22"
type input "06"
type input "2028"
click at [475, 262] on span at bounding box center [473, 333] width 8 height 8
click at [0, 0] on input "radio" at bounding box center [0, 0] width 0 height 0
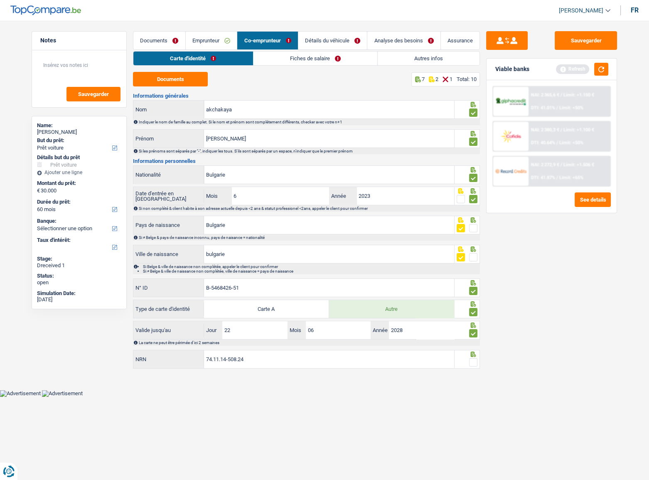
drag, startPoint x: 475, startPoint y: 360, endPoint x: 478, endPoint y: 353, distance: 7.3
click at [476, 262] on span at bounding box center [473, 362] width 8 height 8
click at [0, 0] on input "radio" at bounding box center [0, 0] width 0 height 0
click at [580, 67] on button "button" at bounding box center [602, 69] width 14 height 13
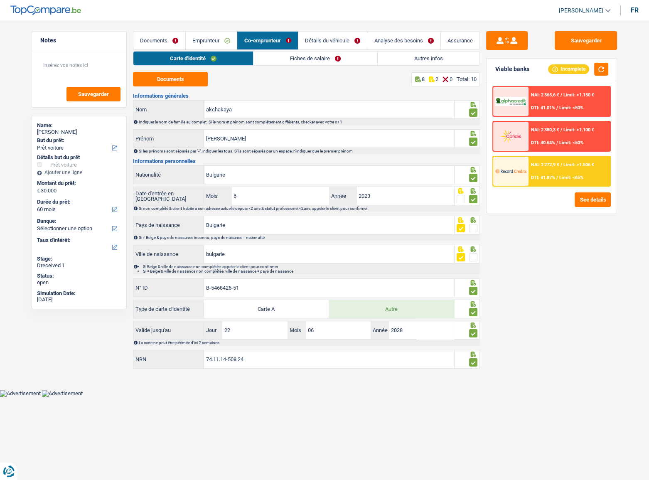
click at [291, 59] on link "Fiches de salaire" at bounding box center [316, 59] width 124 height 14
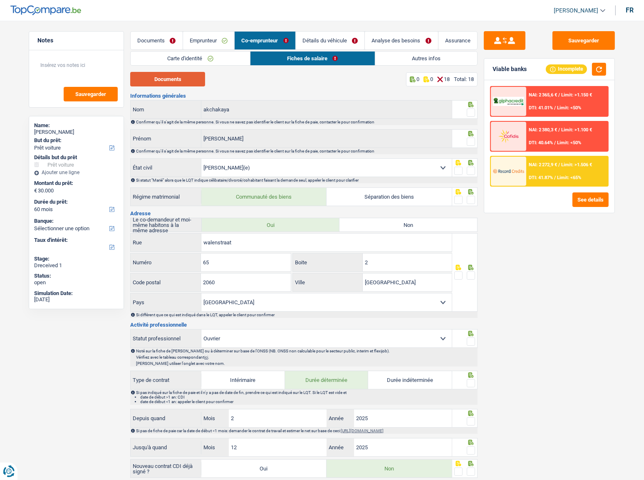
click at [185, 83] on button "Documents" at bounding box center [167, 79] width 75 height 15
click at [468, 116] on span at bounding box center [471, 113] width 8 height 8
click at [0, 0] on input "radio" at bounding box center [0, 0] width 0 height 0
click at [470, 142] on span at bounding box center [471, 142] width 8 height 8
click at [0, 0] on input "radio" at bounding box center [0, 0] width 0 height 0
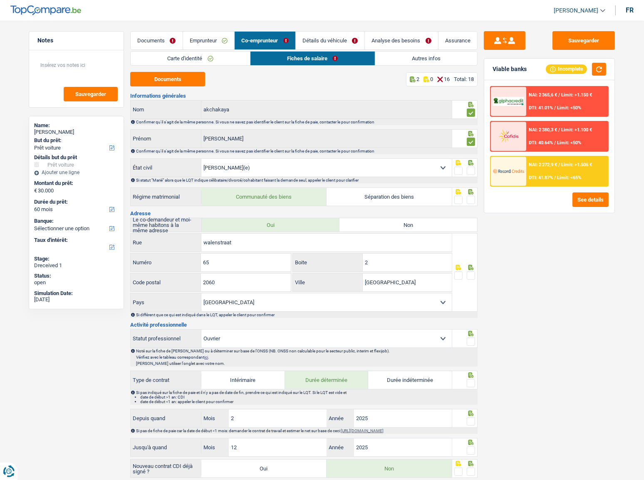
click at [469, 168] on span at bounding box center [471, 171] width 8 height 8
click at [0, 0] on input "radio" at bounding box center [0, 0] width 0 height 0
click at [470, 199] on span at bounding box center [471, 200] width 8 height 8
click at [0, 0] on input "radio" at bounding box center [0, 0] width 0 height 0
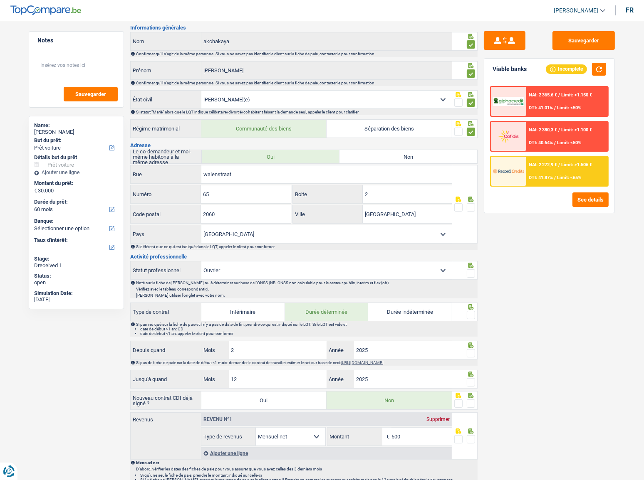
scroll to position [75, 0]
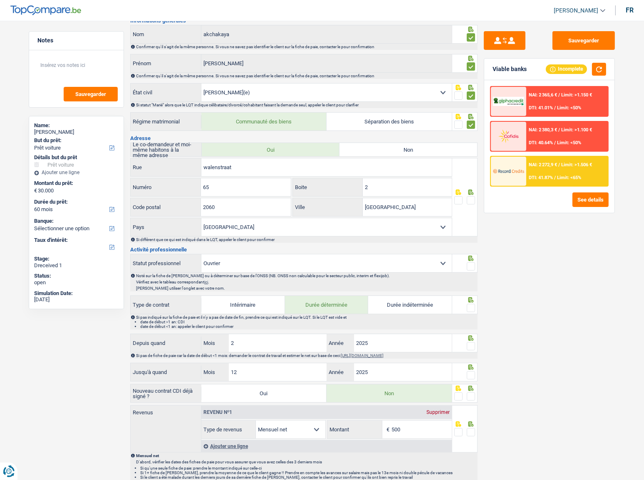
click at [470, 200] on span at bounding box center [471, 200] width 8 height 8
click at [0, 0] on input "radio" at bounding box center [0, 0] width 0 height 0
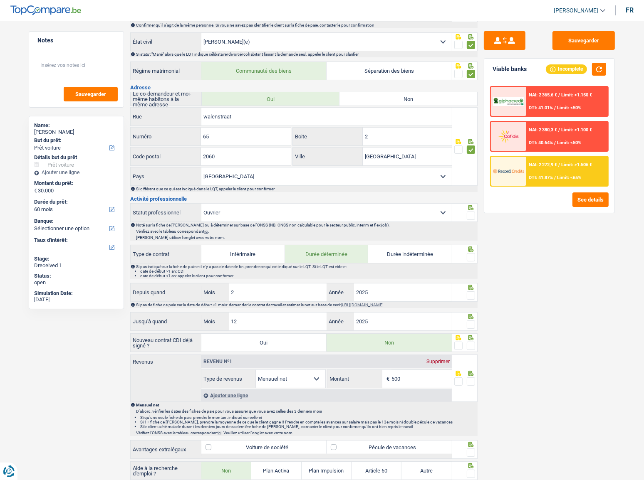
scroll to position [189, 0]
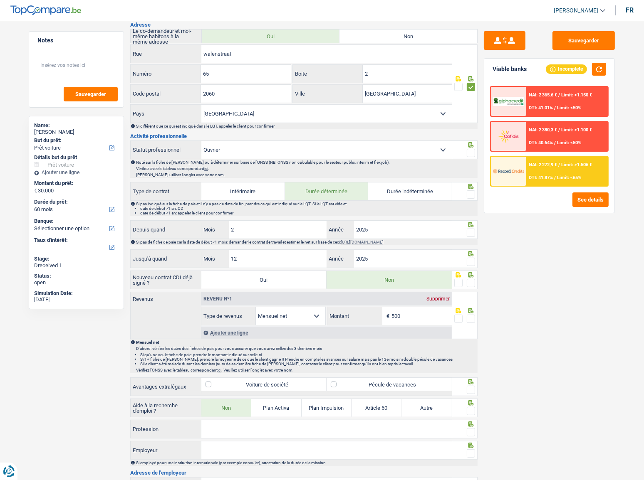
click at [470, 149] on span at bounding box center [471, 153] width 8 height 8
click at [0, 0] on input "radio" at bounding box center [0, 0] width 0 height 0
click at [470, 192] on span at bounding box center [471, 194] width 8 height 8
click at [0, 0] on input "radio" at bounding box center [0, 0] width 0 height 0
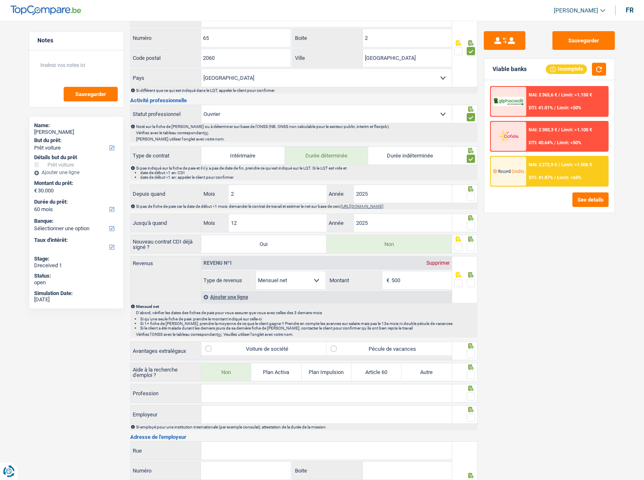
scroll to position [227, 0]
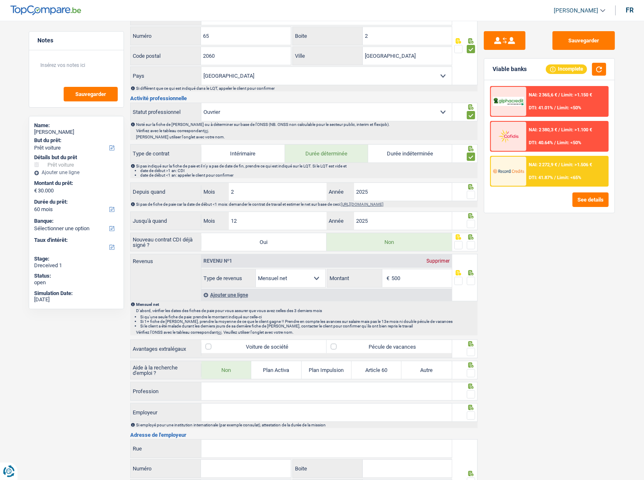
click at [470, 193] on span at bounding box center [471, 195] width 8 height 8
click at [0, 0] on input "radio" at bounding box center [0, 0] width 0 height 0
click at [469, 220] on span at bounding box center [471, 224] width 8 height 8
click at [0, 0] on input "radio" at bounding box center [0, 0] width 0 height 0
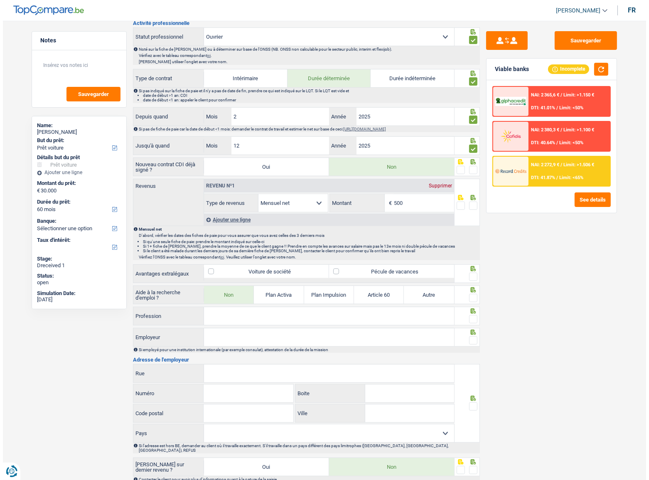
scroll to position [302, 0]
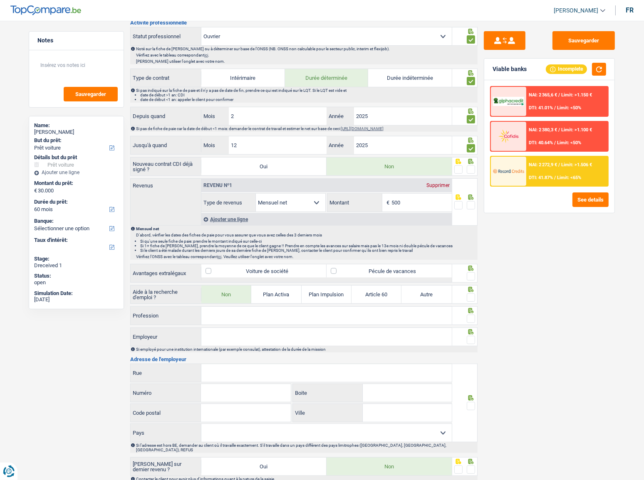
click at [468, 169] on span at bounding box center [471, 169] width 8 height 8
click at [0, 0] on input "radio" at bounding box center [0, 0] width 0 height 0
click at [563, 195] on div "See details" at bounding box center [549, 200] width 119 height 15
click at [573, 195] on button "See details" at bounding box center [590, 200] width 36 height 15
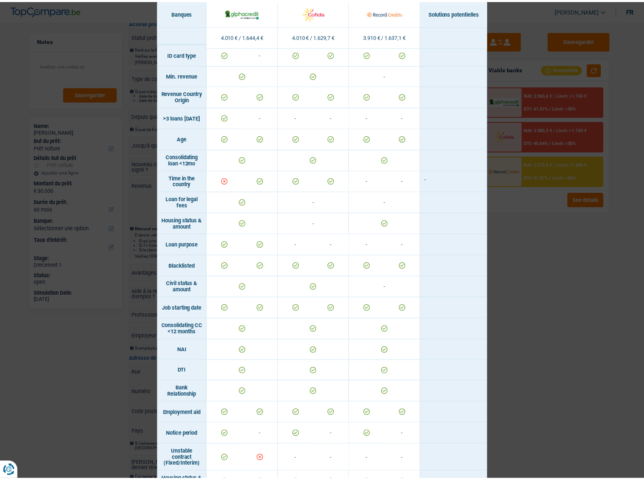
scroll to position [0, 0]
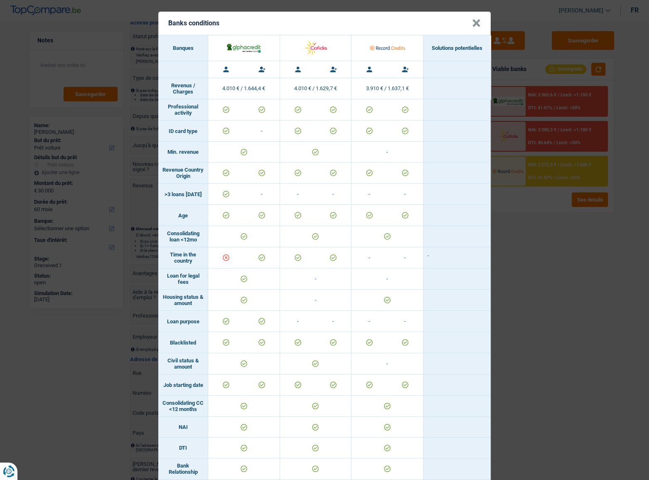
click at [580, 262] on div "Banks conditions × Banques Solutions potentielles Revenus / Charges 4.010 € / 1…" at bounding box center [324, 240] width 649 height 480
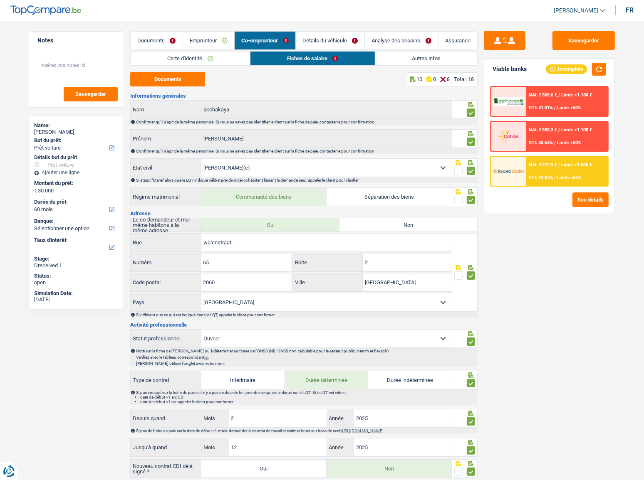
click at [207, 32] on link "Emprunteur" at bounding box center [209, 41] width 52 height 18
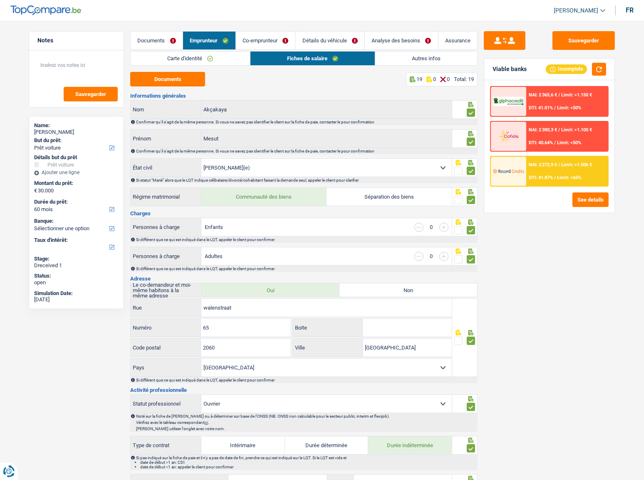
click at [233, 59] on link "Carte d'identité" at bounding box center [190, 59] width 119 height 14
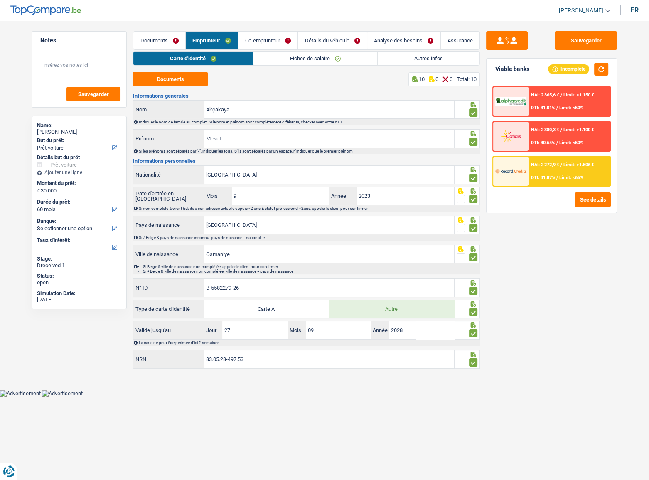
click at [284, 41] on link "Co-emprunteur" at bounding box center [268, 41] width 59 height 18
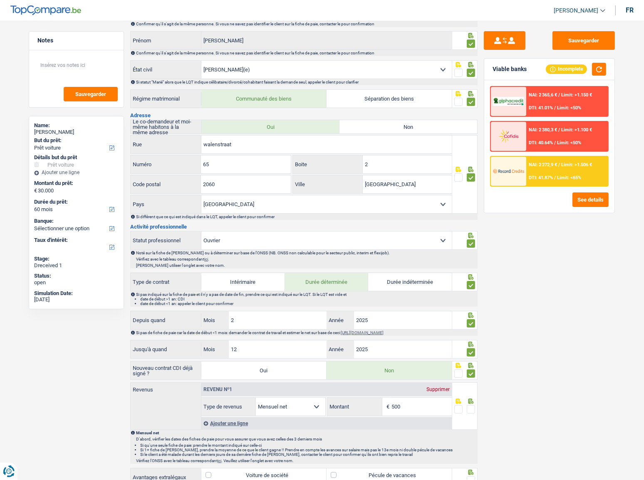
scroll to position [264, 0]
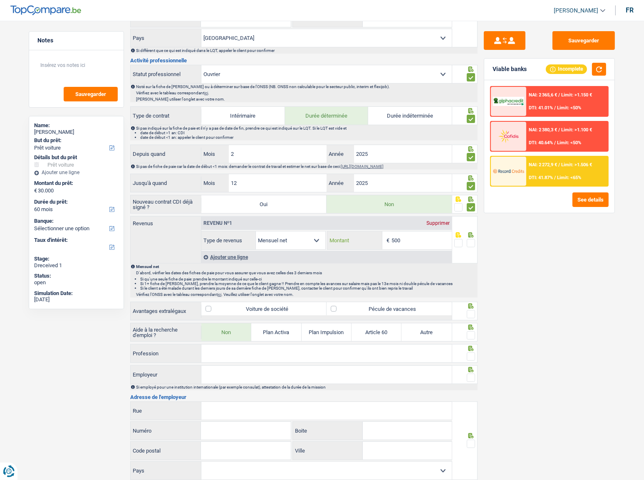
drag, startPoint x: 412, startPoint y: 241, endPoint x: 378, endPoint y: 242, distance: 34.9
click at [378, 242] on div "500 € Montant" at bounding box center [389, 241] width 124 height 18
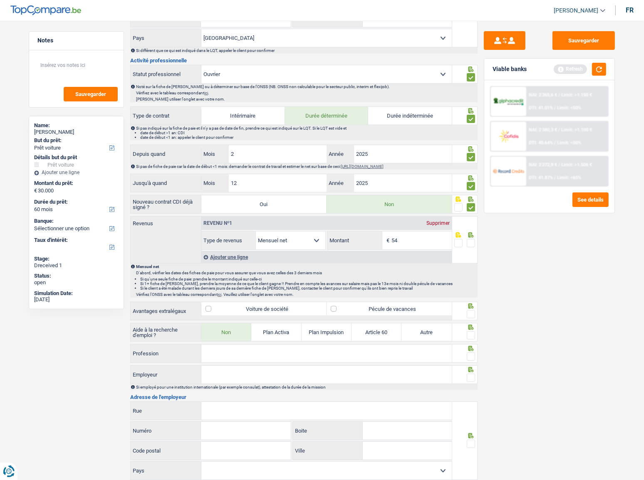
type input "5"
type input "758"
click at [468, 242] on span at bounding box center [471, 243] width 8 height 8
click at [0, 0] on input "radio" at bounding box center [0, 0] width 0 height 0
click at [580, 65] on button "button" at bounding box center [599, 69] width 14 height 13
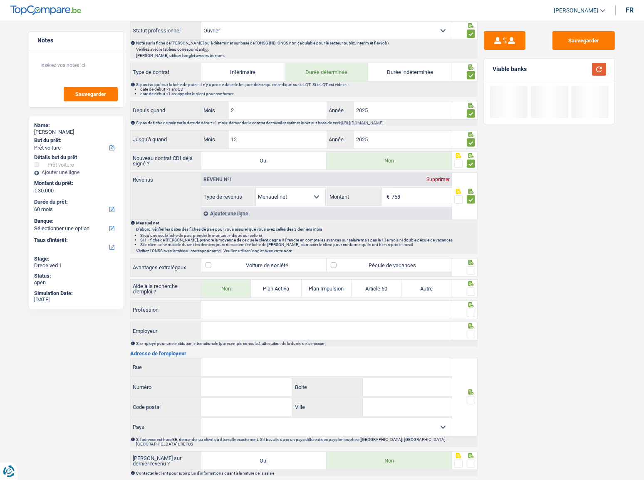
scroll to position [368, 0]
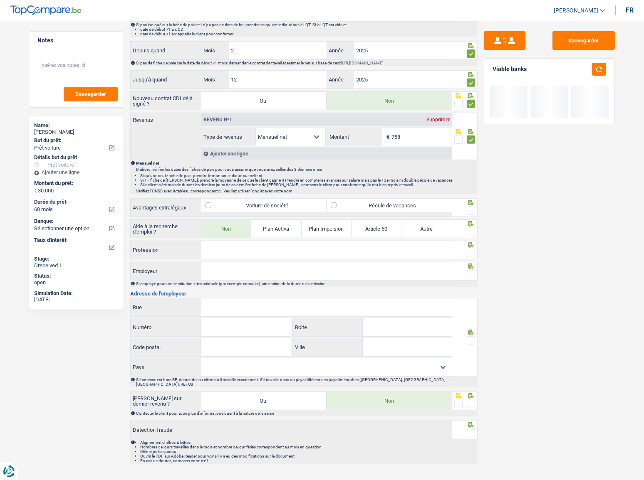
click at [458, 136] on span at bounding box center [458, 140] width 8 height 8
click at [0, 0] on input "radio" at bounding box center [0, 0] width 0 height 0
click at [467, 207] on span at bounding box center [471, 211] width 8 height 8
click at [0, 0] on input "radio" at bounding box center [0, 0] width 0 height 0
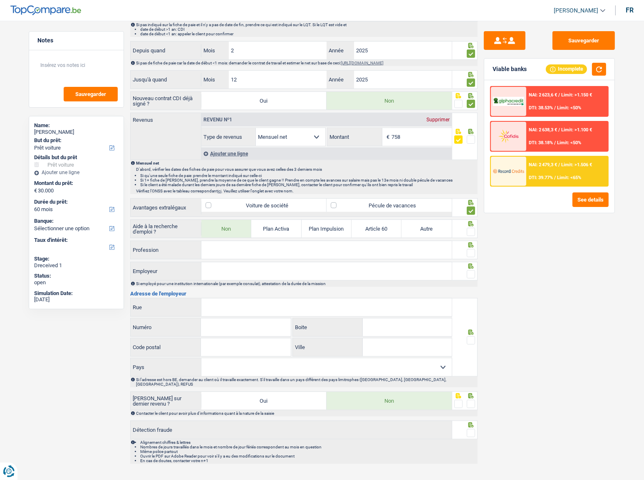
drag, startPoint x: 470, startPoint y: 229, endPoint x: 468, endPoint y: 241, distance: 12.6
click at [469, 229] on span at bounding box center [471, 232] width 8 height 8
click at [0, 0] on input "radio" at bounding box center [0, 0] width 0 height 0
click at [417, 246] on input "Profession" at bounding box center [326, 250] width 250 height 18
drag, startPoint x: 241, startPoint y: 249, endPoint x: 284, endPoint y: 249, distance: 43.2
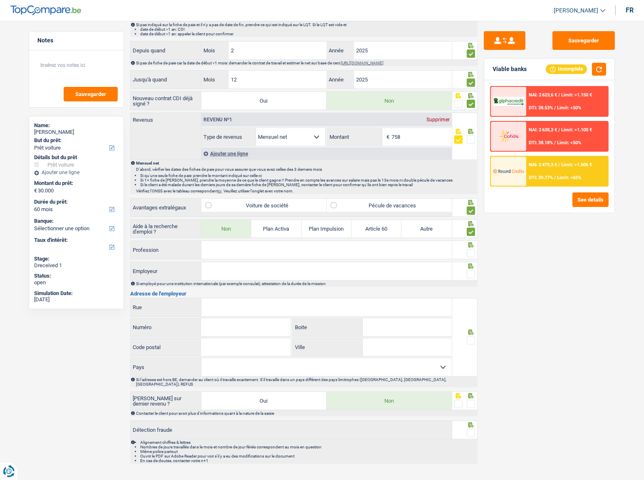
click at [241, 249] on input "Profession" at bounding box center [326, 250] width 250 height 18
click at [284, 253] on input "Profession" at bounding box center [326, 250] width 250 height 18
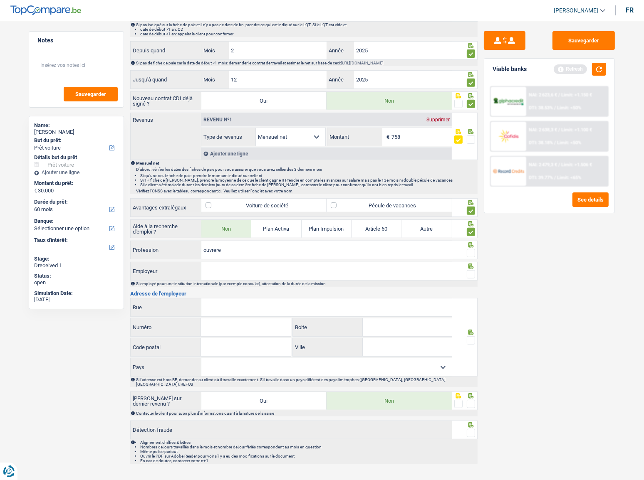
click at [214, 248] on input "ouvrere" at bounding box center [326, 250] width 250 height 18
type input "ouvriere"
click at [470, 252] on span at bounding box center [471, 253] width 8 height 8
click at [0, 0] on input "radio" at bounding box center [0, 0] width 0 height 0
click at [580, 68] on button "button" at bounding box center [599, 69] width 14 height 13
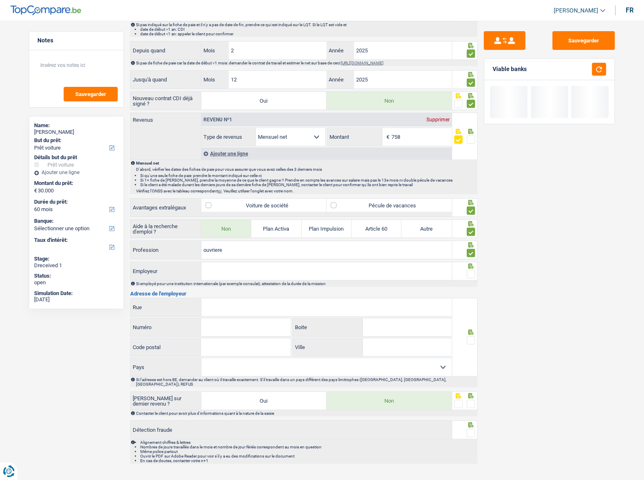
click at [242, 262] on input "Employeur" at bounding box center [326, 271] width 250 height 18
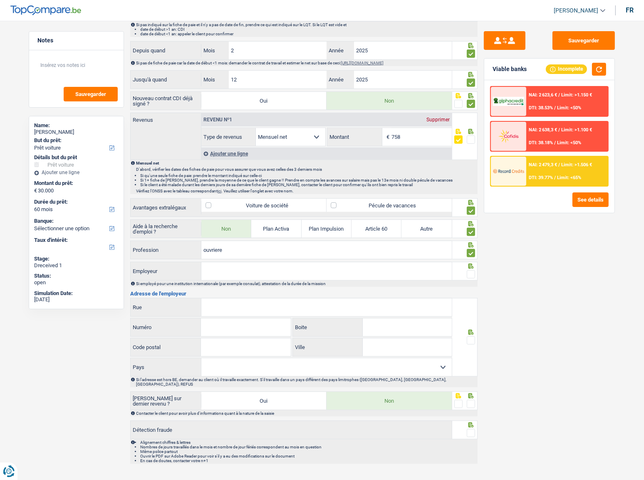
click at [227, 262] on input "Employeur" at bounding box center [326, 271] width 250 height 18
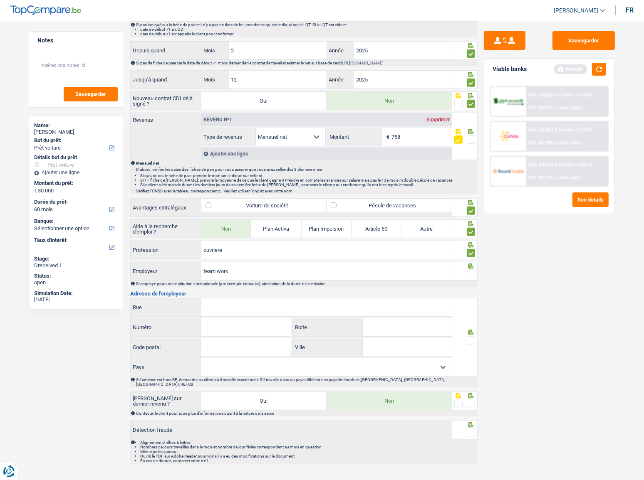
type input "team work"
click at [470, 262] on span at bounding box center [471, 274] width 8 height 8
click at [0, 0] on input "radio" at bounding box center [0, 0] width 0 height 0
drag, startPoint x: 328, startPoint y: 304, endPoint x: 364, endPoint y: 302, distance: 35.8
click at [328, 262] on input "Rue" at bounding box center [326, 308] width 250 height 18
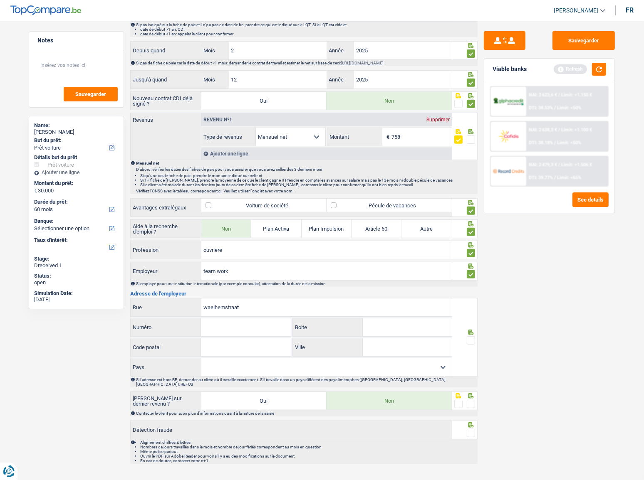
type input "waelhemstraat"
type input "84"
type input "1030"
click at [420, 262] on input "Ville" at bounding box center [407, 347] width 89 height 18
type input "Bruxelles"
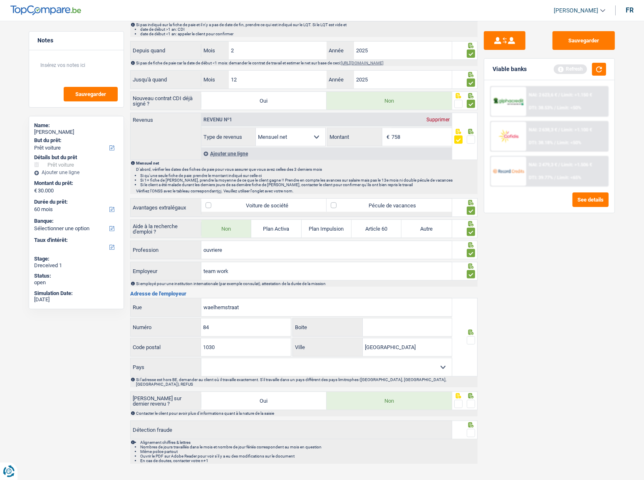
click at [367, 262] on select "Belgique France Allemagne Italie Luxembourg Pays-Bas Espagne Suisse Sélectionne…" at bounding box center [326, 367] width 250 height 18
select select "BE"
click at [201, 262] on select "Belgique France Allemagne Italie Luxembourg Pays-Bas Espagne Suisse Sélectionne…" at bounding box center [326, 367] width 250 height 18
click at [470, 262] on span at bounding box center [471, 340] width 8 height 8
click at [0, 0] on input "radio" at bounding box center [0, 0] width 0 height 0
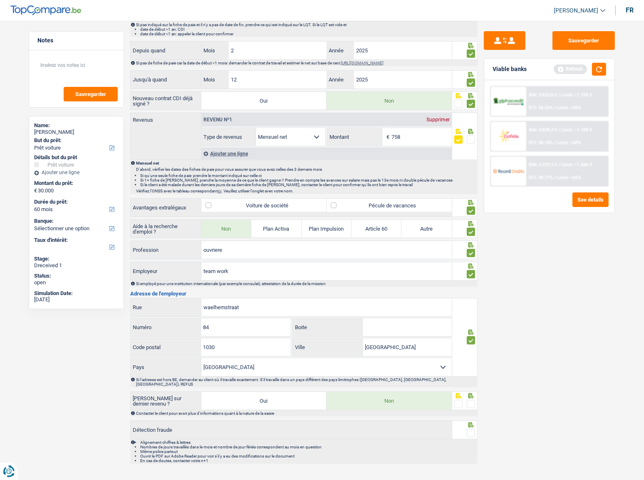
click at [469, 262] on span at bounding box center [471, 404] width 8 height 8
click at [0, 0] on input "radio" at bounding box center [0, 0] width 0 height 0
click at [469, 262] on span at bounding box center [471, 433] width 8 height 8
click at [0, 0] on input "radio" at bounding box center [0, 0] width 0 height 0
click at [580, 73] on button "button" at bounding box center [599, 69] width 14 height 13
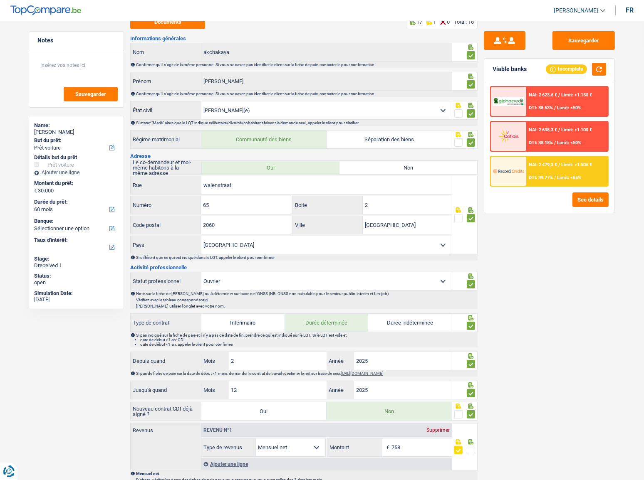
scroll to position [0, 0]
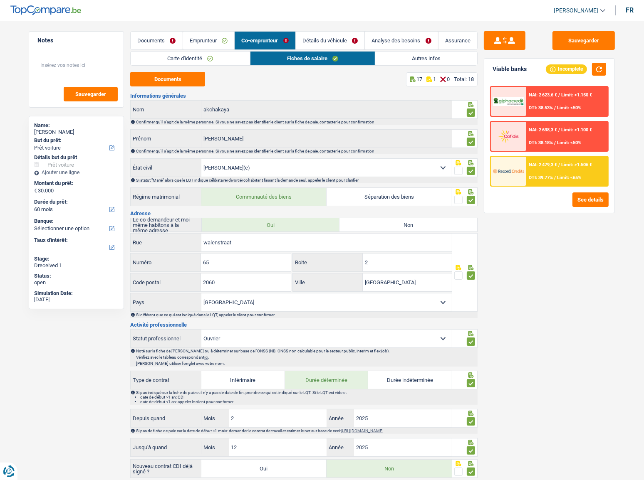
click at [400, 61] on link "Autres infos" at bounding box center [426, 59] width 102 height 14
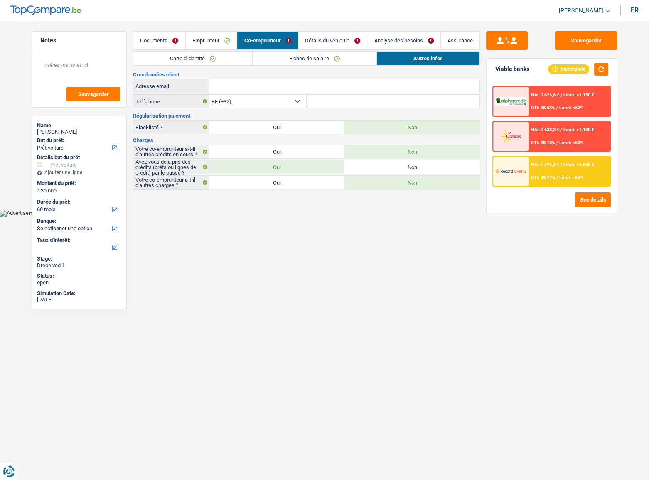
click at [343, 42] on link "Détails du véhicule" at bounding box center [333, 41] width 69 height 18
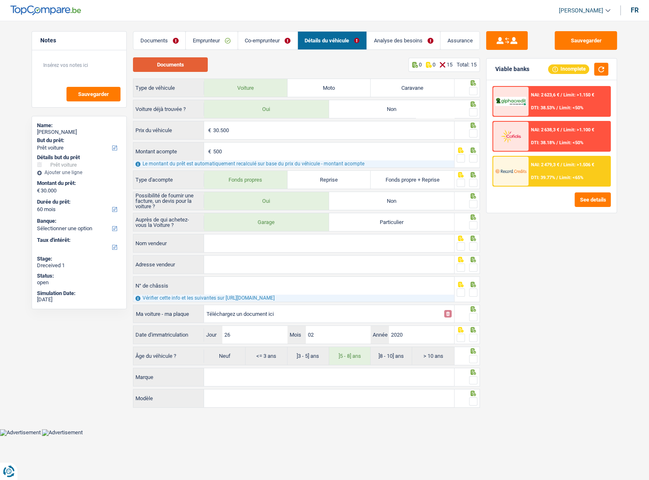
click at [188, 69] on button "Documents" at bounding box center [170, 64] width 75 height 15
click at [473, 90] on span at bounding box center [473, 91] width 8 height 8
click at [0, 0] on input "radio" at bounding box center [0, 0] width 0 height 0
drag, startPoint x: 475, startPoint y: 111, endPoint x: 474, endPoint y: 129, distance: 17.5
click at [476, 112] on span at bounding box center [473, 112] width 8 height 8
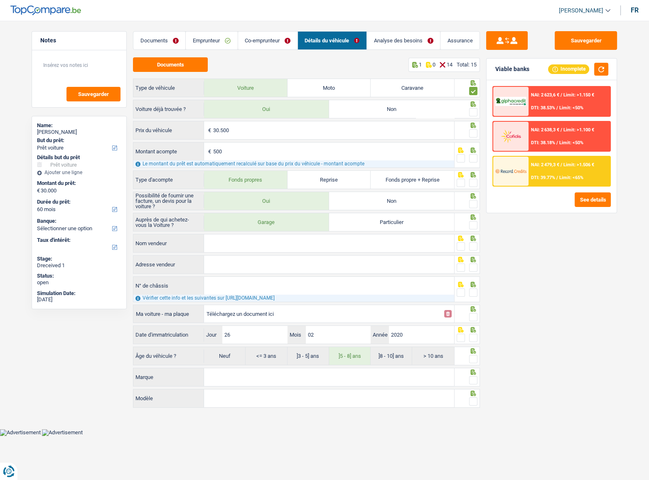
click at [0, 0] on input "radio" at bounding box center [0, 0] width 0 height 0
drag, startPoint x: 474, startPoint y: 131, endPoint x: 474, endPoint y: 158, distance: 26.6
click at [474, 132] on span at bounding box center [473, 133] width 8 height 8
click at [0, 0] on input "radio" at bounding box center [0, 0] width 0 height 0
click at [474, 161] on span at bounding box center [473, 158] width 8 height 8
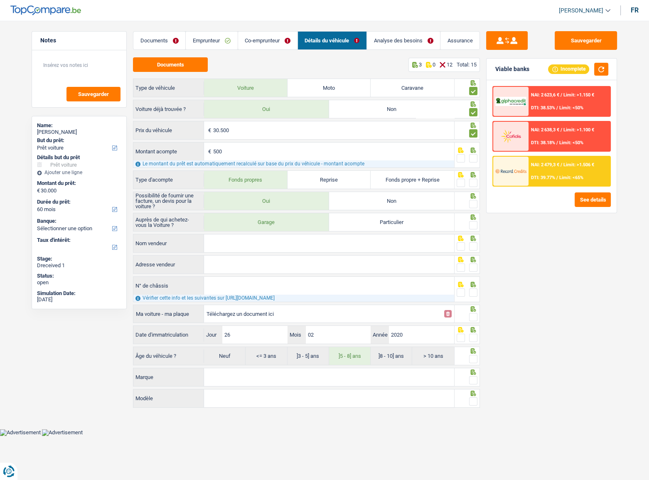
click at [0, 0] on input "radio" at bounding box center [0, 0] width 0 height 0
drag, startPoint x: 474, startPoint y: 182, endPoint x: 471, endPoint y: 211, distance: 29.3
click at [474, 183] on span at bounding box center [473, 183] width 8 height 8
click at [0, 0] on input "radio" at bounding box center [0, 0] width 0 height 0
click at [473, 205] on span at bounding box center [473, 204] width 8 height 8
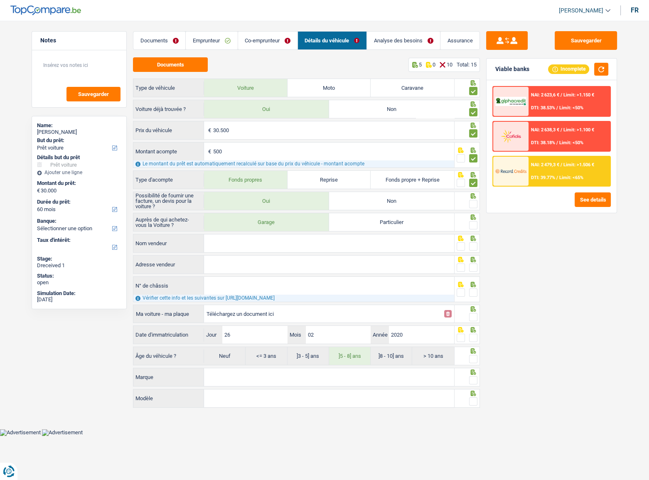
click at [0, 0] on input "radio" at bounding box center [0, 0] width 0 height 0
click at [472, 225] on span at bounding box center [473, 225] width 8 height 8
click at [0, 0] on input "radio" at bounding box center [0, 0] width 0 height 0
click at [345, 256] on input "Adresse vendeur" at bounding box center [329, 265] width 250 height 18
click at [249, 237] on input "Nom vendeur" at bounding box center [329, 244] width 250 height 18
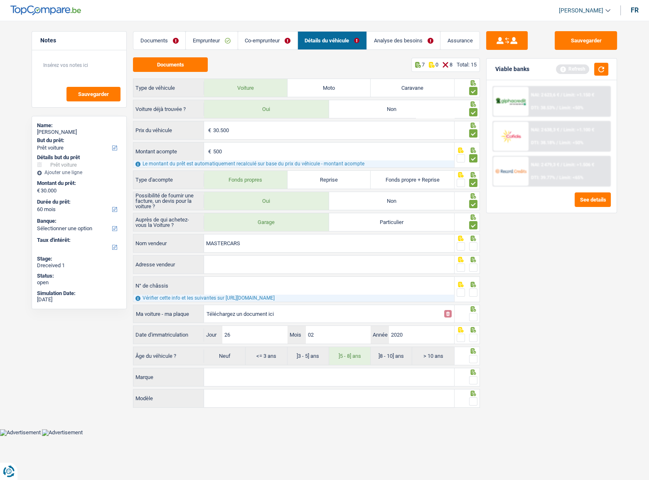
type input "MASTERCARS"
drag, startPoint x: 471, startPoint y: 244, endPoint x: 455, endPoint y: 254, distance: 18.5
click at [470, 246] on span at bounding box center [473, 246] width 8 height 8
click at [0, 0] on input "radio" at bounding box center [0, 0] width 0 height 0
click at [297, 262] on input "Adresse vendeur" at bounding box center [329, 265] width 250 height 18
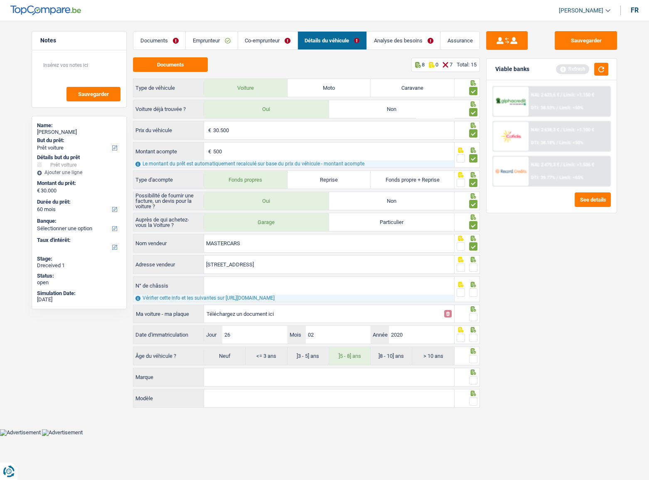
drag, startPoint x: 299, startPoint y: 281, endPoint x: 465, endPoint y: 274, distance: 166.0
type input "Rue des Chiens; 1D; 7350; Hensies; BE"
click at [474, 262] on span at bounding box center [473, 268] width 8 height 8
click at [0, 0] on input "radio" at bounding box center [0, 0] width 0 height 0
drag, startPoint x: 333, startPoint y: 275, endPoint x: 341, endPoint y: 279, distance: 9.1
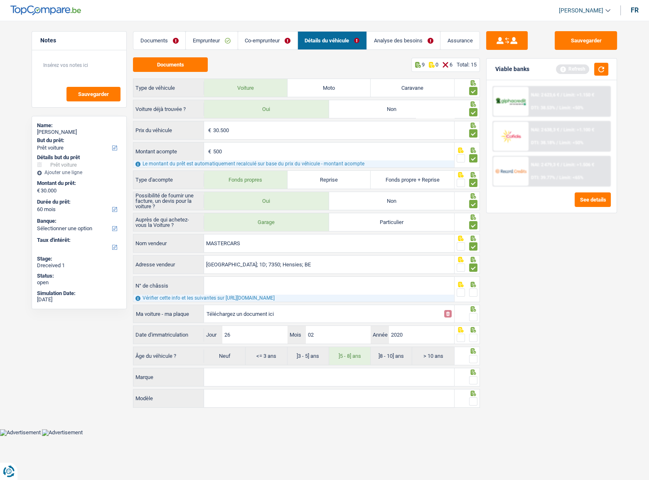
click at [333, 262] on div "Auprès de qui achetez-vous la Voiture ? Garage Particulier MASTERCARS Nom vende…" at bounding box center [306, 290] width 347 height 154
click at [337, 262] on input "N° de châssis" at bounding box center [329, 286] width 250 height 18
type input "W"
drag, startPoint x: 242, startPoint y: 281, endPoint x: 178, endPoint y: 278, distance: 64.5
click at [178, 262] on div "W N° de châssis" at bounding box center [293, 286] width 321 height 18
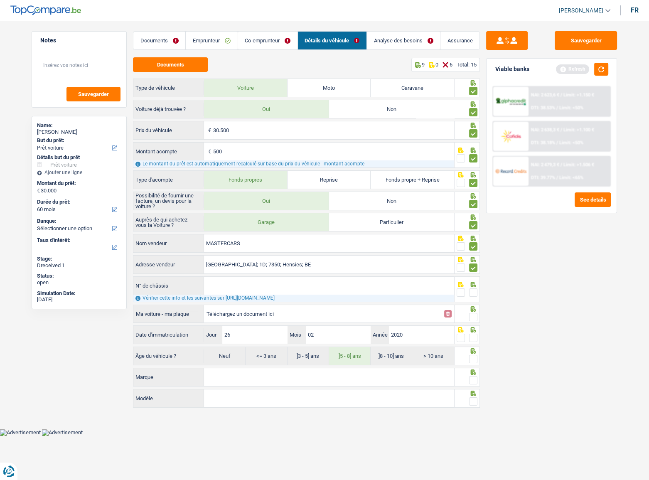
click at [249, 262] on input "Téléchargez un document ici" at bounding box center [323, 314] width 233 height 12
type input "C:\fakepath\CHASSIS.png"
click at [221, 262] on input "N° de châssis" at bounding box center [329, 286] width 250 height 18
paste input "WAUZZZF29LN062463"
type input "WAUZZZF29LN062463"
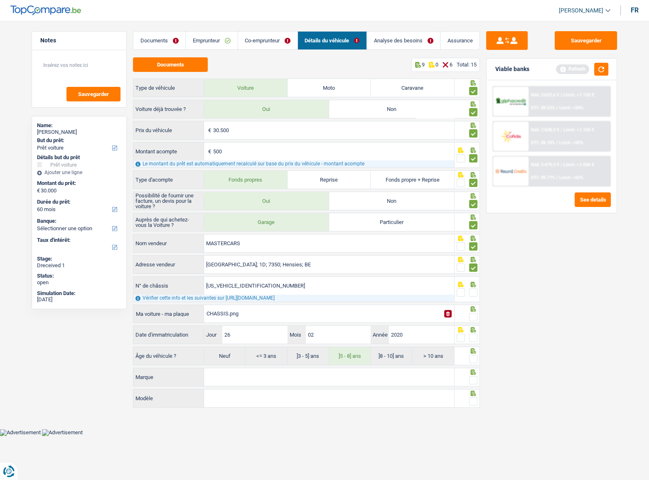
click at [469, 262] on fieldset at bounding box center [467, 293] width 21 height 10
click at [474, 262] on span at bounding box center [473, 293] width 8 height 8
click at [0, 0] on input "radio" at bounding box center [0, 0] width 0 height 0
click at [474, 262] on span at bounding box center [473, 317] width 8 height 8
click at [0, 0] on input "radio" at bounding box center [0, 0] width 0 height 0
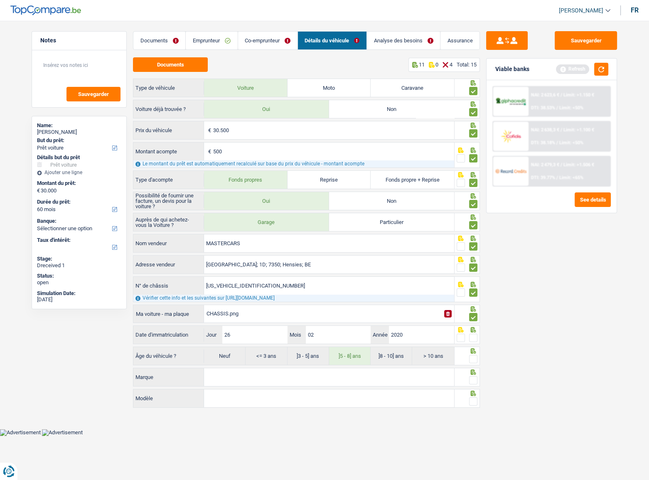
drag, startPoint x: 475, startPoint y: 337, endPoint x: 469, endPoint y: 351, distance: 14.9
click at [475, 262] on span at bounding box center [473, 338] width 8 height 8
click at [0, 0] on input "radio" at bounding box center [0, 0] width 0 height 0
click at [471, 262] on div at bounding box center [473, 359] width 8 height 10
click at [471, 262] on span at bounding box center [473, 359] width 8 height 8
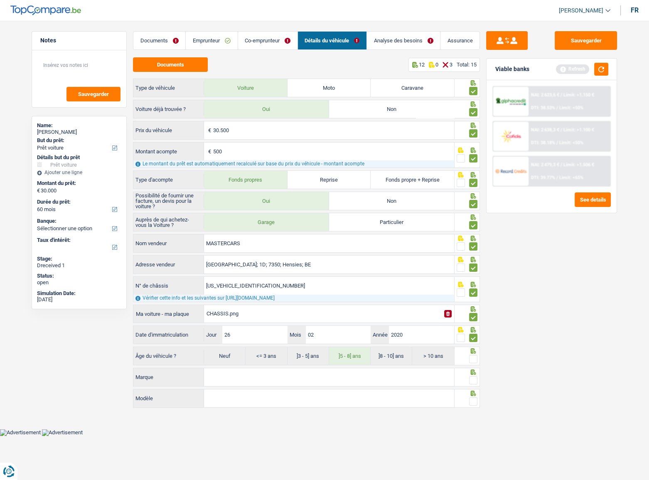
click at [0, 0] on input "radio" at bounding box center [0, 0] width 0 height 0
click at [419, 262] on input "Marque" at bounding box center [329, 377] width 250 height 18
type input "AUDI"
type input "A6"
click at [474, 262] on span at bounding box center [473, 380] width 8 height 8
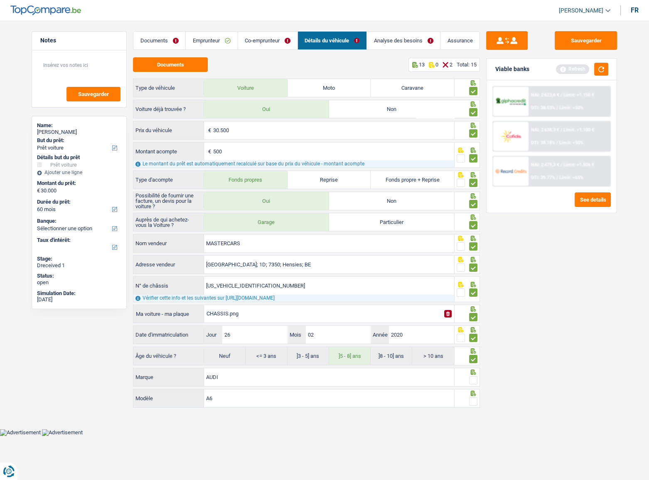
click at [0, 0] on input "radio" at bounding box center [0, 0] width 0 height 0
click at [472, 262] on span at bounding box center [473, 402] width 8 height 8
click at [0, 0] on input "radio" at bounding box center [0, 0] width 0 height 0
click at [262, 44] on link "Co-emprunteur" at bounding box center [267, 41] width 59 height 18
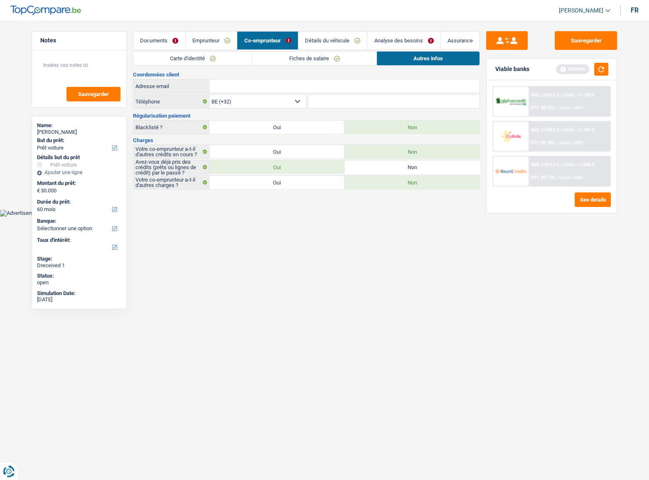
click at [299, 58] on link "Fiches de salaire" at bounding box center [315, 59] width 124 height 14
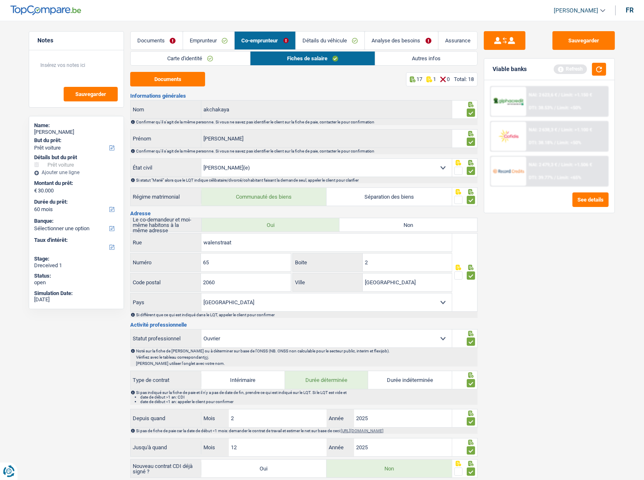
click at [201, 39] on link "Emprunteur" at bounding box center [209, 41] width 52 height 18
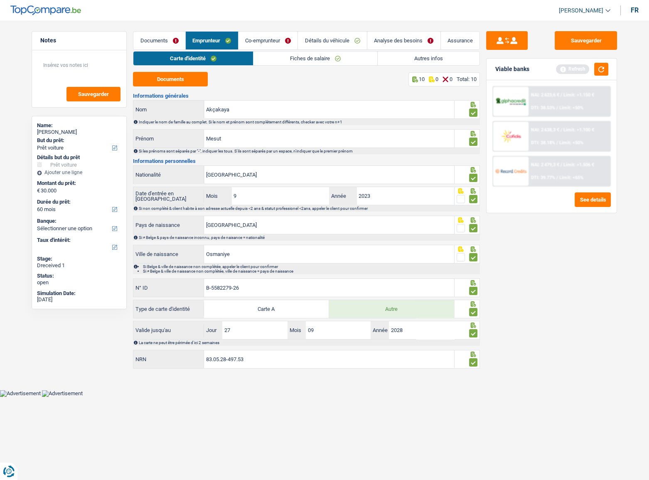
click at [265, 42] on link "Co-emprunteur" at bounding box center [268, 41] width 59 height 18
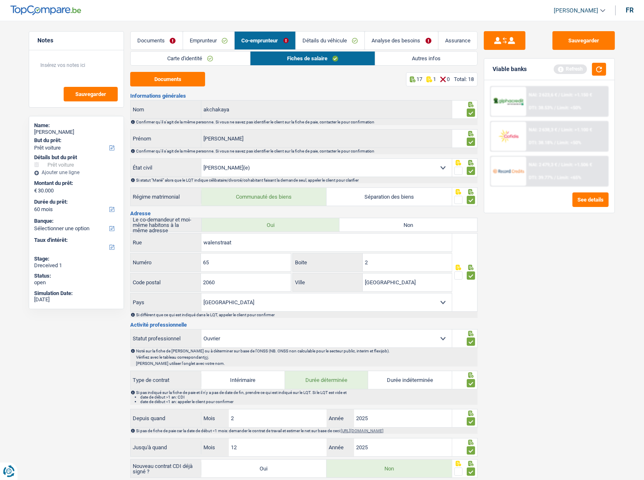
drag, startPoint x: 399, startPoint y: 42, endPoint x: 644, endPoint y: 71, distance: 247.5
click at [399, 42] on link "Analyse des besoins" at bounding box center [401, 41] width 73 height 18
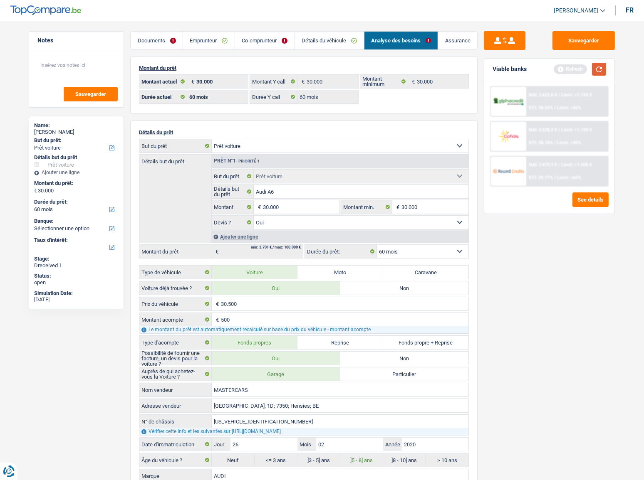
click at [580, 70] on button "button" at bounding box center [599, 69] width 14 height 13
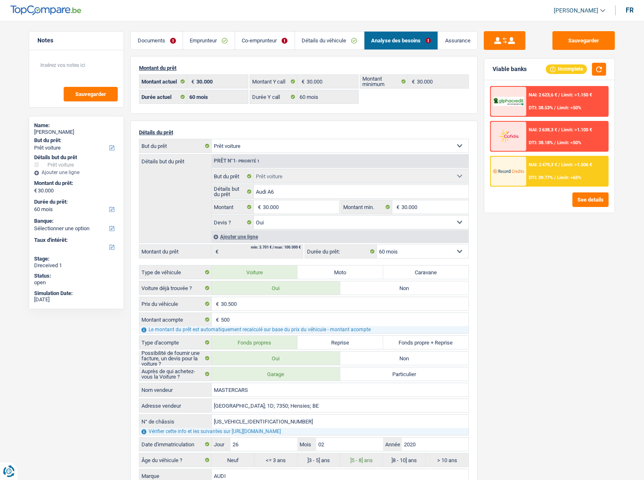
click at [210, 41] on link "Emprunteur" at bounding box center [209, 41] width 52 height 18
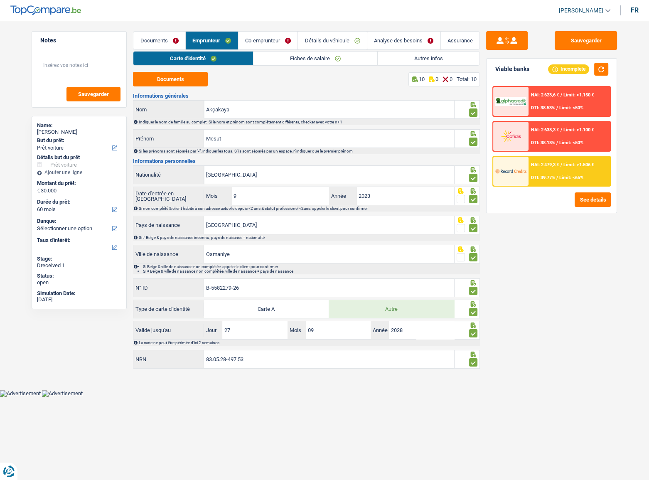
click at [275, 48] on link "Co-emprunteur" at bounding box center [268, 41] width 59 height 18
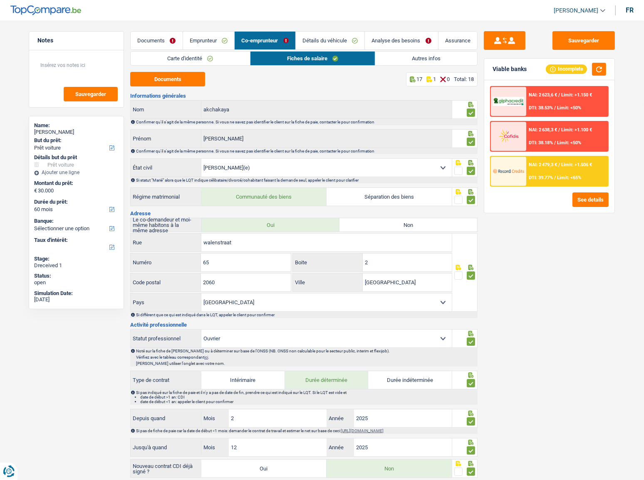
click at [330, 42] on link "Détails du véhicule" at bounding box center [330, 41] width 69 height 18
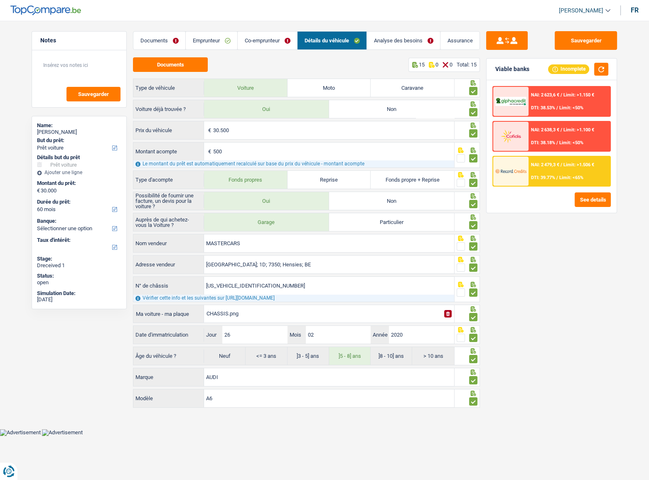
click at [398, 35] on link "Analyse des besoins" at bounding box center [403, 41] width 73 height 18
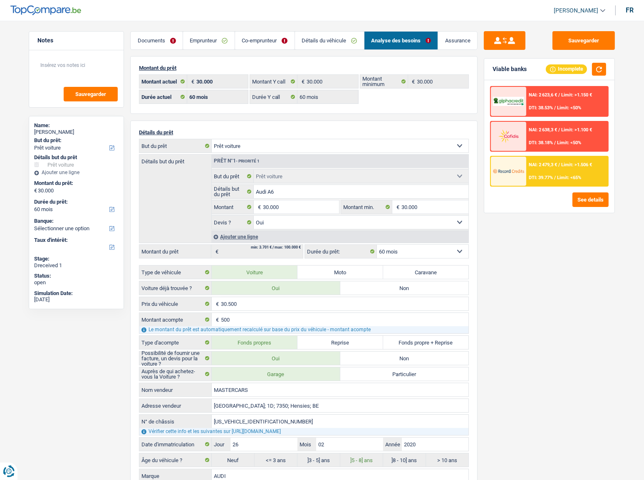
click at [553, 163] on span "NAI: 2 479,3 €" at bounding box center [542, 164] width 28 height 5
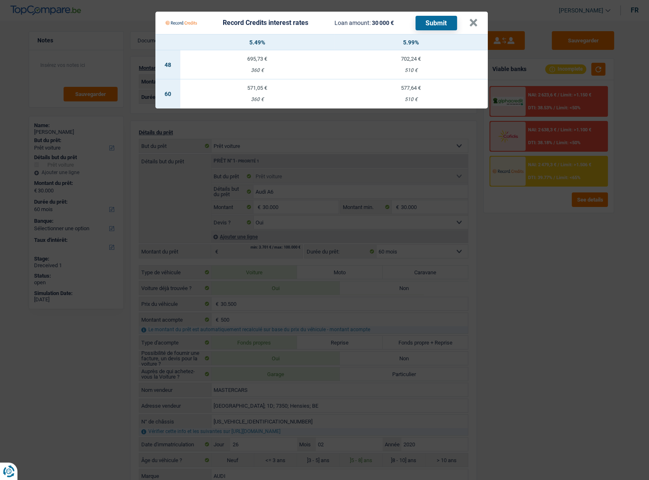
click at [254, 93] on td "571,05 € 360 €" at bounding box center [257, 93] width 154 height 29
select select "record credits"
type input "5,49"
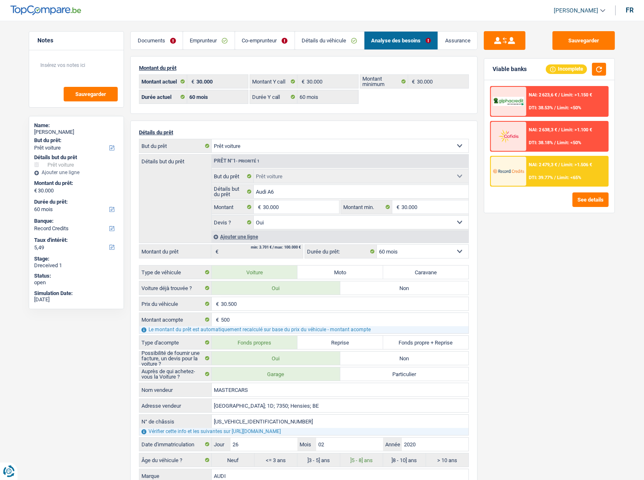
click at [549, 166] on div "NAI: 2 479,3 € / Limit: >1.506 € DTI: 39.77% / Limit: <65%" at bounding box center [567, 171] width 82 height 29
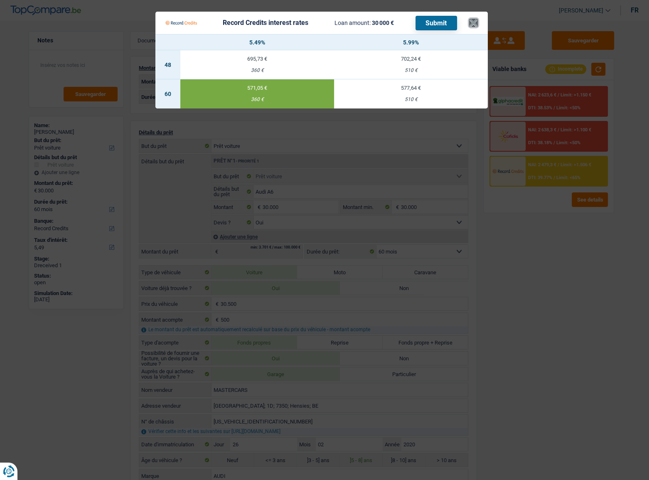
click at [474, 21] on button "×" at bounding box center [473, 23] width 9 height 8
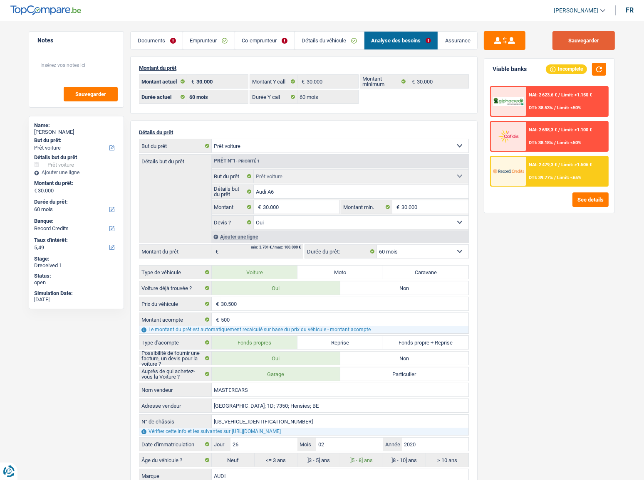
click at [580, 42] on button "Sauvegarder" at bounding box center [583, 40] width 62 height 19
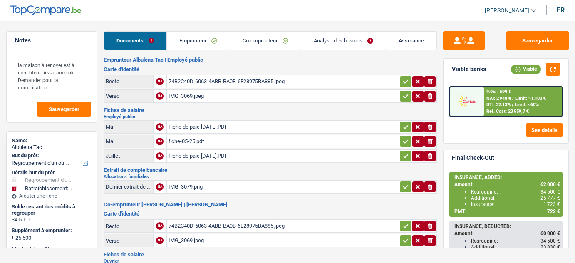
select select "refinancing"
select select "houseOrGarden"
select select "144"
click at [205, 38] on link "Emprunteur" at bounding box center [198, 41] width 63 height 18
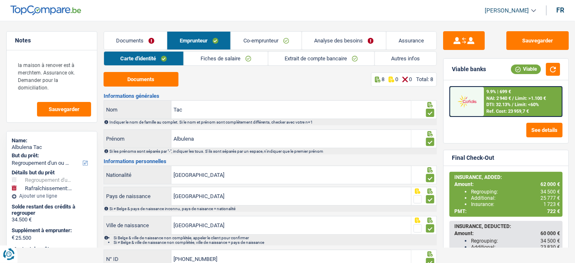
click at [262, 41] on link "Co-emprunteur" at bounding box center [266, 41] width 70 height 18
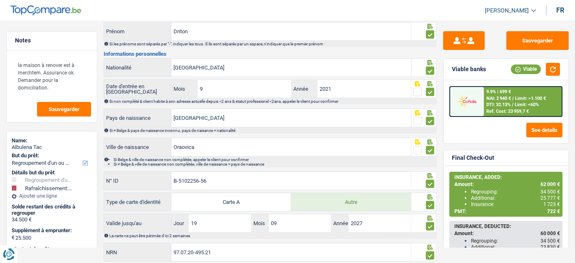
scroll to position [125, 0]
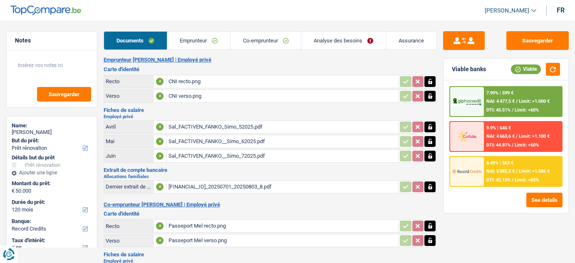
select select "renovation"
select select "120"
select select "record credits"
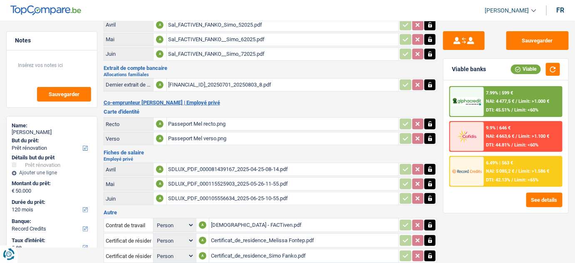
scroll to position [37, 0]
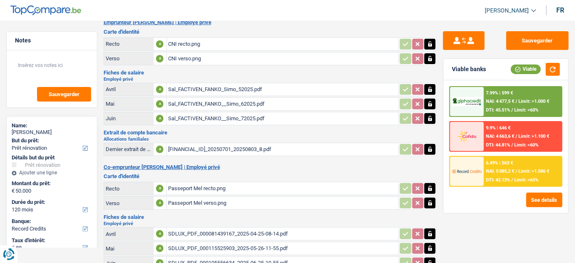
click at [210, 44] on div "CNI recto.png" at bounding box center [282, 44] width 229 height 12
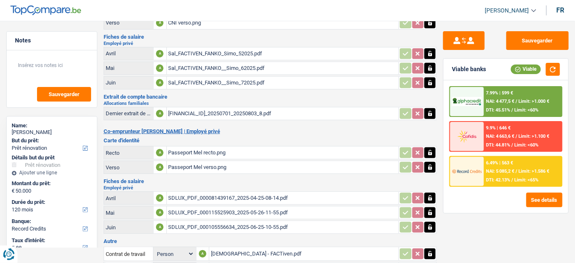
scroll to position [113, 0]
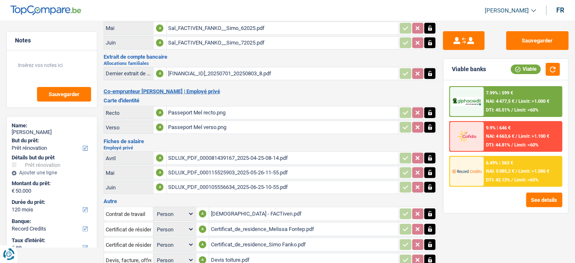
click at [202, 113] on div "Passeport Mel recto.png" at bounding box center [282, 112] width 229 height 12
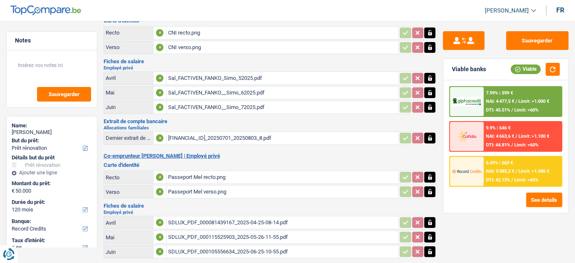
scroll to position [37, 0]
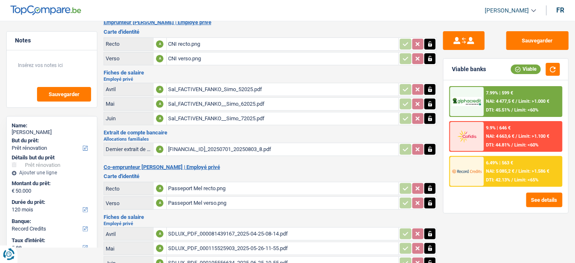
click at [195, 191] on div "Passeport Mel recto.png" at bounding box center [282, 188] width 229 height 12
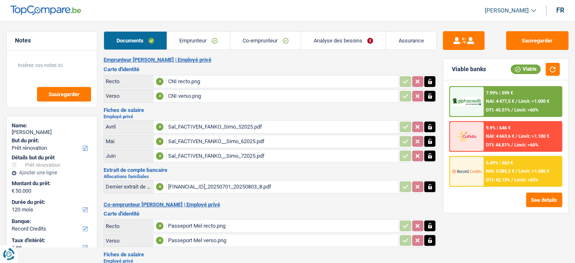
click at [200, 83] on div "CNI recto.png" at bounding box center [282, 81] width 229 height 12
click at [207, 221] on div "Passeport Mel recto.png" at bounding box center [282, 226] width 229 height 12
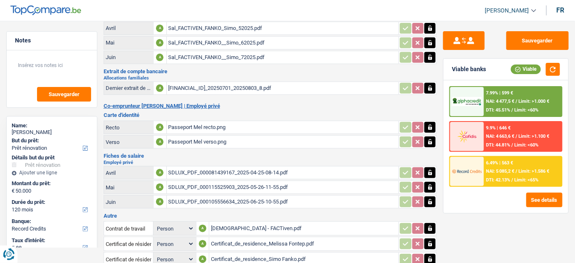
scroll to position [113, 0]
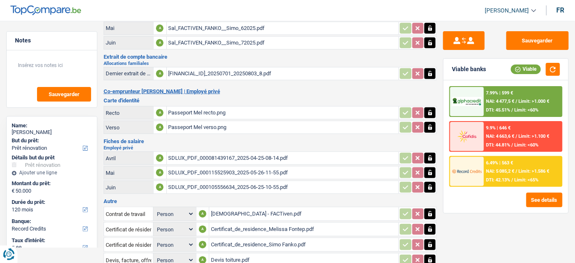
click at [206, 107] on div "Passeport Mel recto.png" at bounding box center [282, 112] width 229 height 12
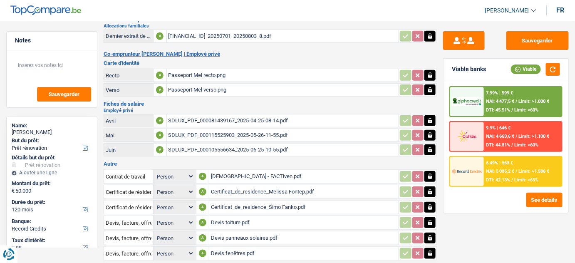
scroll to position [192, 0]
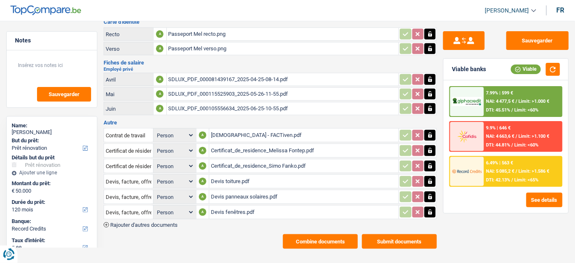
click at [246, 131] on div "[DEMOGRAPHIC_DATA] - FACTiven.pdf" at bounding box center [304, 135] width 186 height 12
click at [262, 147] on div "Certificat_de_residence_Melissa Fontep.pdf" at bounding box center [304, 150] width 186 height 12
click at [232, 163] on div "Certificat_de_residence_Simo Fanko.pdf" at bounding box center [304, 166] width 186 height 12
click at [241, 102] on div "SDLUX_PDF_000105556634_2025-06-25-10-55.pdf" at bounding box center [282, 108] width 229 height 12
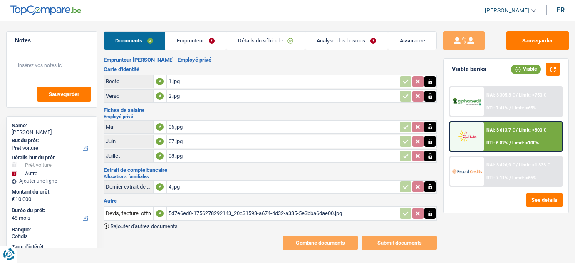
select select "car"
select select "other"
select select "48"
select select "car"
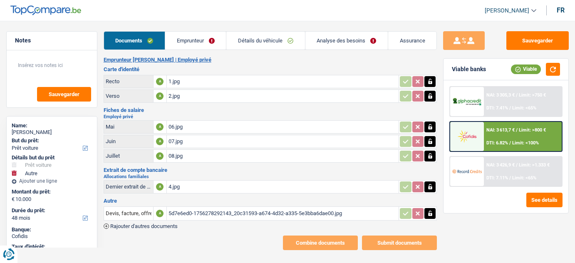
select select "car"
select select "other"
select select "48"
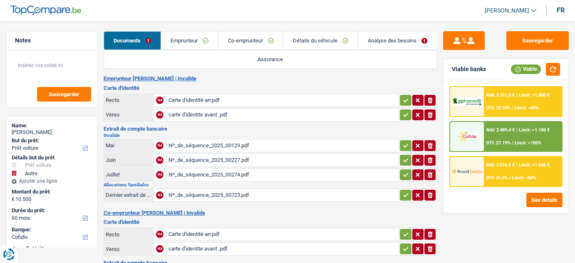
select select "car"
select select "other"
select select "60"
select select "cofidis"
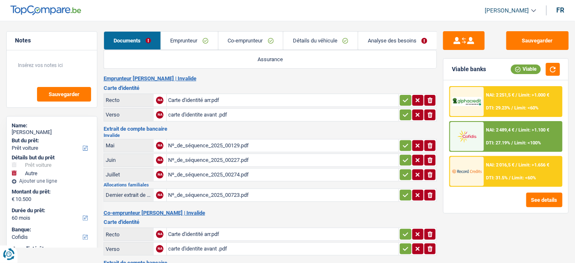
click at [191, 43] on link "Emprunteur" at bounding box center [189, 41] width 57 height 18
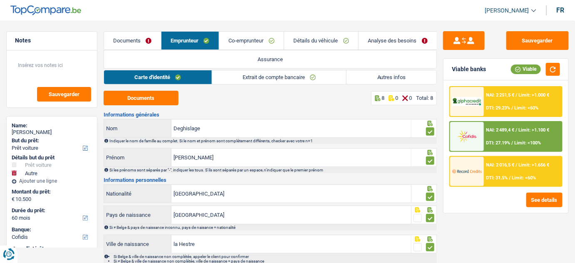
click at [310, 41] on link "Détails du véhicule" at bounding box center [321, 41] width 74 height 18
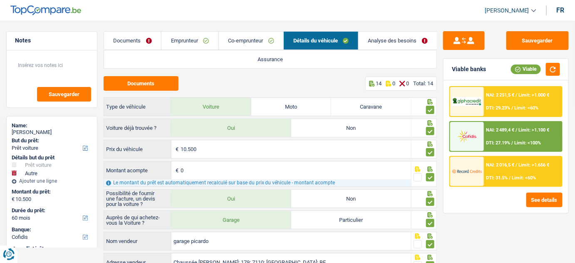
drag, startPoint x: 141, startPoint y: 41, endPoint x: 281, endPoint y: 49, distance: 141.2
click at [142, 41] on link "Documents" at bounding box center [132, 41] width 57 height 18
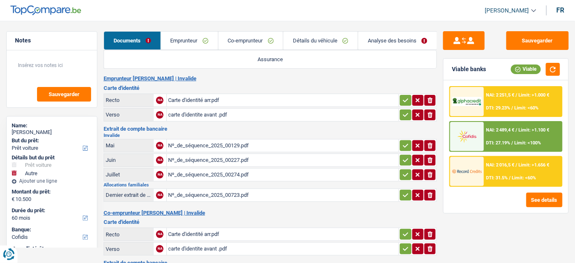
click at [187, 44] on link "Emprunteur" at bounding box center [189, 41] width 57 height 18
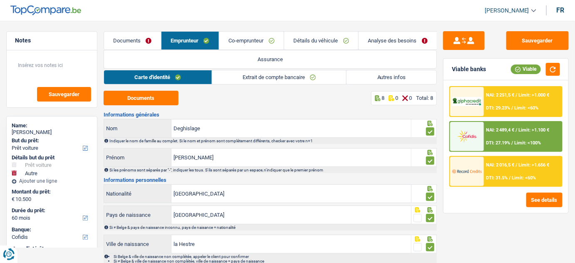
click at [151, 42] on link "Documents" at bounding box center [132, 41] width 57 height 18
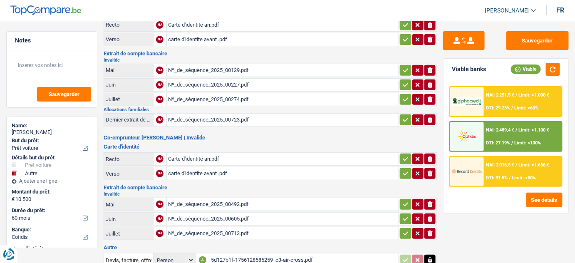
scroll to position [124, 0]
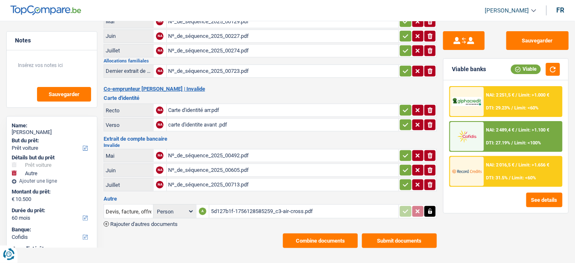
click at [237, 181] on div "Nº_de_séquence_2025_00713.pdf" at bounding box center [282, 184] width 229 height 12
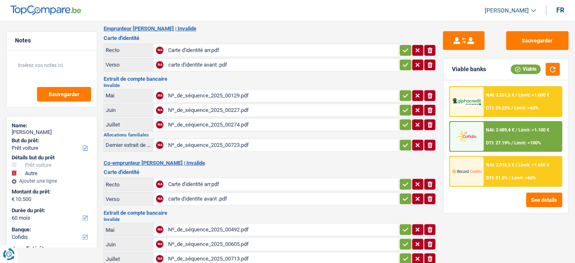
scroll to position [49, 0]
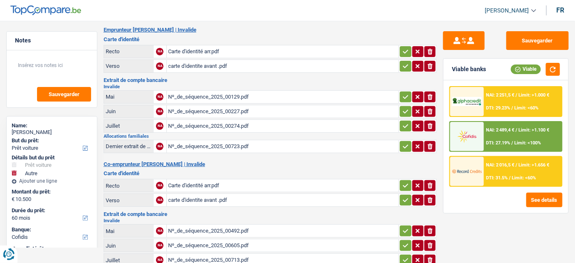
click at [193, 123] on div "Nº_de_séquence_2025_00274.pdf" at bounding box center [282, 126] width 229 height 12
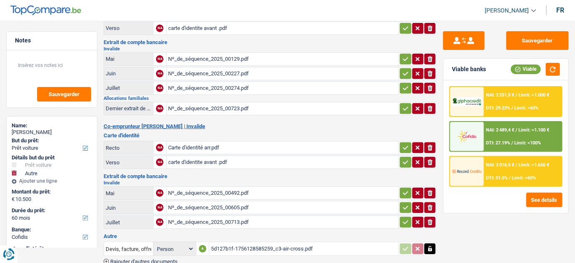
scroll to position [124, 0]
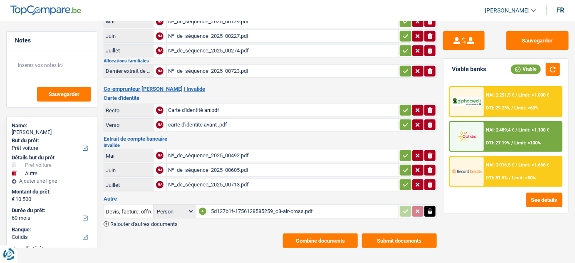
click at [198, 167] on div "Nº_de_séquence_2025_00605.pdf" at bounding box center [282, 170] width 229 height 12
click at [247, 209] on div "5d127b1f-1756128585259_c3-air-cross.pdf" at bounding box center [304, 211] width 186 height 12
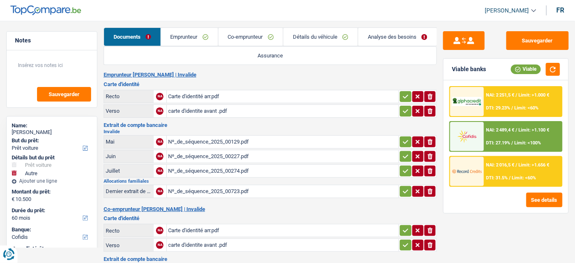
scroll to position [0, 0]
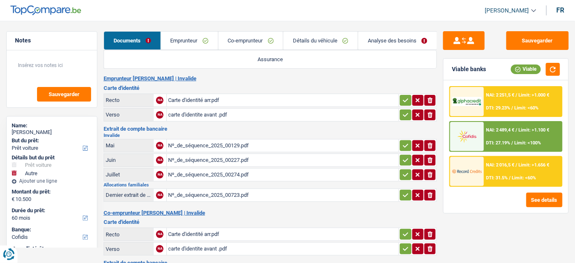
click at [321, 39] on link "Détails du véhicule" at bounding box center [320, 41] width 74 height 18
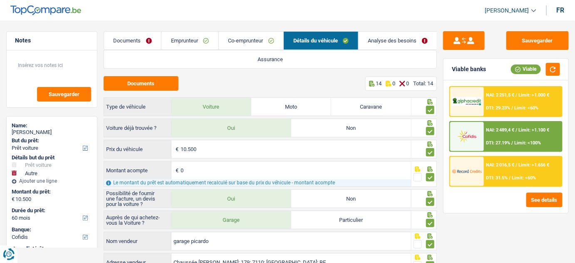
click at [397, 32] on link "Analyse des besoins" at bounding box center [397, 41] width 79 height 18
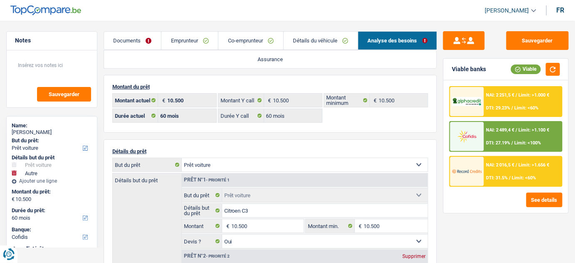
click at [150, 45] on link "Documents" at bounding box center [132, 41] width 57 height 18
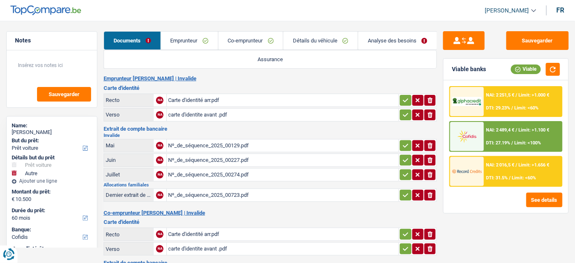
click at [220, 194] on div "Nº_de_séquence_2025_00723.pdf" at bounding box center [282, 195] width 229 height 12
click at [207, 45] on link "Emprunteur" at bounding box center [189, 41] width 57 height 18
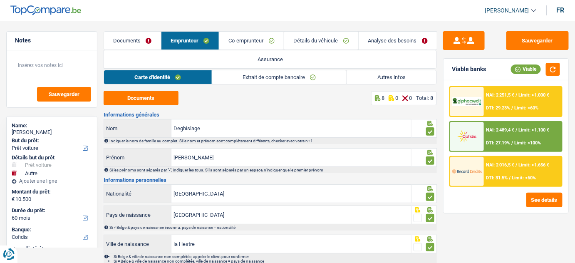
click at [323, 77] on link "Extrait de compte bancaire" at bounding box center [279, 77] width 134 height 14
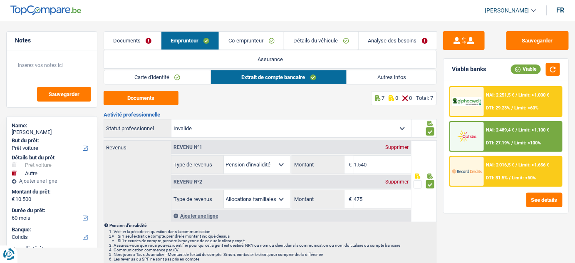
click at [188, 83] on link "Carte d'identité" at bounding box center [157, 77] width 107 height 14
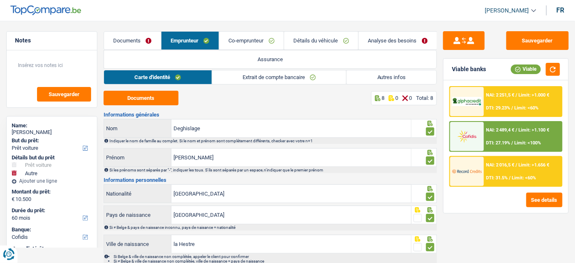
click at [363, 78] on link "Autres infos" at bounding box center [391, 77] width 90 height 14
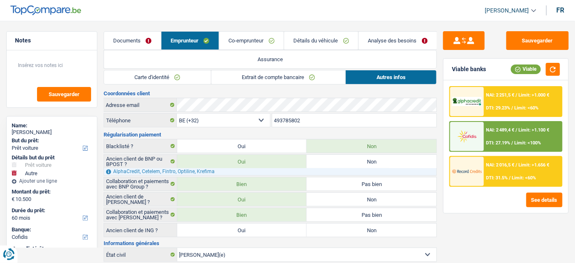
click at [138, 47] on link "Documents" at bounding box center [132, 41] width 57 height 18
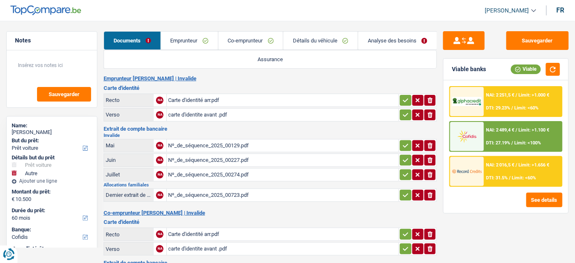
click at [205, 190] on div "Nº_de_séquence_2025_00723.pdf" at bounding box center [282, 195] width 229 height 12
click at [245, 171] on div "Nº_de_séquence_2025_00274.pdf" at bounding box center [282, 174] width 229 height 12
click at [193, 43] on link "Emprunteur" at bounding box center [189, 41] width 57 height 18
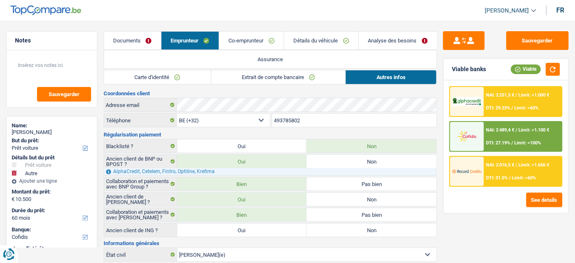
click at [250, 42] on link "Co-emprunteur" at bounding box center [251, 41] width 64 height 18
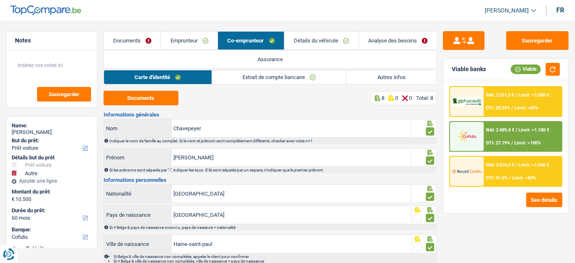
click at [294, 76] on link "Extrait de compte bancaire" at bounding box center [279, 77] width 134 height 14
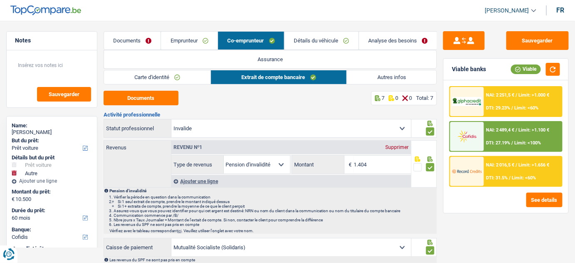
click at [363, 75] on link "Autres infos" at bounding box center [392, 77] width 90 height 14
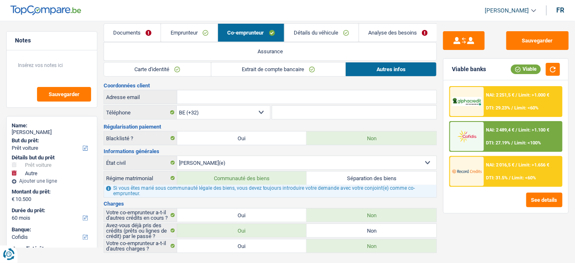
scroll to position [16, 0]
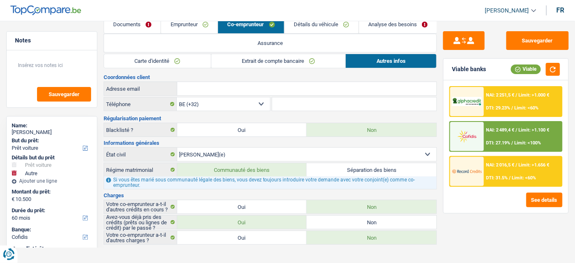
click at [179, 31] on link "Emprunteur" at bounding box center [189, 24] width 57 height 18
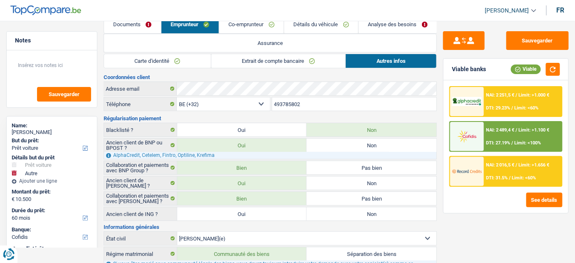
click at [306, 30] on link "Détails du véhicule" at bounding box center [321, 24] width 74 height 18
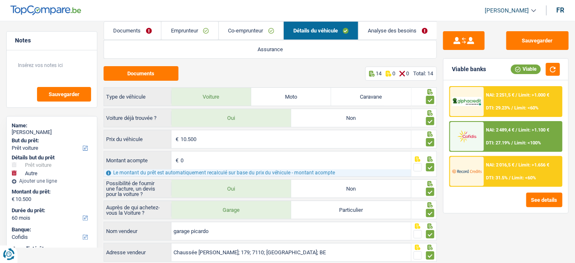
scroll to position [0, 0]
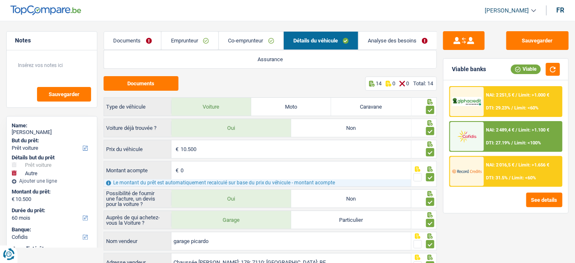
click at [180, 37] on link "Emprunteur" at bounding box center [189, 41] width 57 height 18
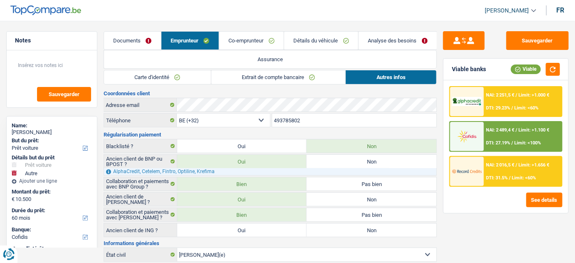
click at [148, 81] on link "Carte d'identité" at bounding box center [157, 77] width 107 height 14
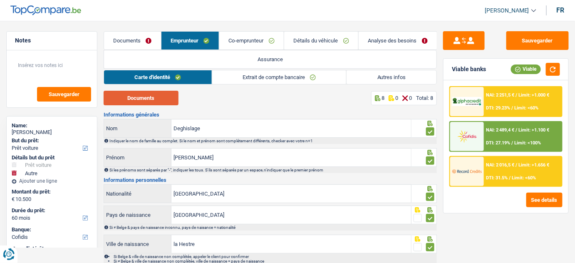
click at [154, 101] on button "Documents" at bounding box center [141, 98] width 75 height 15
click at [245, 43] on link "Co-emprunteur" at bounding box center [251, 41] width 64 height 18
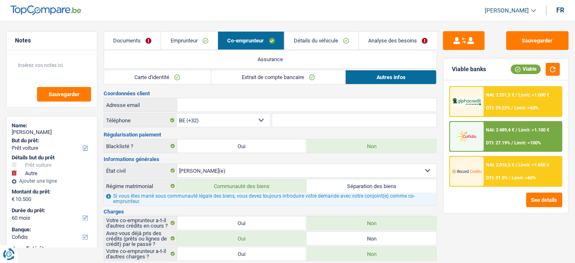
click at [172, 75] on link "Carte d'identité" at bounding box center [157, 77] width 107 height 14
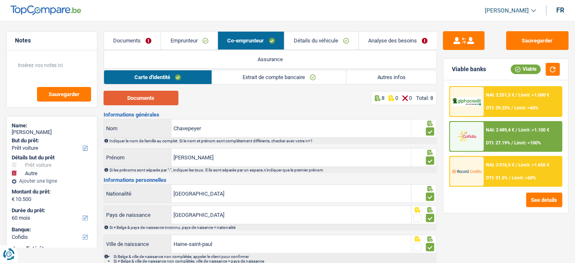
drag, startPoint x: 159, startPoint y: 103, endPoint x: 175, endPoint y: 94, distance: 18.3
click at [160, 102] on button "Documents" at bounding box center [141, 98] width 75 height 15
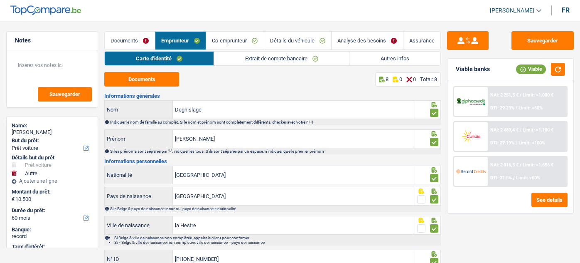
select select "car"
select select "other"
select select "60"
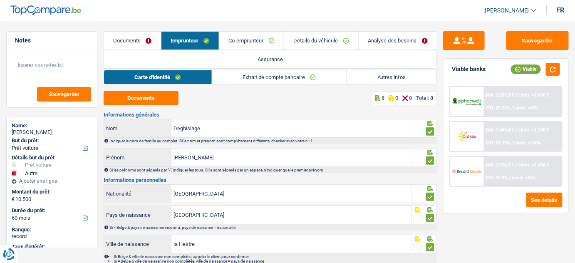
click at [320, 38] on link "Détails du véhicule" at bounding box center [321, 41] width 74 height 18
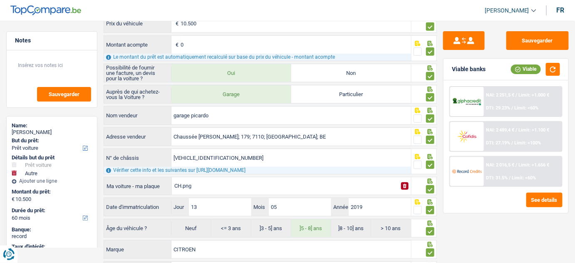
scroll to position [160, 0]
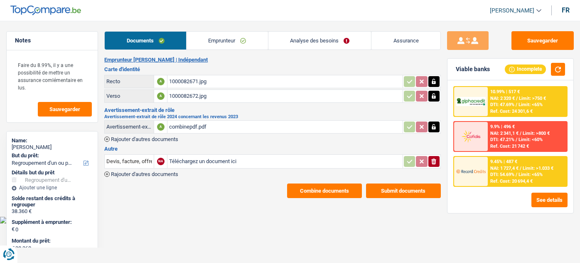
select select "refinancing"
select select "120"
select select "record credits"
click at [209, 125] on div "combinepdf.pdf" at bounding box center [285, 127] width 232 height 12
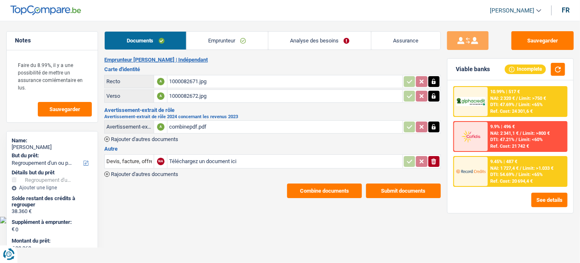
click at [306, 40] on link "Analyse des besoins" at bounding box center [320, 41] width 103 height 18
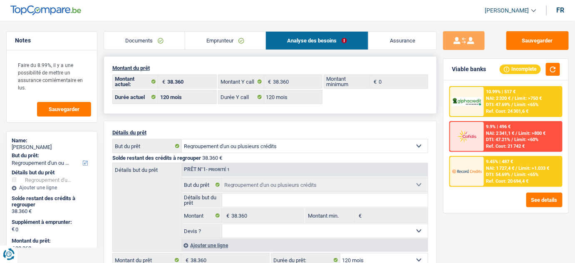
scroll to position [75, 0]
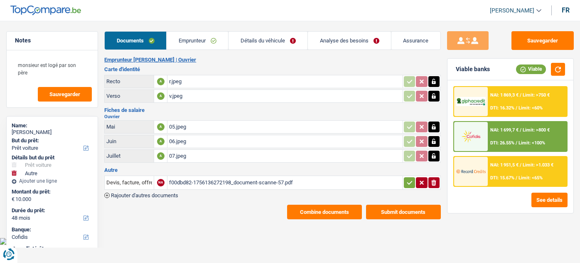
select select "car"
select select "other"
select select "48"
select select "cofidis"
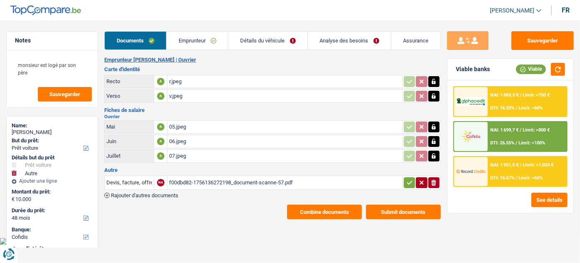
click at [180, 151] on div "07.jpeg" at bounding box center [285, 156] width 232 height 12
select select "car"
select select "other"
select select "48"
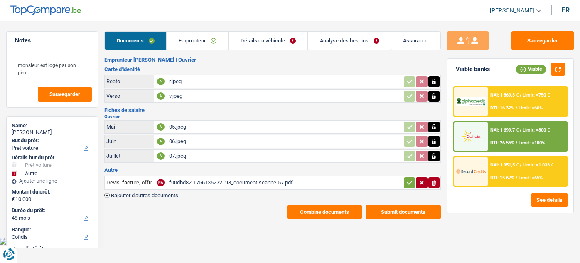
select select "cofidis"
drag, startPoint x: 210, startPoint y: 157, endPoint x: 271, endPoint y: 114, distance: 74.3
click at [210, 157] on div "07.jpeg" at bounding box center [285, 156] width 232 height 12
select select "car"
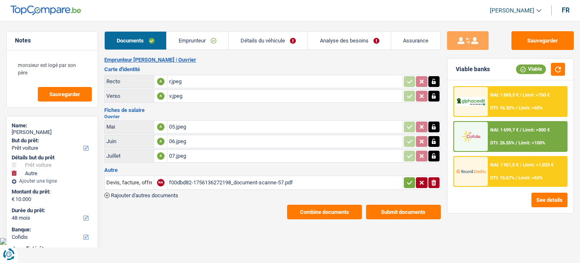
select select "other"
select select "48"
select select "cofidis"
click at [196, 159] on div "07.jpeg" at bounding box center [285, 156] width 232 height 12
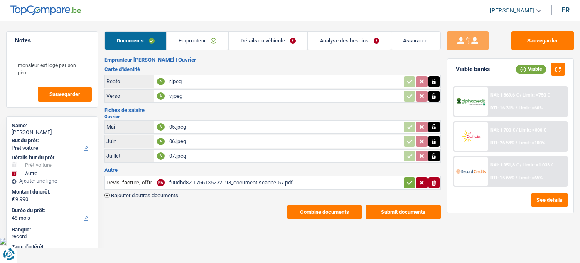
select select "car"
select select "other"
select select "48"
select select "single"
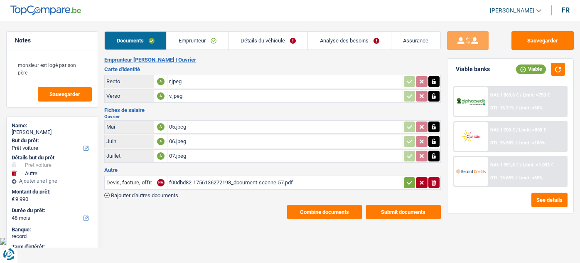
select select "BE"
select select "worker"
select select "netSalary"
select select "mealVouchers"
select select "BE"
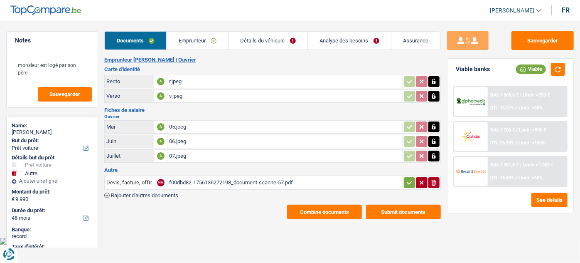
click at [190, 36] on link "Emprunteur" at bounding box center [198, 41] width 62 height 18
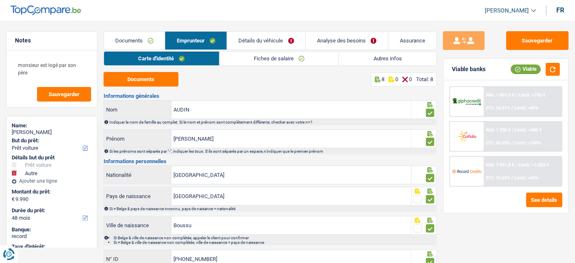
click at [357, 59] on link "Autres infos" at bounding box center [387, 59] width 97 height 14
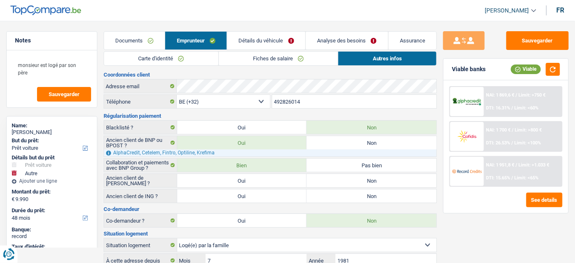
click at [278, 44] on link "Détails du véhicule" at bounding box center [266, 41] width 78 height 18
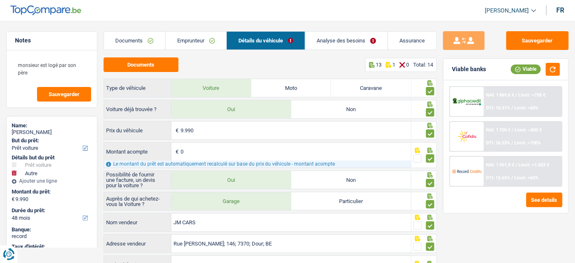
click at [195, 32] on link "Emprunteur" at bounding box center [195, 41] width 61 height 18
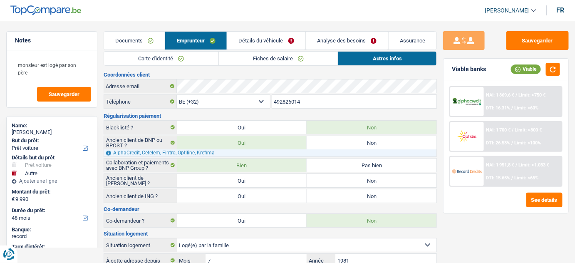
click at [253, 61] on link "Fiches de salaire" at bounding box center [278, 59] width 119 height 14
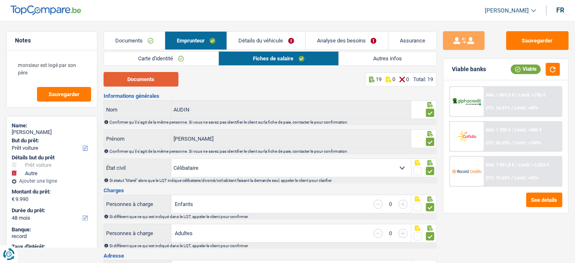
drag, startPoint x: 163, startPoint y: 78, endPoint x: 183, endPoint y: 62, distance: 25.1
click at [163, 78] on button "Documents" at bounding box center [141, 79] width 75 height 15
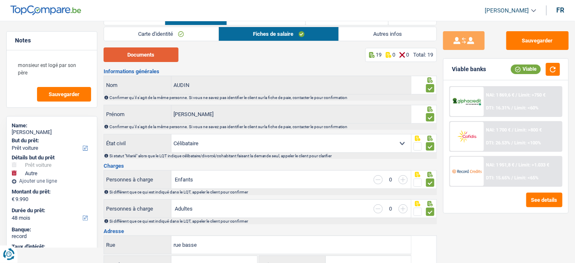
scroll to position [37, 0]
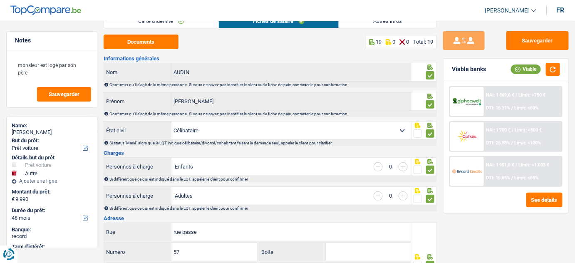
click at [363, 25] on link "Autres infos" at bounding box center [387, 21] width 97 height 14
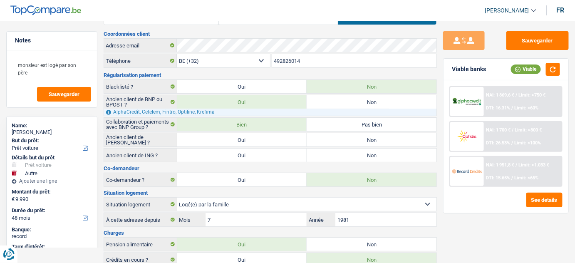
scroll to position [0, 0]
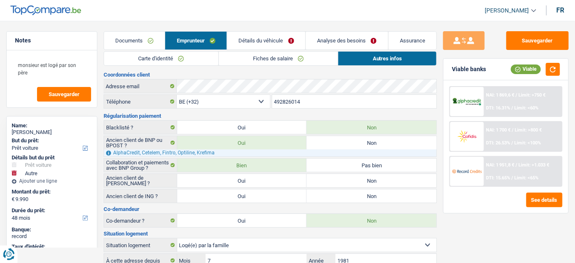
click at [284, 57] on link "Fiches de salaire" at bounding box center [278, 59] width 119 height 14
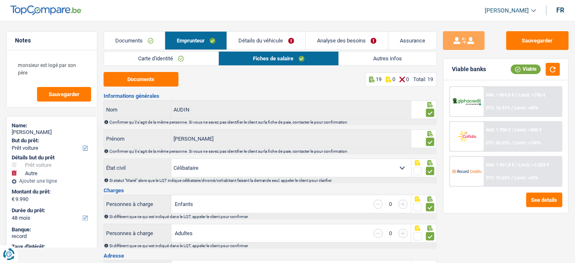
click at [359, 58] on link "Autres infos" at bounding box center [387, 59] width 97 height 14
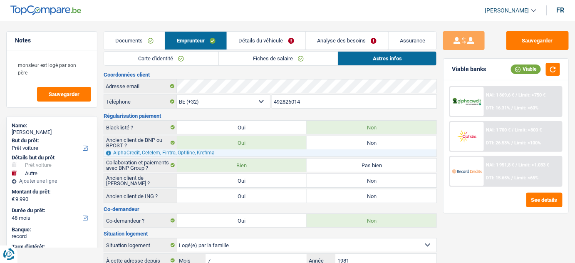
click at [277, 40] on link "Détails du véhicule" at bounding box center [266, 41] width 78 height 18
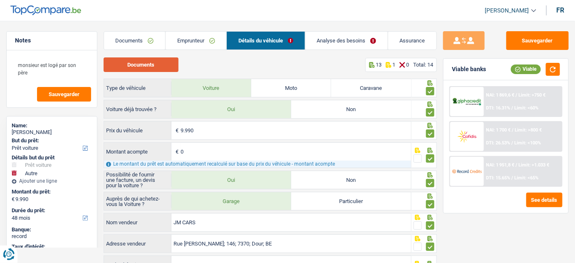
click at [163, 62] on button "Documents" at bounding box center [141, 64] width 75 height 15
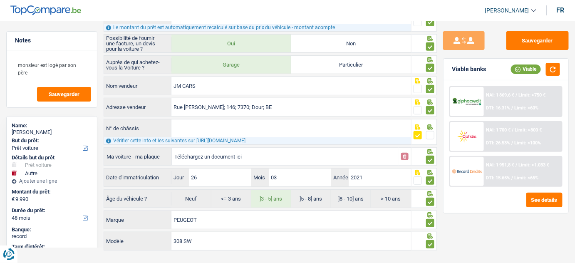
scroll to position [142, 0]
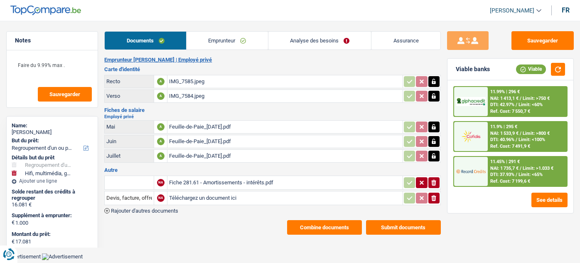
select select "refinancing"
select select "tech"
select select "84"
select select "record credits"
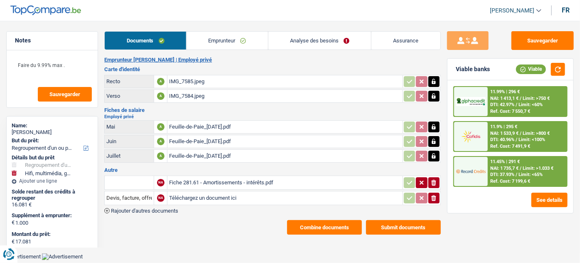
click at [196, 178] on div "Fiche 281.61 - Amortissements - intérêts.pdf" at bounding box center [285, 182] width 232 height 12
click at [188, 147] on table "Mai A Feuille-de-Paie_[DATE].pdf Juin A Feuille-de-Paie_[DATE].pdf Juillet A Fe…" at bounding box center [272, 141] width 337 height 45
click at [216, 154] on div "Feuille-de-Paie_[DATE].pdf" at bounding box center [285, 156] width 232 height 12
drag, startPoint x: 436, startPoint y: 178, endPoint x: 436, endPoint y: 186, distance: 7.9
click at [436, 179] on icon "ionicons-v5-e" at bounding box center [434, 182] width 7 height 8
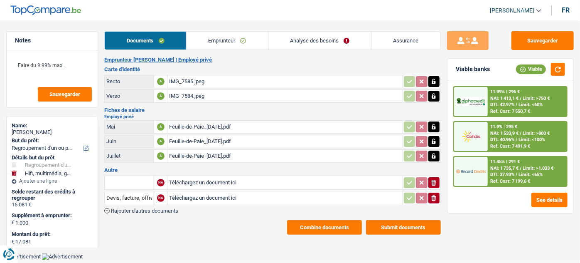
click at [436, 194] on icon "ionicons-v5-e" at bounding box center [434, 198] width 7 height 8
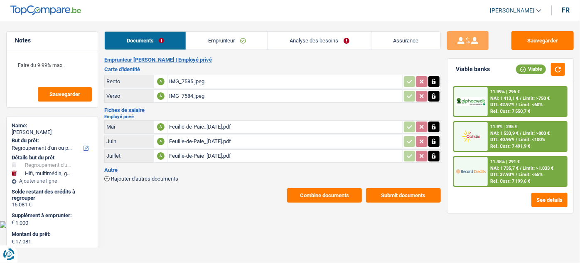
click at [278, 38] on link "Analyse des besoins" at bounding box center [319, 41] width 103 height 18
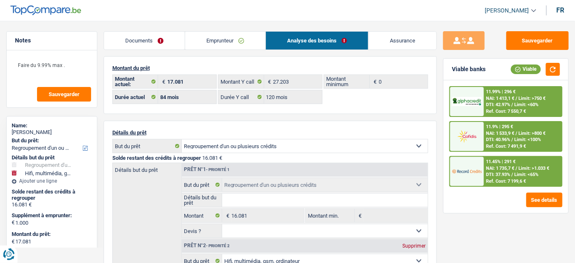
click at [222, 39] on link "Emprunteur" at bounding box center [225, 41] width 80 height 18
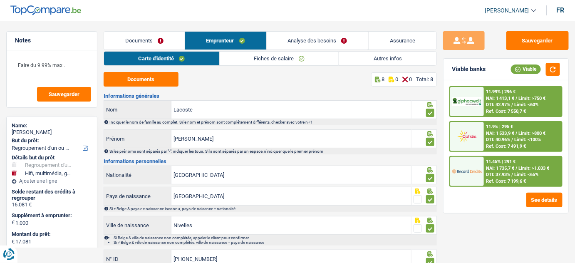
click at [357, 57] on link "Autres infos" at bounding box center [387, 59] width 97 height 14
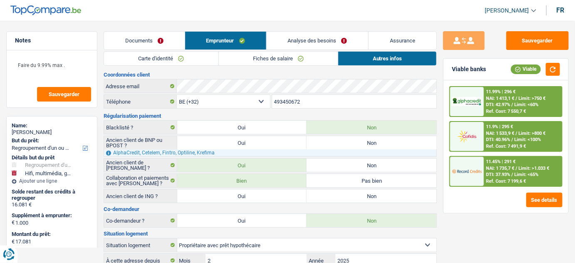
click at [167, 63] on link "Carte d'identité" at bounding box center [161, 59] width 114 height 14
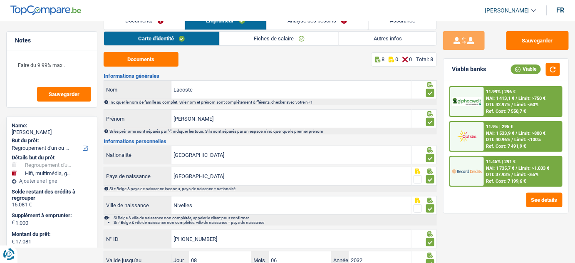
scroll to position [37, 0]
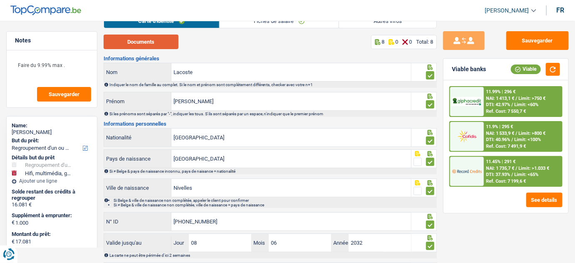
click at [153, 42] on button "Documents" at bounding box center [141, 42] width 75 height 15
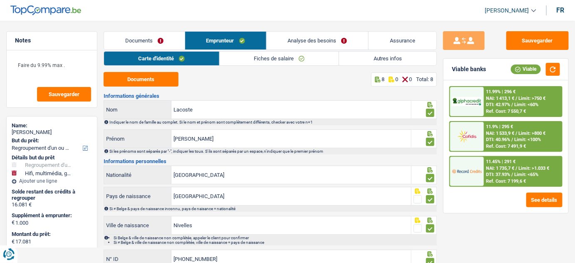
click at [249, 63] on link "Fiches de salaire" at bounding box center [279, 59] width 119 height 14
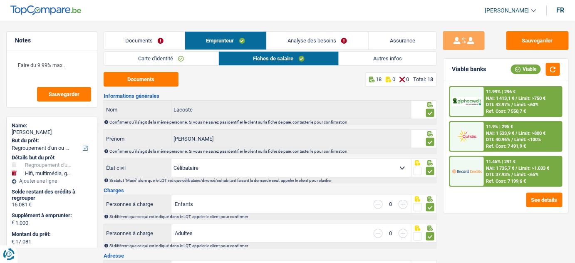
click at [133, 49] on link "Documents" at bounding box center [144, 41] width 81 height 18
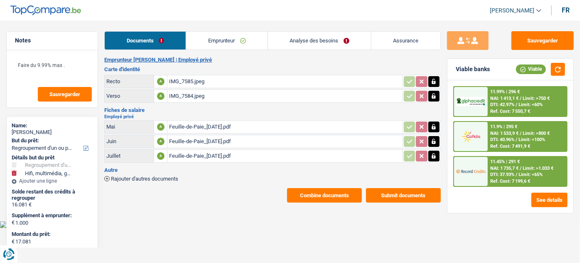
click at [199, 154] on div "Feuille-de-Paie_[DATE].pdf" at bounding box center [285, 156] width 232 height 12
click at [205, 79] on div "IMG_7585.jpeg" at bounding box center [285, 81] width 232 height 12
click at [220, 43] on link "Emprunteur" at bounding box center [226, 41] width 81 height 18
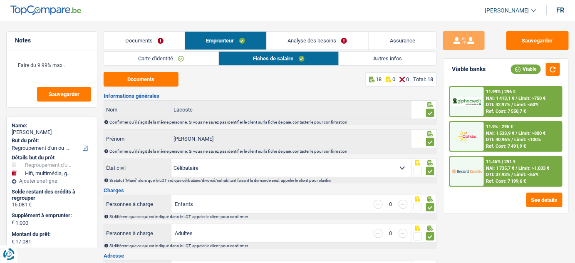
click at [165, 55] on link "Carte d'identité" at bounding box center [161, 59] width 114 height 14
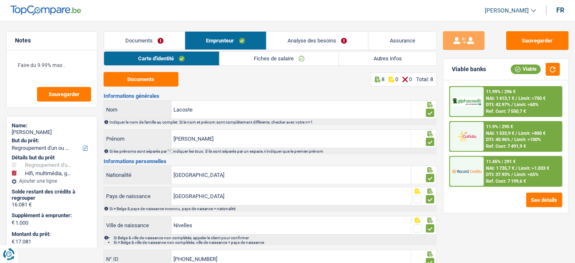
click at [255, 54] on link "Fiches de salaire" at bounding box center [279, 59] width 119 height 14
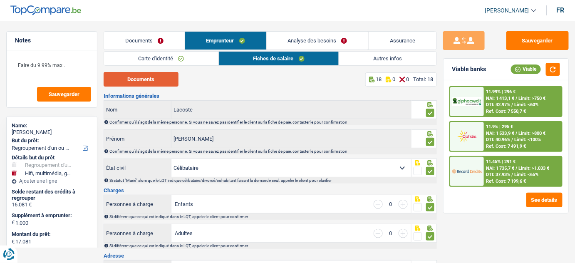
click at [165, 75] on button "Documents" at bounding box center [141, 79] width 75 height 15
click at [152, 74] on button "Documents" at bounding box center [141, 79] width 75 height 15
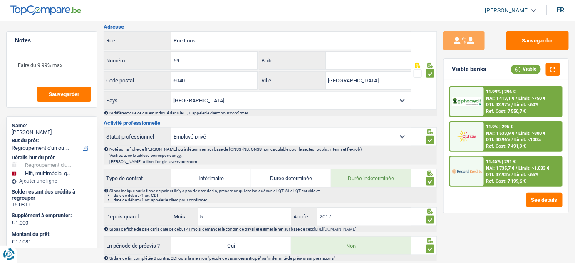
scroll to position [378, 0]
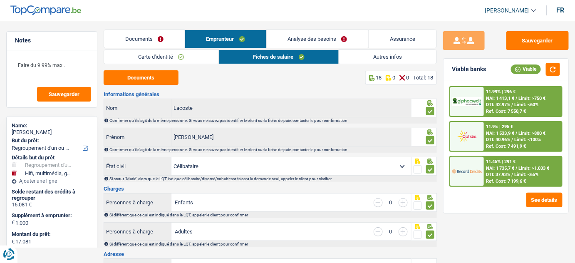
click at [378, 55] on link "Autres infos" at bounding box center [387, 57] width 97 height 14
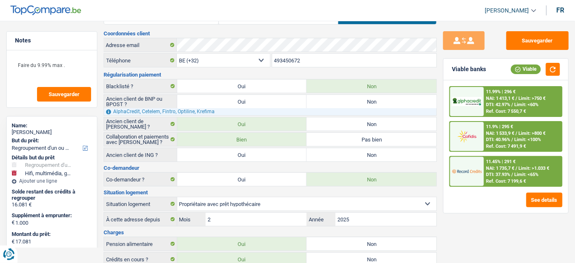
scroll to position [0, 0]
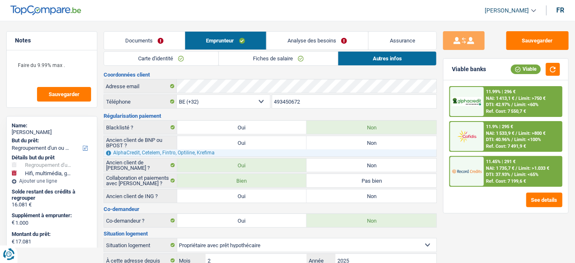
click at [309, 40] on link "Analyse des besoins" at bounding box center [318, 41] width 102 height 18
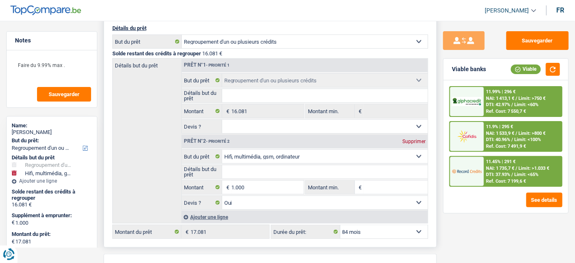
scroll to position [113, 0]
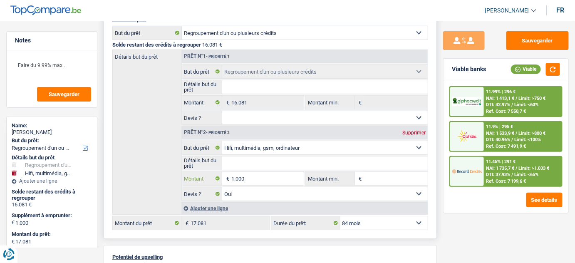
click at [253, 178] on input "1.000" at bounding box center [267, 178] width 73 height 13
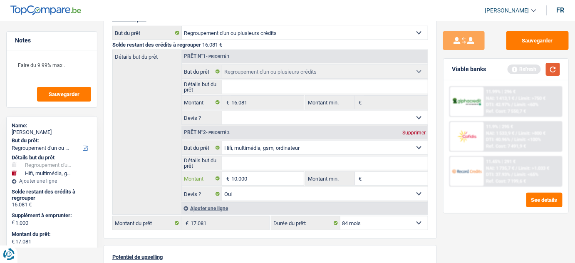
type input "10.000"
type input "26.081"
select select "120"
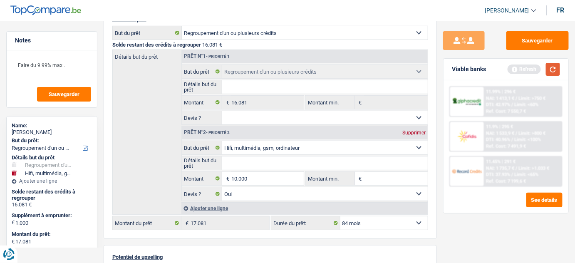
type input "26.081"
click at [548, 69] on button "button" at bounding box center [553, 69] width 14 height 13
select select "120"
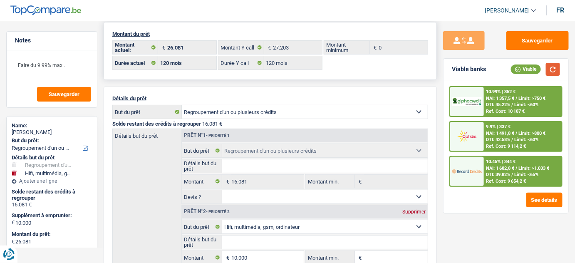
scroll to position [0, 0]
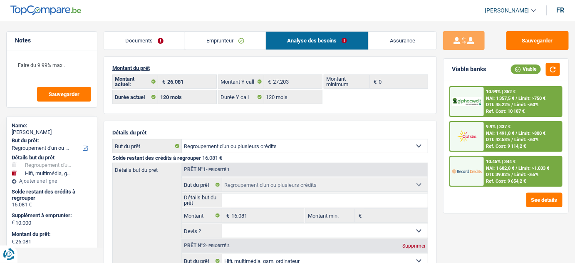
drag, startPoint x: 215, startPoint y: 38, endPoint x: 223, endPoint y: 38, distance: 7.5
click at [215, 38] on link "Emprunteur" at bounding box center [225, 41] width 80 height 18
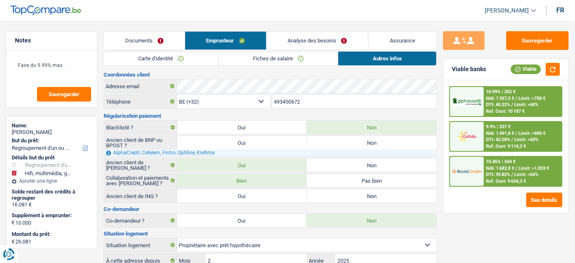
click at [283, 42] on link "Analyse des besoins" at bounding box center [318, 41] width 102 height 18
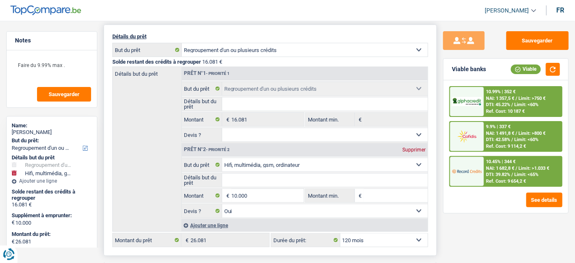
scroll to position [151, 0]
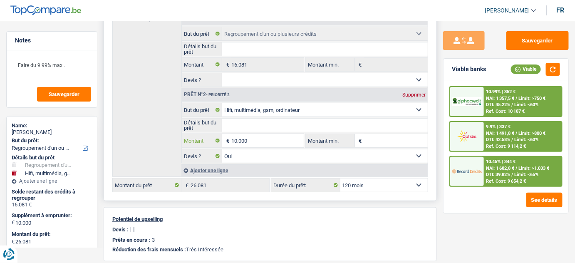
click at [236, 137] on input "10.000" at bounding box center [267, 140] width 73 height 13
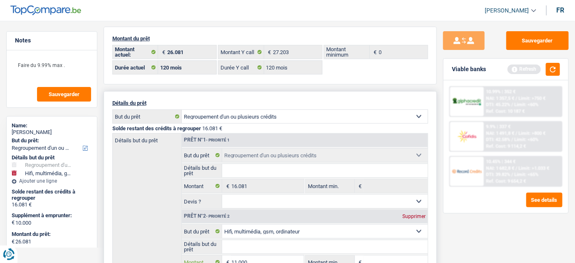
scroll to position [67, 0]
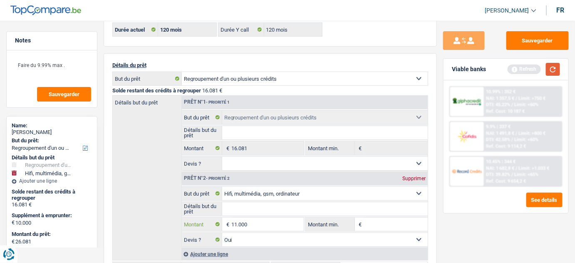
type input "11.000"
type input "27.081"
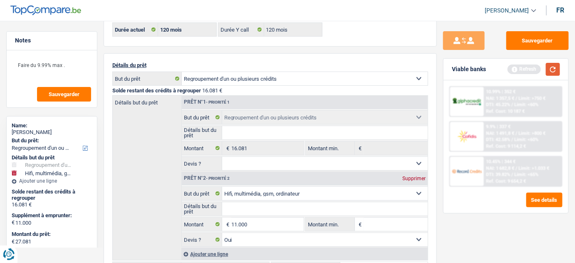
click at [557, 67] on button "button" at bounding box center [553, 69] width 14 height 13
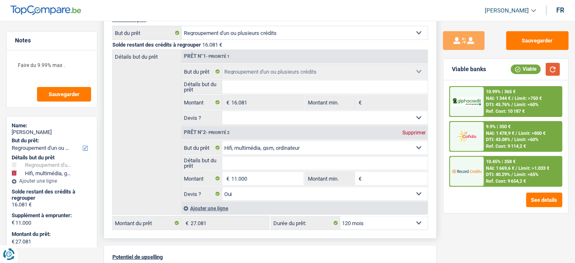
scroll to position [113, 0]
click at [494, 137] on span "DTI: 43.08%" at bounding box center [498, 139] width 24 height 5
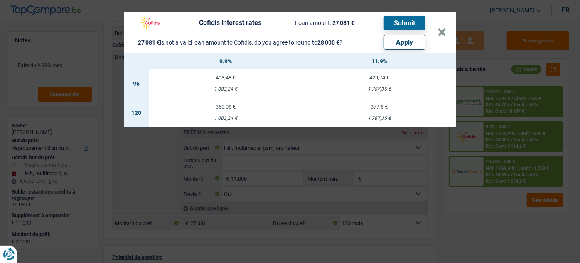
click at [403, 42] on button "Apply" at bounding box center [405, 42] width 42 height 15
type input "11.919"
type input "28.000"
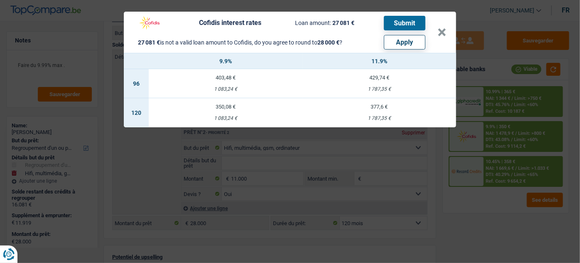
select select "other"
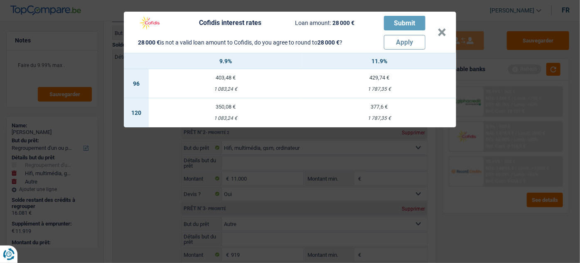
click at [546, 67] on div "Cofidis interest rates Loan amount: 28 000 € Submit 28 000 € is not a valid loa…" at bounding box center [290, 131] width 580 height 263
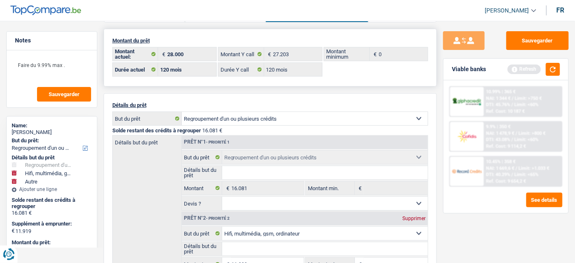
scroll to position [0, 0]
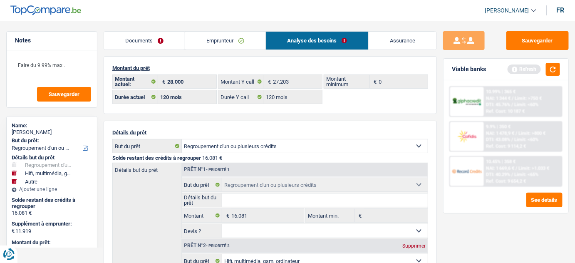
click at [200, 44] on link "Emprunteur" at bounding box center [225, 41] width 80 height 18
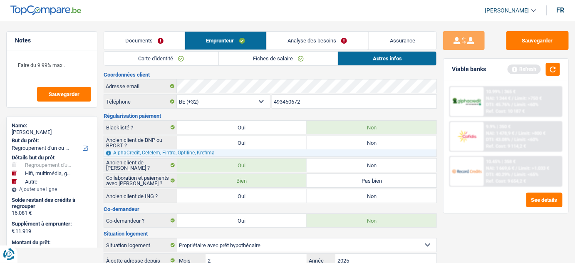
click at [308, 62] on link "Fiches de salaire" at bounding box center [278, 59] width 119 height 14
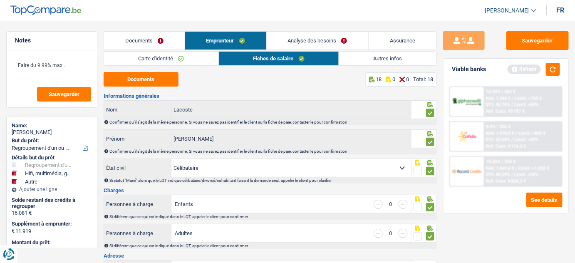
click at [200, 64] on link "Carte d'identité" at bounding box center [161, 59] width 114 height 14
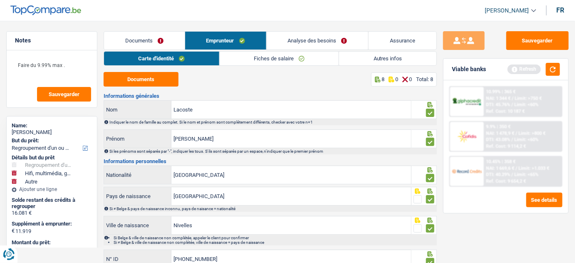
click at [544, 72] on div "Refresh" at bounding box center [533, 69] width 52 height 13
drag, startPoint x: 549, startPoint y: 69, endPoint x: 536, endPoint y: 52, distance: 21.9
click at [549, 68] on button "button" at bounding box center [553, 69] width 14 height 13
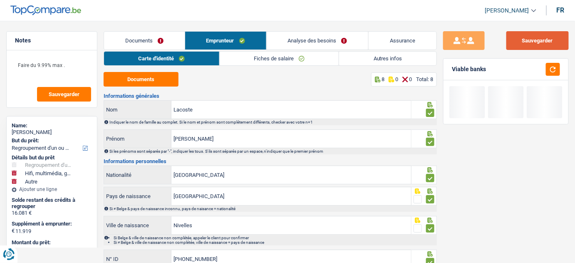
click at [533, 47] on button "Sauvegarder" at bounding box center [537, 40] width 62 height 19
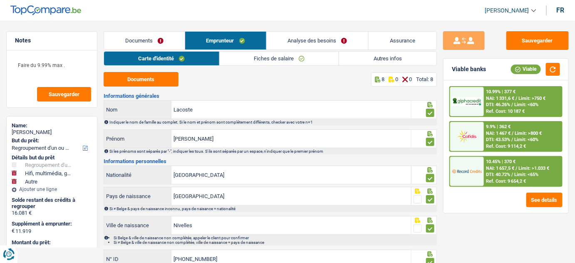
click at [330, 38] on link "Analyse des besoins" at bounding box center [318, 41] width 102 height 18
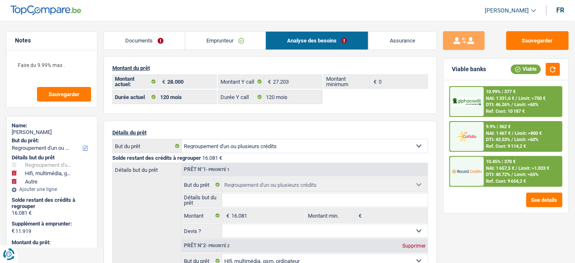
drag, startPoint x: 215, startPoint y: 44, endPoint x: 226, endPoint y: 49, distance: 11.9
click at [215, 44] on link "Emprunteur" at bounding box center [225, 41] width 80 height 18
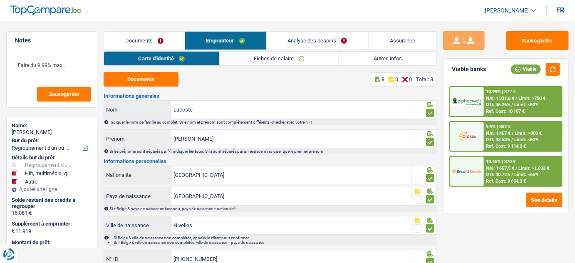
click at [283, 60] on link "Fiches de salaire" at bounding box center [279, 59] width 119 height 14
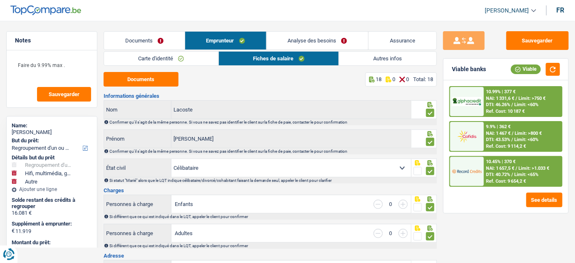
click at [375, 54] on link "Autres infos" at bounding box center [387, 59] width 97 height 14
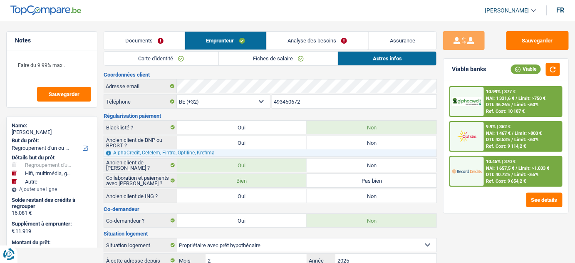
click at [165, 42] on link "Documents" at bounding box center [144, 41] width 81 height 18
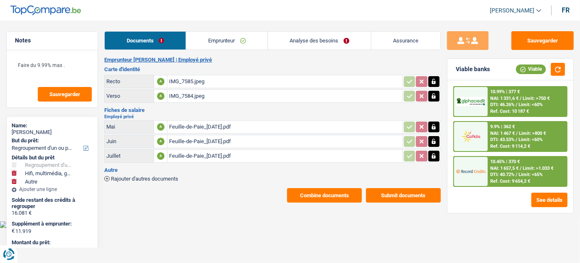
click at [221, 158] on div "Feuille-de-Paie_[DATE].pdf" at bounding box center [285, 156] width 232 height 12
click at [233, 43] on link "Emprunteur" at bounding box center [226, 41] width 81 height 18
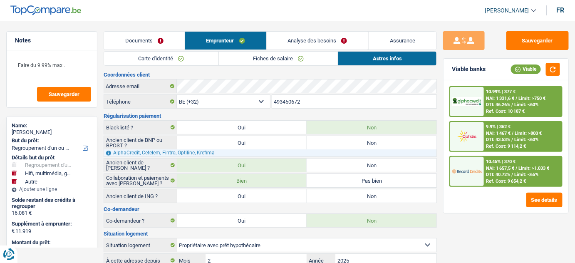
click at [173, 63] on link "Carte d'identité" at bounding box center [161, 59] width 114 height 14
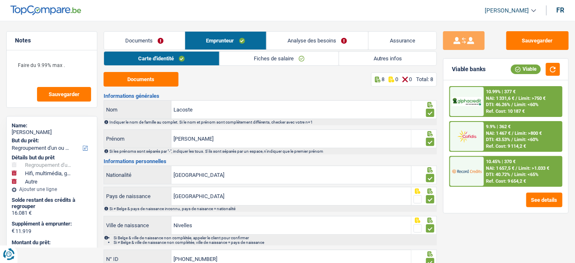
click at [361, 55] on link "Autres infos" at bounding box center [387, 59] width 97 height 14
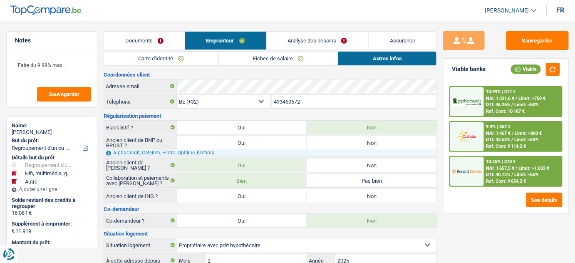
click at [156, 41] on link "Documents" at bounding box center [144, 41] width 81 height 18
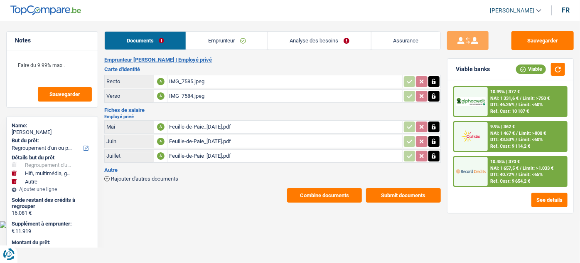
click at [210, 35] on link "Emprunteur" at bounding box center [226, 41] width 81 height 18
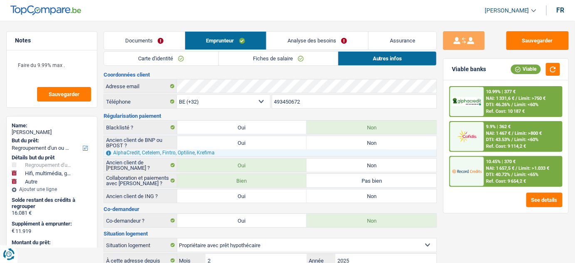
click at [294, 44] on link "Analyse des besoins" at bounding box center [318, 41] width 102 height 18
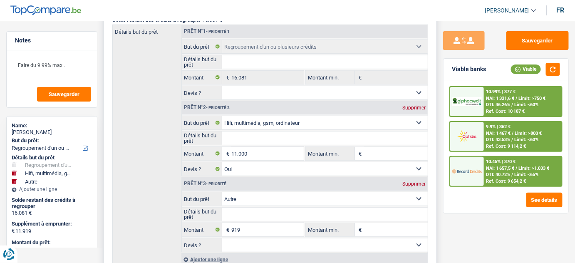
scroll to position [151, 0]
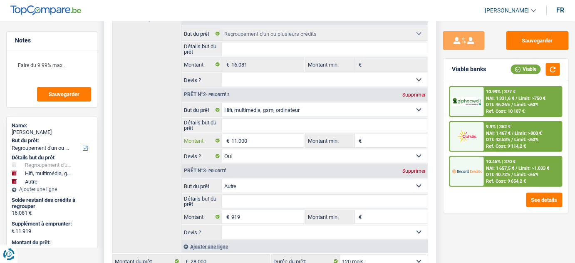
click at [254, 138] on input "11.000" at bounding box center [267, 140] width 73 height 13
type input "1.100"
select select
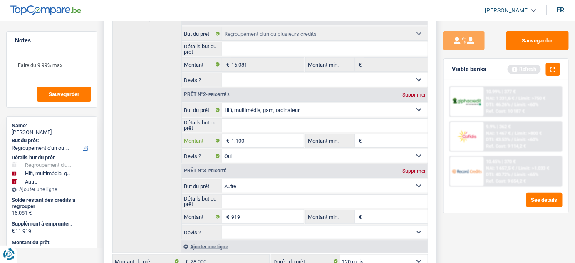
type input "110"
select select
type input "11"
select select
type input "1"
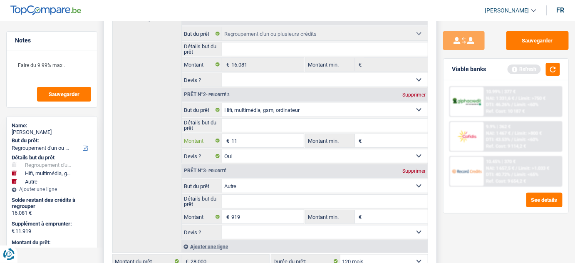
select select
type input "10"
select select
type input "100"
select select
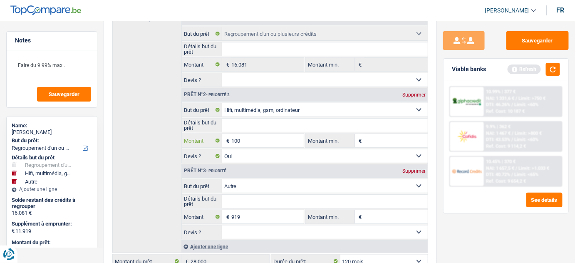
type input "1.000"
select select
type input "10.000"
select select
type input "10.000"
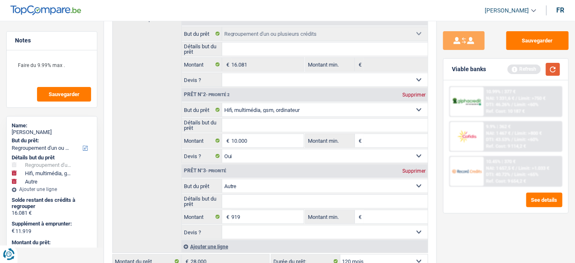
type input "10.919"
type input "27.000"
select select
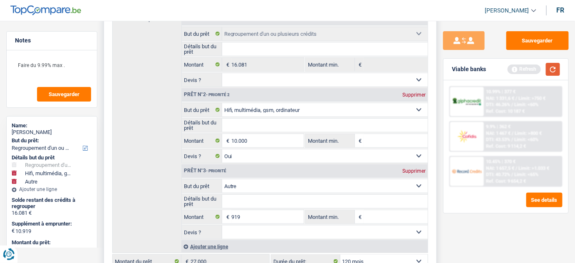
drag, startPoint x: 552, startPoint y: 69, endPoint x: 412, endPoint y: 177, distance: 176.7
click at [551, 69] on button "button" at bounding box center [553, 69] width 14 height 13
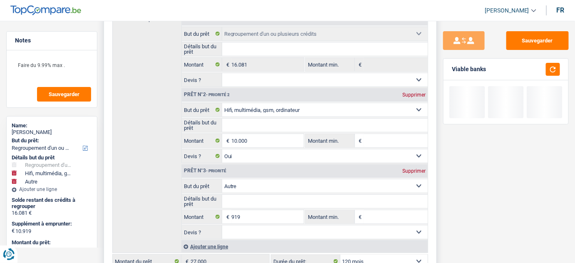
click at [407, 168] on div "Supprimer" at bounding box center [413, 170] width 27 height 5
type input "10.000"
type input "26.081"
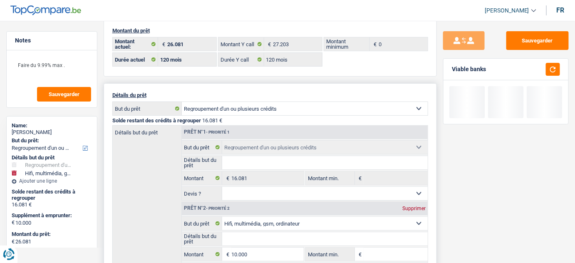
scroll to position [0, 0]
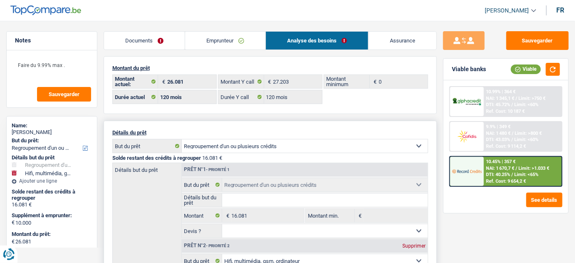
click at [200, 38] on link "Emprunteur" at bounding box center [225, 41] width 80 height 18
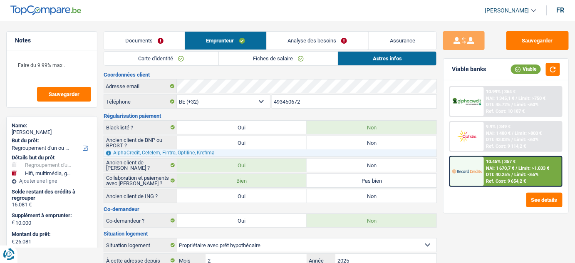
click at [242, 57] on link "Fiches de salaire" at bounding box center [278, 59] width 119 height 14
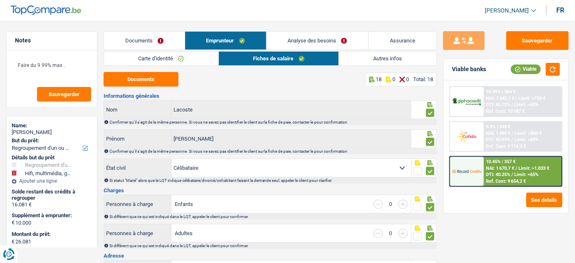
click at [309, 45] on link "Analyse des besoins" at bounding box center [318, 41] width 102 height 18
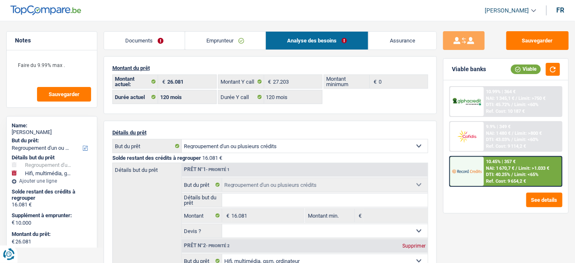
click at [227, 36] on link "Emprunteur" at bounding box center [225, 41] width 80 height 18
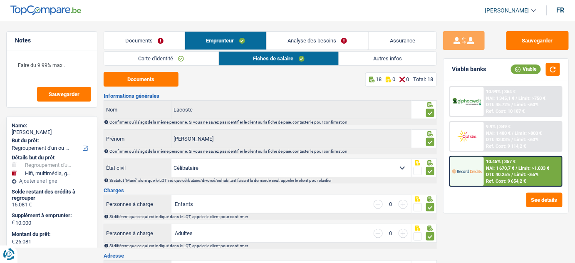
click at [377, 57] on link "Autres infos" at bounding box center [387, 59] width 97 height 14
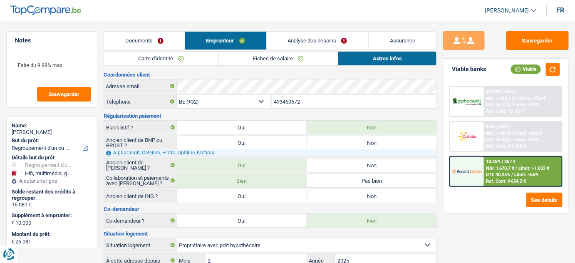
click at [335, 40] on link "Analyse des besoins" at bounding box center [318, 41] width 102 height 18
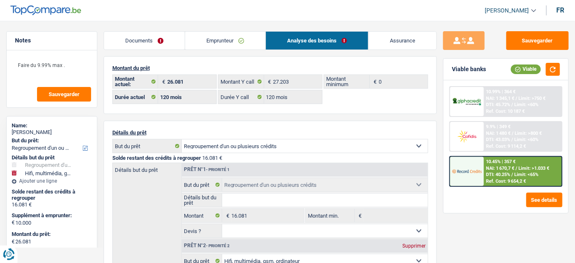
drag, startPoint x: 222, startPoint y: 39, endPoint x: 338, endPoint y: 65, distance: 118.0
click at [222, 39] on link "Emprunteur" at bounding box center [225, 41] width 80 height 18
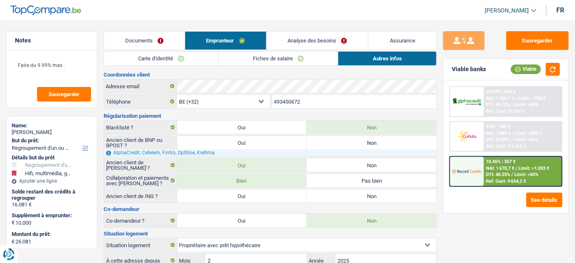
click at [328, 37] on link "Analyse des besoins" at bounding box center [318, 41] width 102 height 18
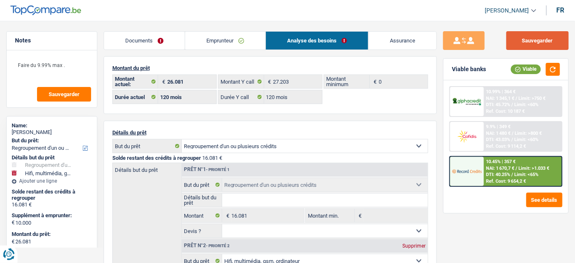
click at [543, 42] on button "Sauvegarder" at bounding box center [537, 40] width 62 height 19
